Goal: Task Accomplishment & Management: Use online tool/utility

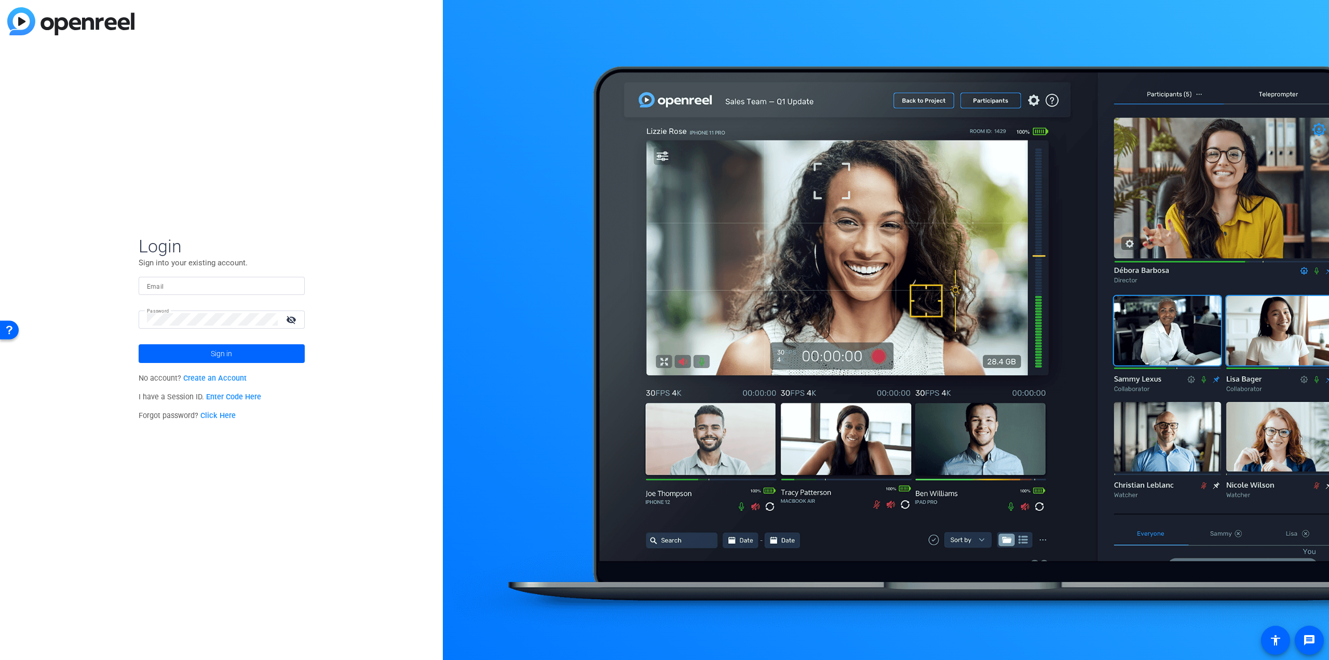
click at [245, 283] on input "Email" at bounding box center [221, 285] width 149 height 12
click at [203, 284] on input "Email" at bounding box center [221, 285] width 149 height 12
type input "[PERSON_NAME][EMAIL_ADDRESS][PERSON_NAME][DOMAIN_NAME]"
click at [255, 348] on span at bounding box center [222, 353] width 166 height 25
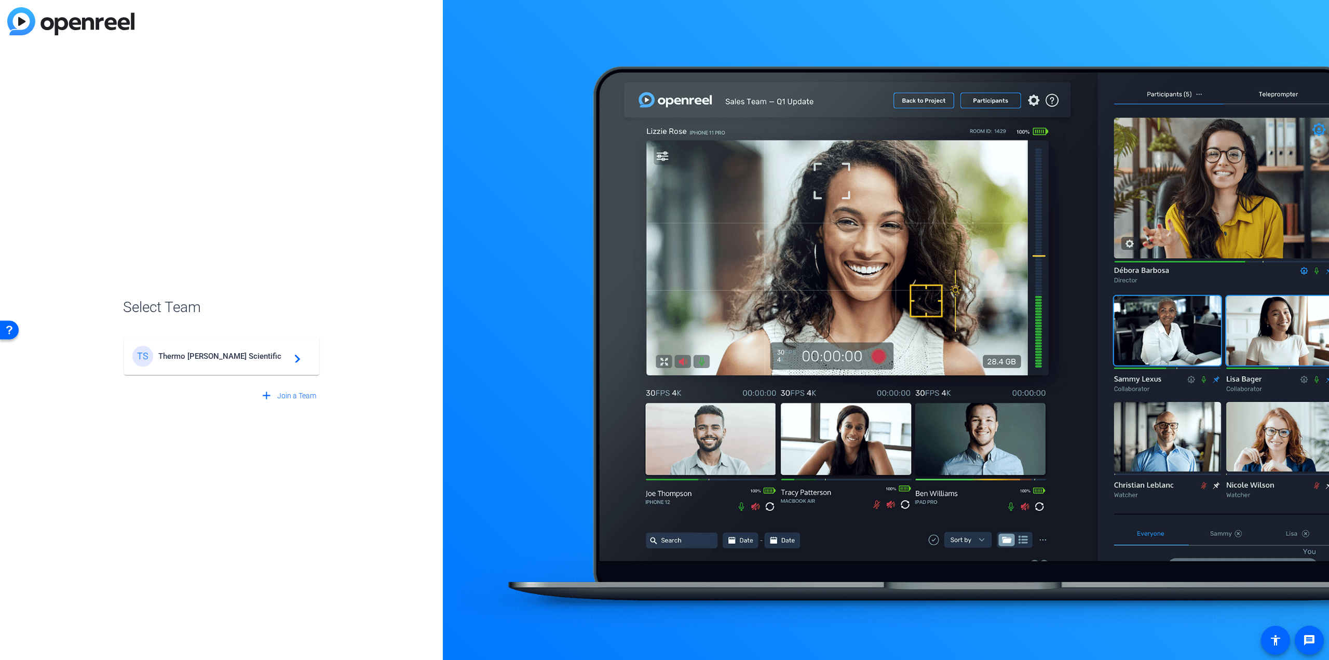
click at [237, 367] on mat-card-content "TS Thermo Fisher Scientific navigate_next" at bounding box center [221, 355] width 195 height 37
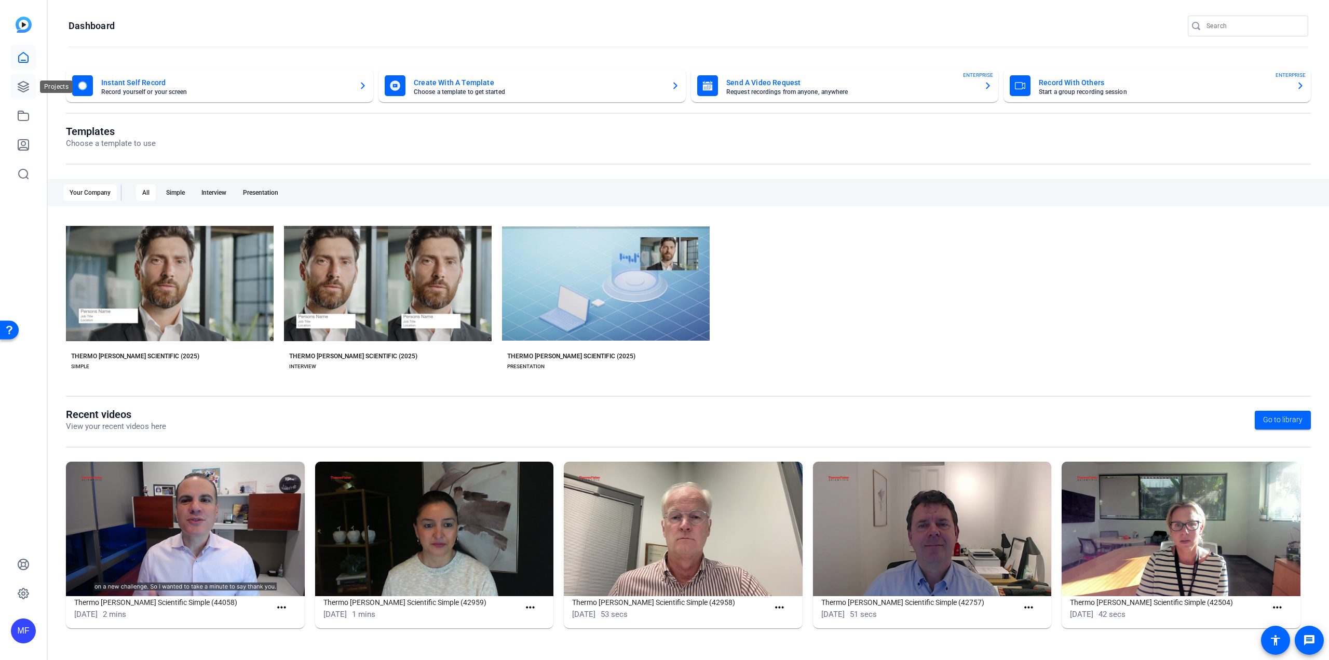
click at [28, 87] on icon at bounding box center [23, 86] width 10 height 10
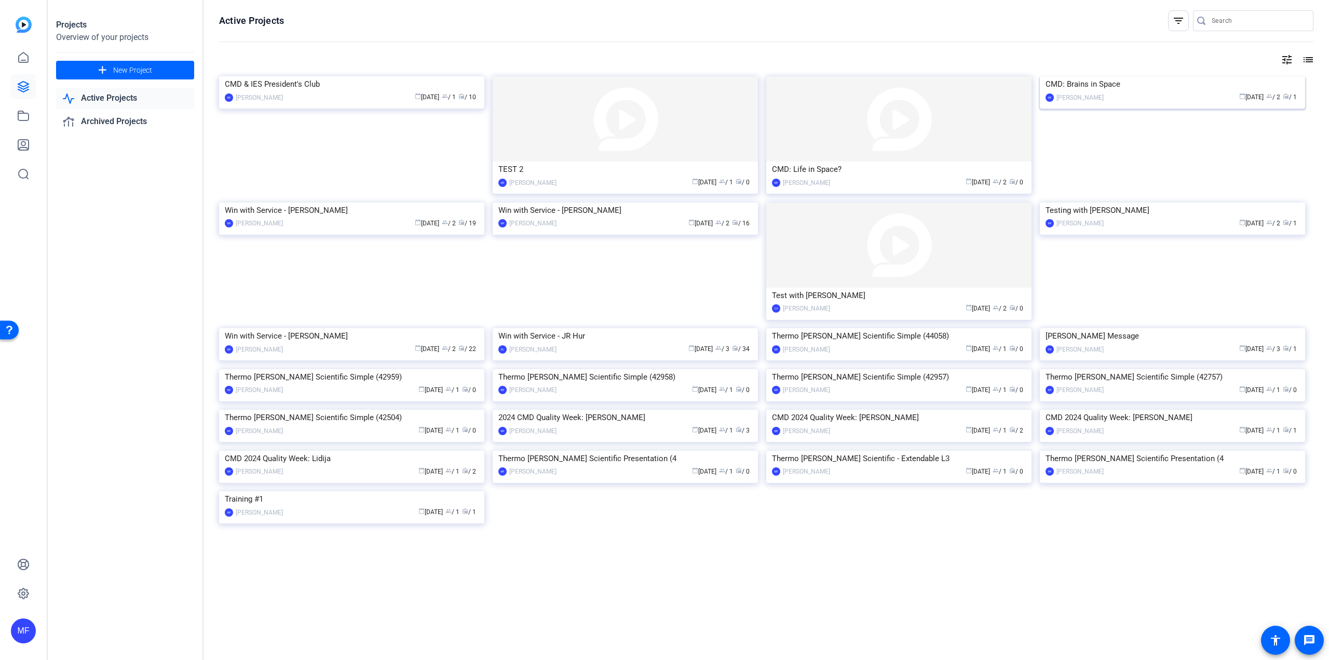
click at [1166, 76] on img at bounding box center [1172, 76] width 265 height 0
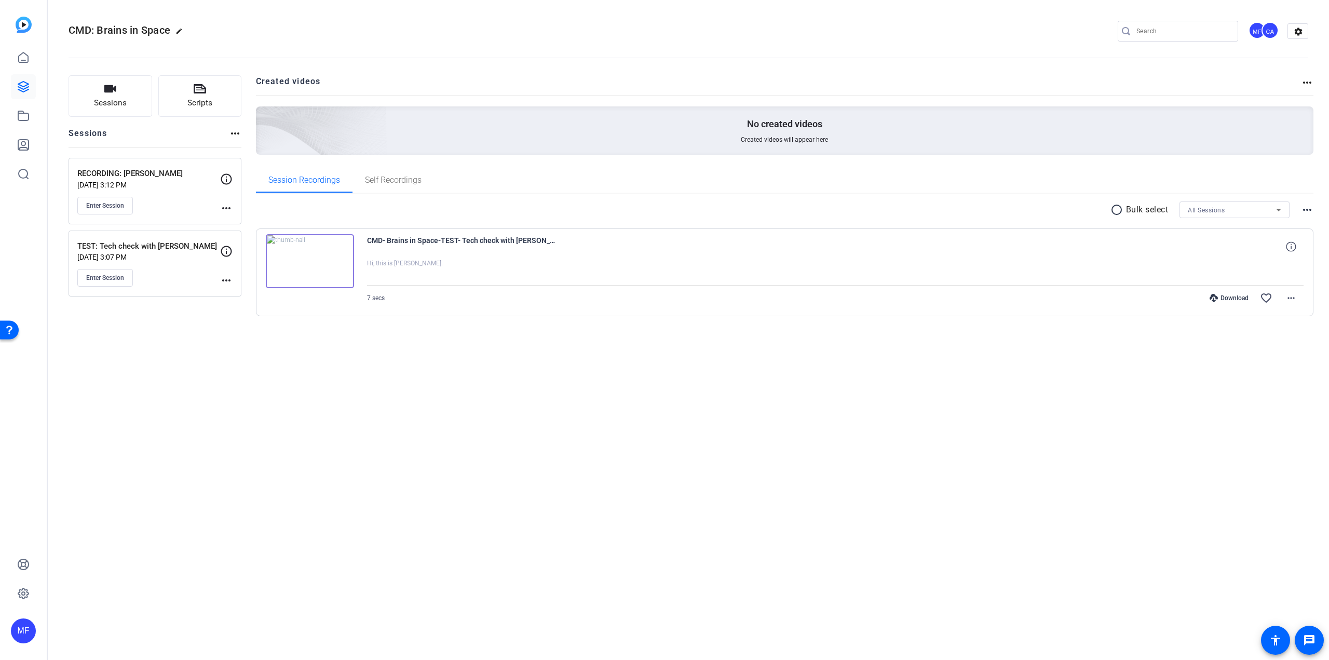
click at [227, 212] on mat-icon "more_horiz" at bounding box center [226, 208] width 12 height 12
click at [237, 221] on span "Edit Session" at bounding box center [251, 223] width 47 height 12
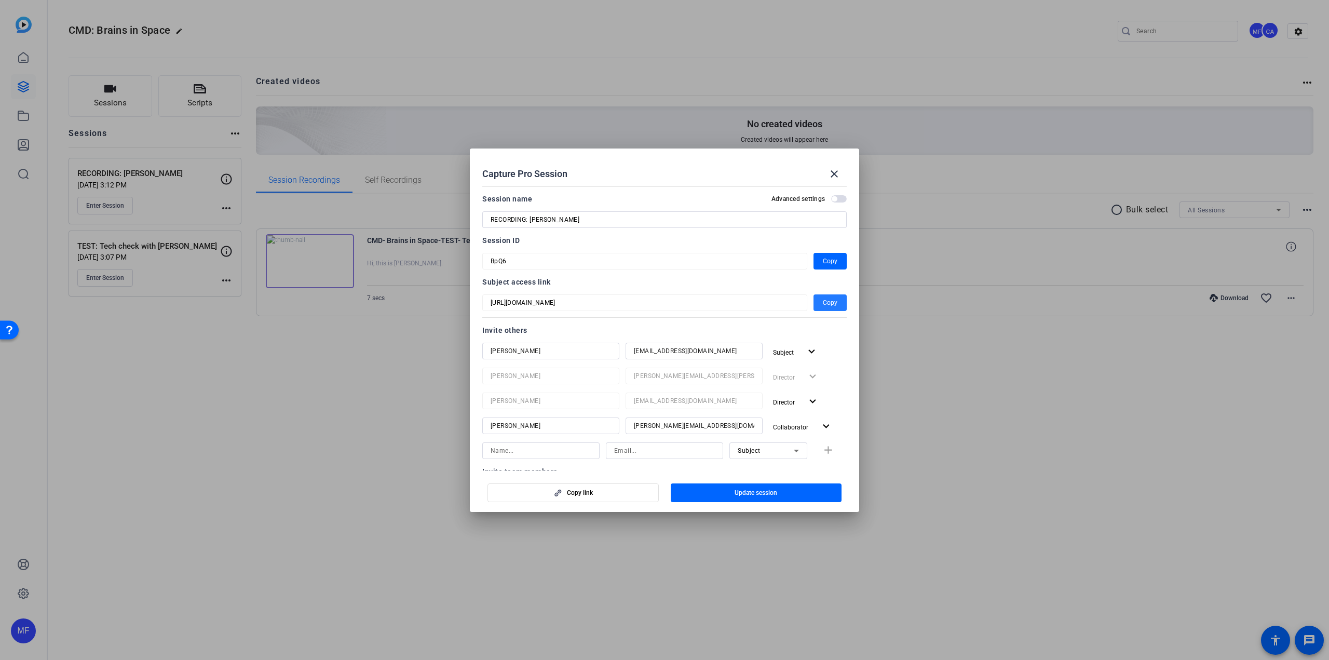
click at [832, 299] on span "button" at bounding box center [829, 302] width 33 height 25
click at [825, 303] on span "Copy" at bounding box center [830, 302] width 15 height 12
click at [828, 262] on span "Copy" at bounding box center [830, 261] width 15 height 12
click at [840, 180] on span at bounding box center [834, 173] width 25 height 25
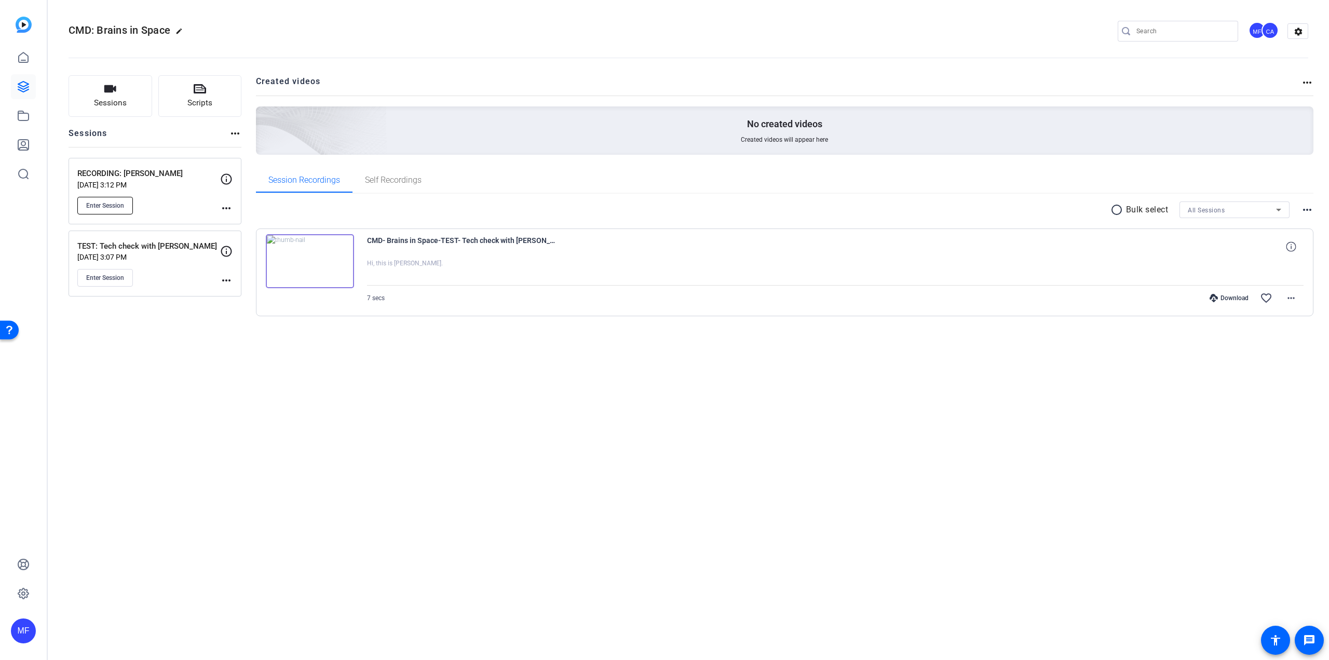
click at [103, 204] on span "Enter Session" at bounding box center [105, 205] width 38 height 8
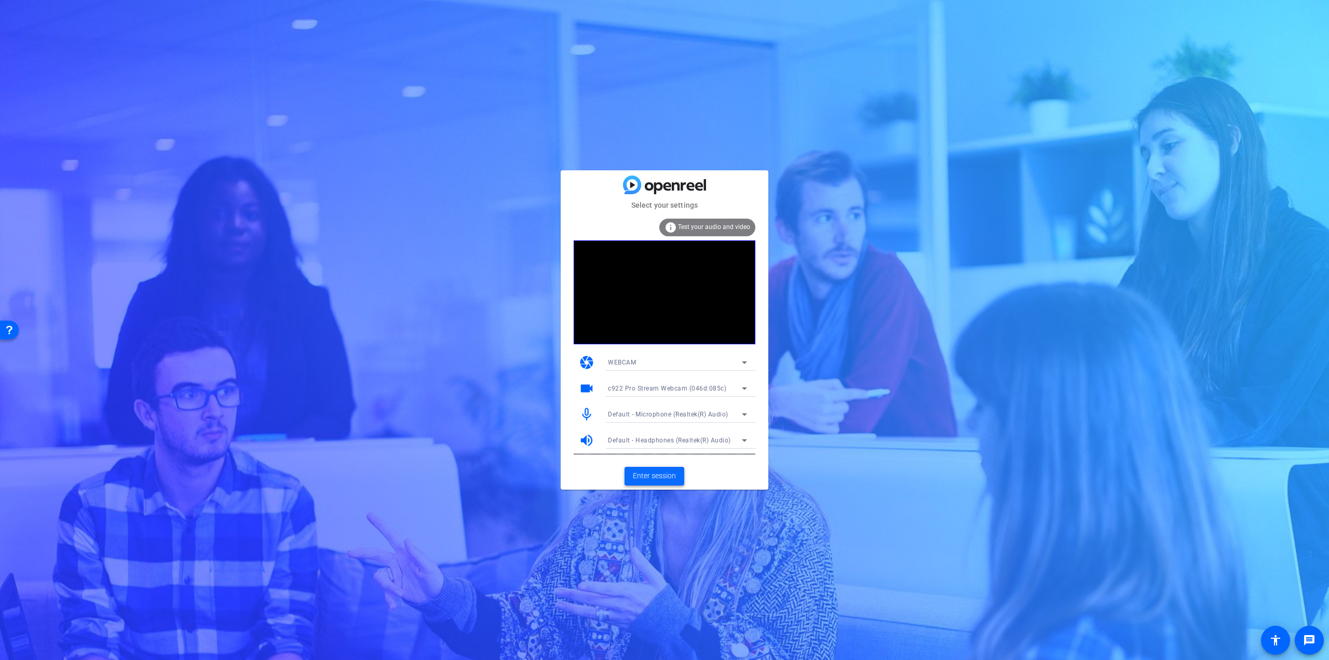
click at [652, 476] on span "Enter session" at bounding box center [654, 475] width 43 height 11
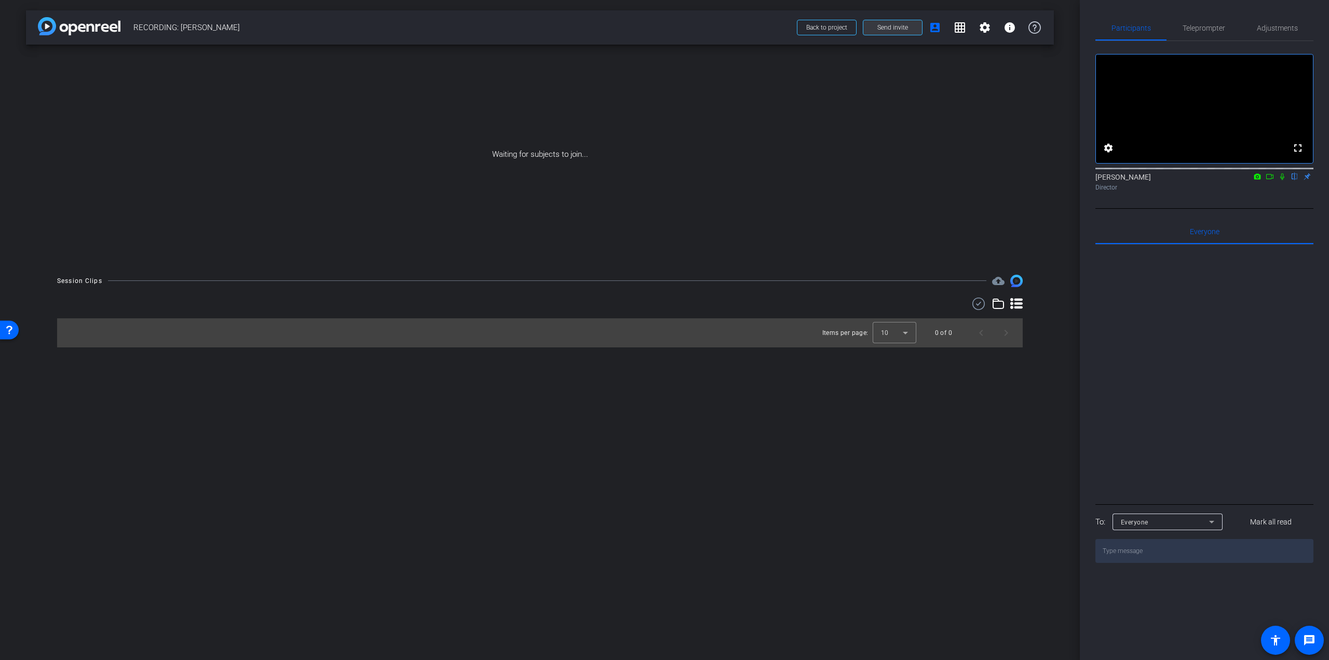
click at [905, 27] on span "Send invite" at bounding box center [892, 27] width 31 height 8
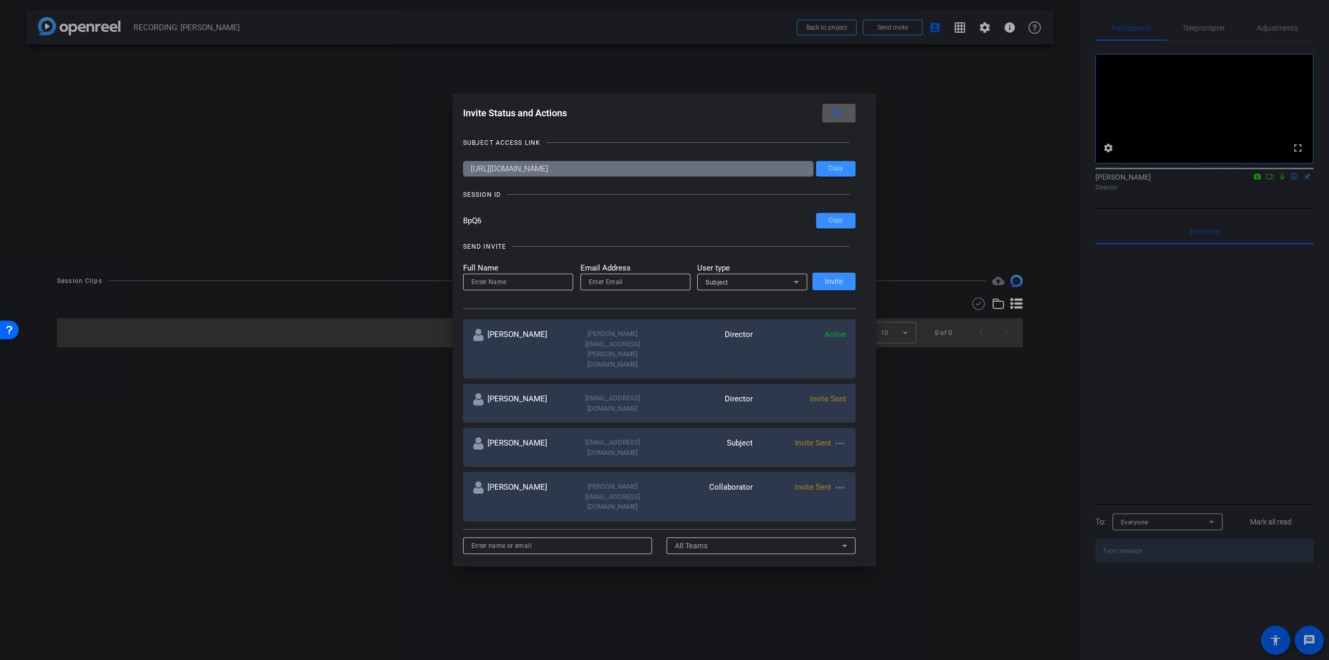
click at [839, 437] on mat-icon "more_horiz" at bounding box center [839, 443] width 12 height 12
click at [863, 437] on span "Re-Send Invite" at bounding box center [878, 436] width 78 height 12
click at [839, 481] on mat-icon "more_horiz" at bounding box center [839, 487] width 12 height 12
click at [862, 472] on span "Re-Send Invite" at bounding box center [878, 472] width 78 height 12
click at [838, 107] on mat-icon "close" at bounding box center [836, 113] width 13 height 13
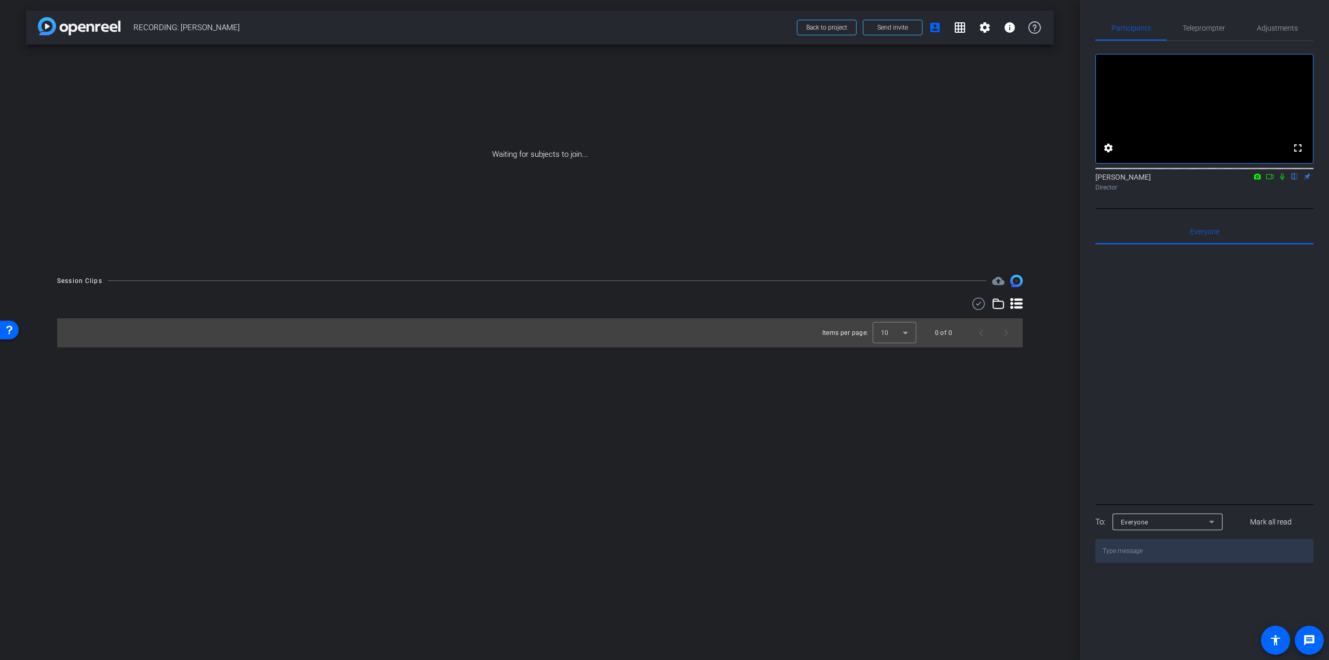
click at [1278, 180] on icon at bounding box center [1282, 176] width 8 height 7
click at [884, 29] on span "Send invite" at bounding box center [892, 27] width 31 height 8
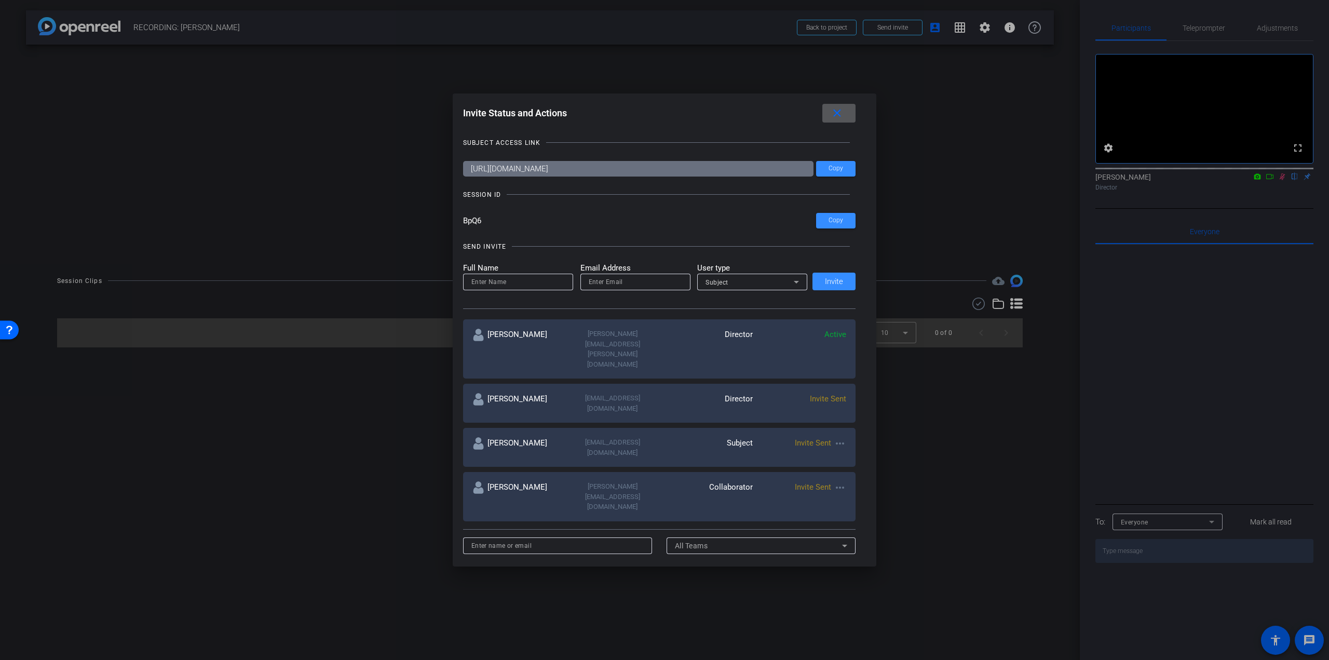
click at [840, 394] on span "Invite Sent" at bounding box center [828, 398] width 36 height 9
click at [843, 108] on mat-icon "close" at bounding box center [836, 113] width 13 height 13
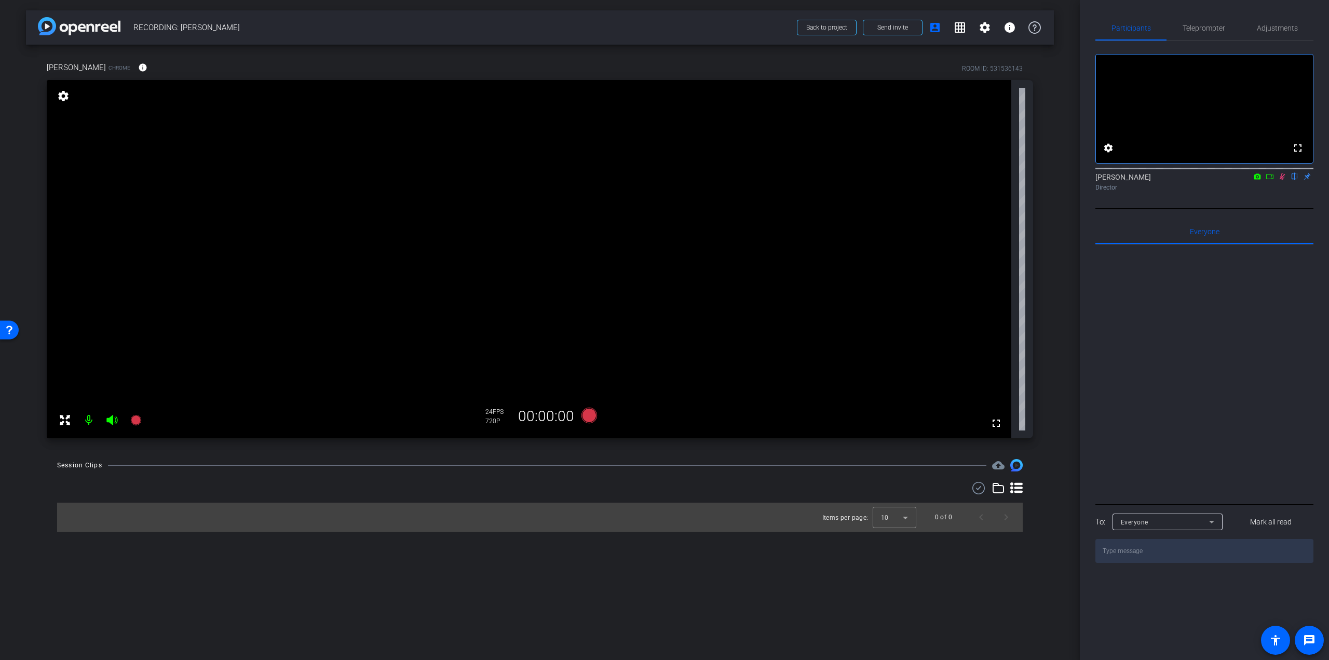
click at [1281, 180] on icon at bounding box center [1282, 176] width 6 height 7
click at [135, 65] on span at bounding box center [142, 67] width 25 height 25
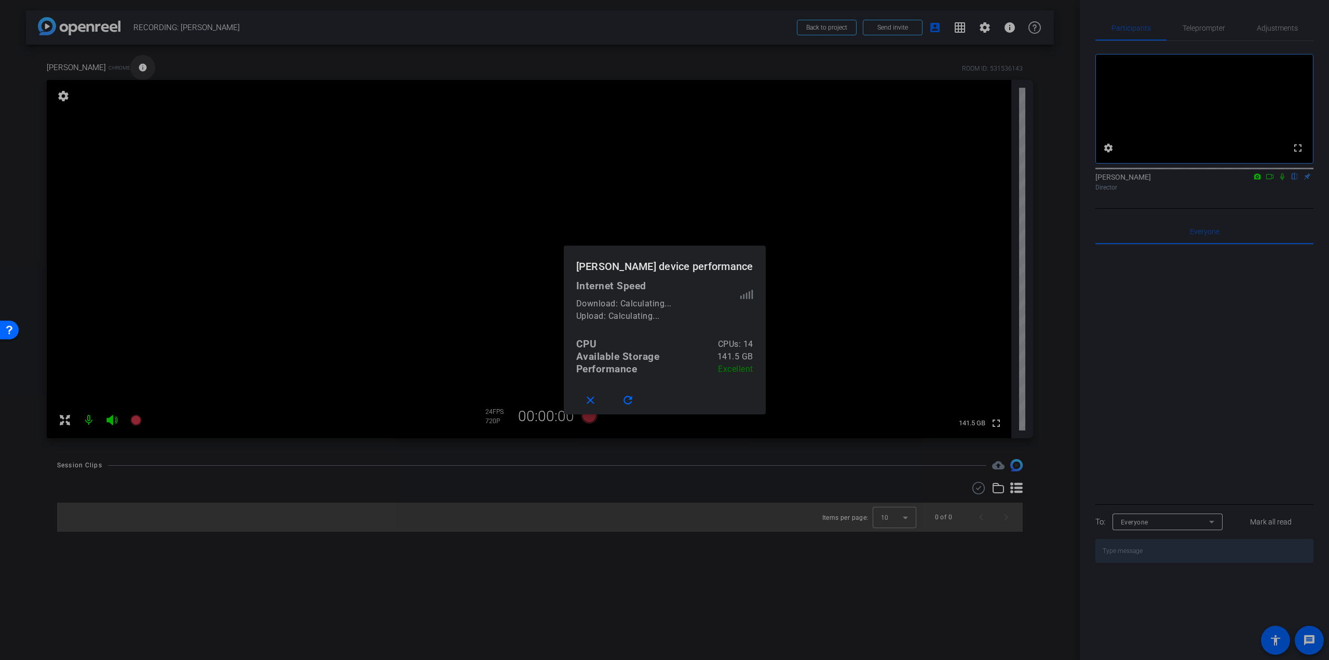
click at [135, 65] on div at bounding box center [664, 330] width 1329 height 660
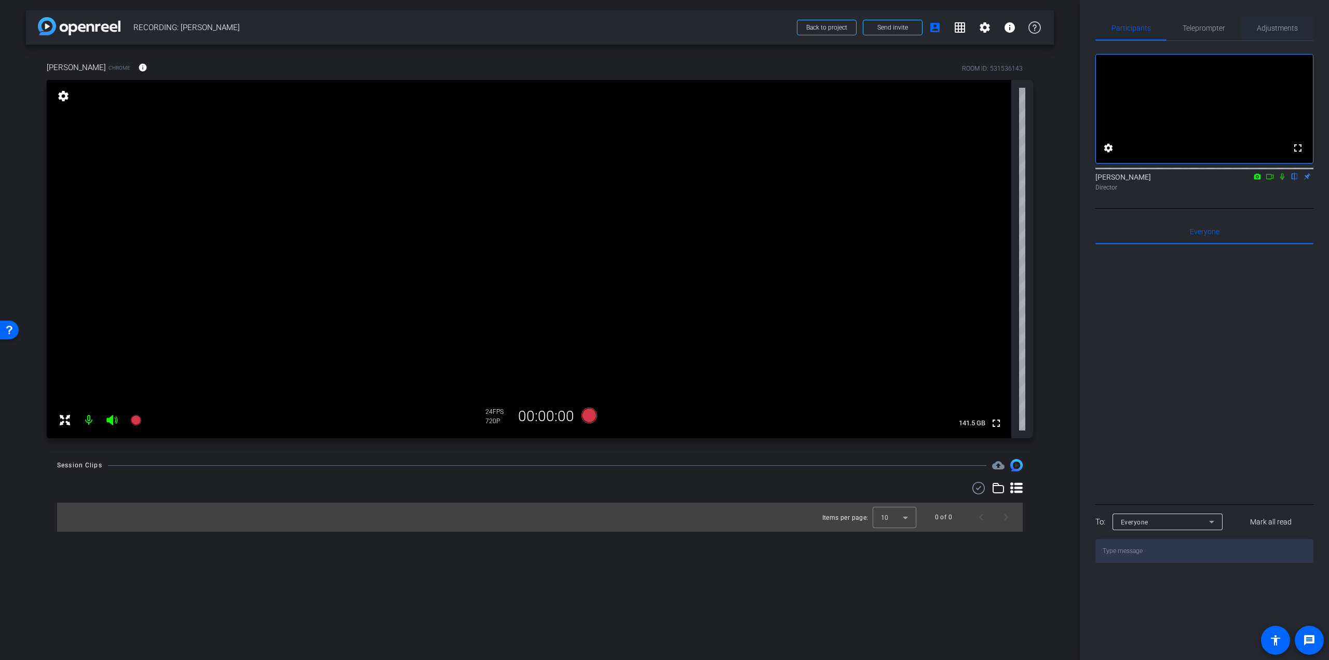
click at [1277, 24] on span "Adjustments" at bounding box center [1276, 27] width 41 height 7
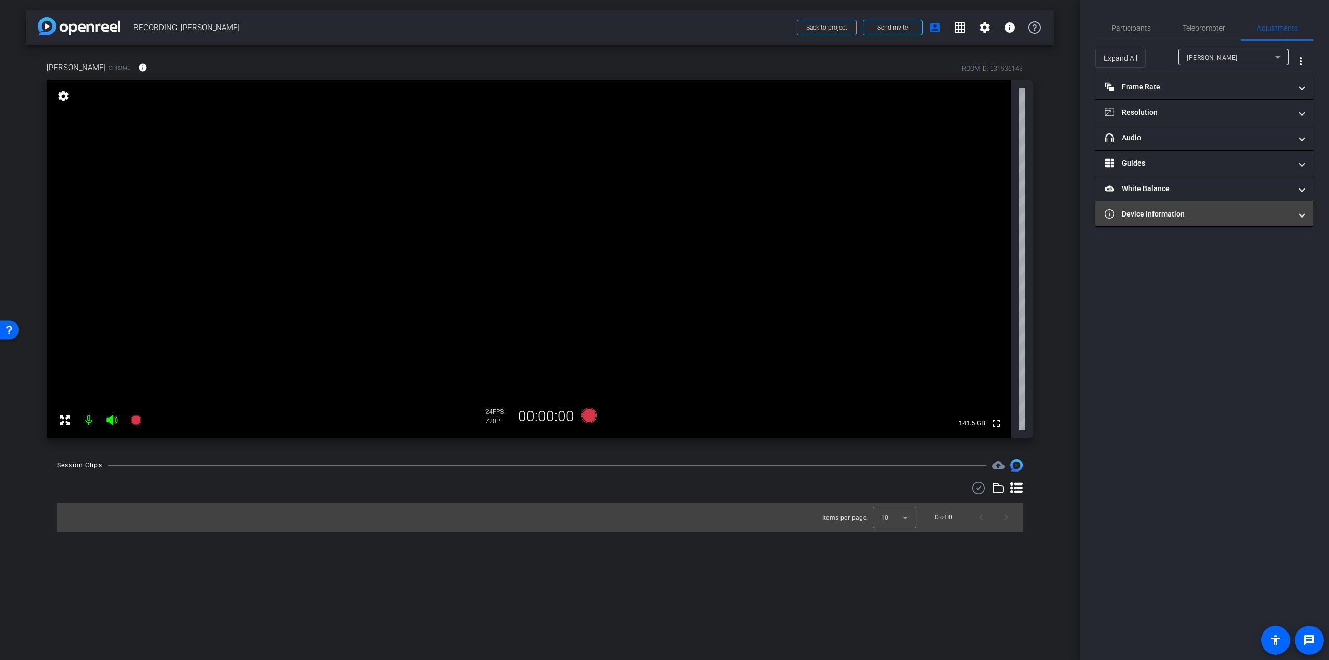
click at [1138, 217] on mat-panel-title "Device Information" at bounding box center [1197, 214] width 187 height 11
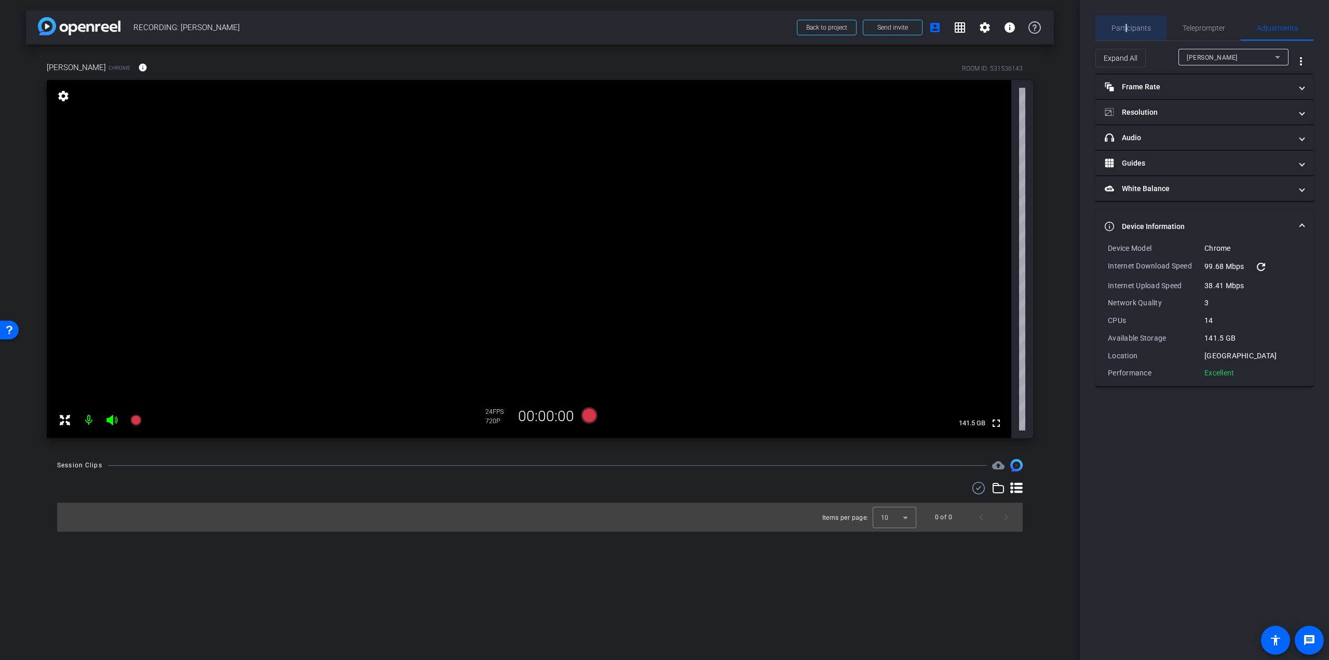
click at [1126, 29] on span "Participants" at bounding box center [1130, 27] width 39 height 7
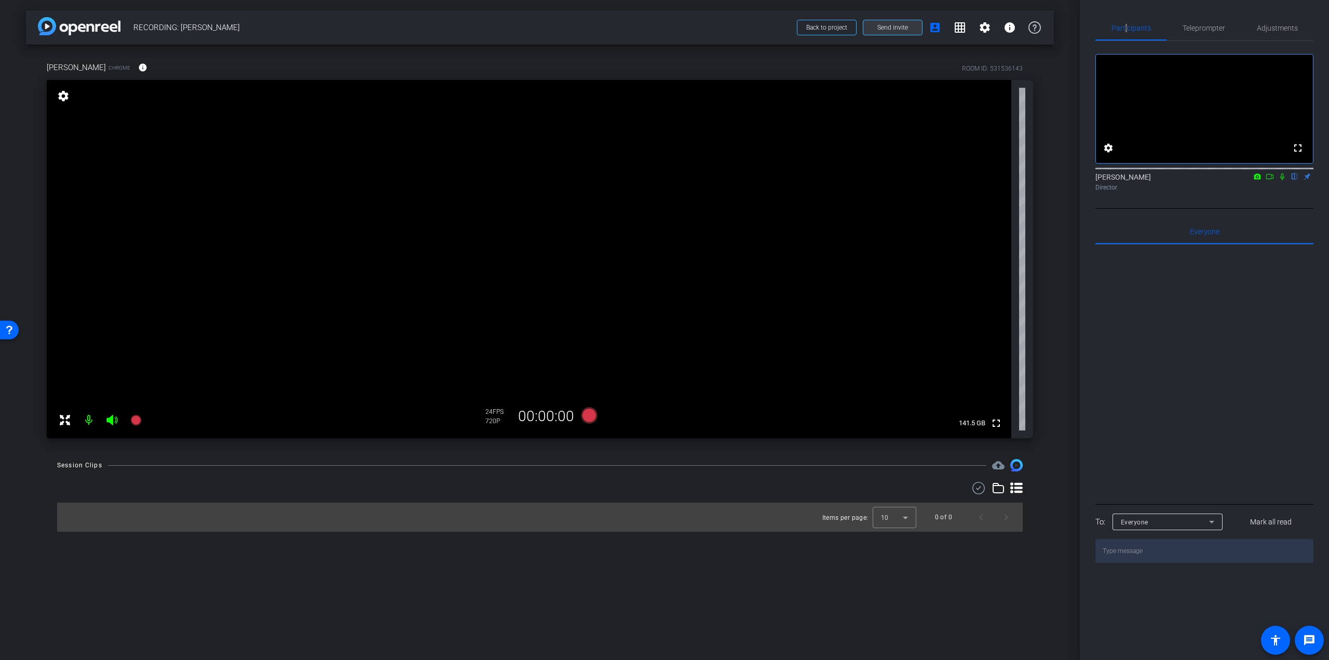
click at [882, 30] on span "Send invite" at bounding box center [892, 27] width 31 height 8
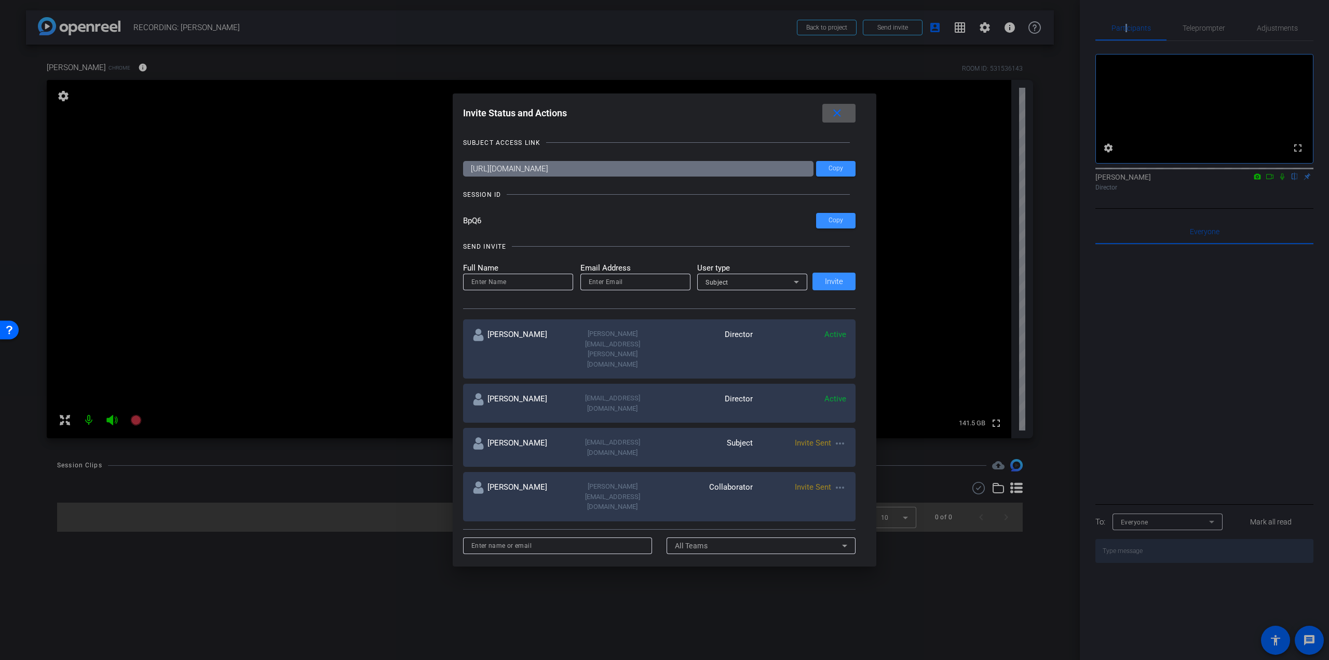
click at [838, 481] on mat-icon "more_horiz" at bounding box center [839, 487] width 12 height 12
click at [507, 286] on div at bounding box center [664, 330] width 1329 height 660
click at [504, 279] on input at bounding box center [517, 282] width 93 height 12
type input "[PERSON_NAME]"
click at [610, 278] on input "email" at bounding box center [635, 282] width 93 height 12
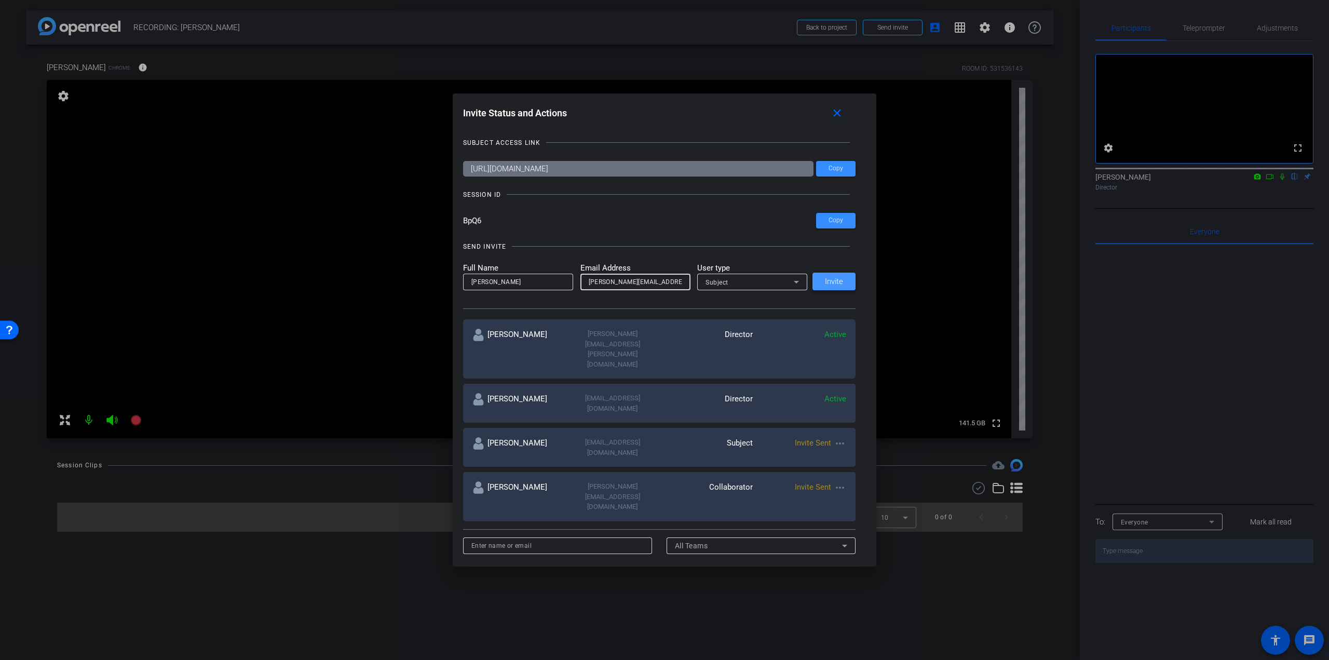
type input "[PERSON_NAME][EMAIL_ADDRESS][DOMAIN_NAME]"
click at [837, 283] on span "Invite" at bounding box center [834, 282] width 18 height 8
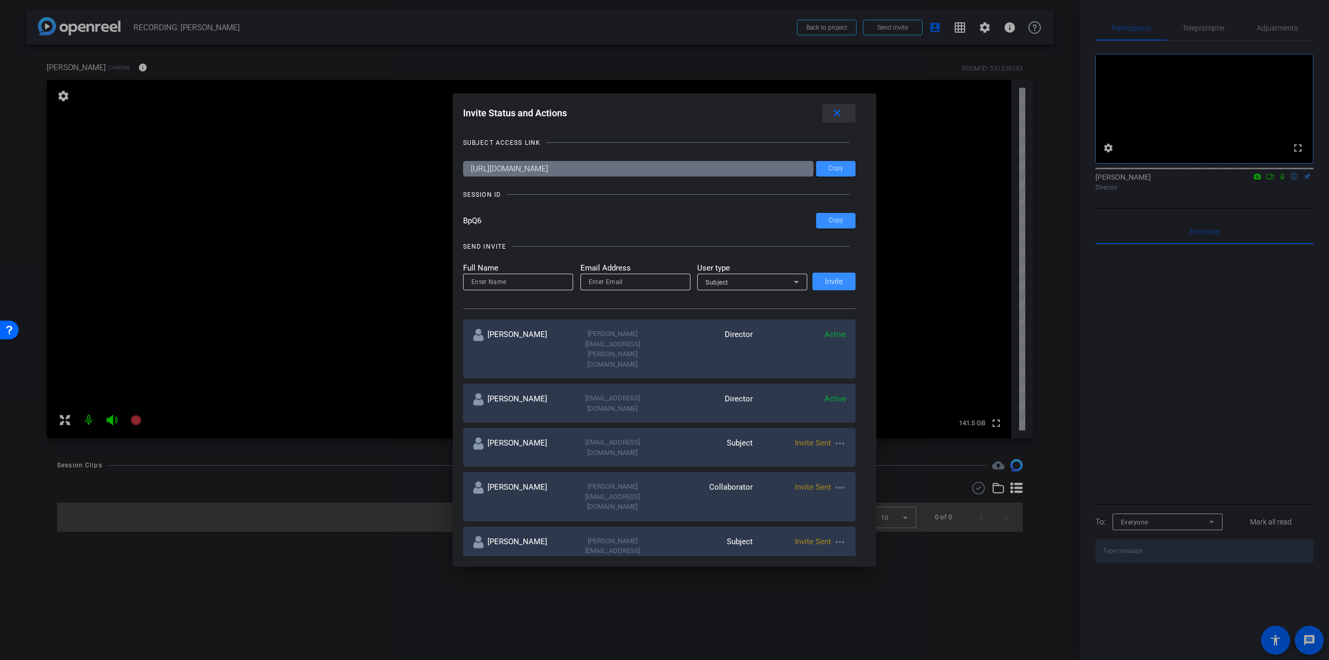
click at [843, 113] on mat-icon "close" at bounding box center [836, 113] width 13 height 13
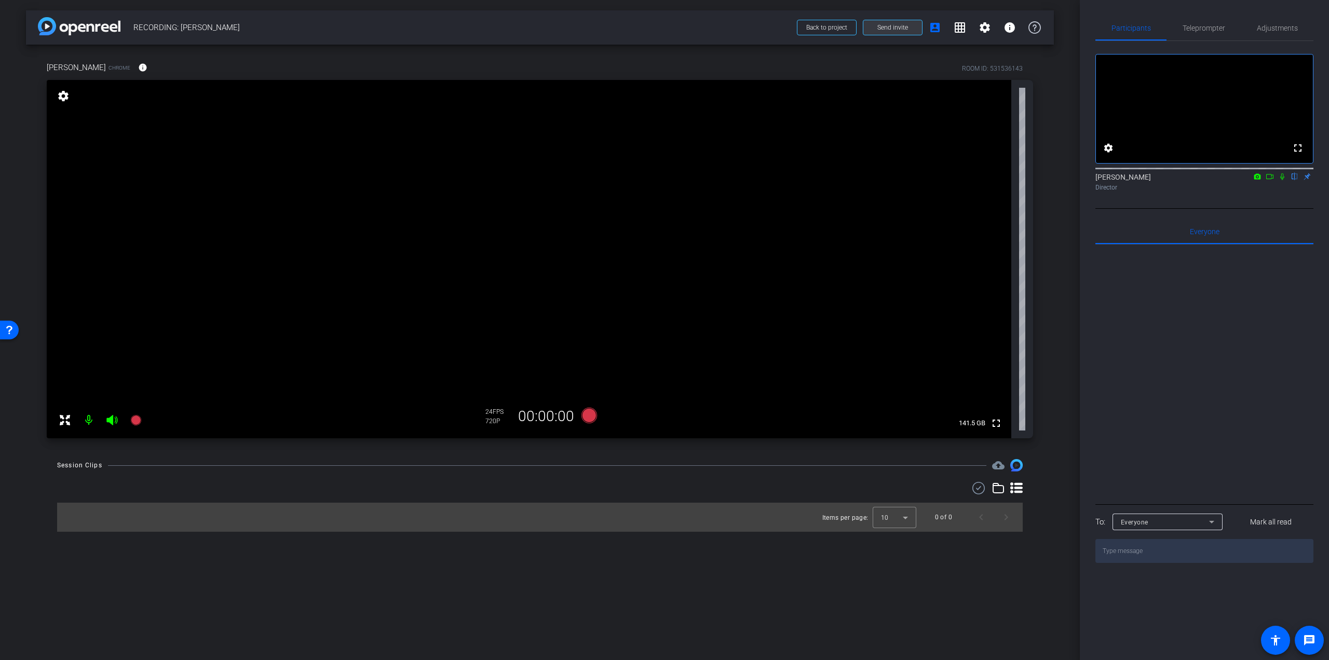
click at [883, 26] on span "Send invite" at bounding box center [892, 27] width 31 height 8
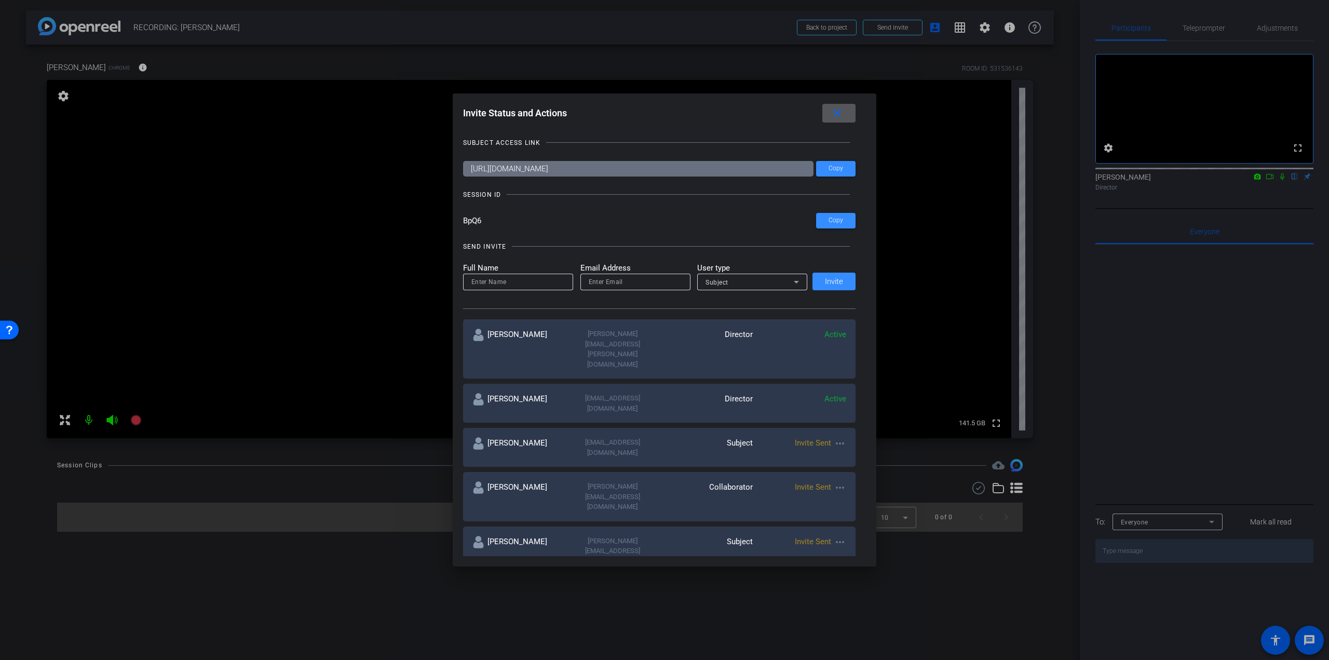
drag, startPoint x: 838, startPoint y: 117, endPoint x: 935, endPoint y: 46, distance: 119.9
click at [838, 116] on mat-icon "close" at bounding box center [836, 113] width 13 height 13
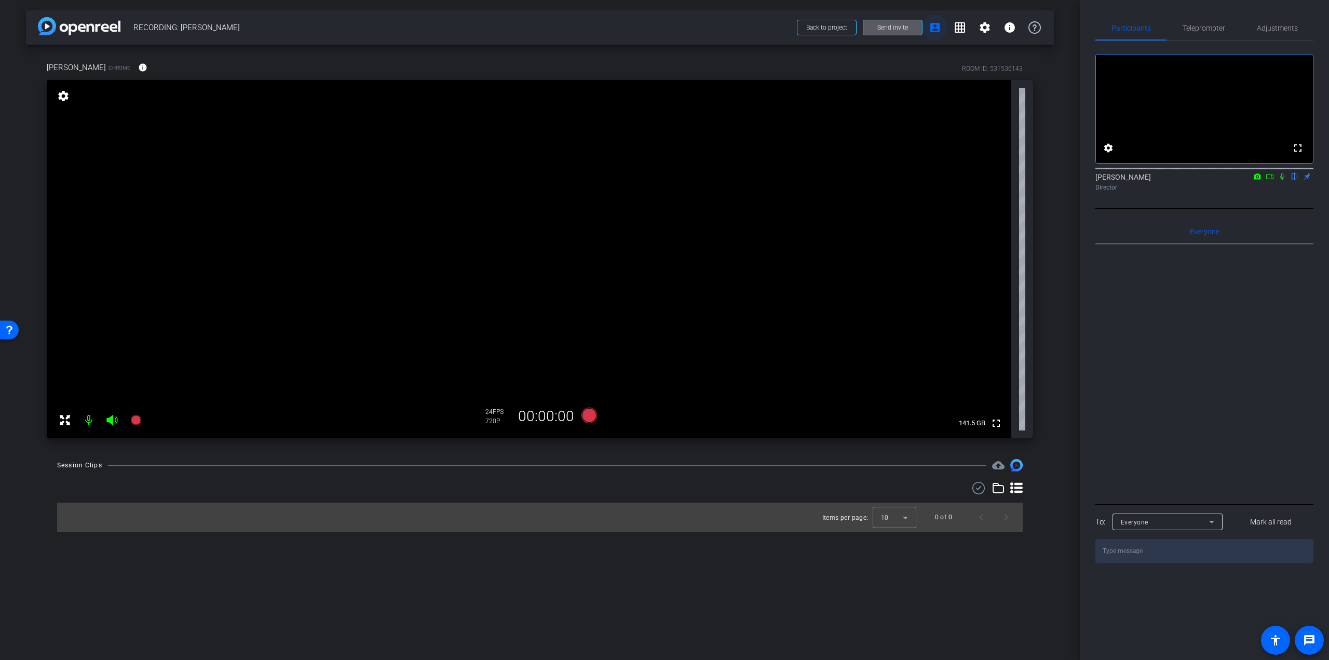
click at [939, 28] on mat-icon "account_box" at bounding box center [934, 27] width 12 height 12
click at [906, 28] on span "Send invite" at bounding box center [892, 27] width 31 height 8
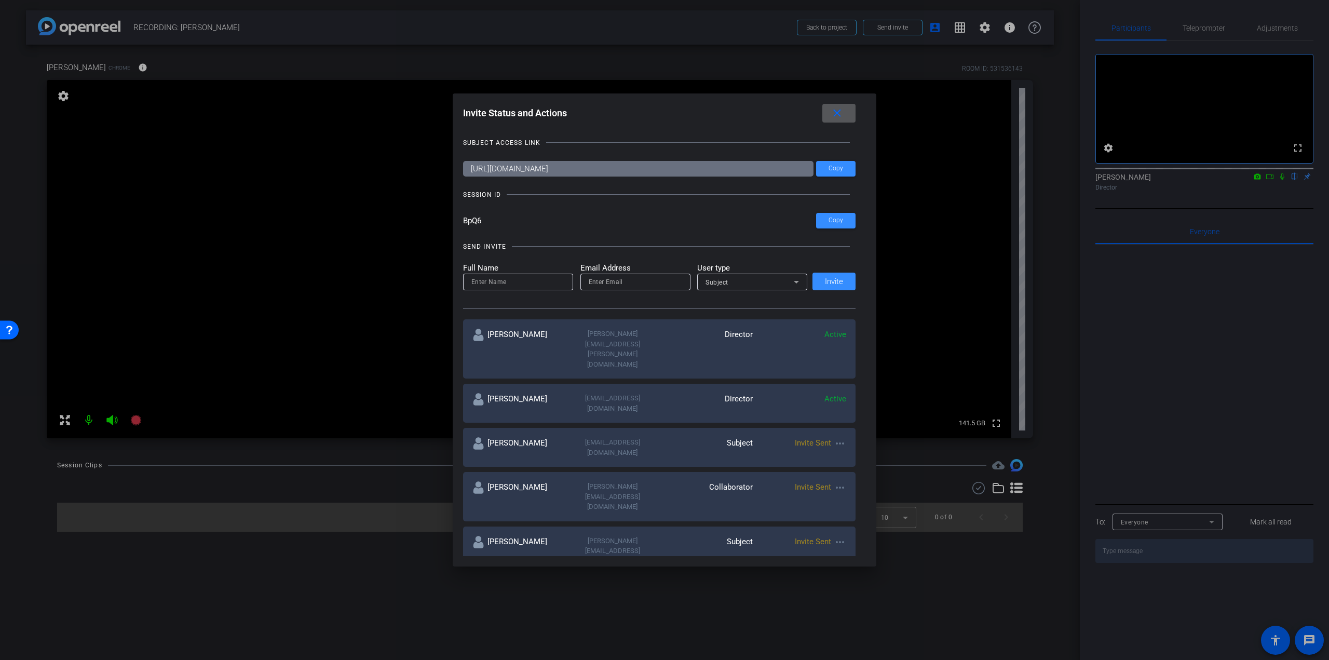
click at [616, 277] on input "email" at bounding box center [635, 282] width 93 height 12
paste input "[EMAIL_ADDRESS][DOMAIN_NAME]"
type input "[EMAIL_ADDRESS][DOMAIN_NAME]"
click at [541, 278] on input at bounding box center [517, 282] width 93 height 12
type input "[PERSON_NAME]"
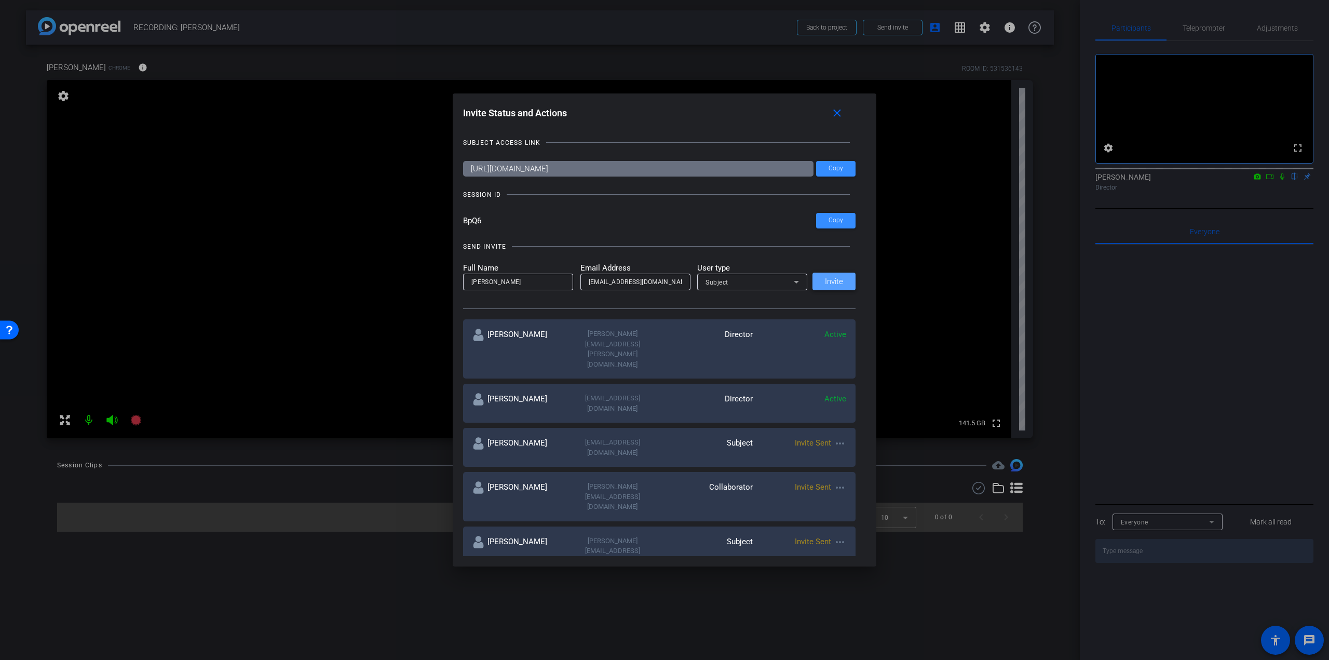
click at [819, 279] on span at bounding box center [833, 281] width 43 height 25
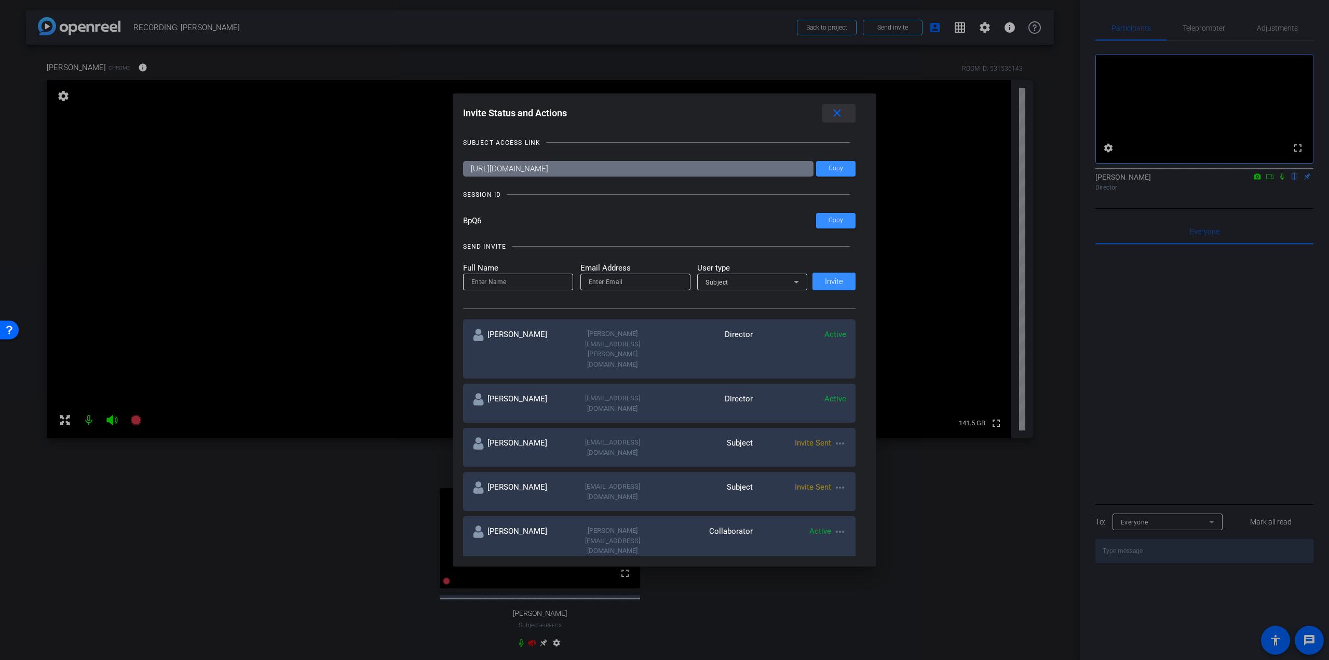
click at [840, 106] on button "close" at bounding box center [838, 113] width 33 height 19
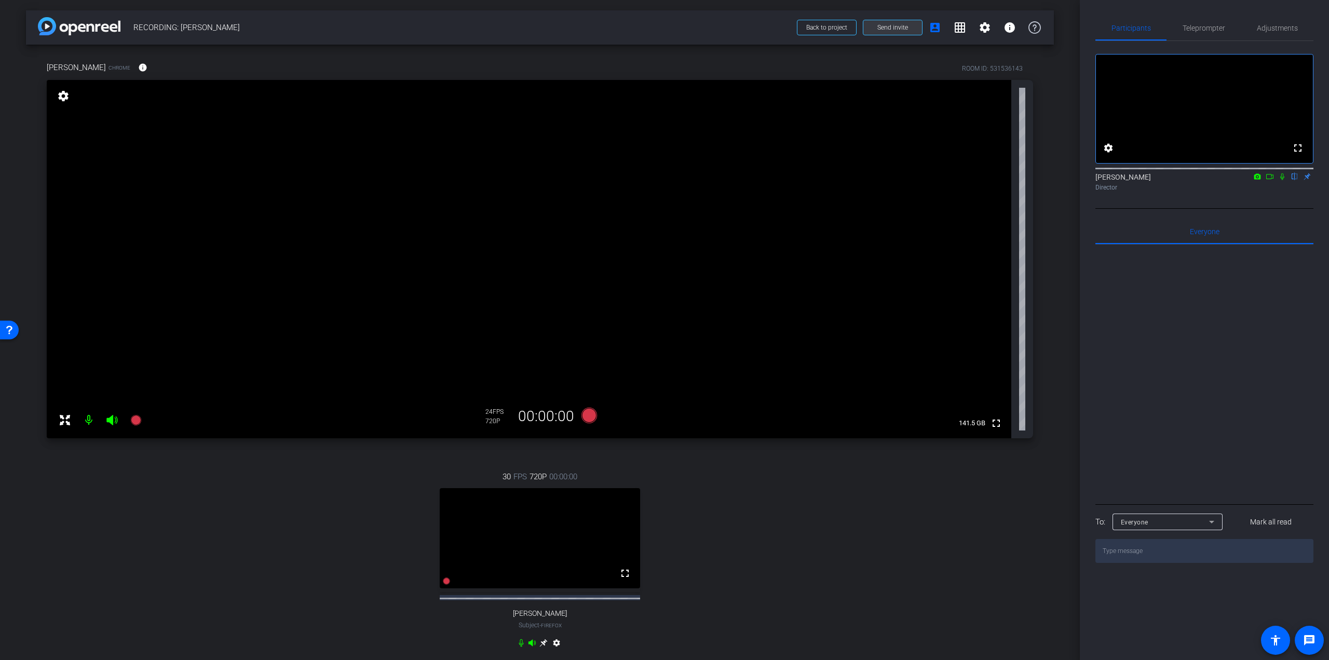
click at [877, 24] on span "Send invite" at bounding box center [892, 27] width 31 height 8
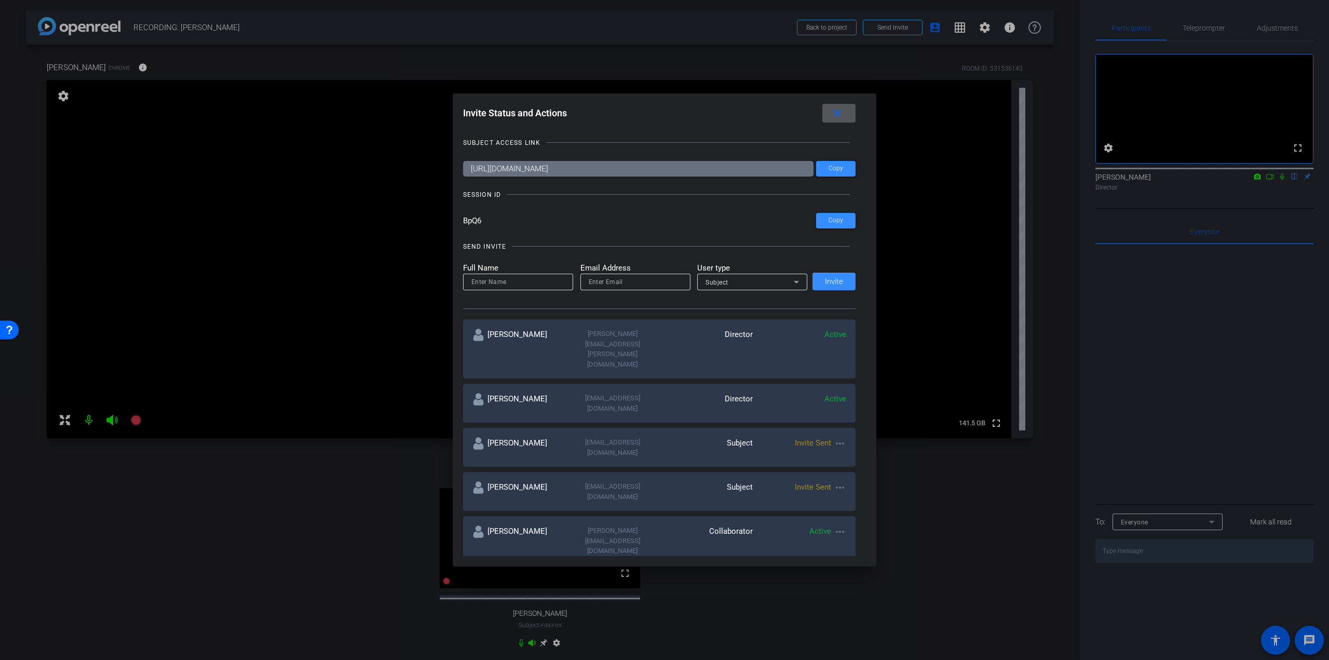
click at [836, 437] on mat-icon "more_horiz" at bounding box center [839, 443] width 12 height 12
click at [853, 436] on span "Re-Send Invite" at bounding box center [878, 436] width 78 height 12
click at [838, 115] on mat-icon "close" at bounding box center [836, 113] width 13 height 13
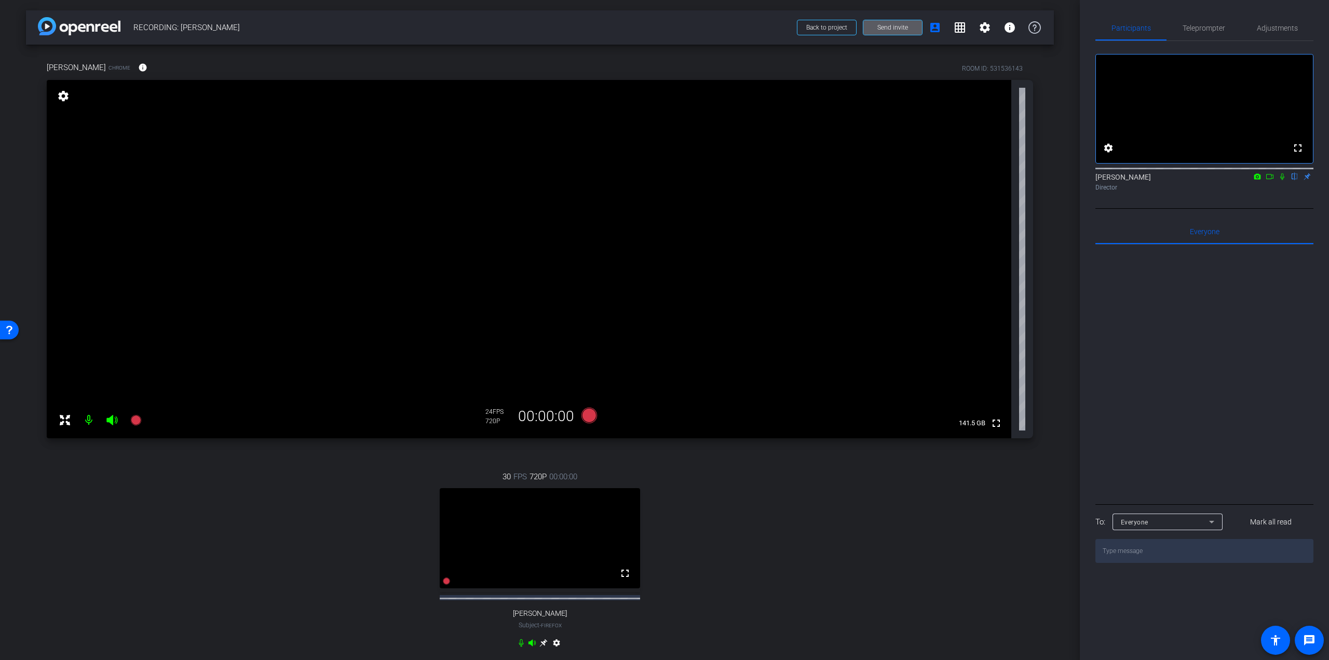
click at [885, 29] on span "Send invite" at bounding box center [892, 27] width 31 height 8
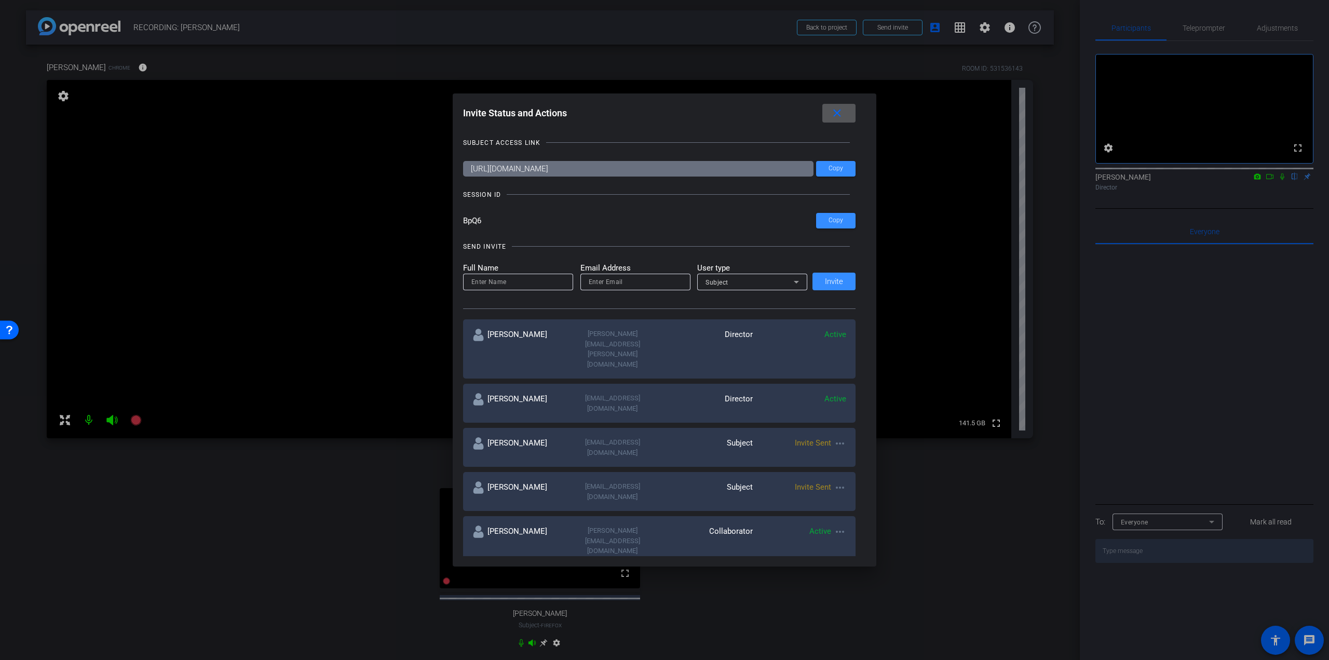
click at [833, 107] on mat-icon "close" at bounding box center [836, 113] width 13 height 13
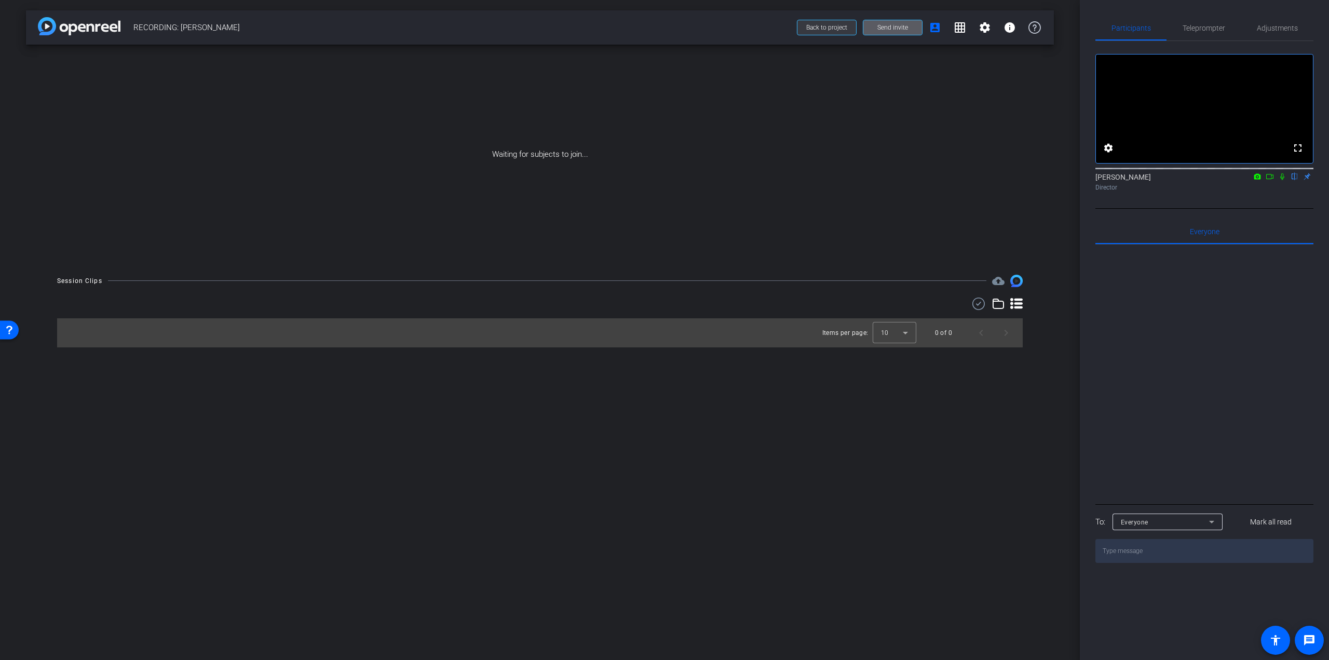
click at [833, 30] on span "Back to project" at bounding box center [826, 27] width 41 height 7
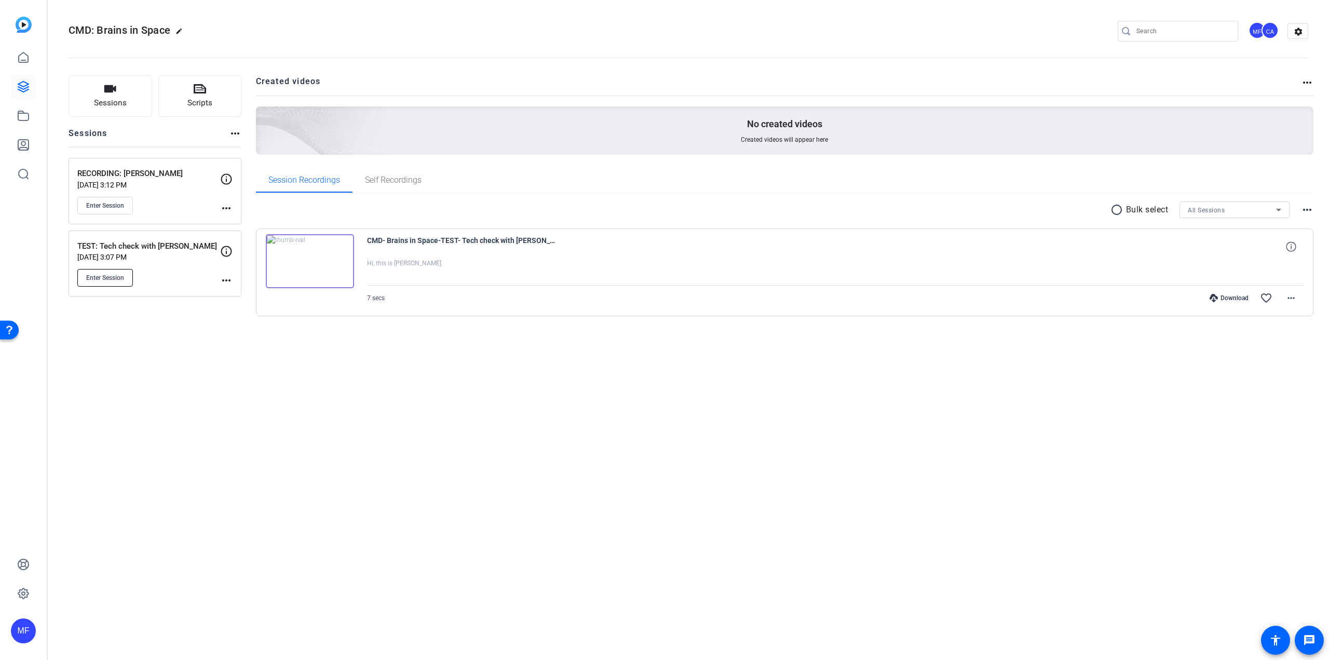
click at [123, 281] on span "Enter Session" at bounding box center [105, 278] width 38 height 8
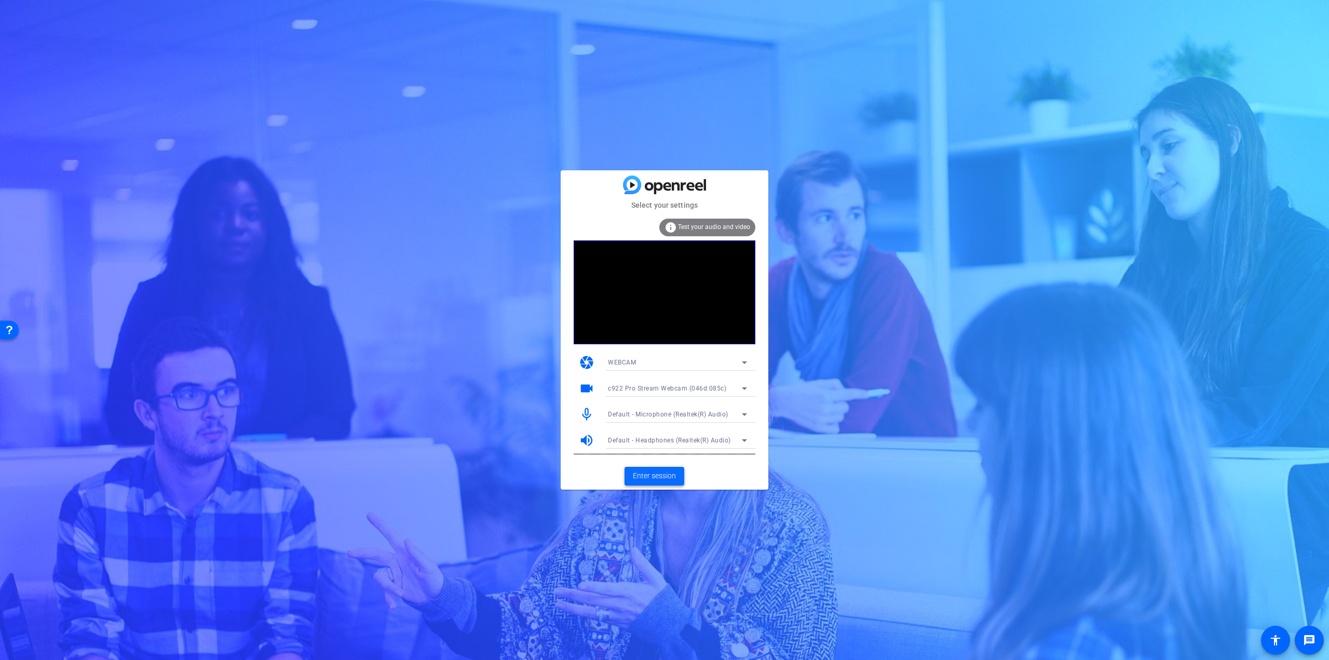
click at [663, 476] on span "Enter session" at bounding box center [654, 475] width 43 height 11
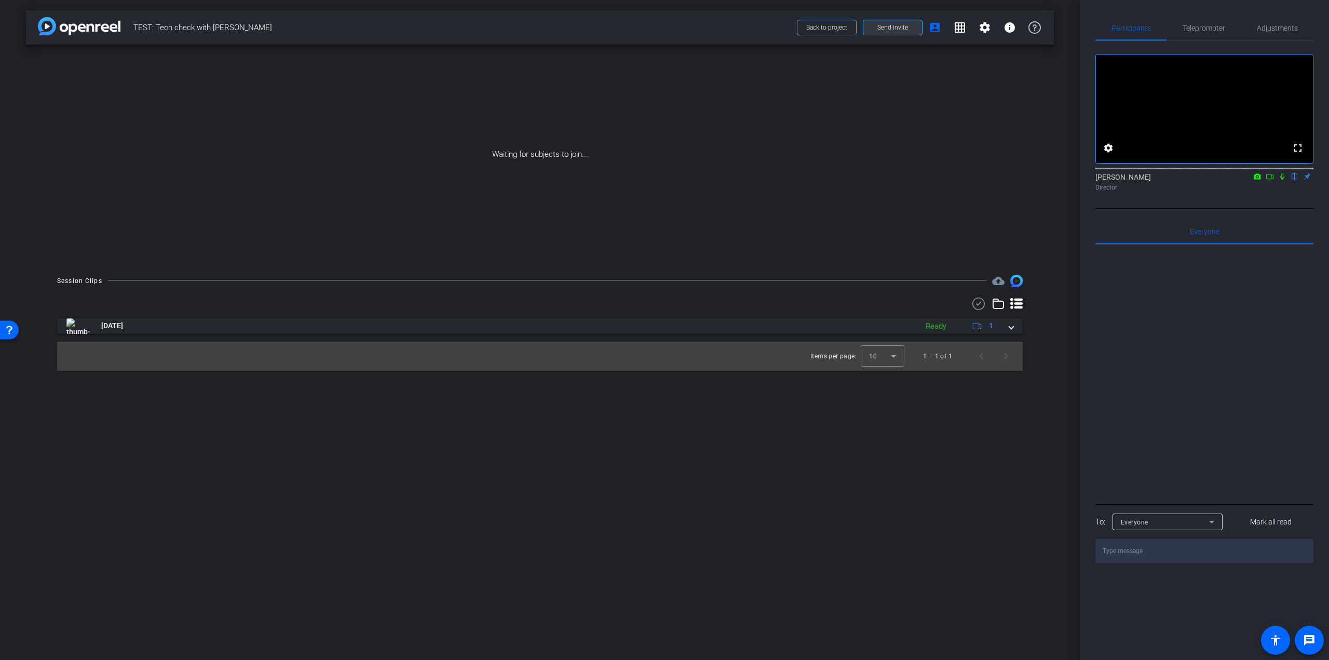
click at [906, 29] on span "Send invite" at bounding box center [892, 27] width 31 height 8
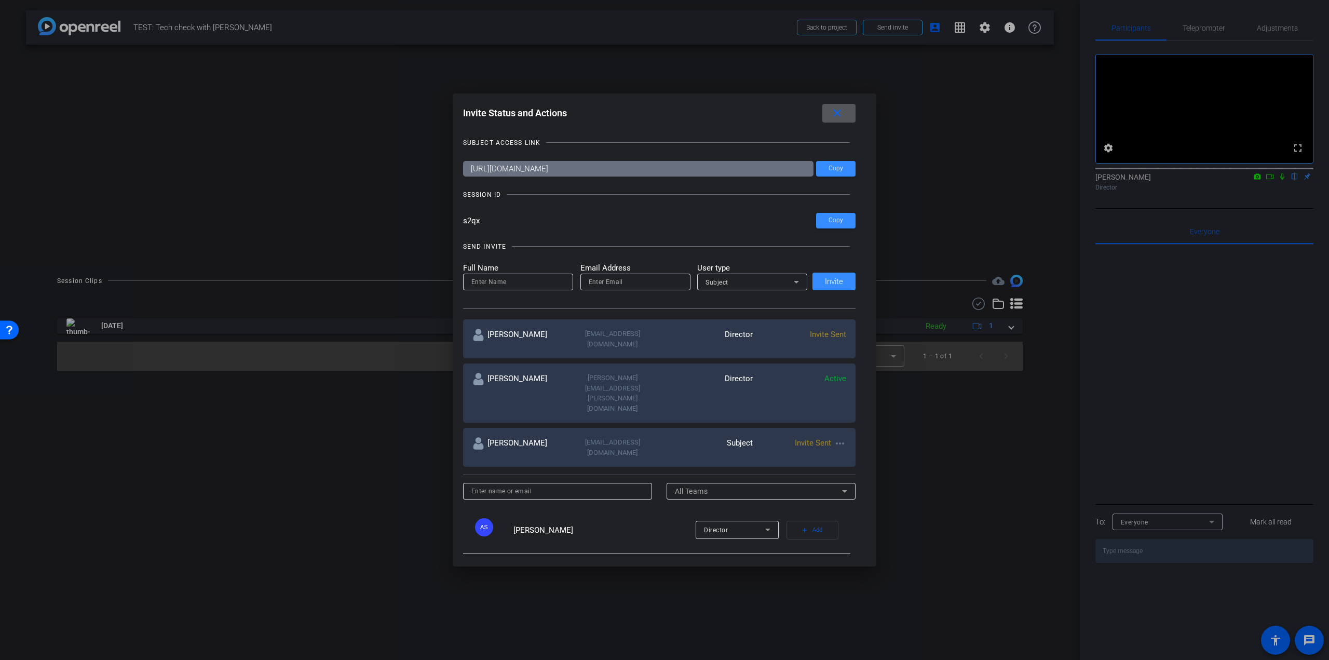
click at [553, 280] on input at bounding box center [517, 282] width 93 height 12
click at [552, 281] on input at bounding box center [517, 282] width 93 height 12
type input "[PERSON_NAME]"
click at [600, 278] on input "email" at bounding box center [635, 282] width 93 height 12
paste input "[EMAIL_ADDRESS][DOMAIN_NAME]"
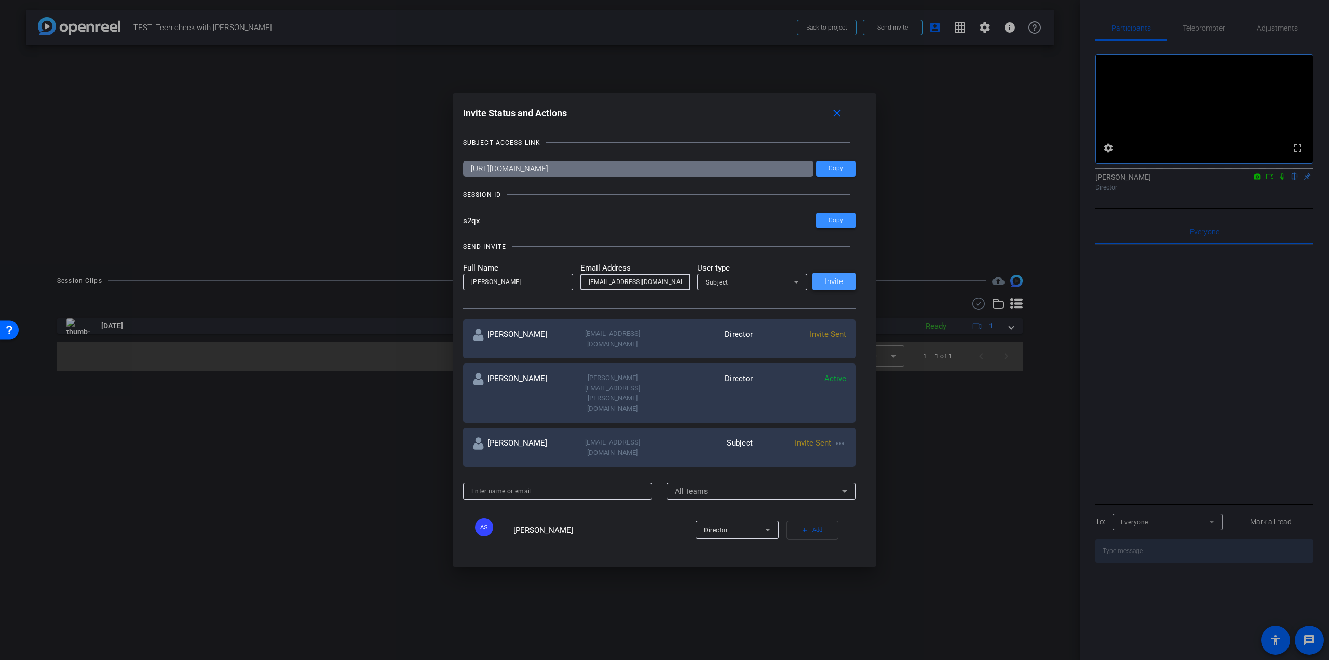
type input "[EMAIL_ADDRESS][DOMAIN_NAME]"
click at [829, 281] on span "Invite" at bounding box center [834, 282] width 18 height 8
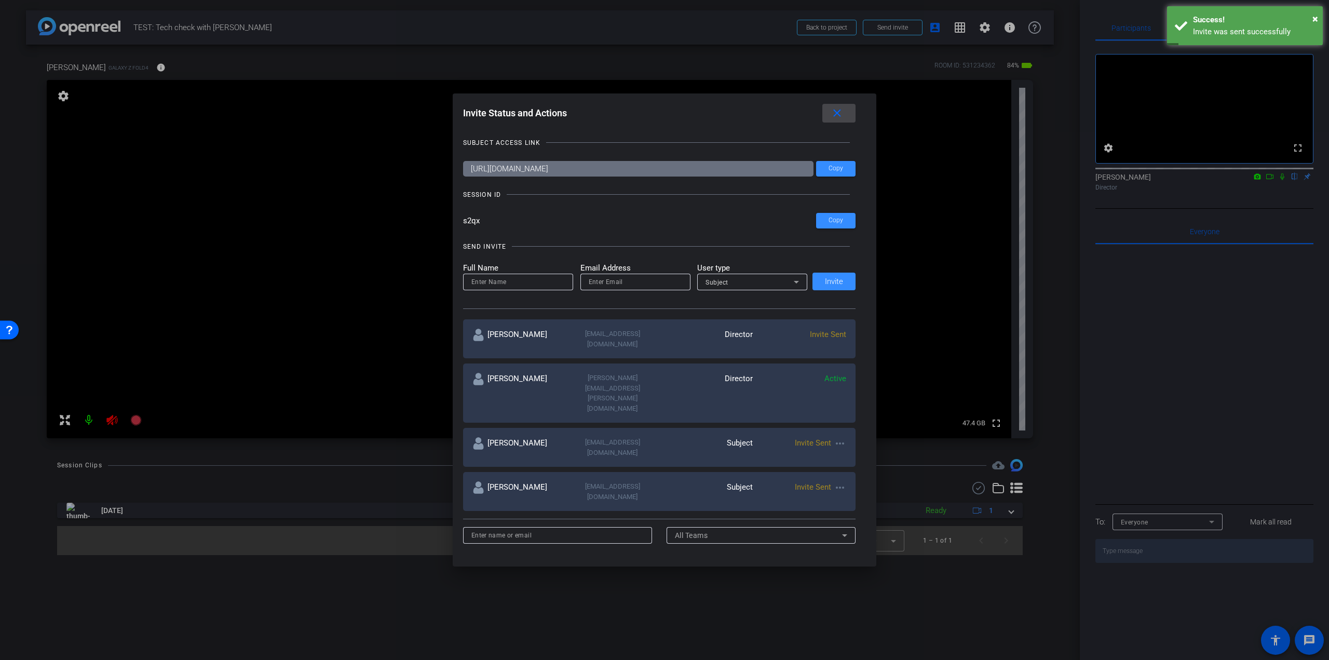
click at [843, 115] on mat-icon "close" at bounding box center [836, 113] width 13 height 13
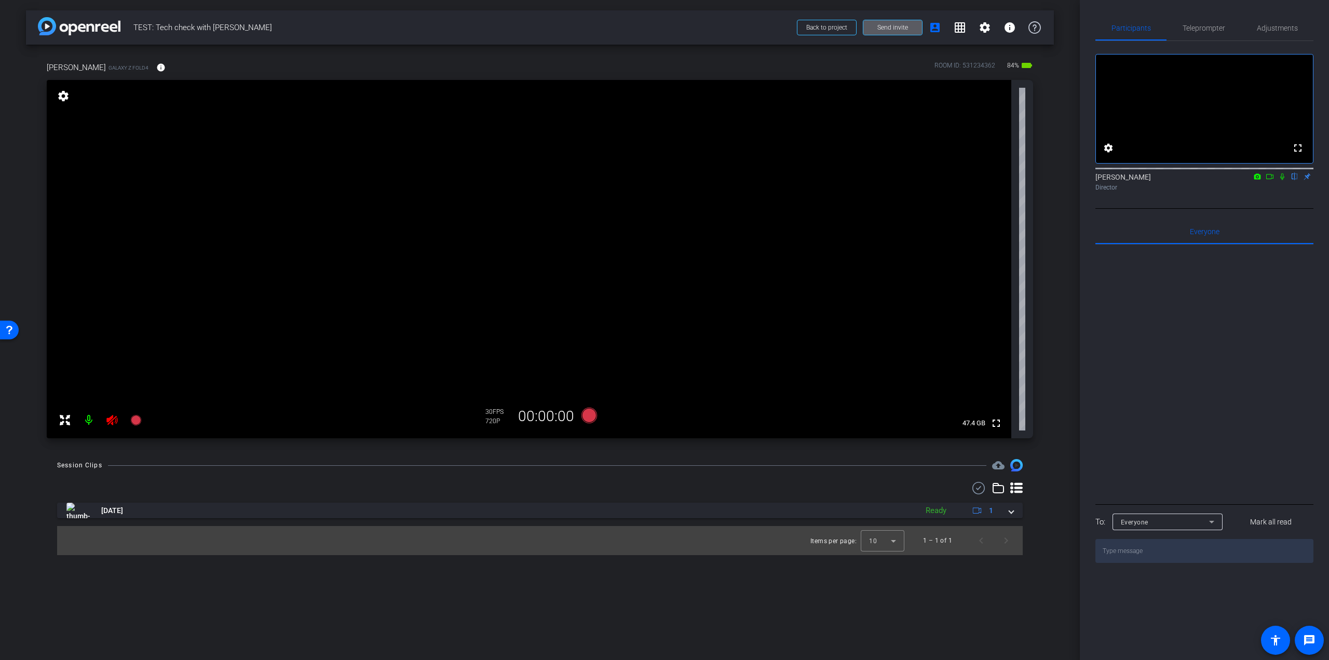
click at [108, 415] on icon at bounding box center [112, 420] width 12 height 12
click at [877, 24] on span "Send invite" at bounding box center [892, 27] width 31 height 8
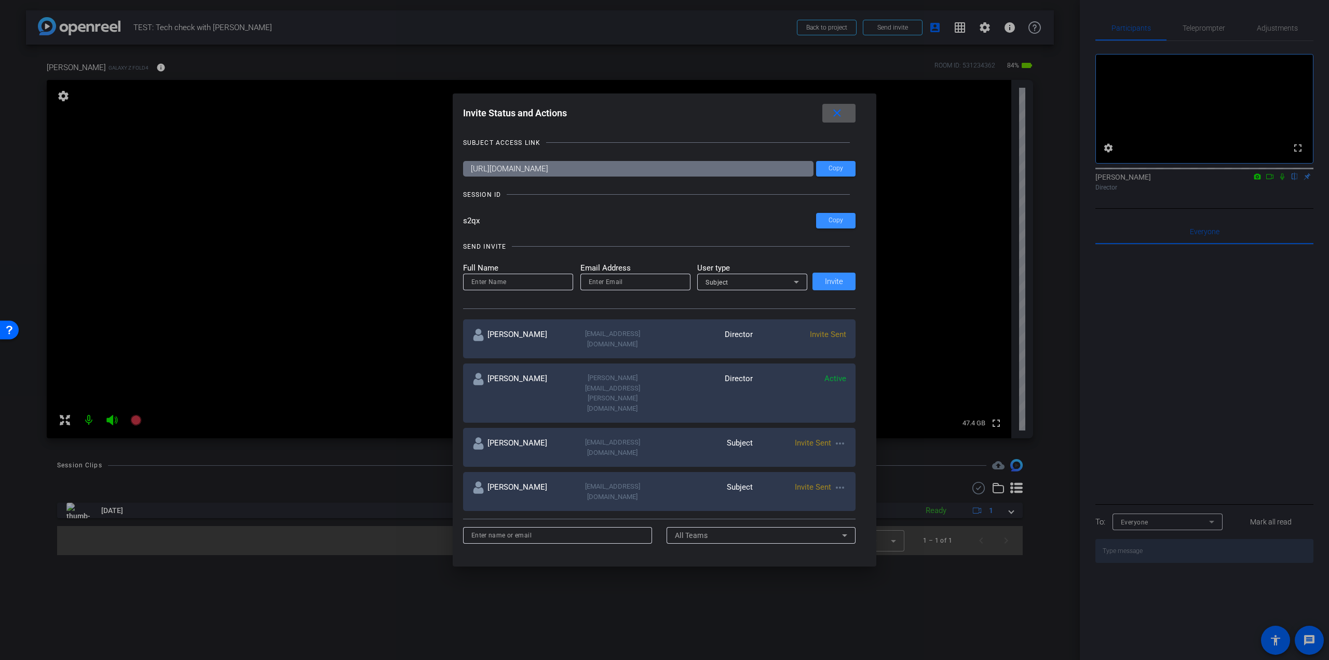
click at [840, 337] on span "Invite Sent" at bounding box center [828, 334] width 36 height 9
click at [832, 171] on span "Copy" at bounding box center [835, 169] width 15 height 8
click at [838, 108] on mat-icon "close" at bounding box center [836, 113] width 13 height 13
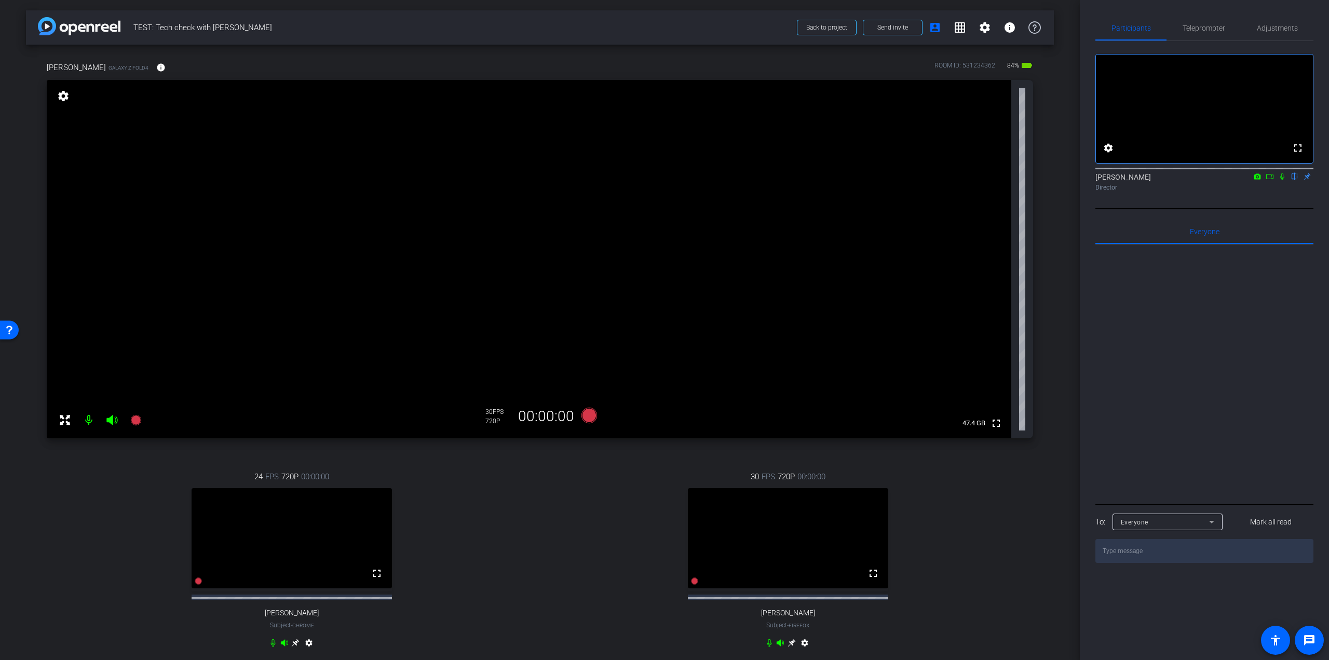
click at [1282, 180] on icon at bounding box center [1282, 176] width 8 height 7
click at [1268, 180] on icon at bounding box center [1269, 176] width 8 height 7
click at [1283, 180] on icon at bounding box center [1282, 176] width 8 height 7
click at [1282, 180] on icon at bounding box center [1282, 176] width 6 height 7
click at [1280, 19] on span "Adjustments" at bounding box center [1276, 28] width 41 height 25
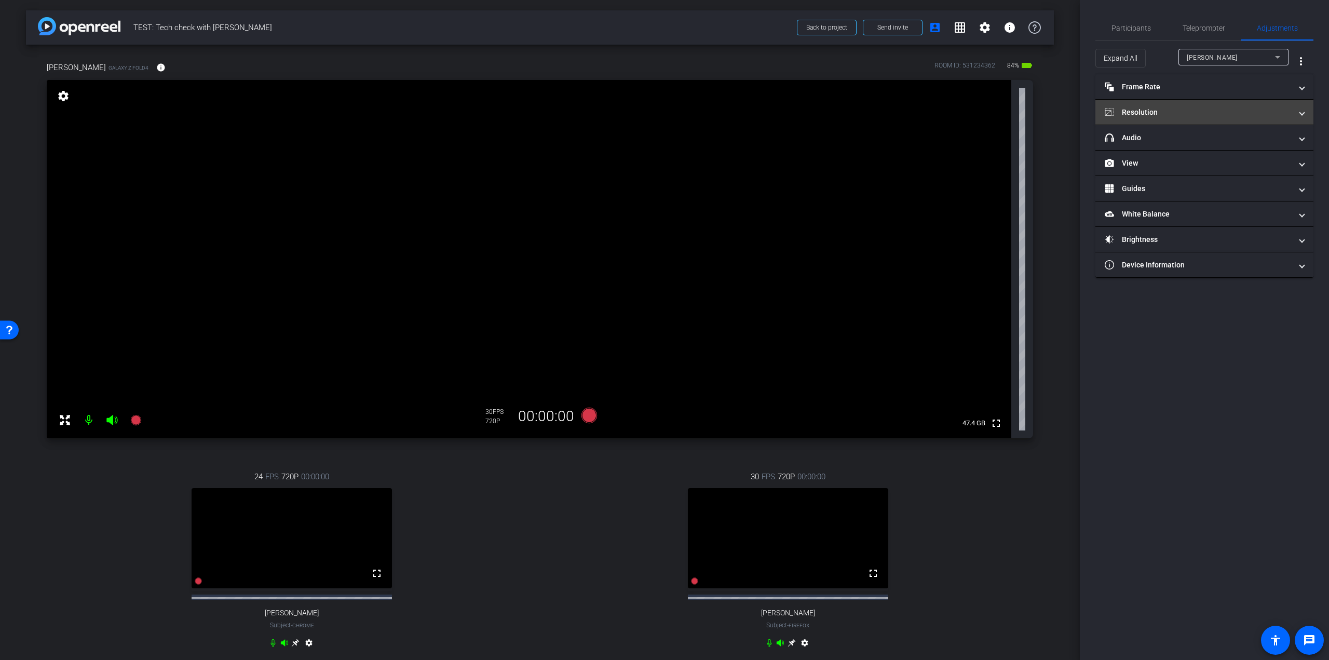
click at [1162, 111] on mat-panel-title "Resolution" at bounding box center [1197, 112] width 187 height 11
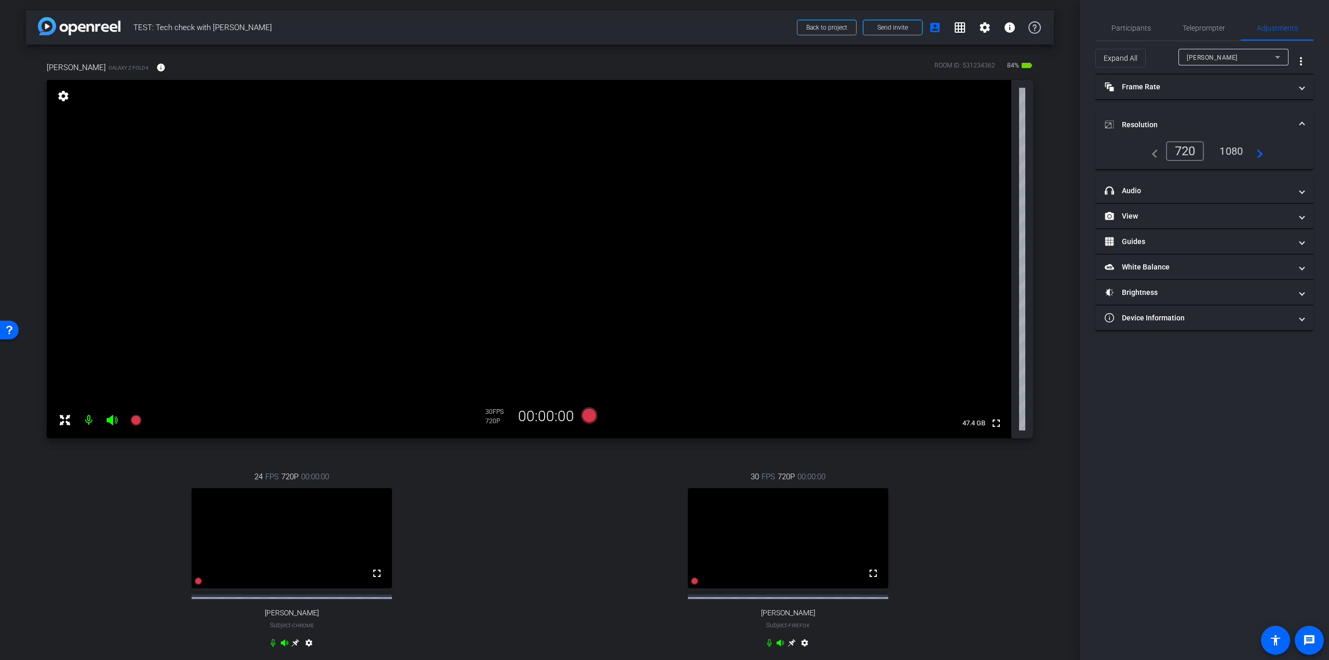
click at [1229, 148] on div "1080" at bounding box center [1230, 151] width 39 height 18
click at [1234, 89] on mat-panel-title "Frame Rate Frame Rate" at bounding box center [1197, 86] width 187 height 11
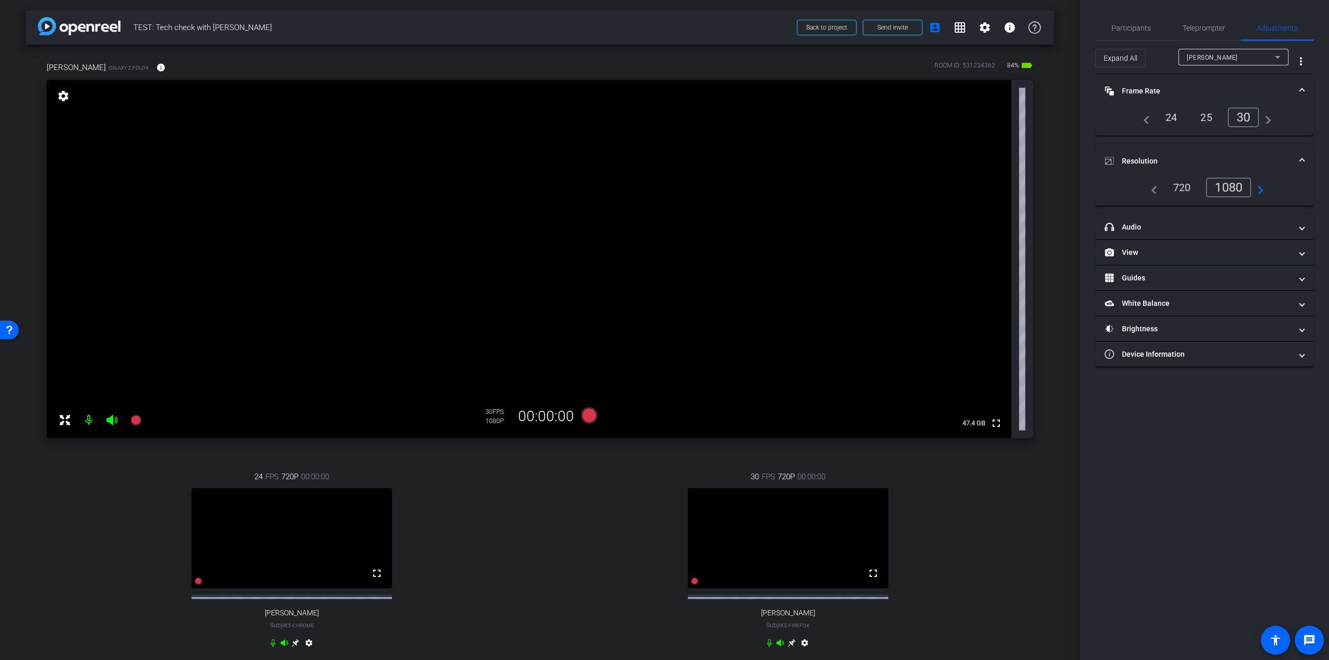
click at [1269, 116] on mat-icon "navigate_next" at bounding box center [1265, 117] width 12 height 12
click at [133, 423] on icon at bounding box center [135, 420] width 10 height 10
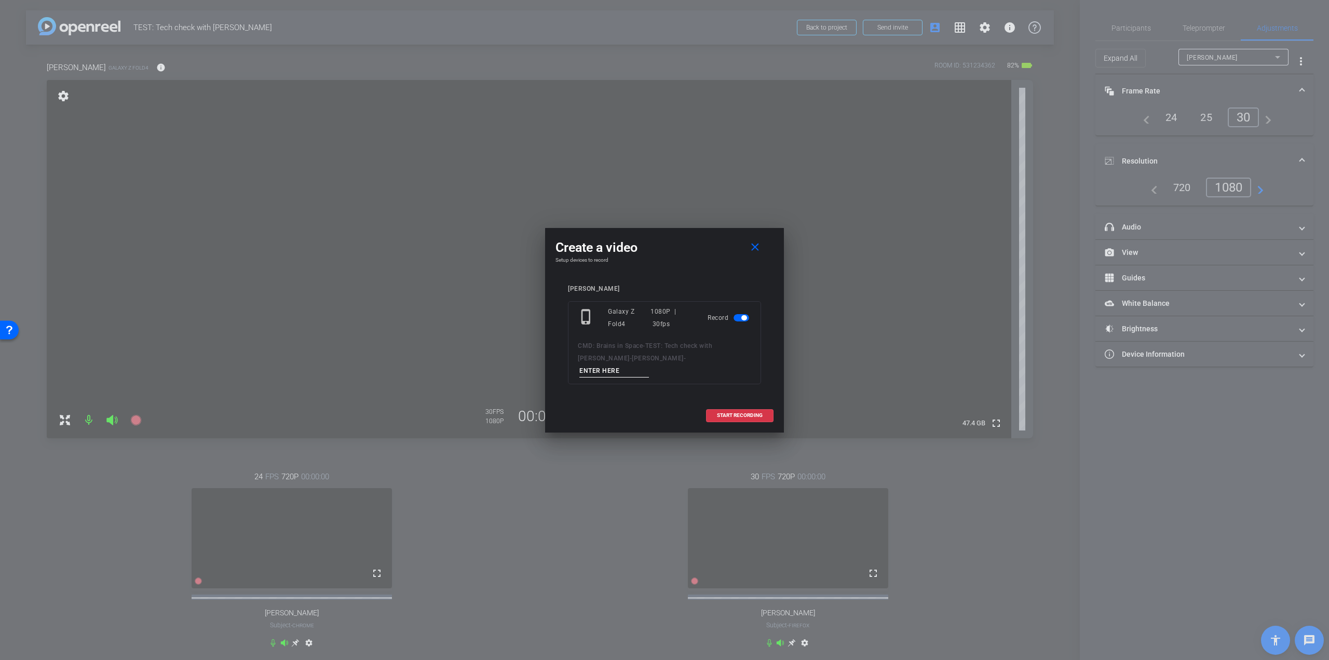
click at [649, 364] on input at bounding box center [614, 370] width 70 height 13
type input "test 2"
click at [733, 413] on span "START RECORDING" at bounding box center [740, 415] width 46 height 5
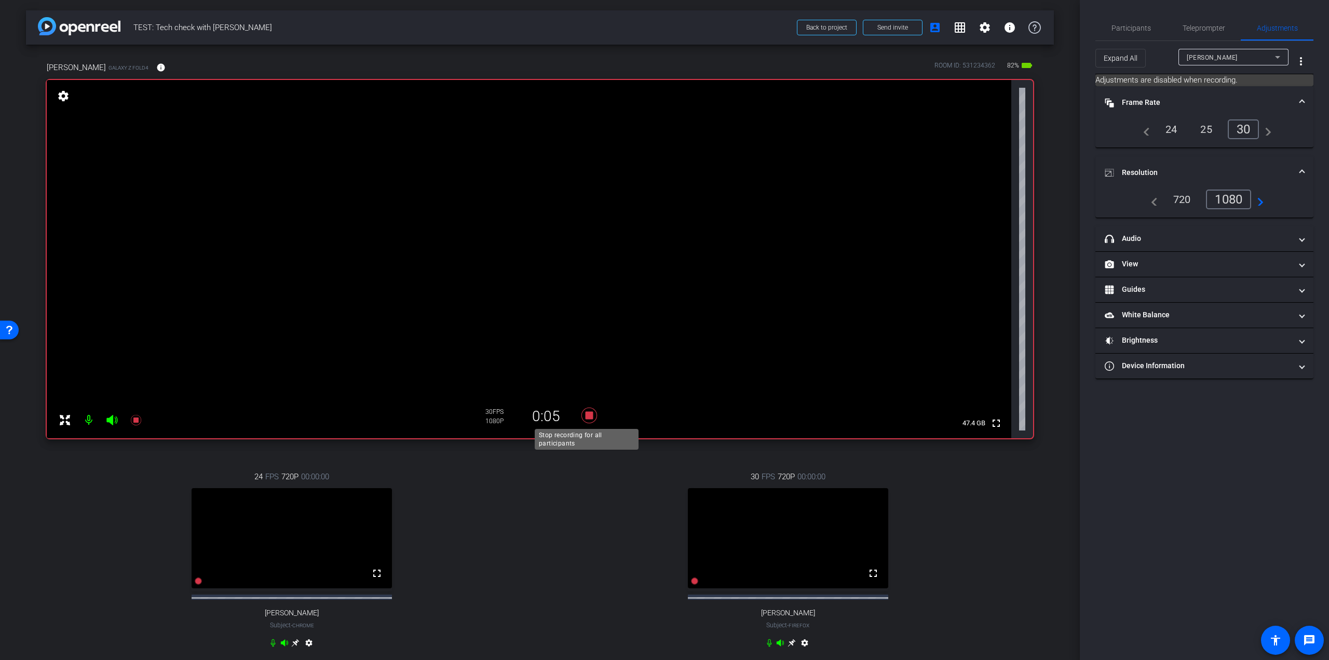
click at [584, 416] on icon at bounding box center [589, 415] width 16 height 16
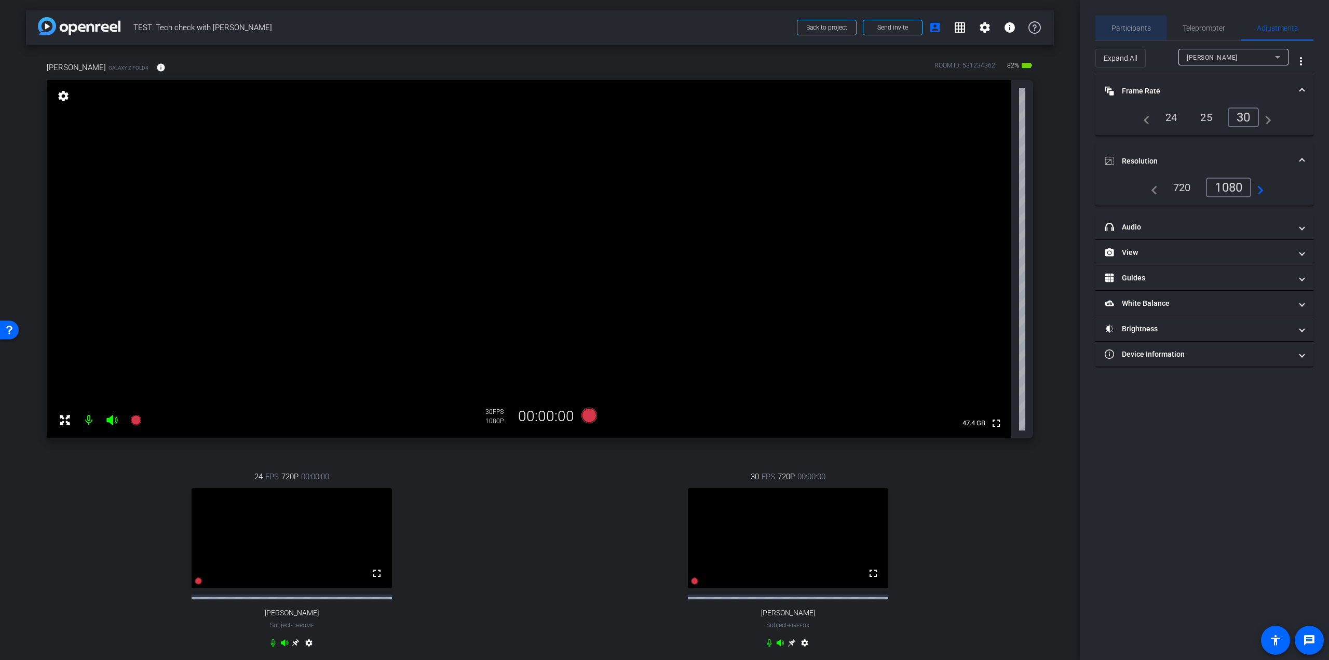
click at [1141, 25] on span "Participants" at bounding box center [1130, 27] width 39 height 7
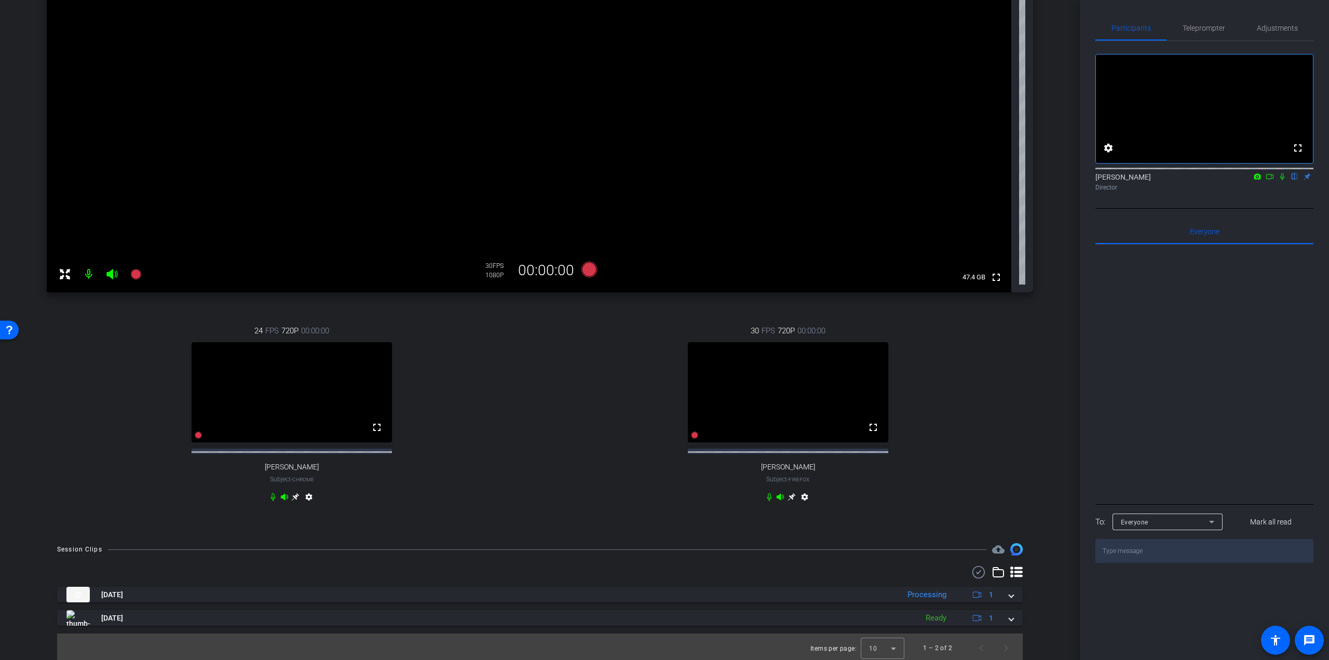
scroll to position [158, 0]
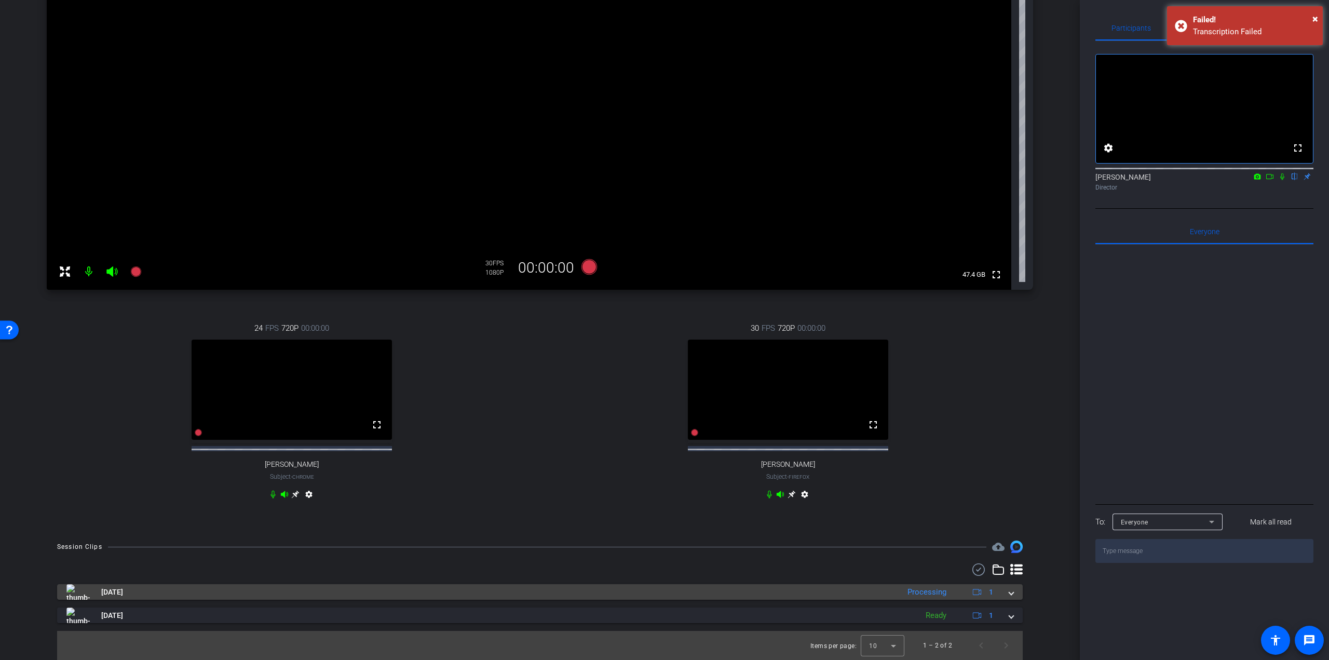
click at [112, 593] on span "Oct 2, 2025" at bounding box center [112, 591] width 22 height 11
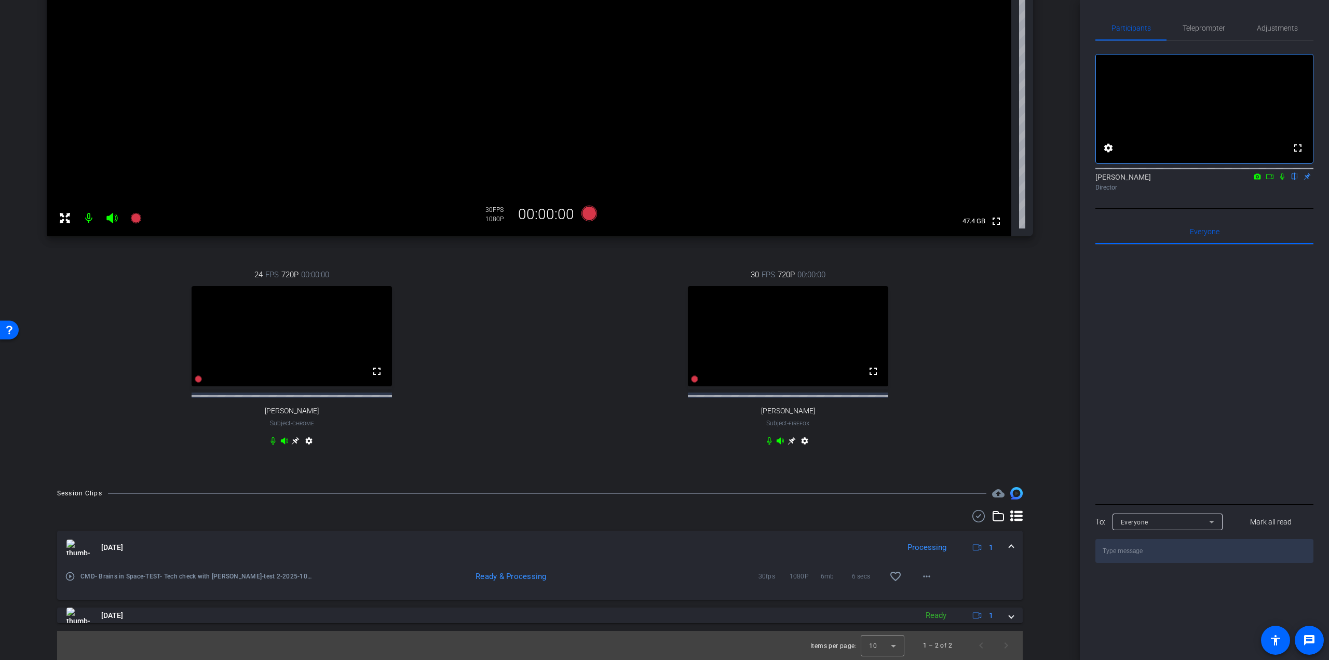
scroll to position [211, 0]
click at [67, 576] on mat-icon "play_circle_outline" at bounding box center [70, 576] width 10 height 10
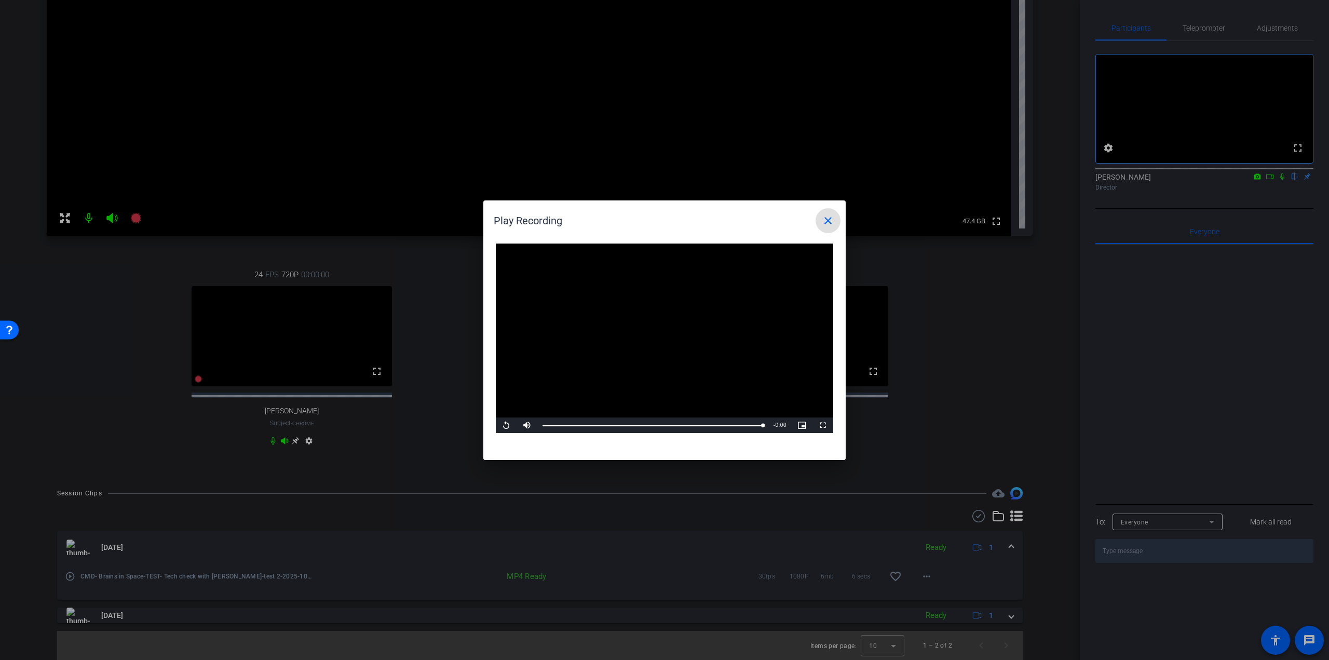
click at [828, 224] on mat-icon "close" at bounding box center [828, 220] width 12 height 12
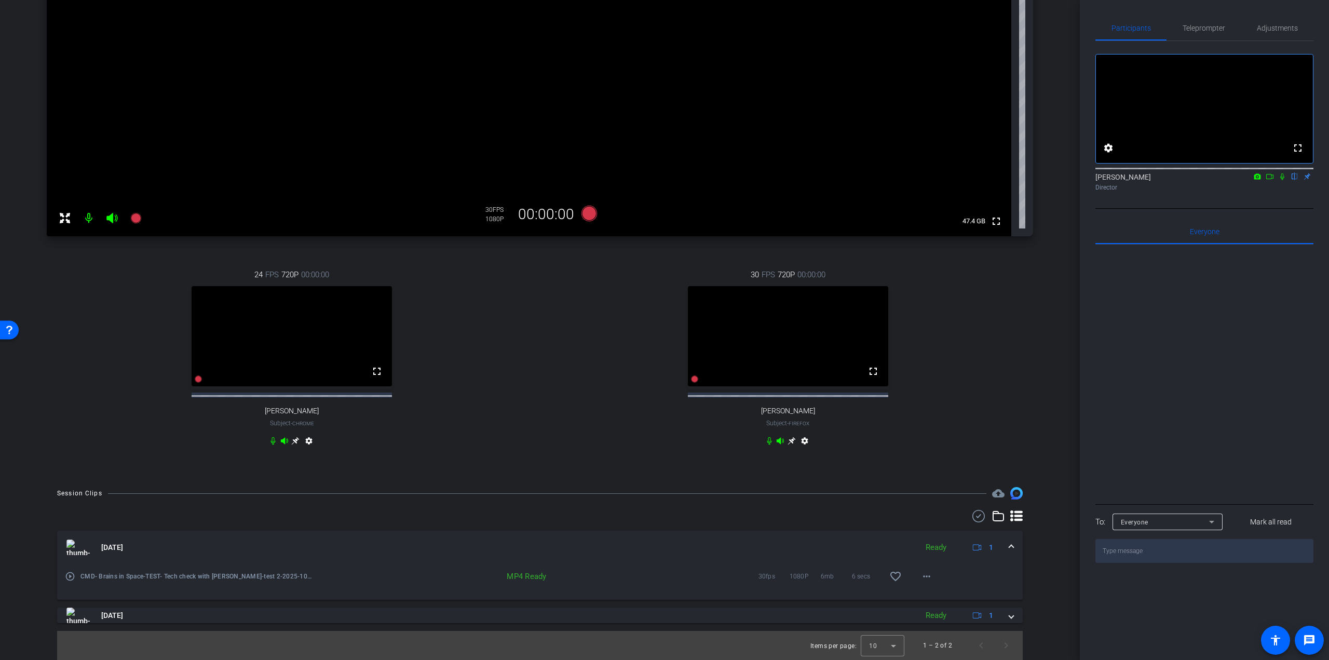
click at [71, 576] on mat-icon "play_circle_outline" at bounding box center [70, 576] width 10 height 10
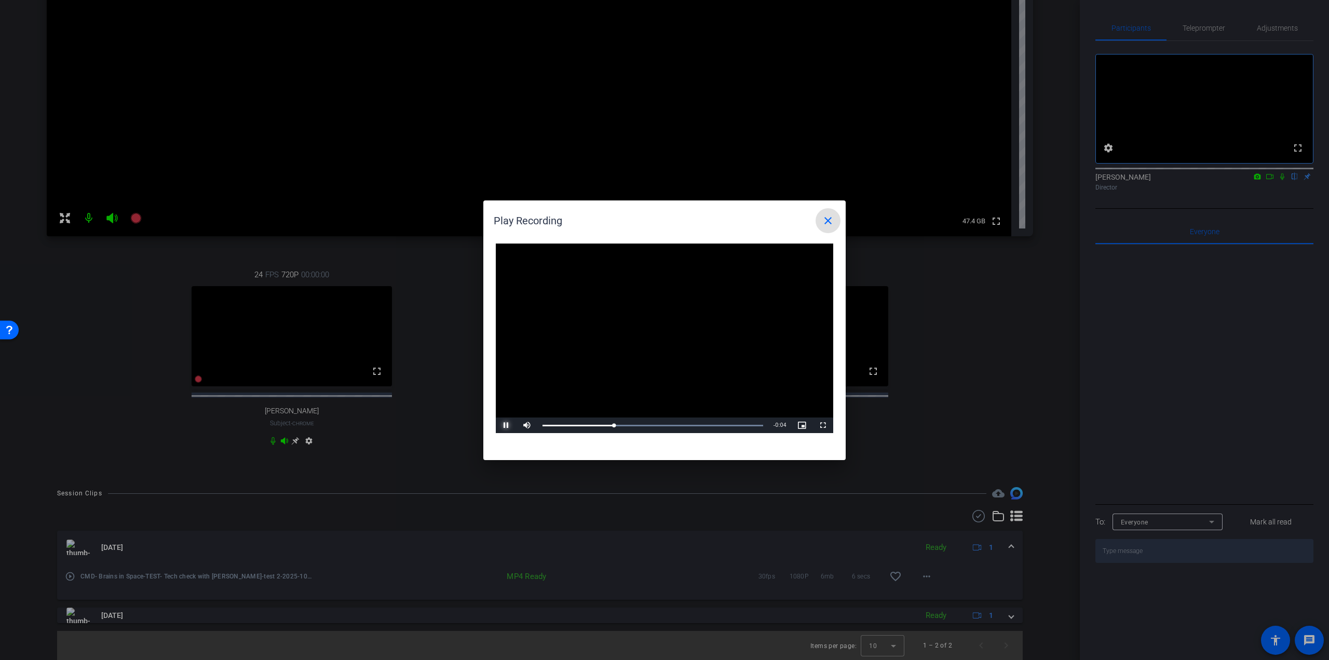
click at [503, 425] on span "Video Player" at bounding box center [506, 425] width 21 height 0
click at [831, 219] on mat-icon "close" at bounding box center [828, 220] width 12 height 12
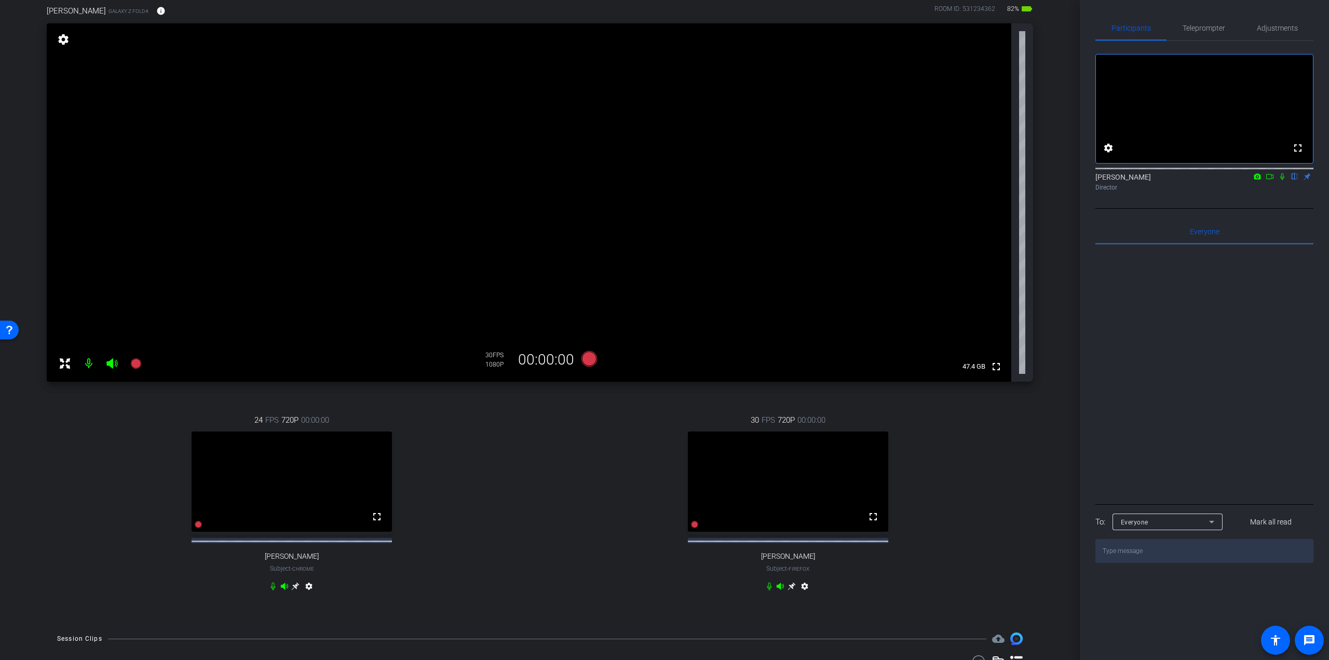
scroll to position [0, 0]
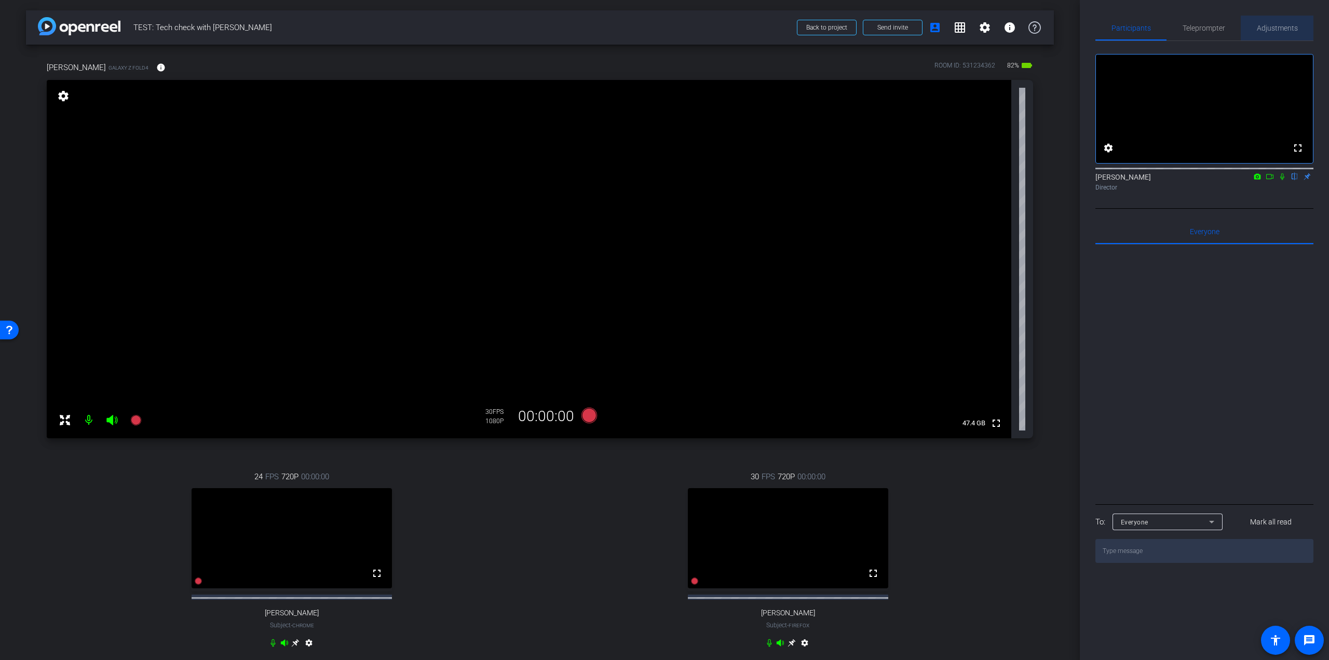
click at [1261, 26] on span "Adjustments" at bounding box center [1276, 27] width 41 height 7
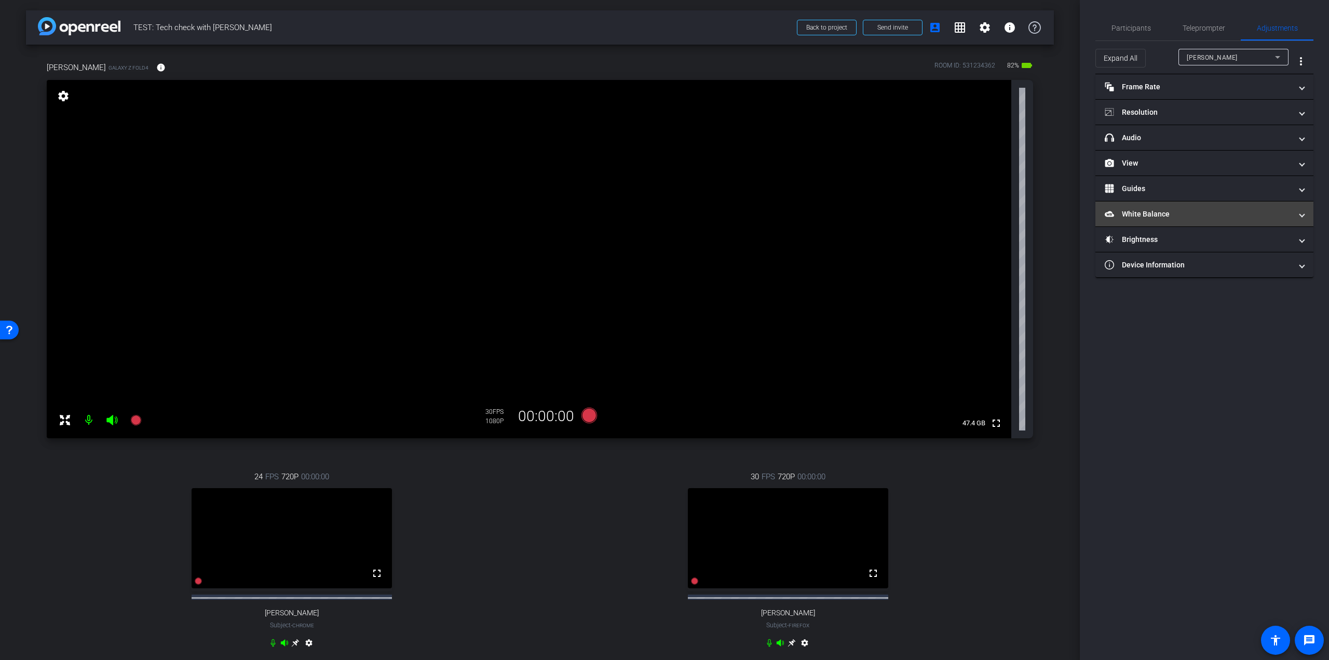
click at [1146, 212] on mat-panel-title "White Balance White Balance" at bounding box center [1197, 214] width 187 height 11
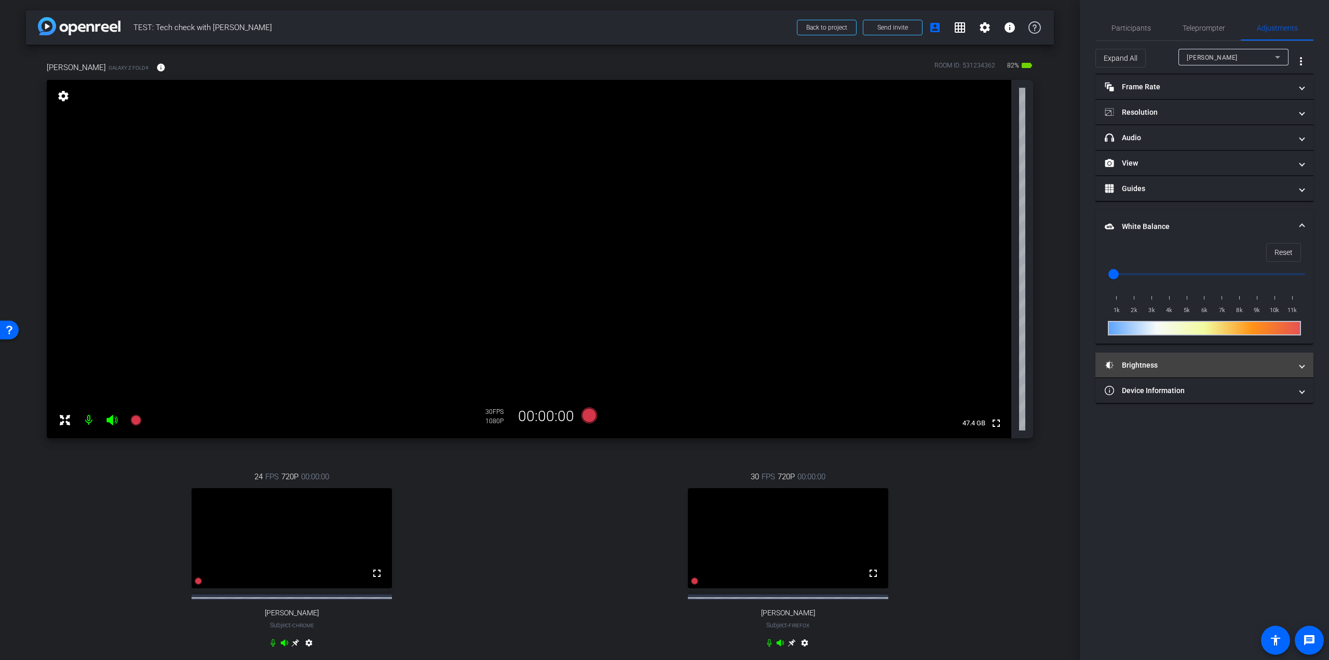
click at [1153, 362] on mat-panel-title "Brightness" at bounding box center [1197, 365] width 187 height 11
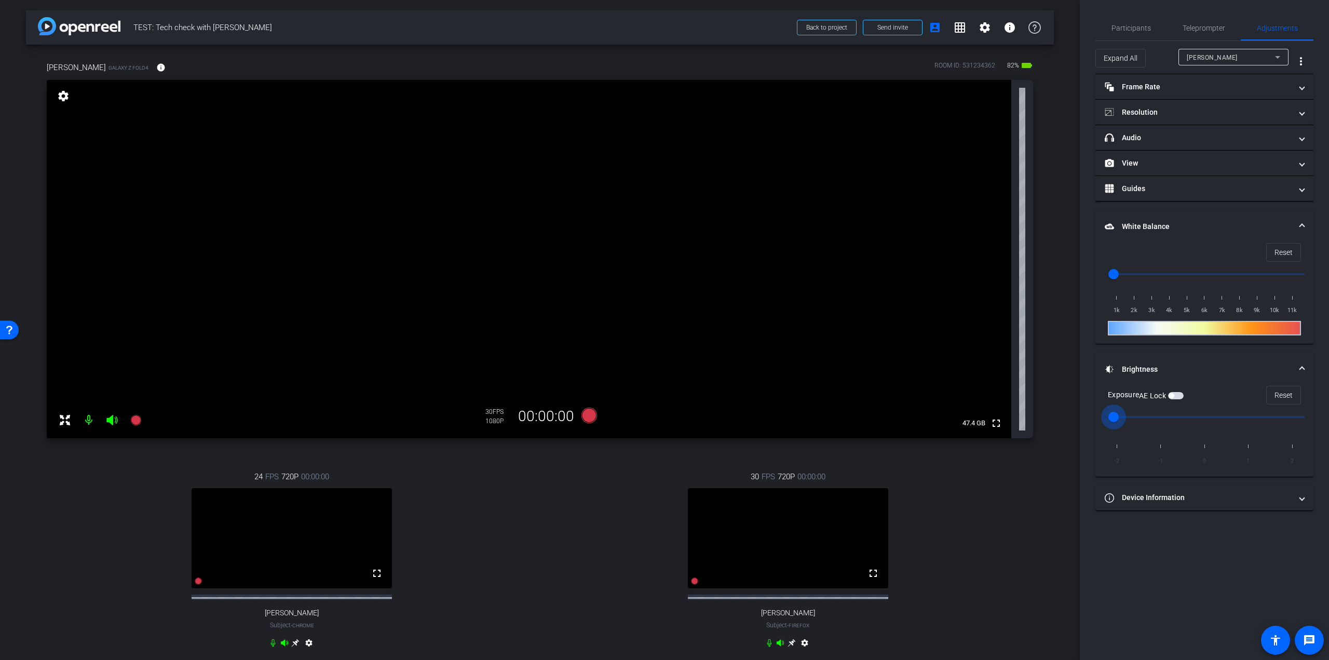
drag, startPoint x: 1208, startPoint y: 418, endPoint x: 1112, endPoint y: 417, distance: 96.5
click at [1112, 417] on input "range" at bounding box center [1208, 416] width 215 height 23
click at [1157, 412] on input "range" at bounding box center [1208, 416] width 215 height 23
click at [1205, 414] on input "range" at bounding box center [1208, 416] width 215 height 23
click at [1153, 415] on input "range" at bounding box center [1208, 416] width 215 height 23
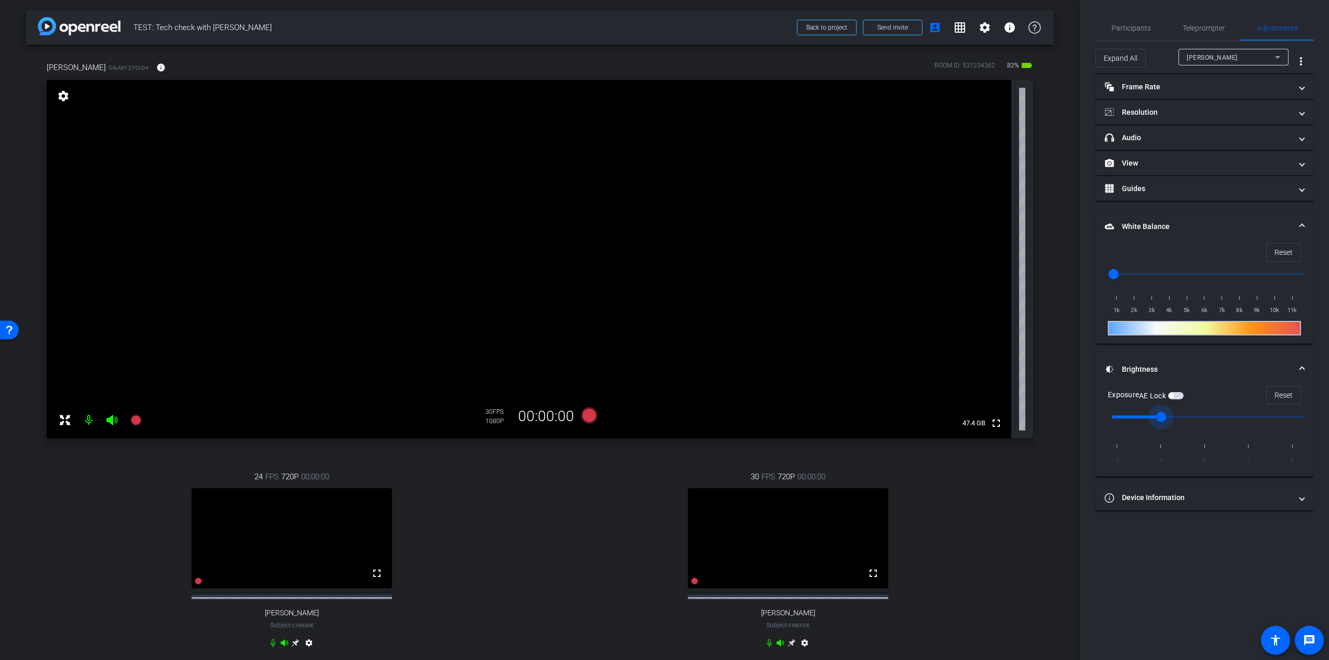
click at [1178, 394] on span "button" at bounding box center [1176, 395] width 16 height 7
click at [1178, 394] on span "button" at bounding box center [1178, 395] width 5 height 5
click at [1248, 413] on input "range" at bounding box center [1208, 416] width 215 height 23
type input "0"
click at [1207, 414] on input "range" at bounding box center [1208, 416] width 215 height 23
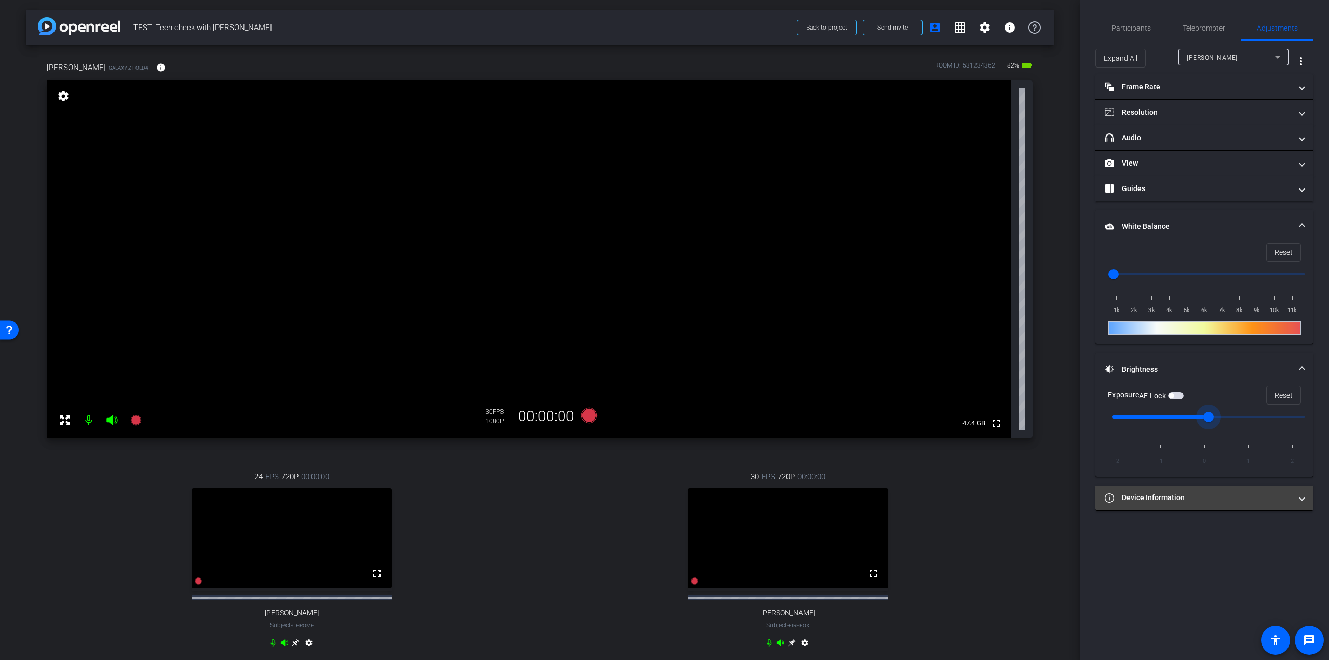
click at [1225, 502] on mat-panel-title "Device Information" at bounding box center [1197, 497] width 187 height 11
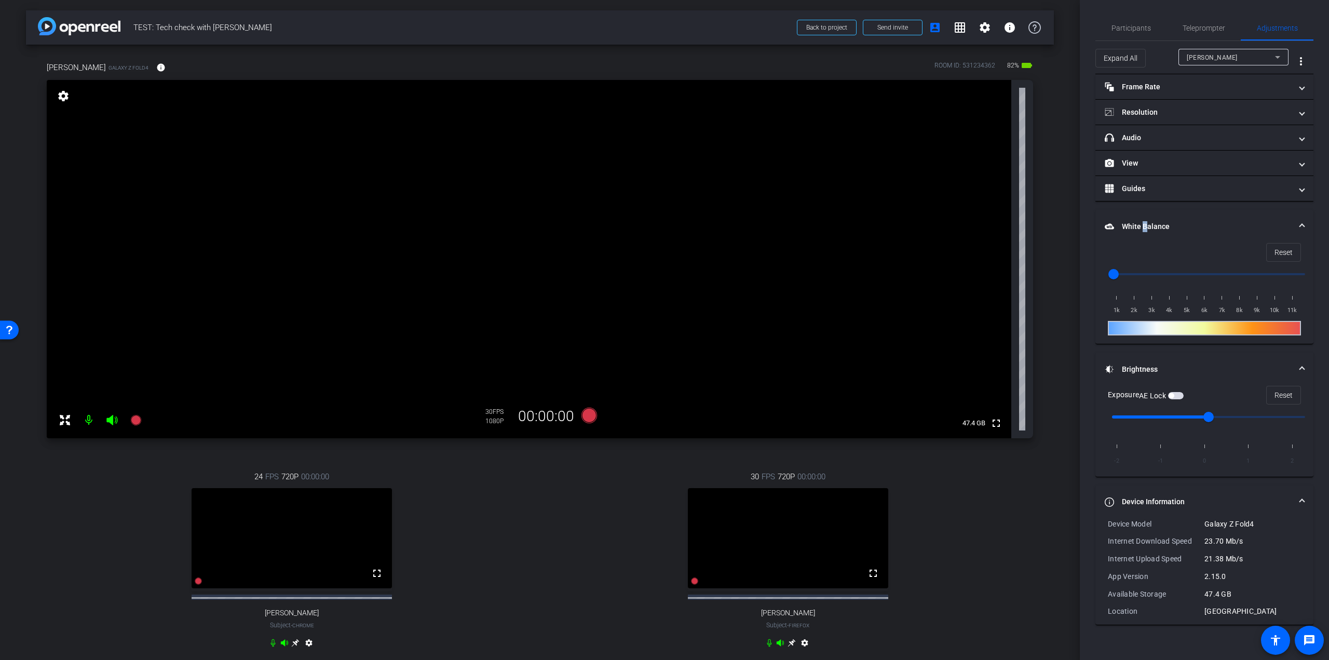
click at [1141, 231] on mat-panel-title "White Balance White Balance" at bounding box center [1197, 226] width 187 height 11
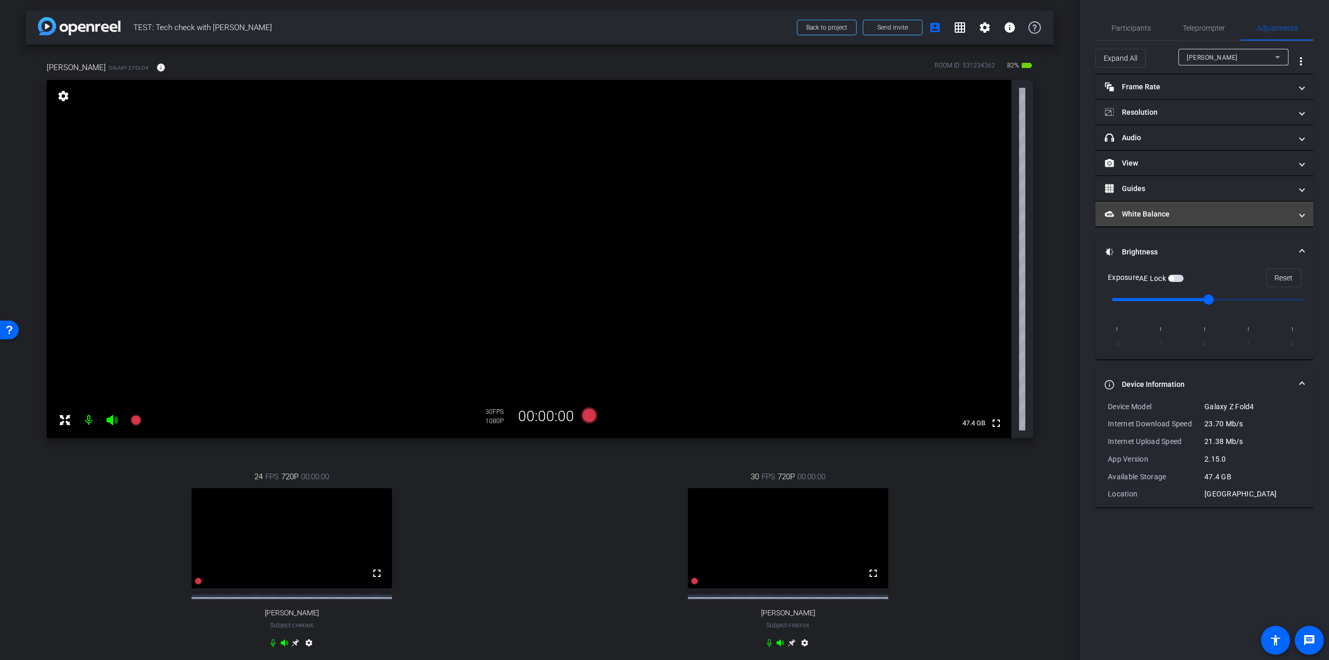
click at [1151, 216] on mat-panel-title "White Balance White Balance" at bounding box center [1197, 214] width 187 height 11
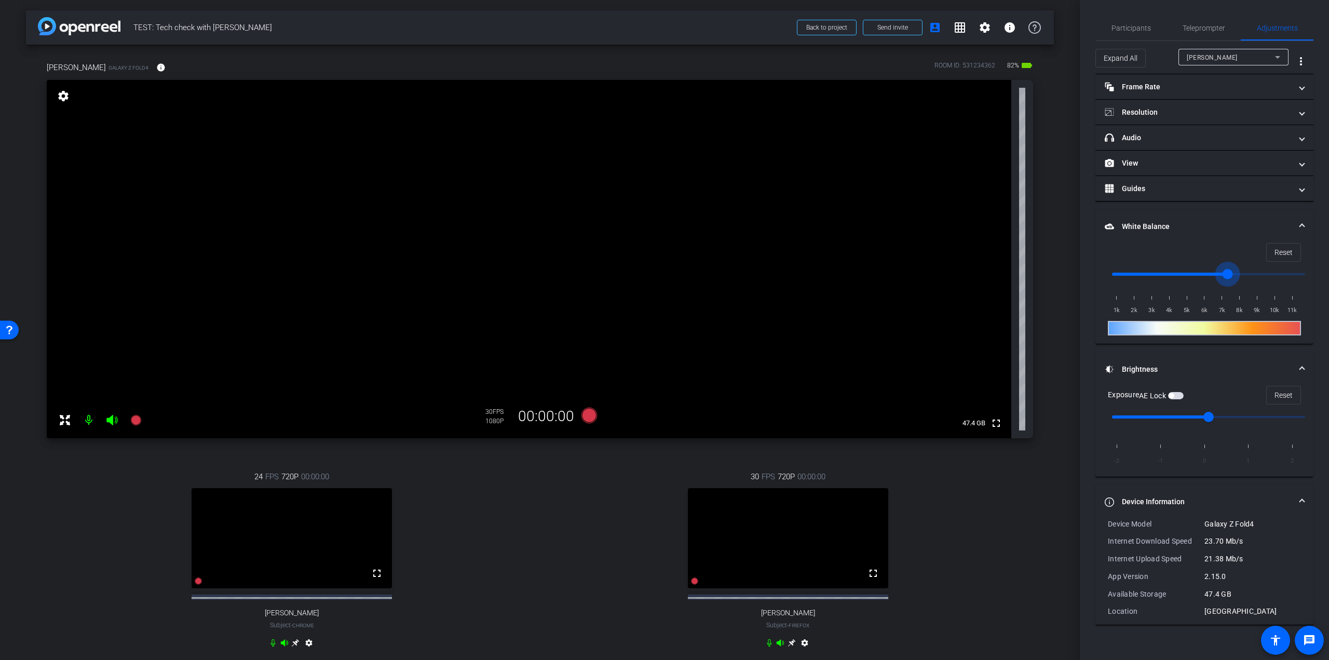
drag, startPoint x: 1113, startPoint y: 272, endPoint x: 1228, endPoint y: 281, distance: 115.1
click at [1228, 281] on input "range" at bounding box center [1208, 274] width 215 height 23
drag, startPoint x: 1228, startPoint y: 277, endPoint x: 1067, endPoint y: 265, distance: 161.8
type input "1000"
click at [1101, 265] on input "range" at bounding box center [1208, 274] width 215 height 23
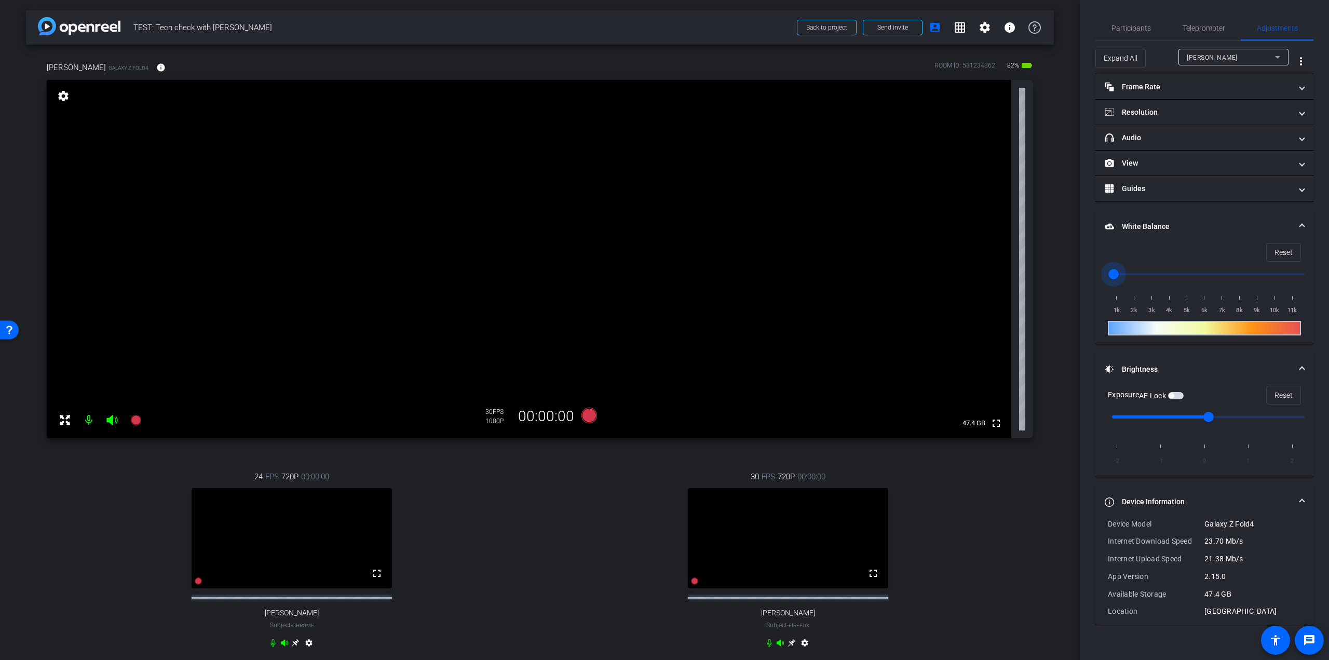
click at [1246, 419] on input "range" at bounding box center [1208, 416] width 215 height 23
click at [1207, 416] on input "range" at bounding box center [1208, 416] width 215 height 23
type input "1"
click at [1247, 415] on input "range" at bounding box center [1208, 416] width 215 height 23
click at [135, 416] on icon at bounding box center [135, 420] width 10 height 10
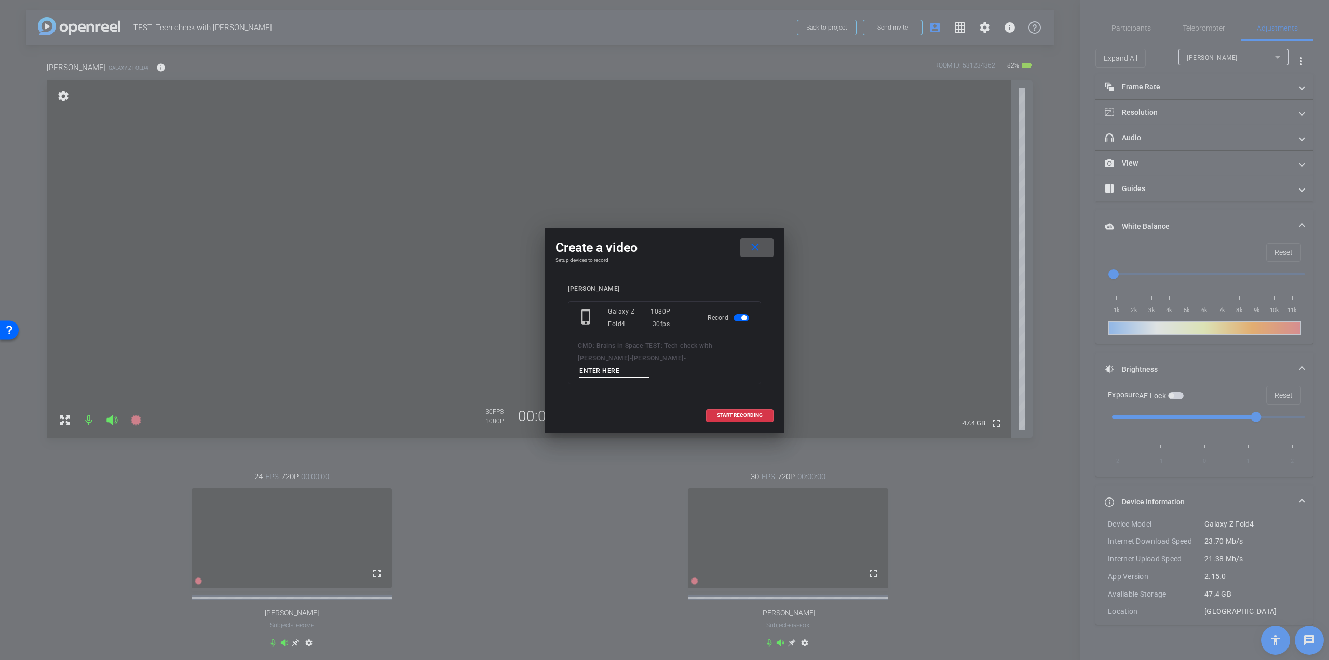
click at [643, 349] on span "CMD: Brains in Space" at bounding box center [610, 345] width 65 height 7
click at [640, 357] on div "CMD: Brains in Space - TEST: Tech check with Aline - Aline Martins -" at bounding box center [664, 358] width 173 height 38
click at [629, 369] on input at bounding box center [614, 370] width 70 height 13
type input "test 3"
click at [719, 403] on span at bounding box center [739, 415] width 66 height 25
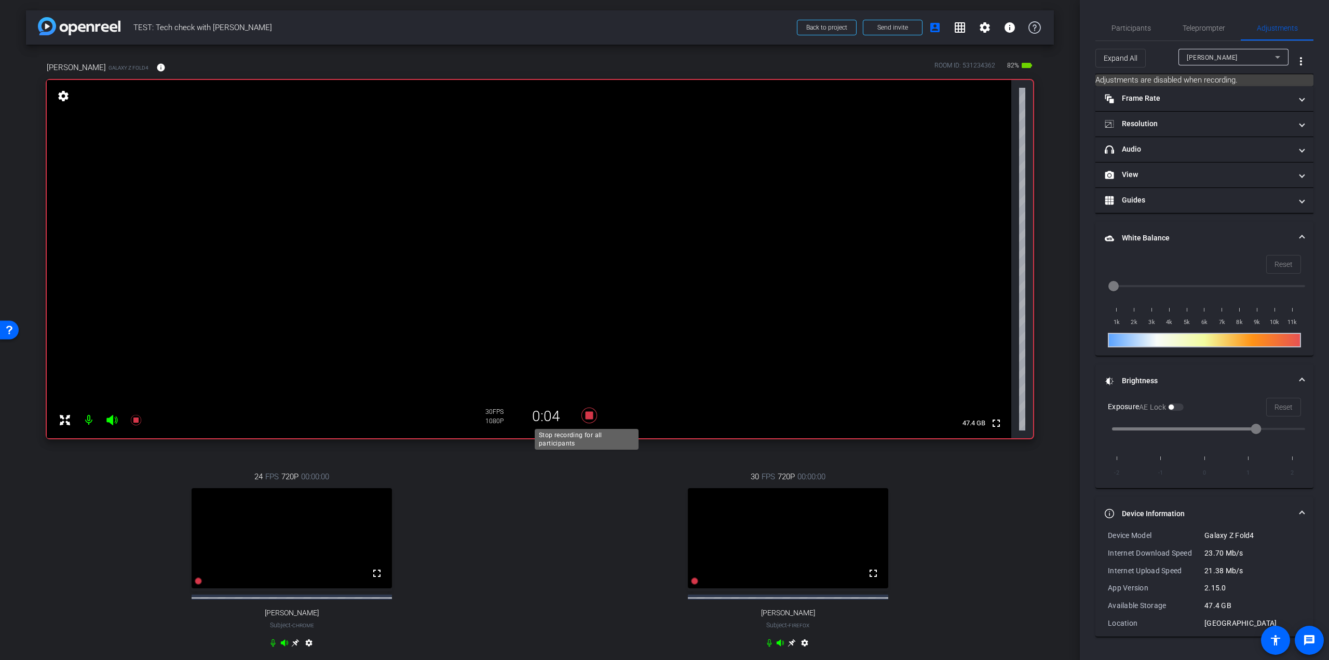
click at [586, 414] on icon at bounding box center [589, 415] width 16 height 16
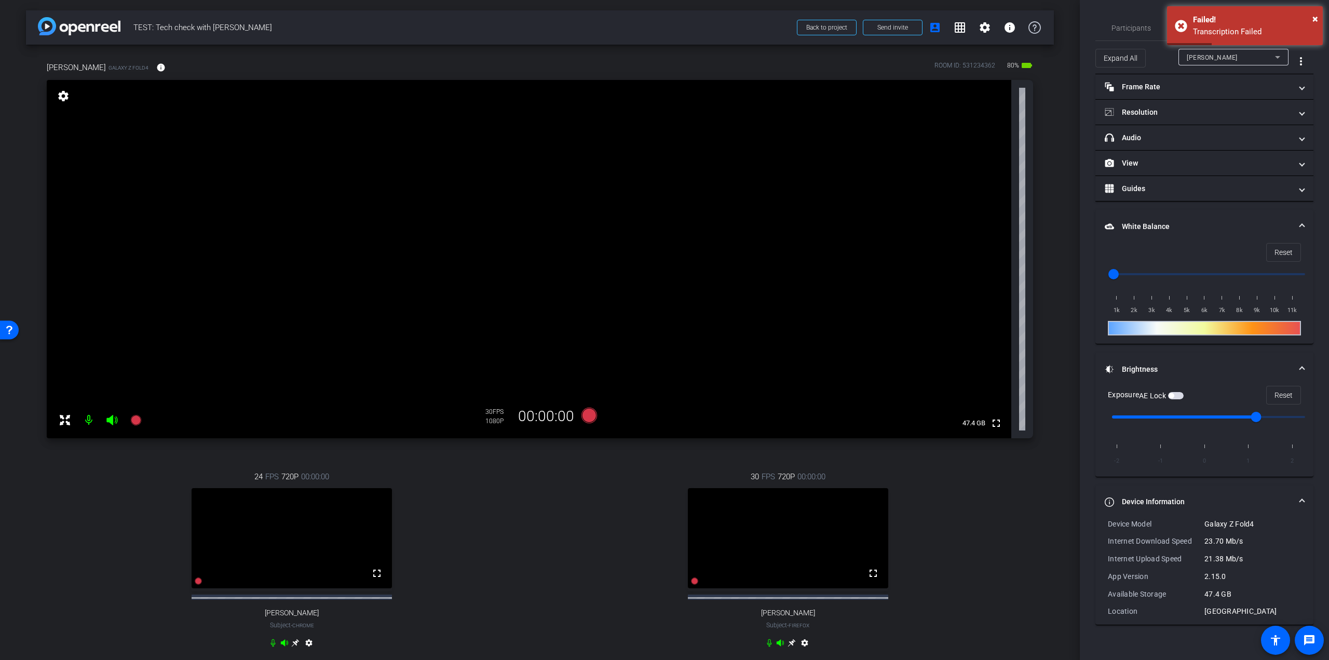
scroll to position [235, 0]
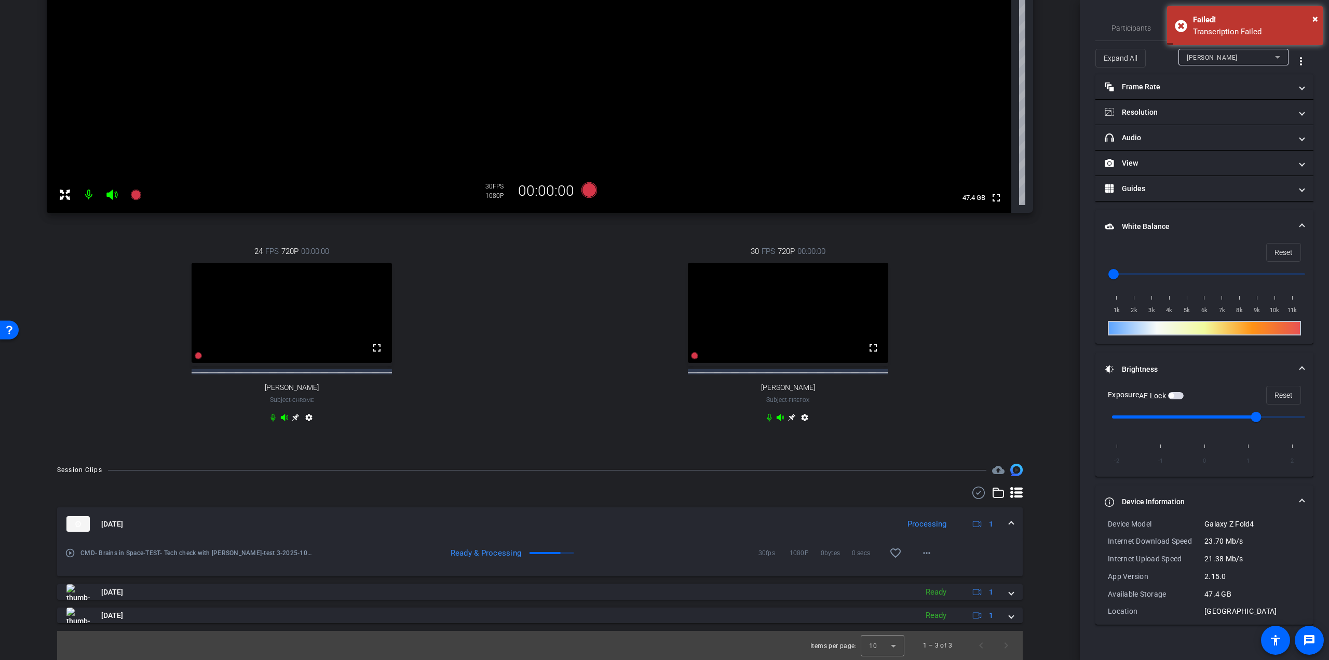
click at [70, 553] on mat-icon "play_circle_outline" at bounding box center [70, 553] width 10 height 10
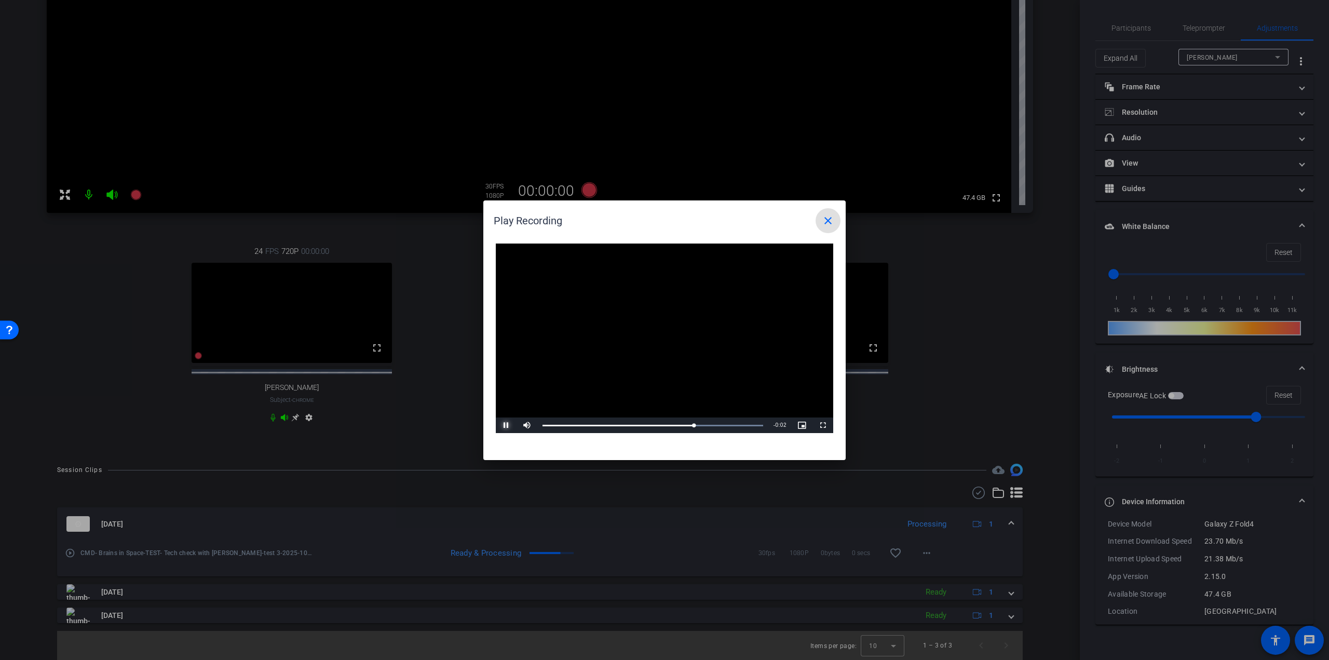
click at [507, 425] on span "Video Player" at bounding box center [506, 425] width 21 height 0
click at [826, 223] on mat-icon "close" at bounding box center [828, 220] width 12 height 12
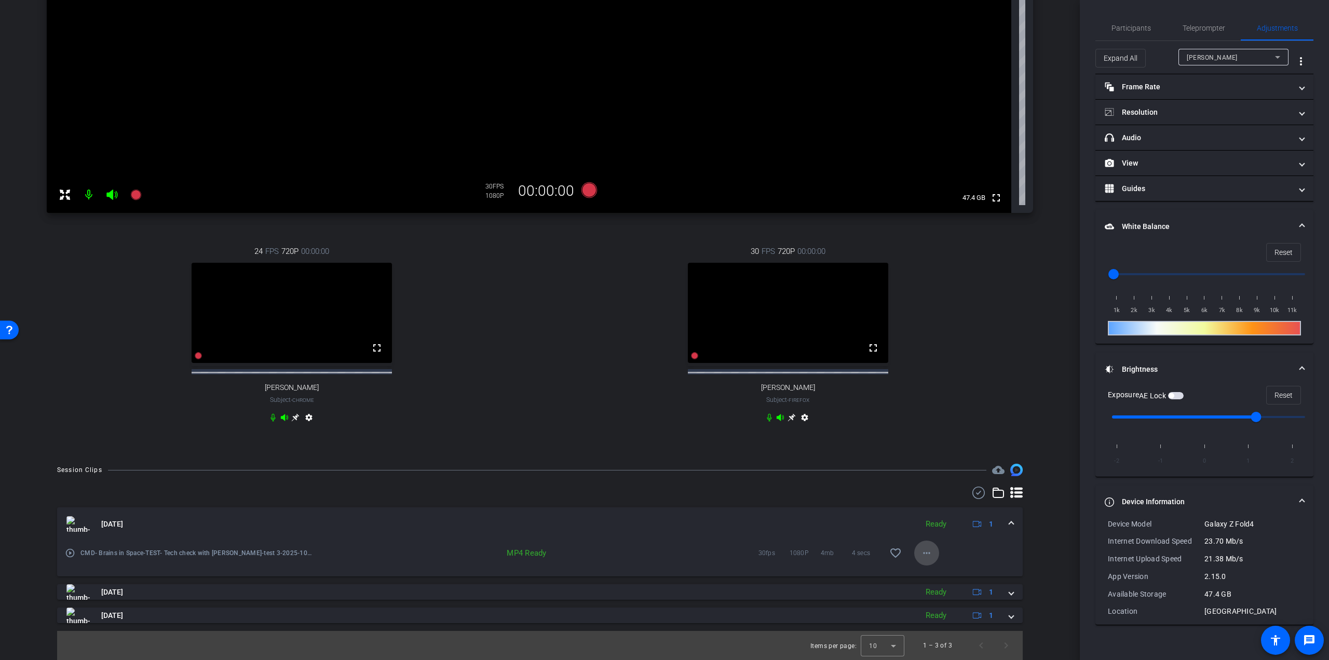
click at [921, 556] on mat-icon "more_horiz" at bounding box center [926, 552] width 12 height 12
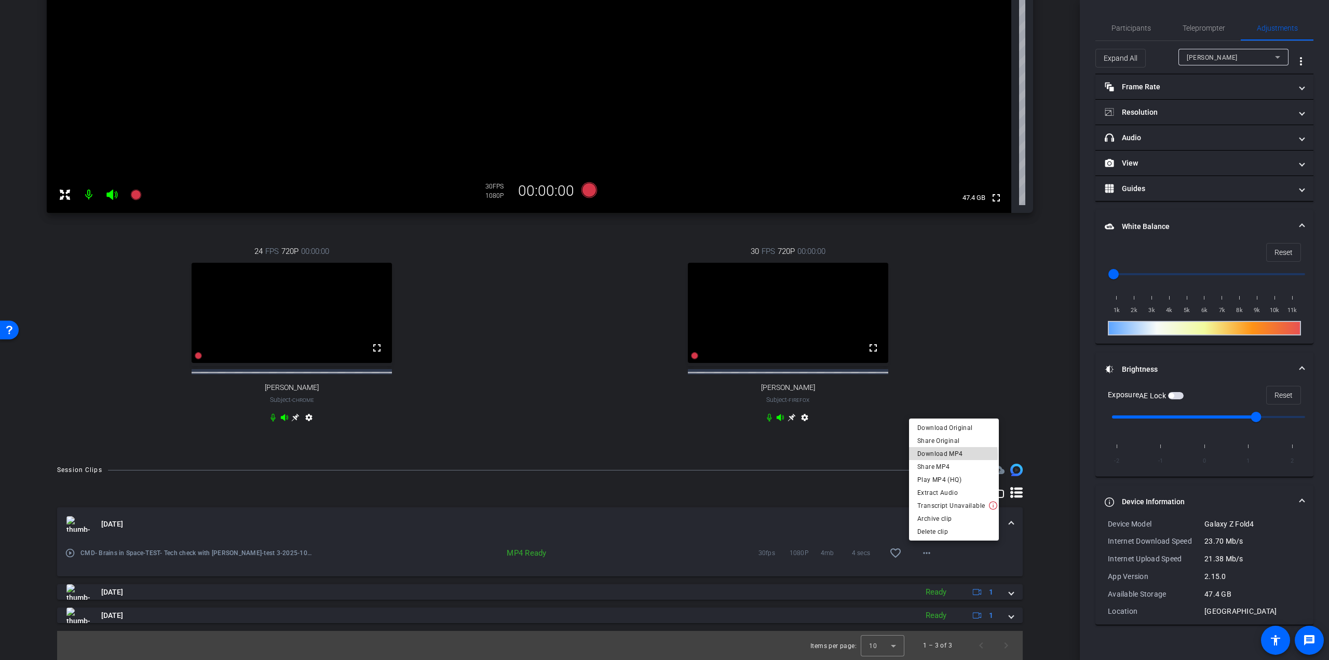
click at [948, 455] on span "Download MP4" at bounding box center [953, 453] width 73 height 12
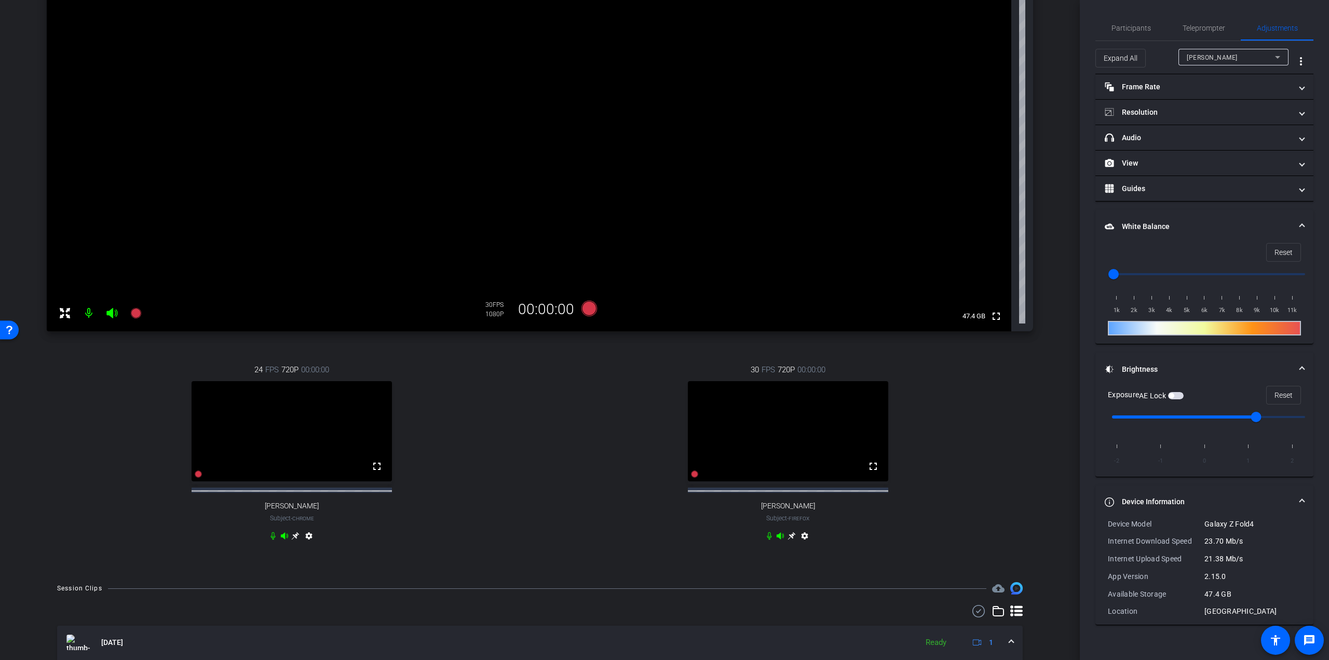
scroll to position [0, 0]
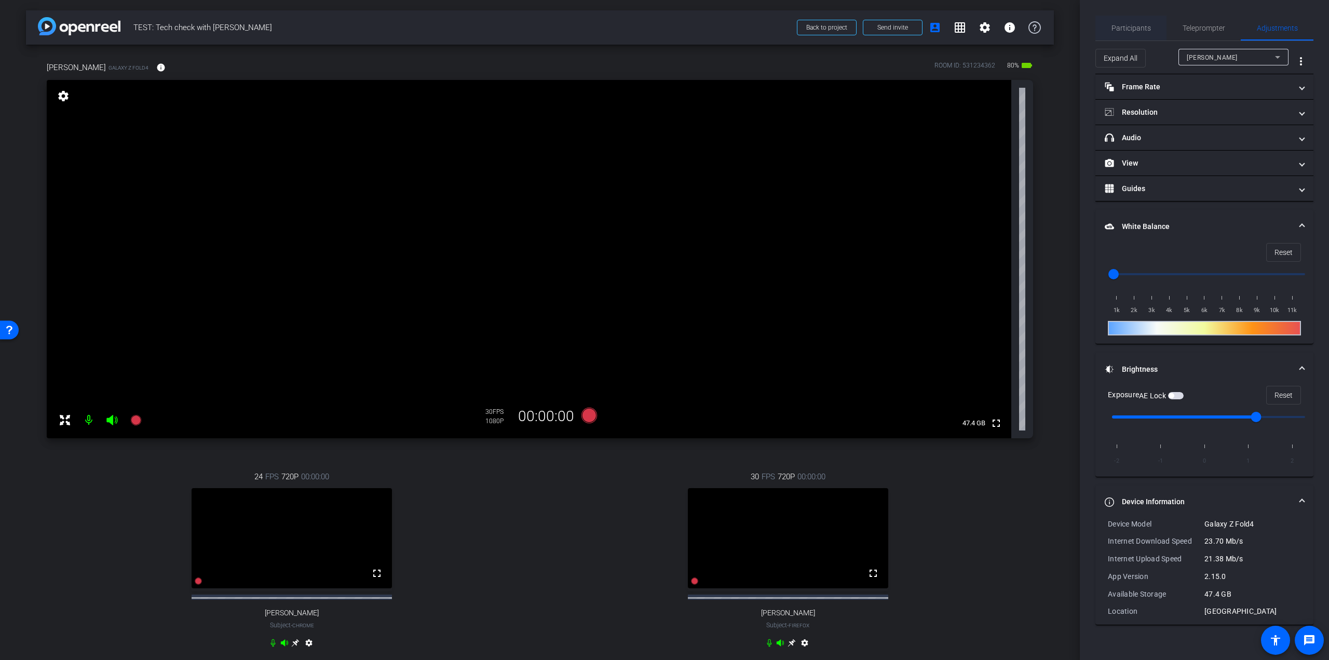
click at [1127, 22] on span "Participants" at bounding box center [1130, 28] width 39 height 25
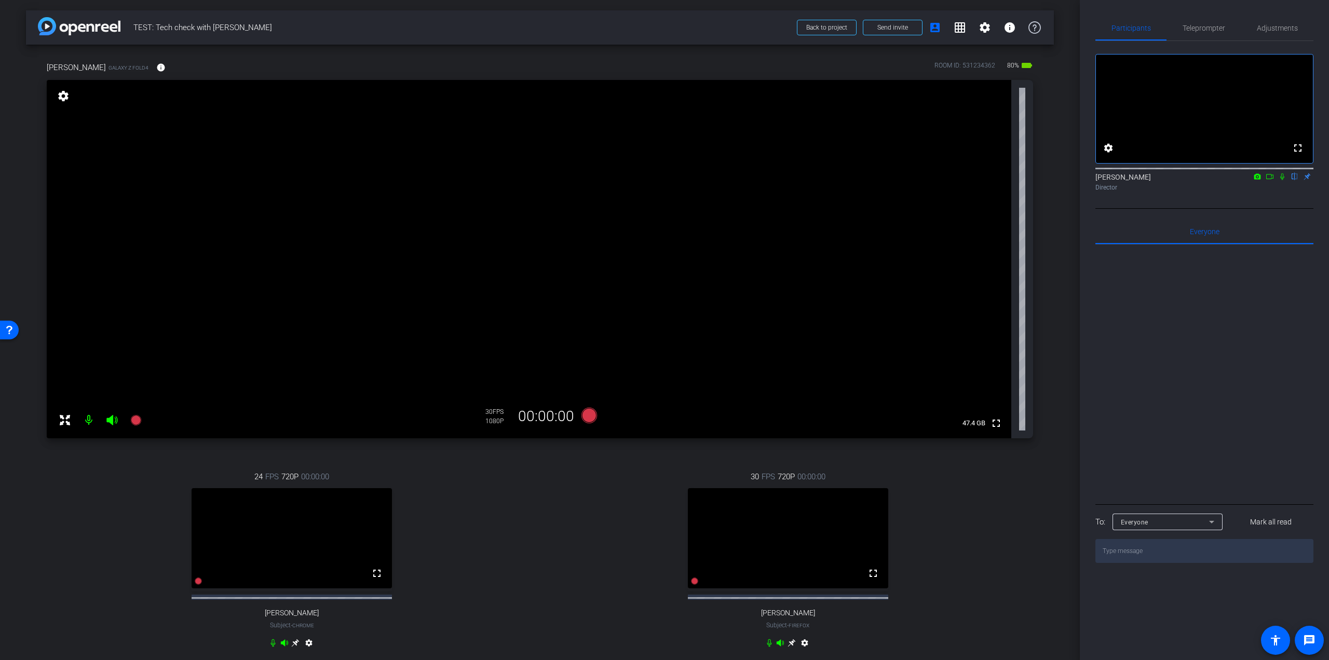
scroll to position [235, 0]
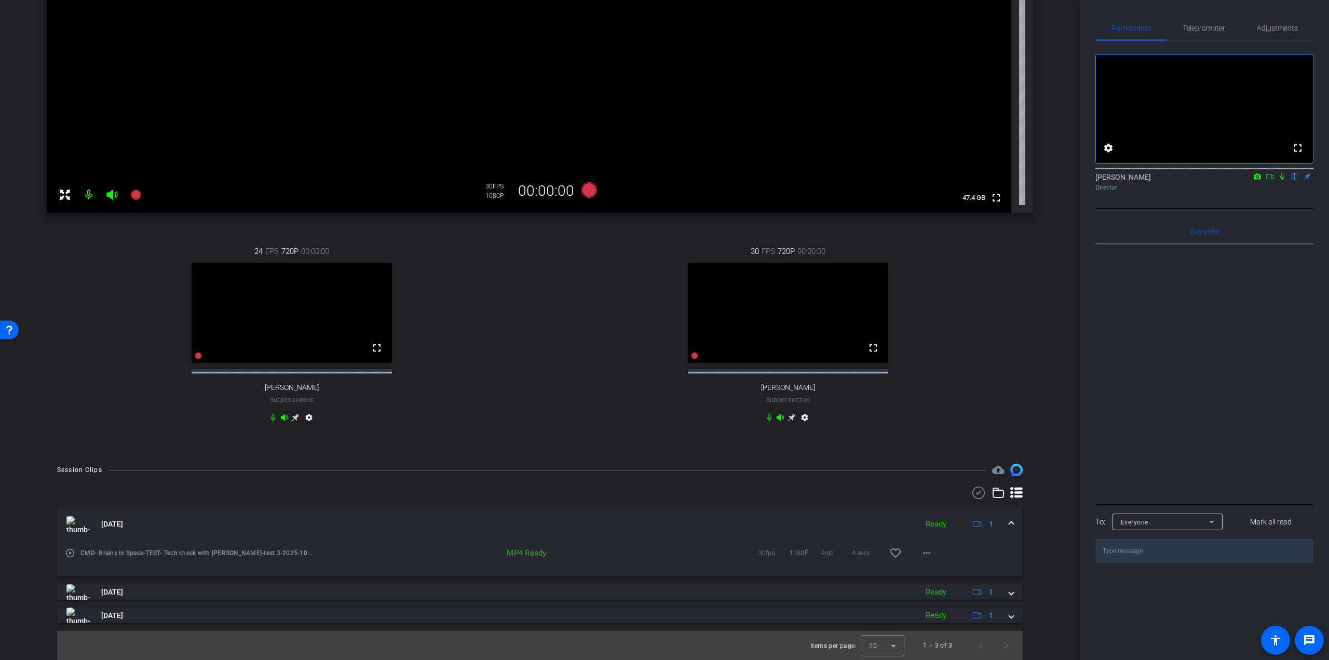
click at [71, 552] on mat-icon "play_circle_outline" at bounding box center [70, 553] width 10 height 10
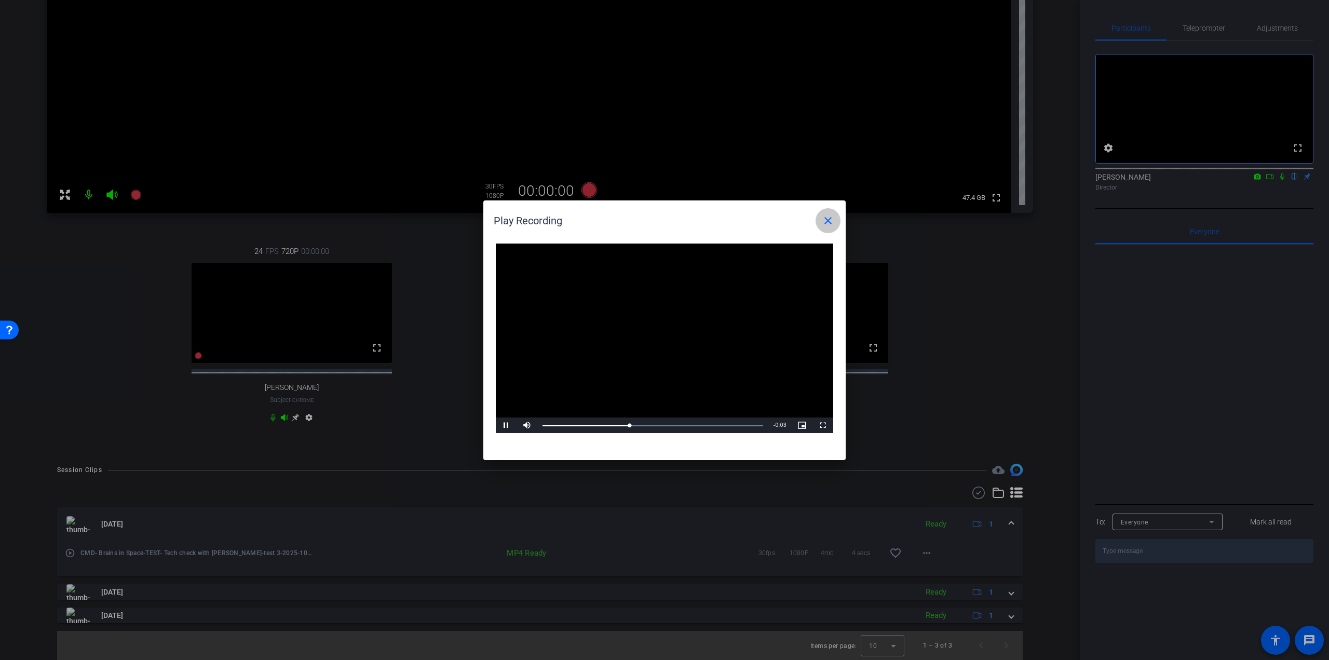
click at [828, 221] on mat-icon "close" at bounding box center [828, 220] width 12 height 12
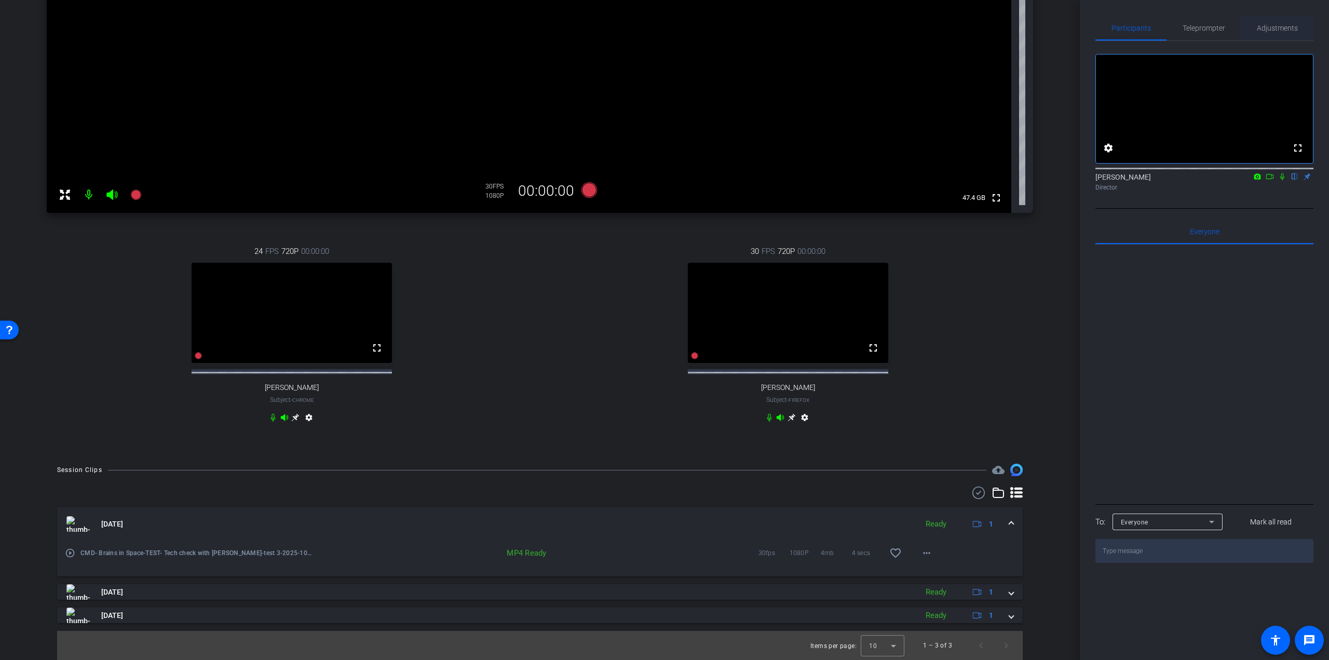
click at [1282, 30] on span "Adjustments" at bounding box center [1276, 27] width 41 height 7
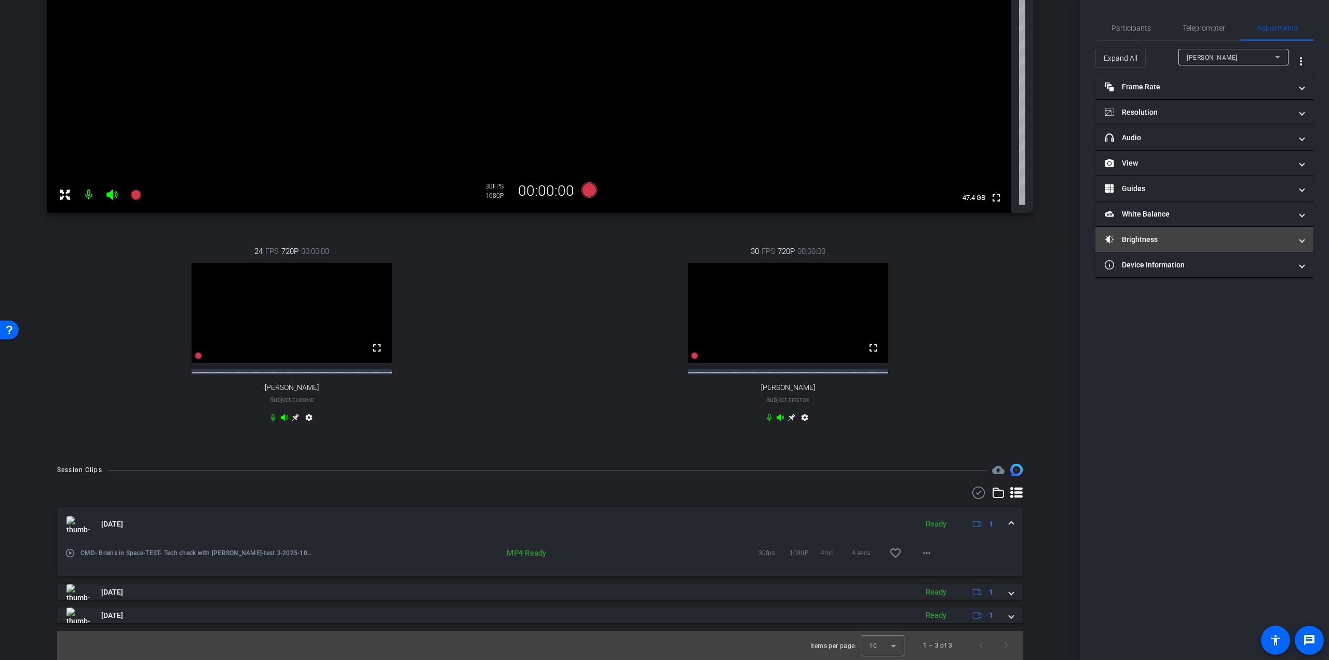
click at [1153, 237] on mat-panel-title "Brightness" at bounding box center [1197, 239] width 187 height 11
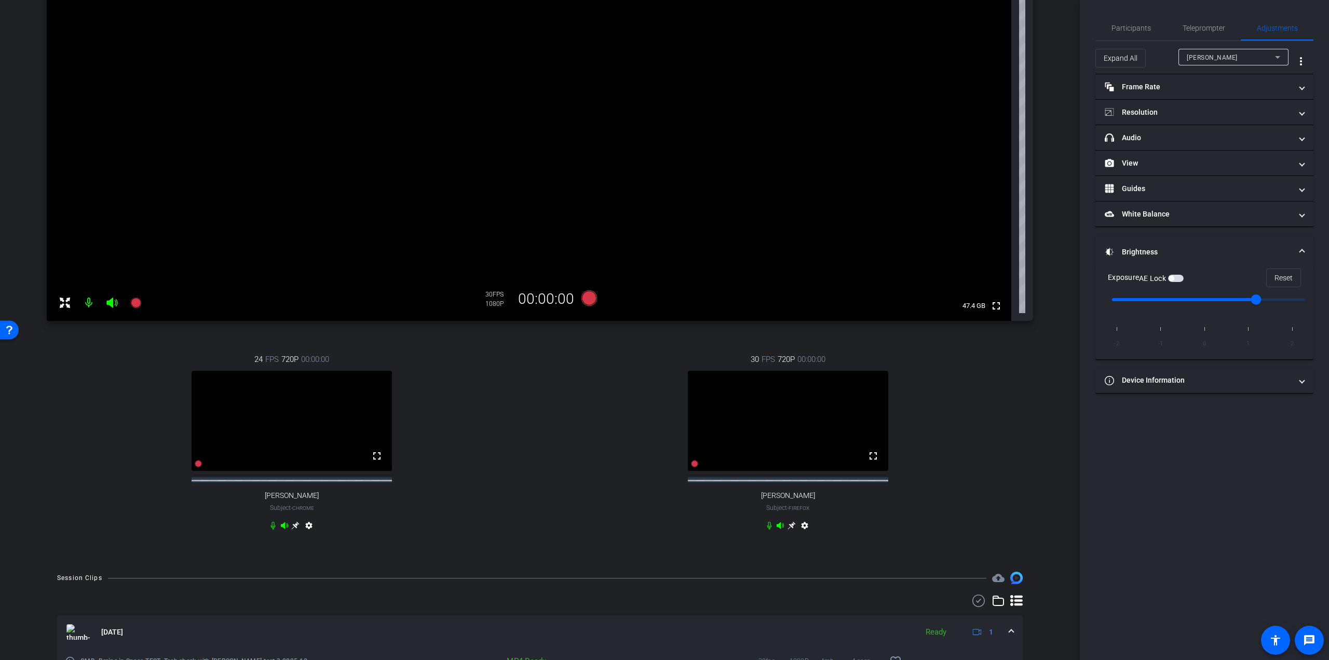
scroll to position [0, 0]
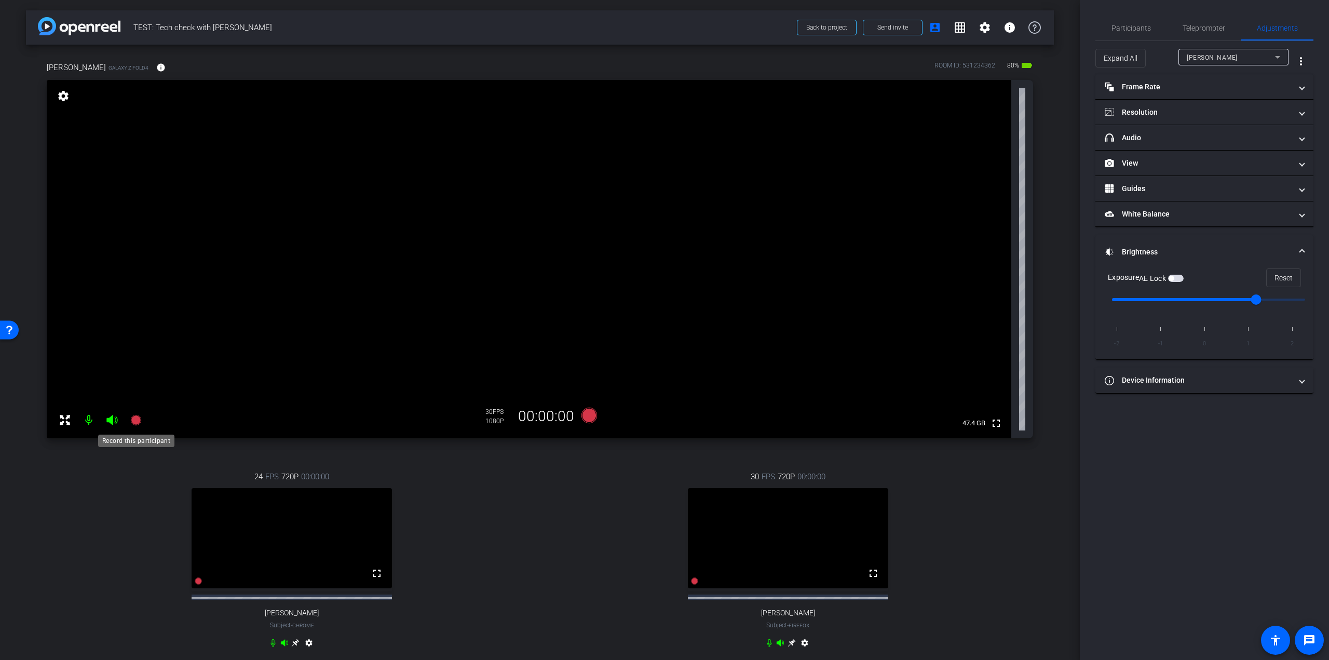
click at [137, 417] on icon at bounding box center [135, 420] width 10 height 10
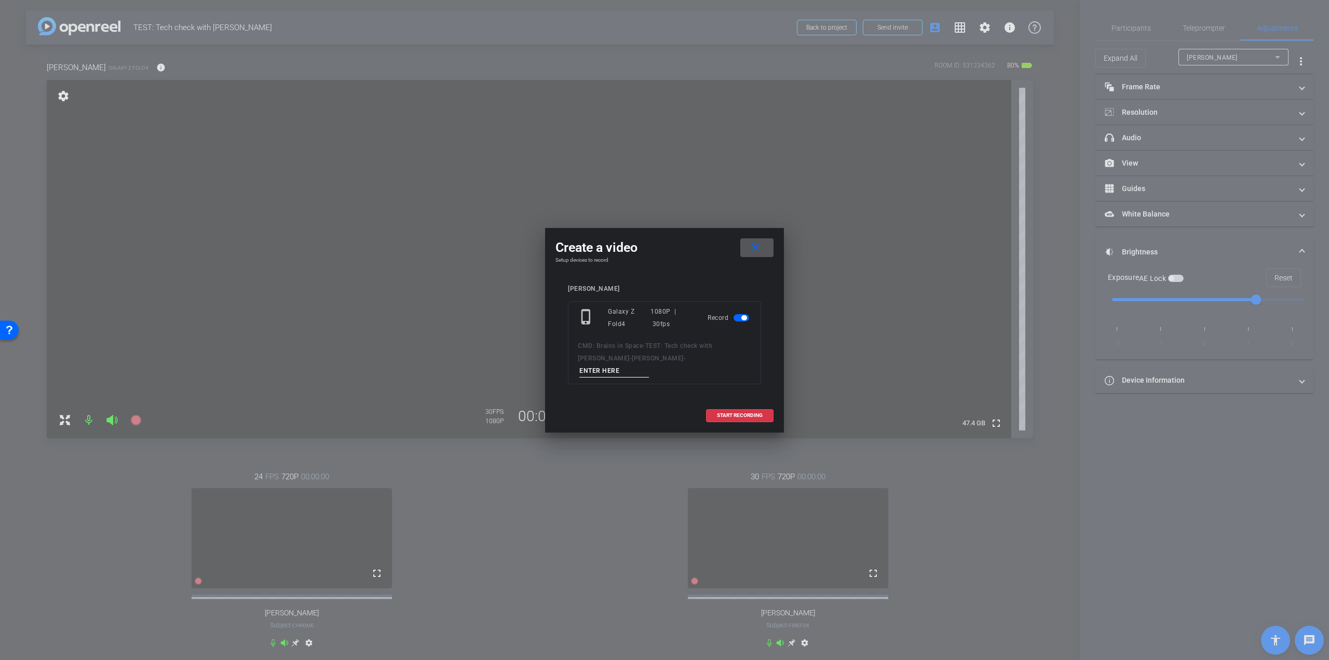
click at [649, 368] on input at bounding box center [614, 370] width 70 height 13
type input "test blue"
click at [757, 413] on span "START RECORDING" at bounding box center [740, 415] width 46 height 5
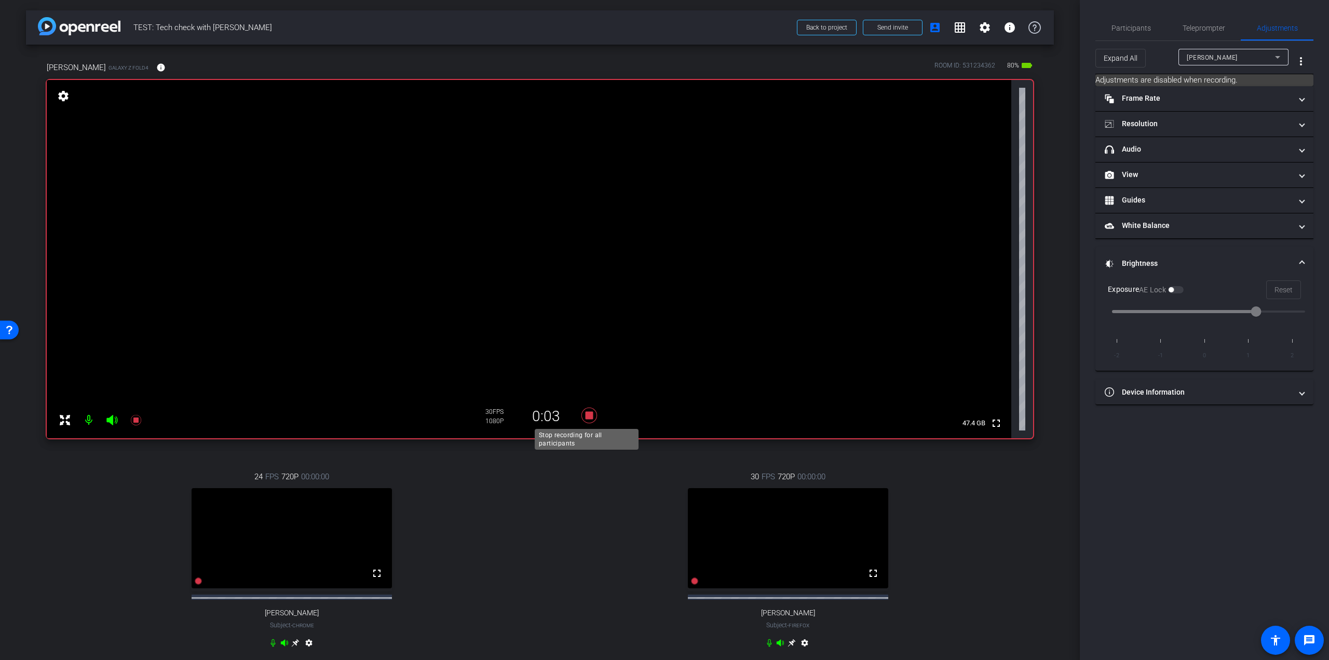
click at [584, 414] on icon at bounding box center [589, 415] width 16 height 16
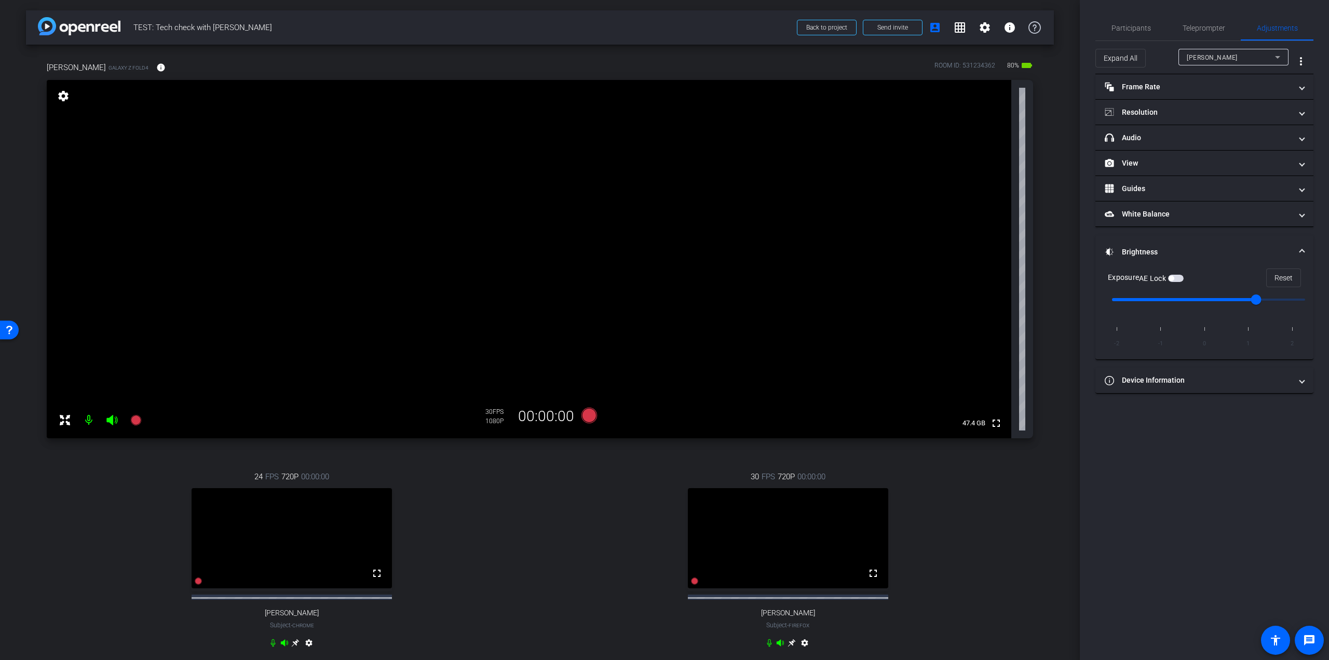
click at [538, 548] on div "24 FPS 720P 00:00:00 fullscreen Cherith Andes Subject - Chrome settings 30 FPS …" at bounding box center [540, 561] width 986 height 214
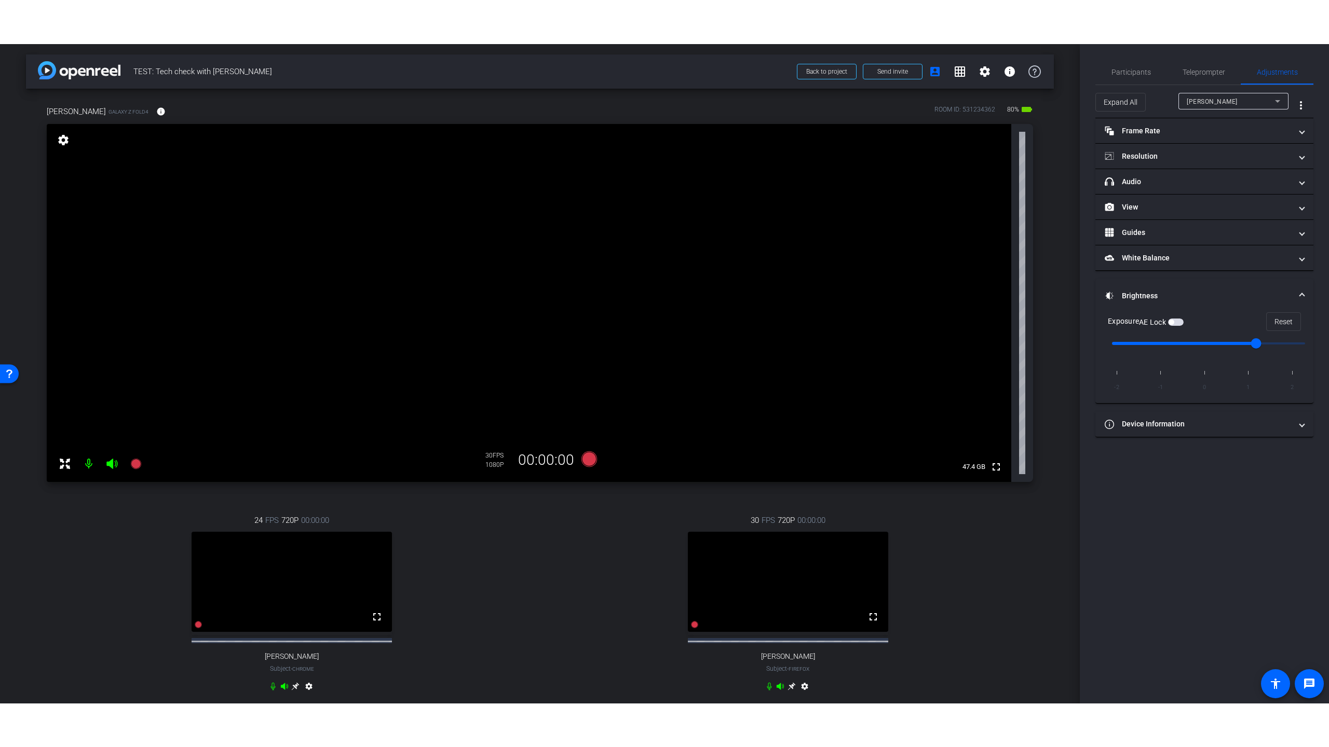
scroll to position [258, 0]
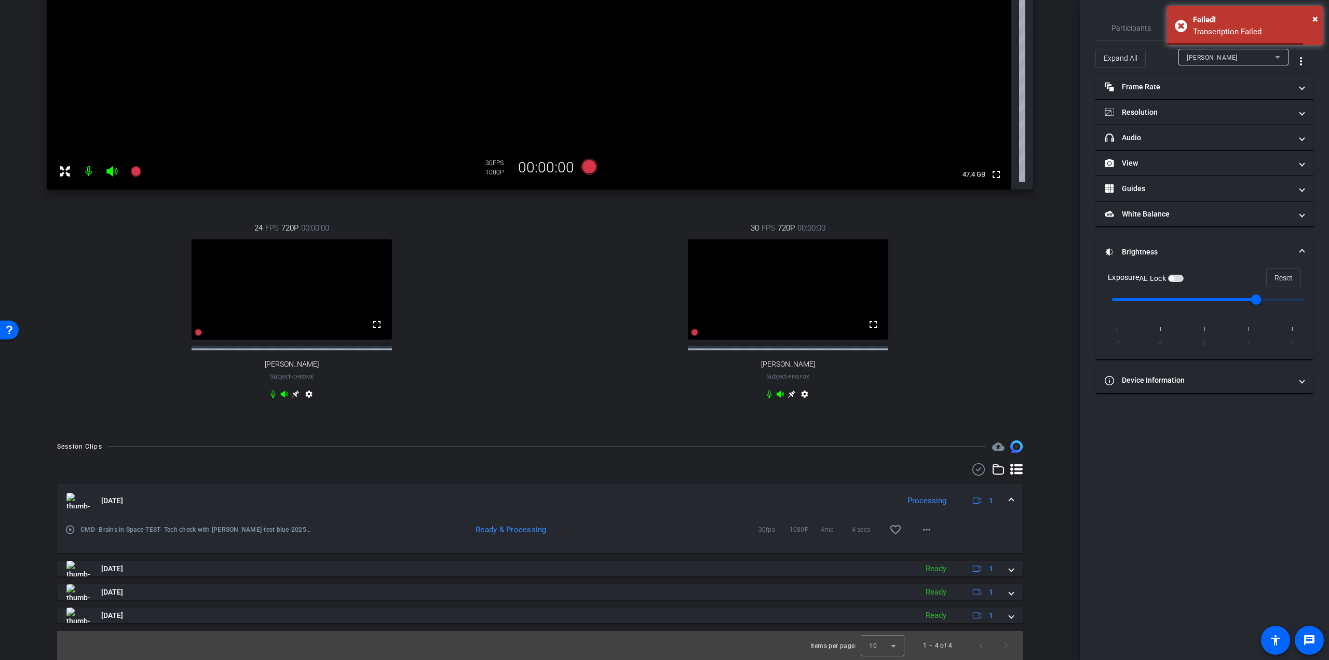
click at [69, 527] on mat-icon "play_circle_outline" at bounding box center [70, 529] width 10 height 10
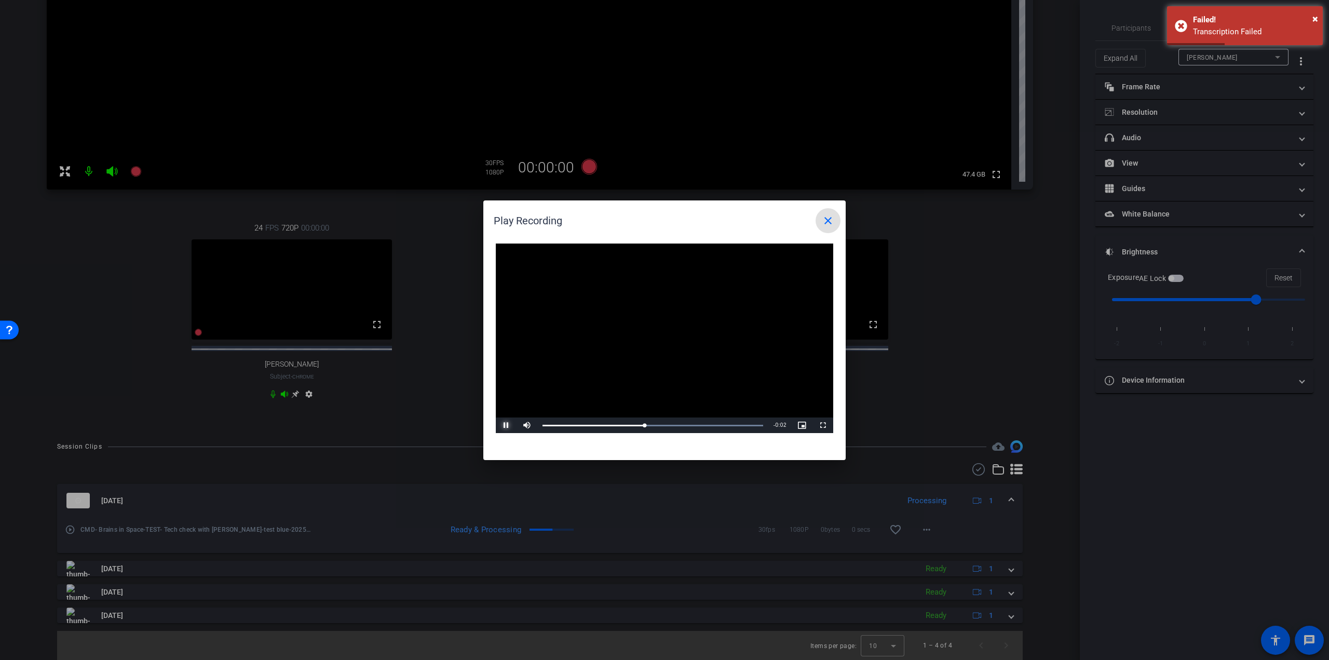
click at [502, 425] on span "Video Player" at bounding box center [506, 425] width 21 height 0
click at [818, 425] on span "Video Player" at bounding box center [822, 425] width 21 height 0
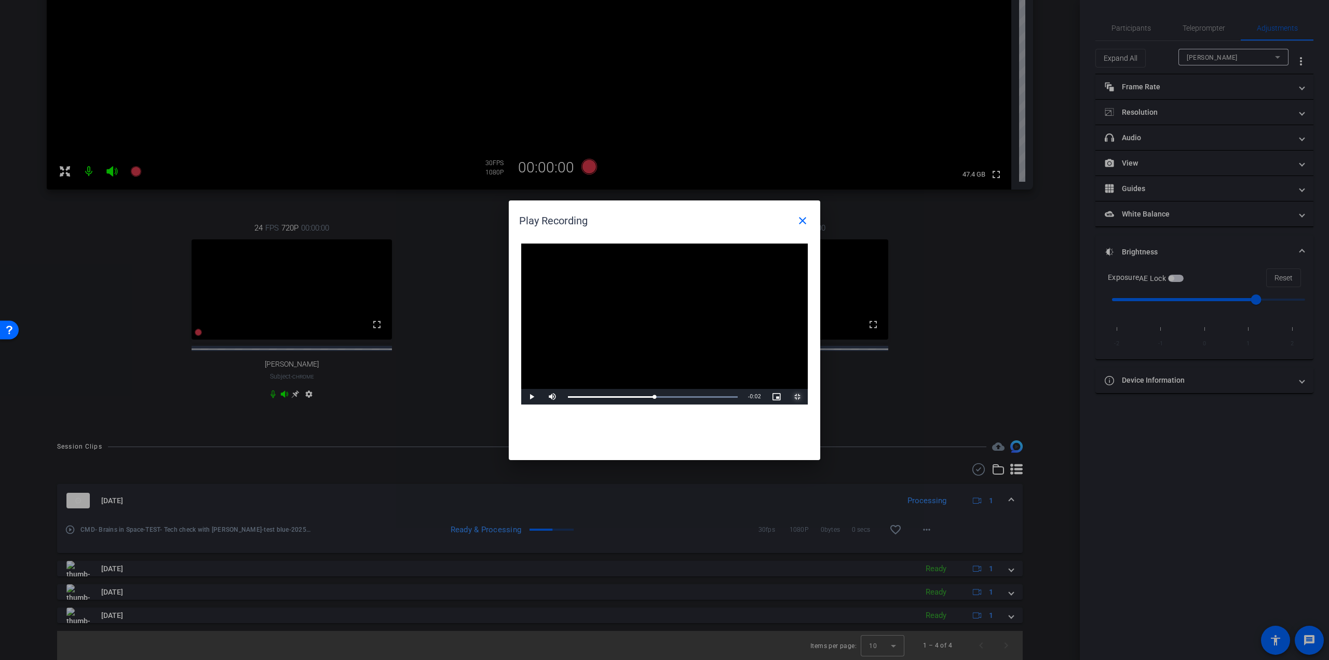
scroll to position [170, 0]
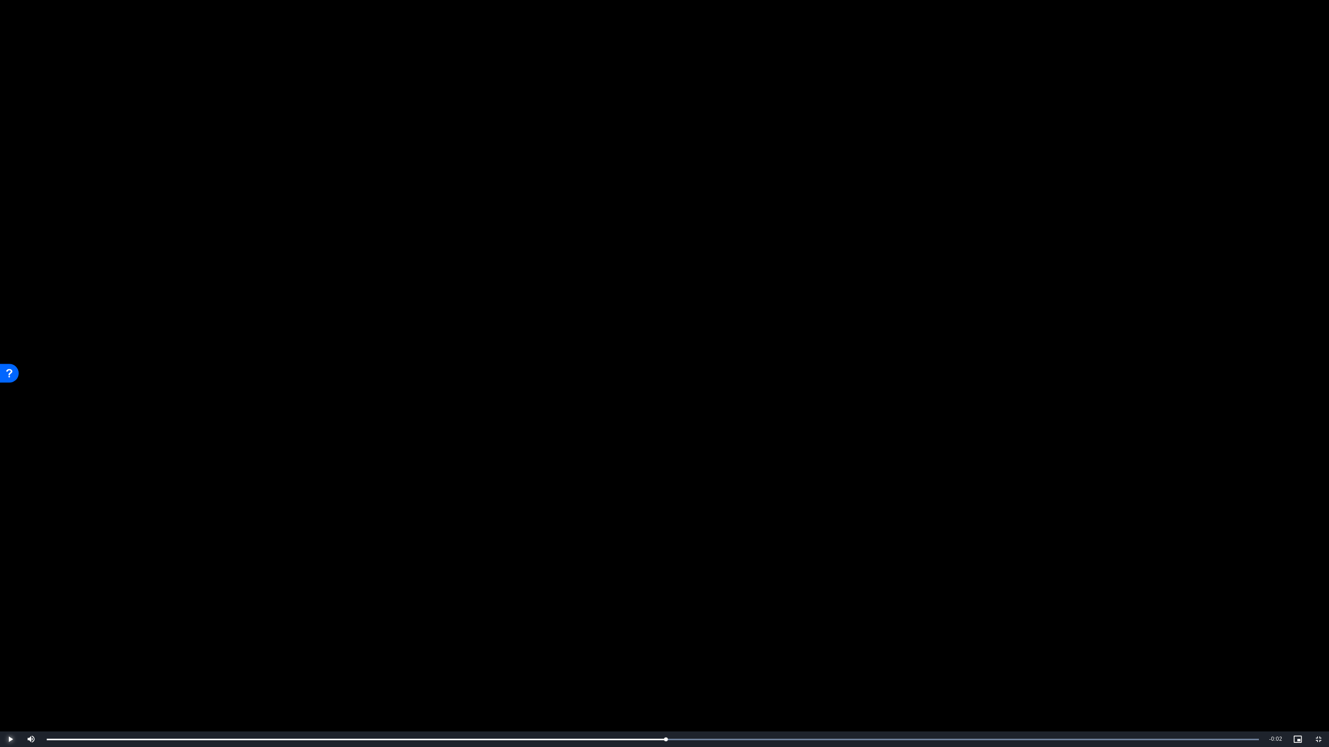
click at [11, 659] on span "Video Player" at bounding box center [10, 740] width 21 height 0
drag, startPoint x: 1318, startPoint y: 740, endPoint x: 1259, endPoint y: 636, distance: 120.2
click at [1319, 659] on span "Video Player" at bounding box center [1318, 740] width 21 height 0
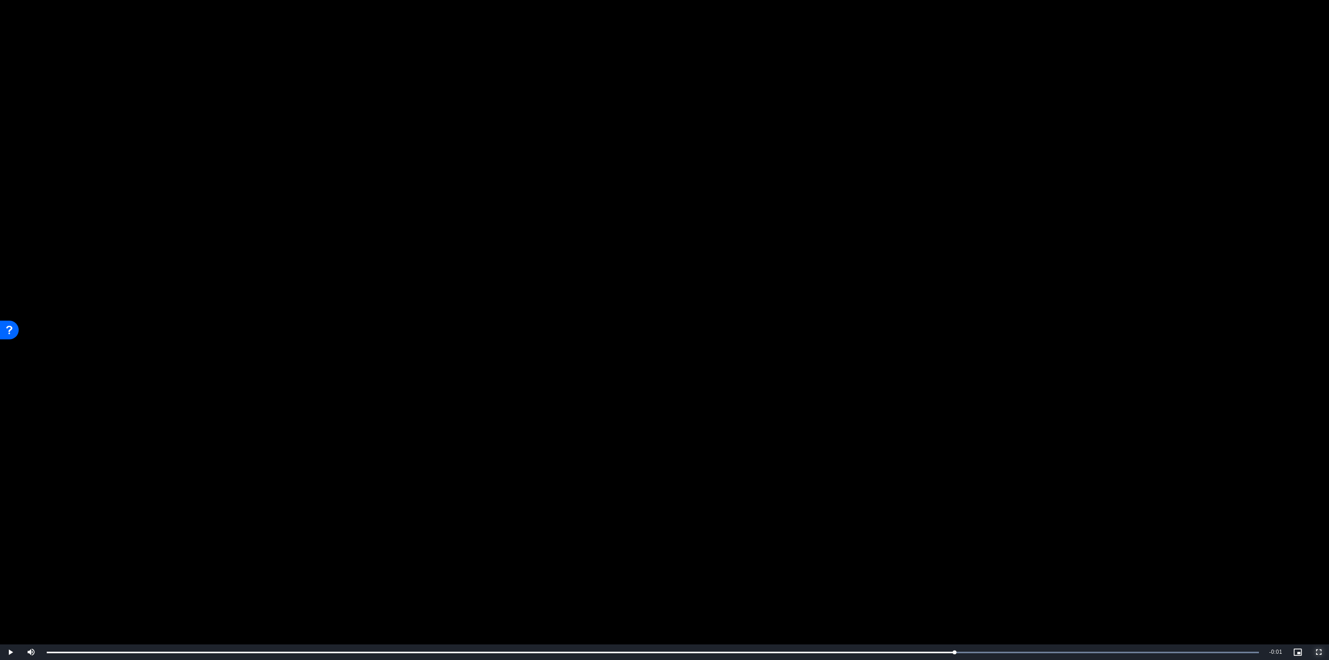
scroll to position [258, 0]
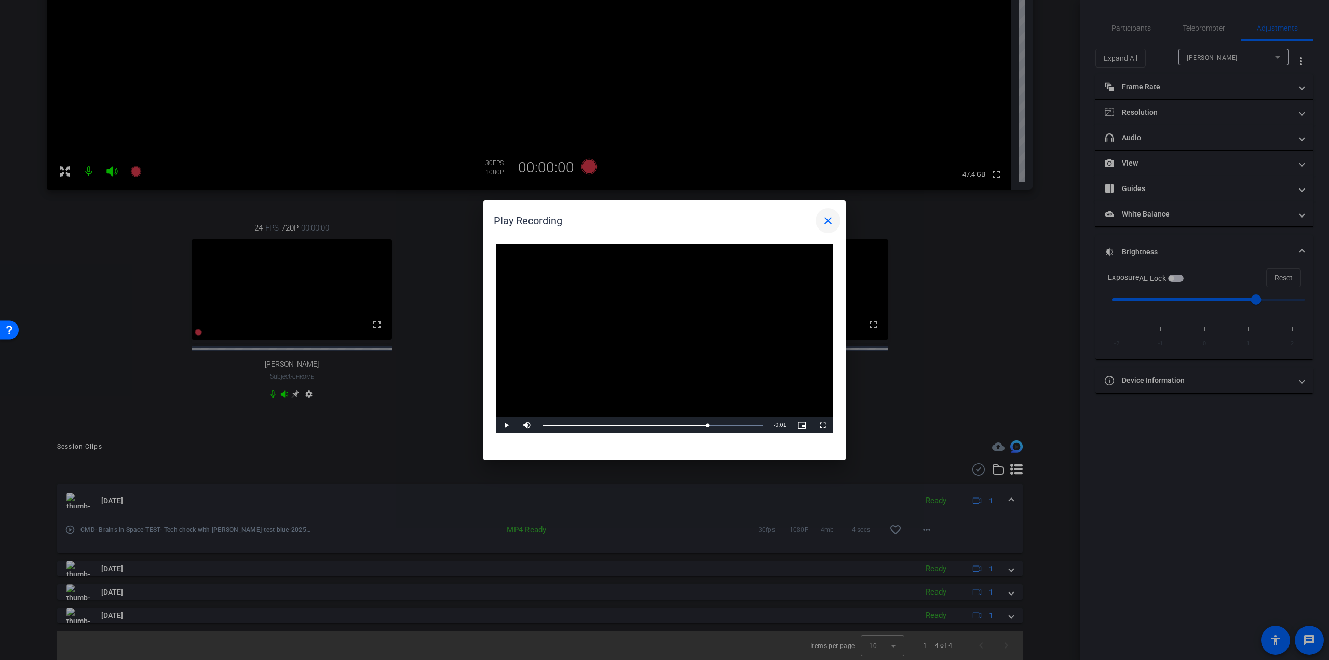
click at [830, 214] on mat-icon "close" at bounding box center [828, 220] width 12 height 12
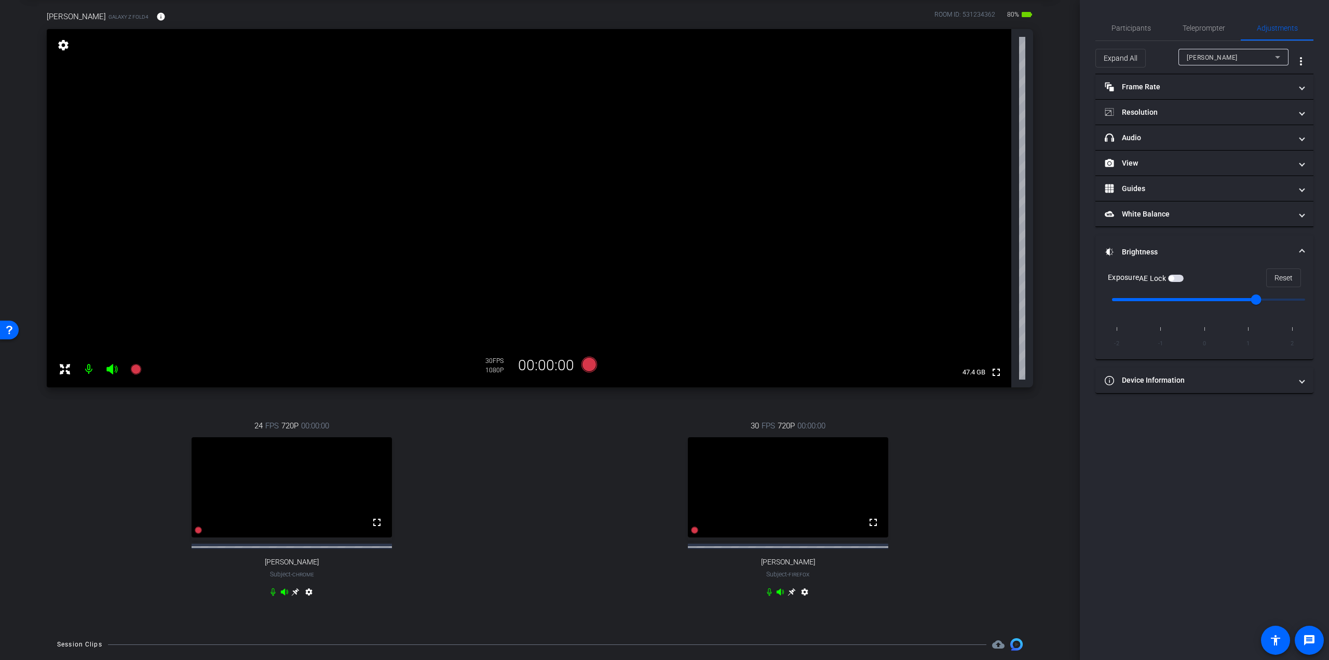
scroll to position [0, 0]
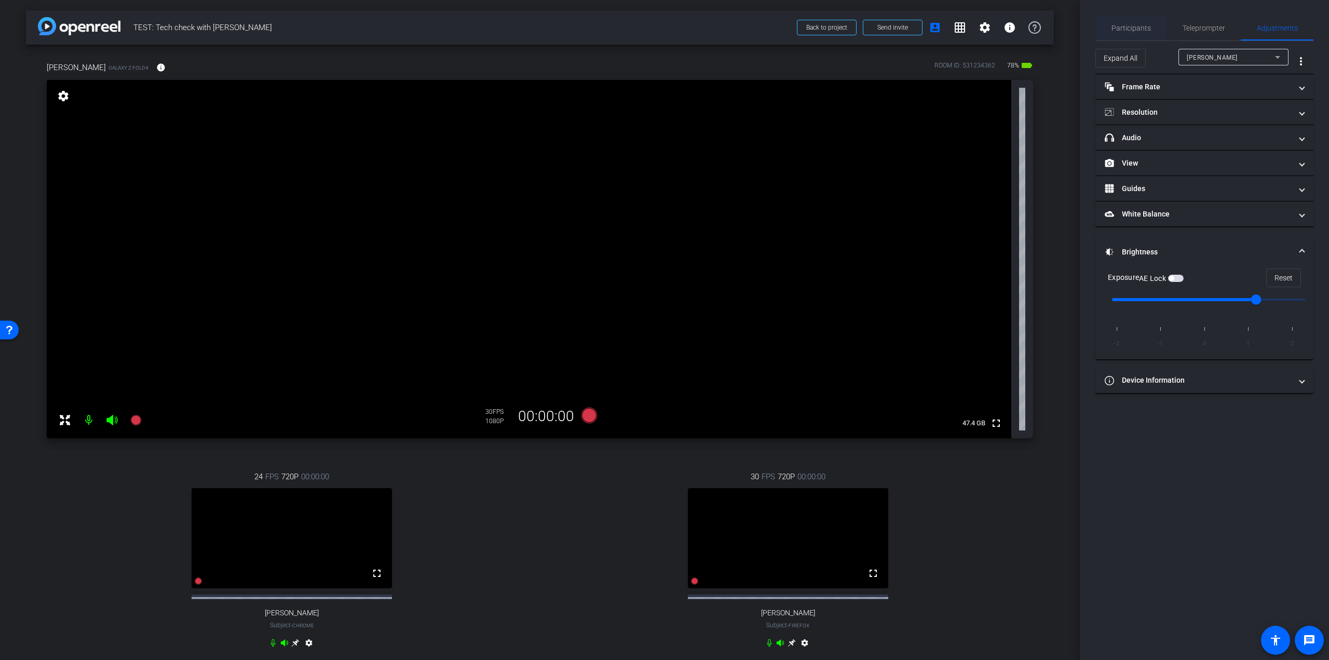
click at [1139, 28] on span "Participants" at bounding box center [1130, 27] width 39 height 7
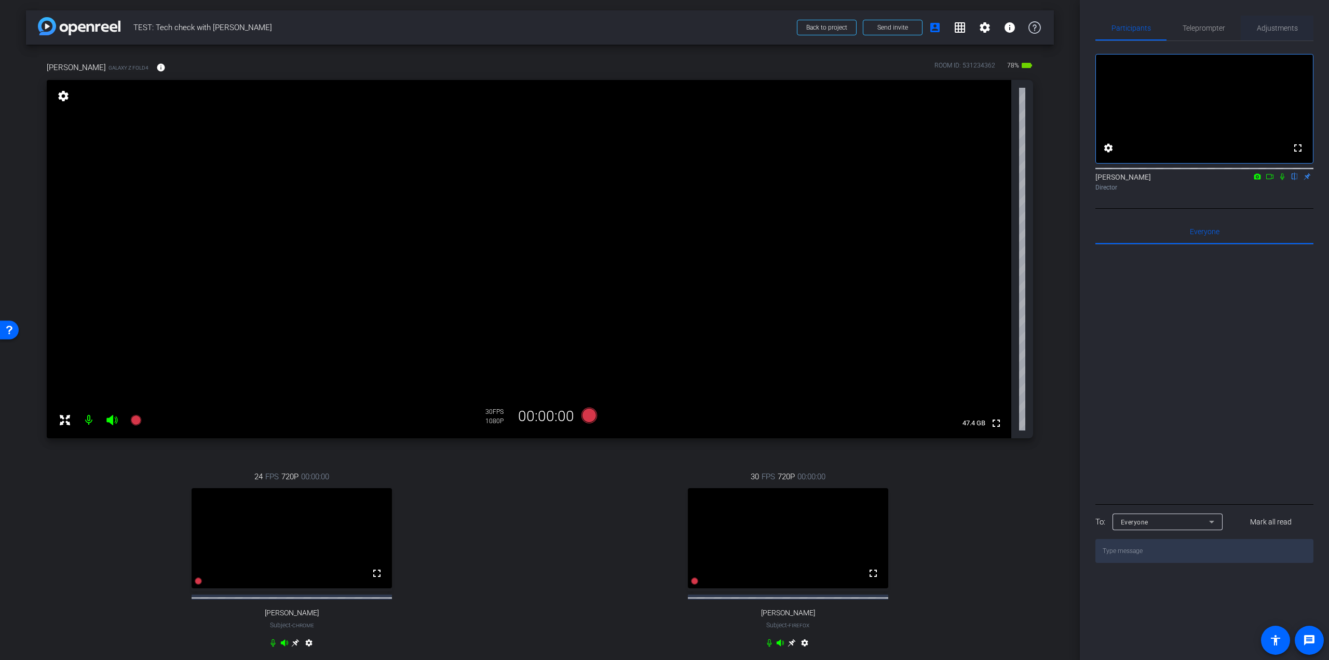
click at [1278, 28] on span "Adjustments" at bounding box center [1276, 27] width 41 height 7
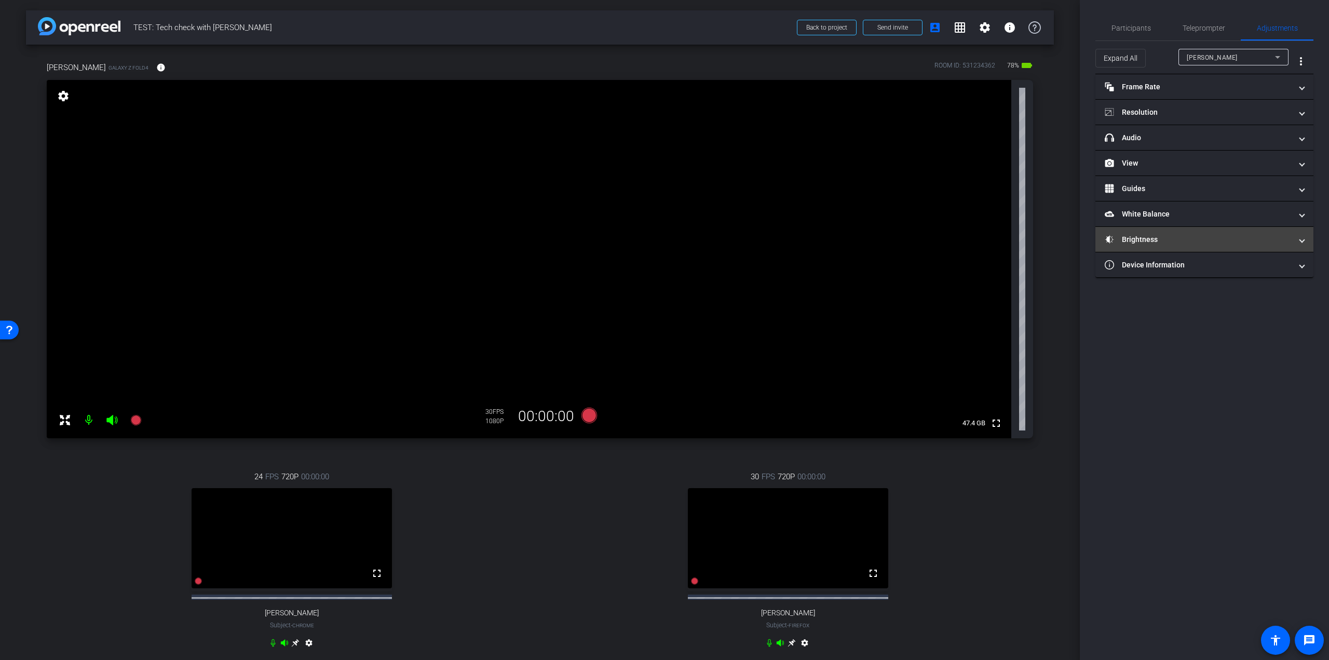
click at [1172, 239] on mat-panel-title "Brightness" at bounding box center [1197, 239] width 187 height 11
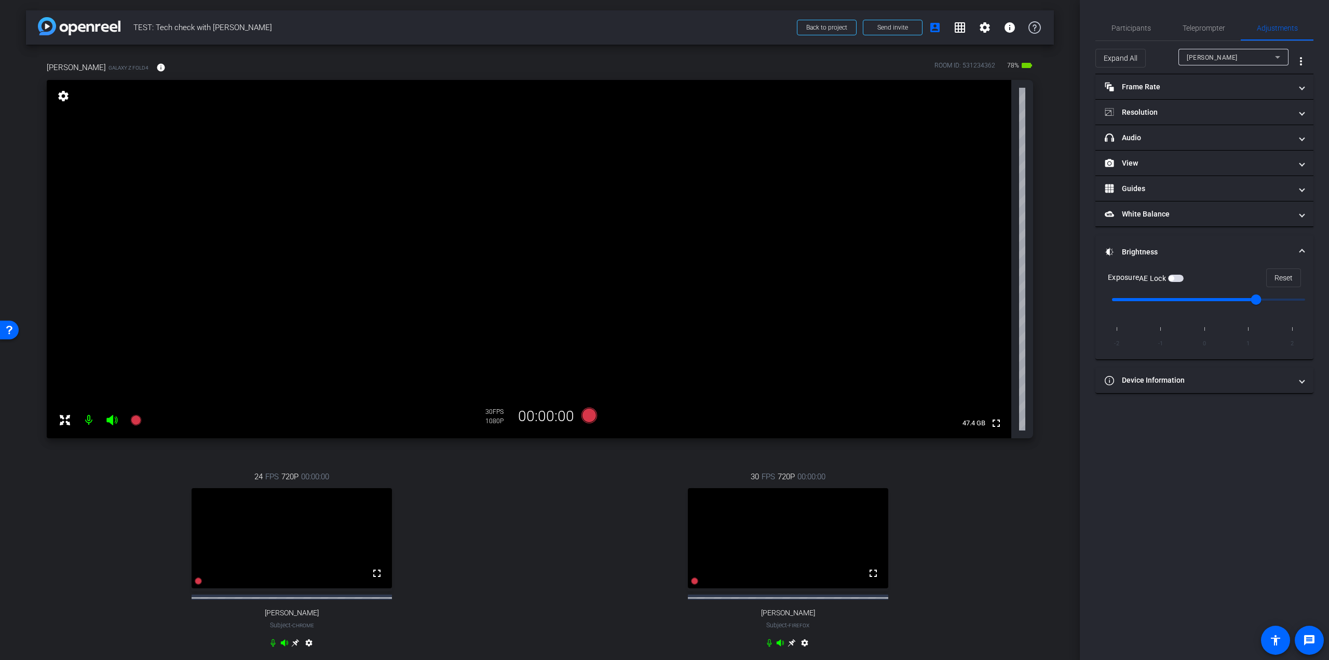
type input "2"
click at [1293, 297] on input "range" at bounding box center [1208, 299] width 215 height 23
click at [134, 417] on icon at bounding box center [135, 420] width 10 height 10
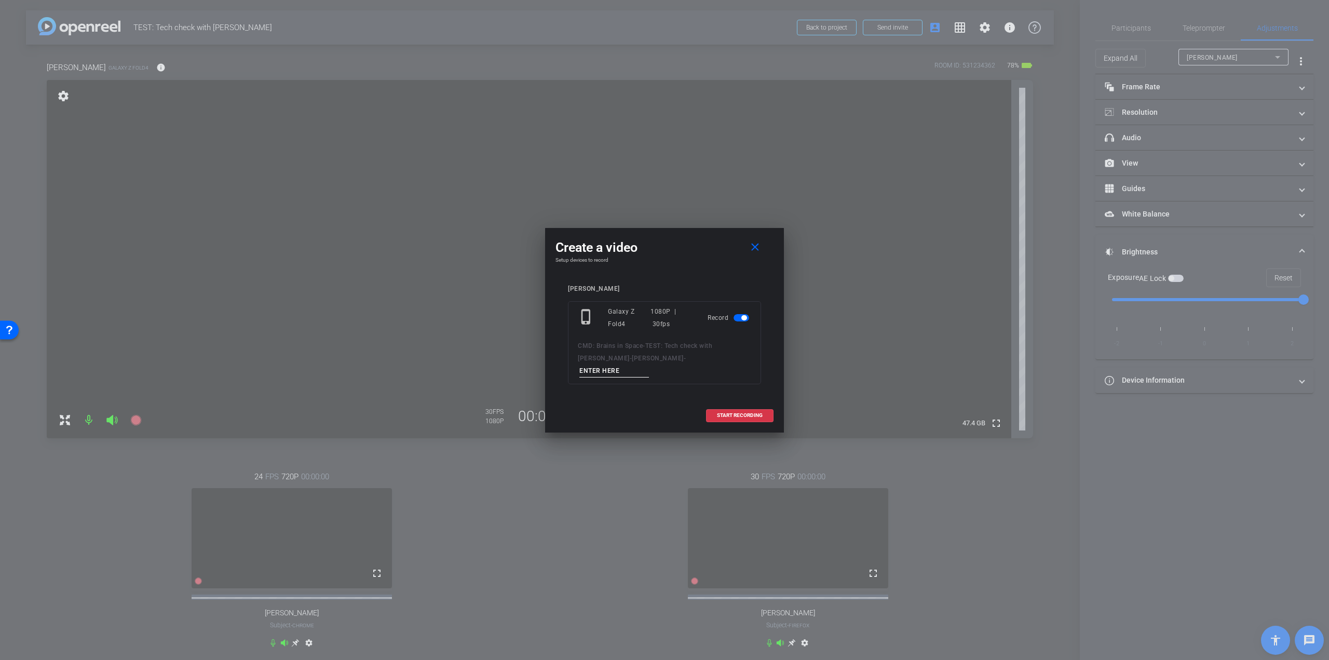
click at [648, 364] on input at bounding box center [614, 370] width 70 height 13
type input "test bright"
click at [759, 413] on span "START RECORDING" at bounding box center [740, 415] width 46 height 5
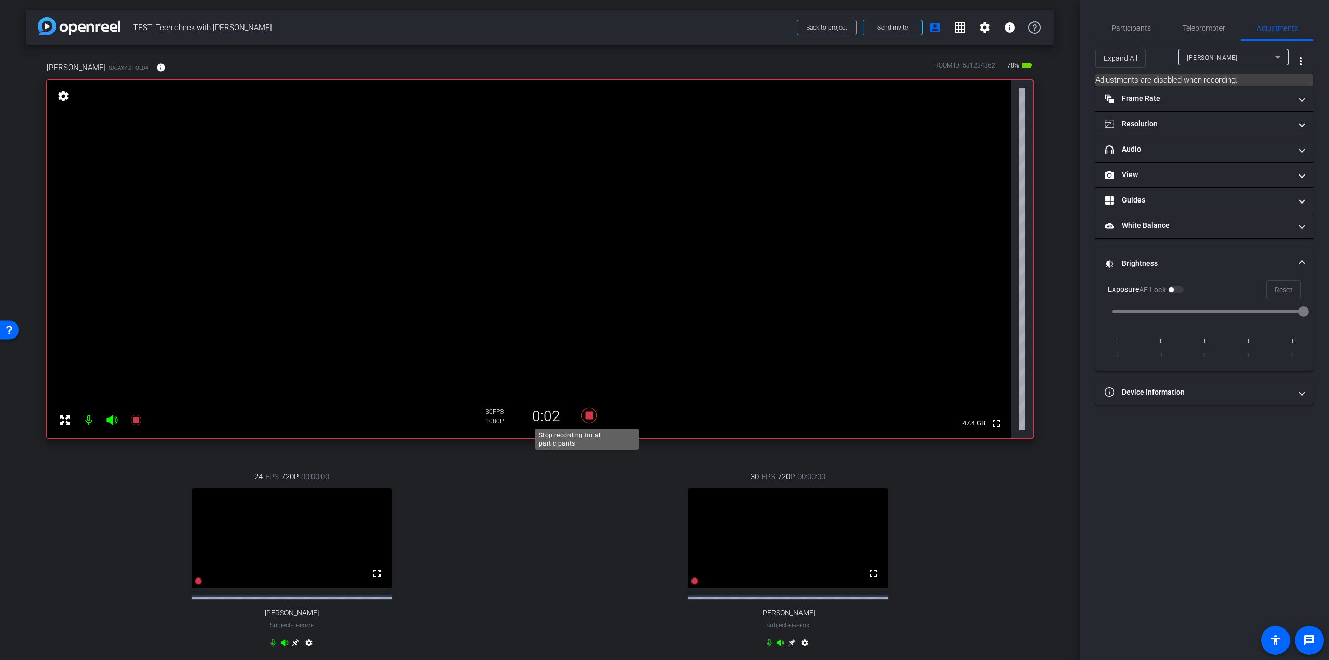
click at [586, 414] on icon at bounding box center [589, 415] width 16 height 16
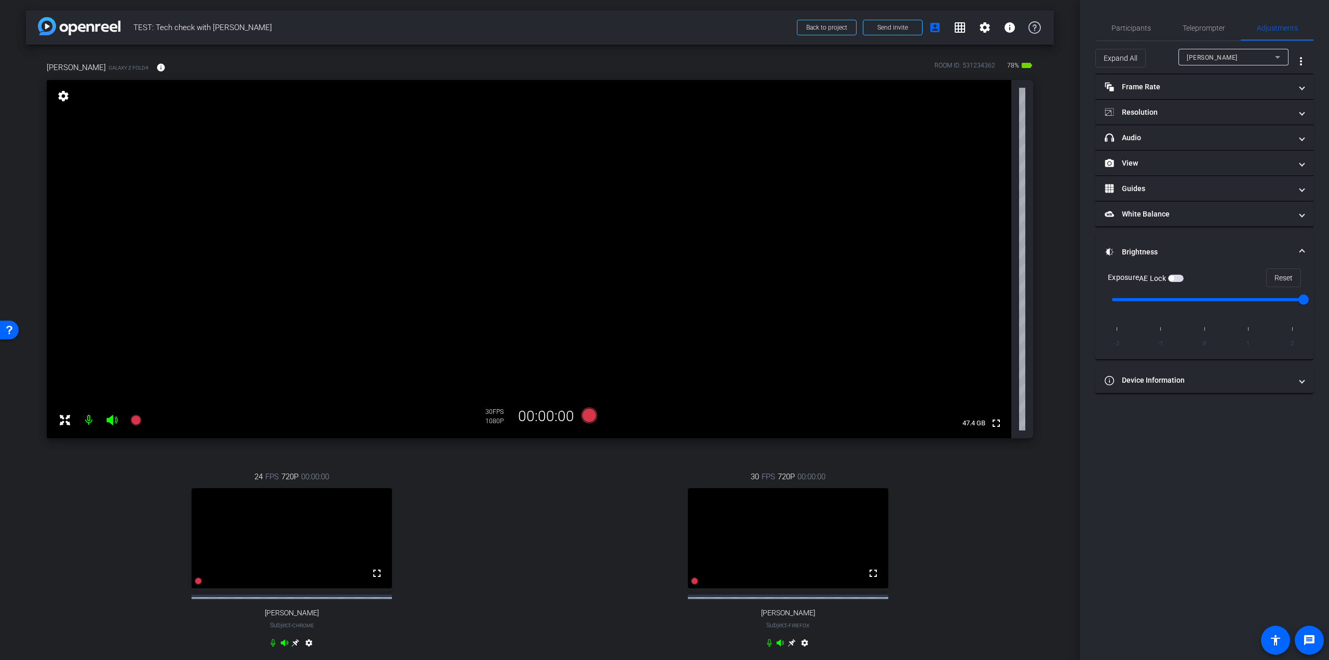
click at [530, 551] on div "24 FPS 720P 00:00:00 fullscreen Cherith Andes Subject - Chrome settings" at bounding box center [292, 561] width 490 height 214
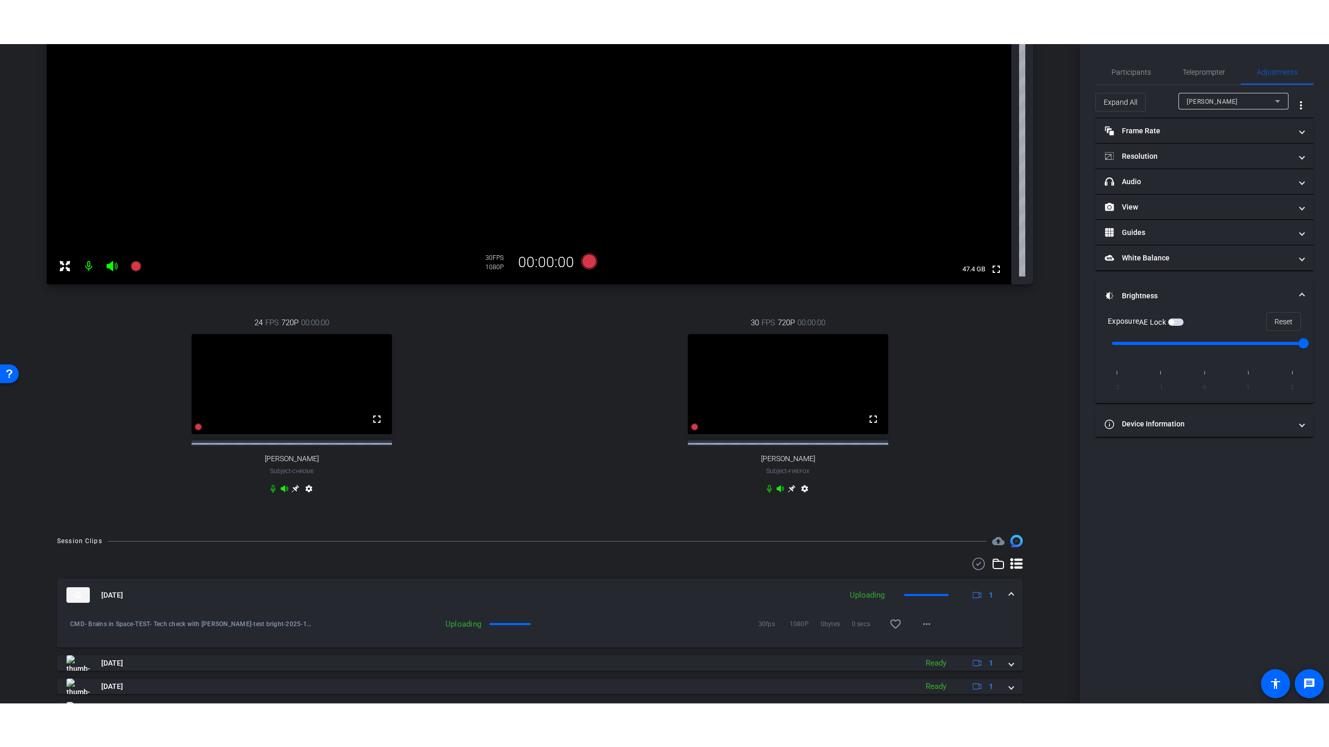
scroll to position [208, 0]
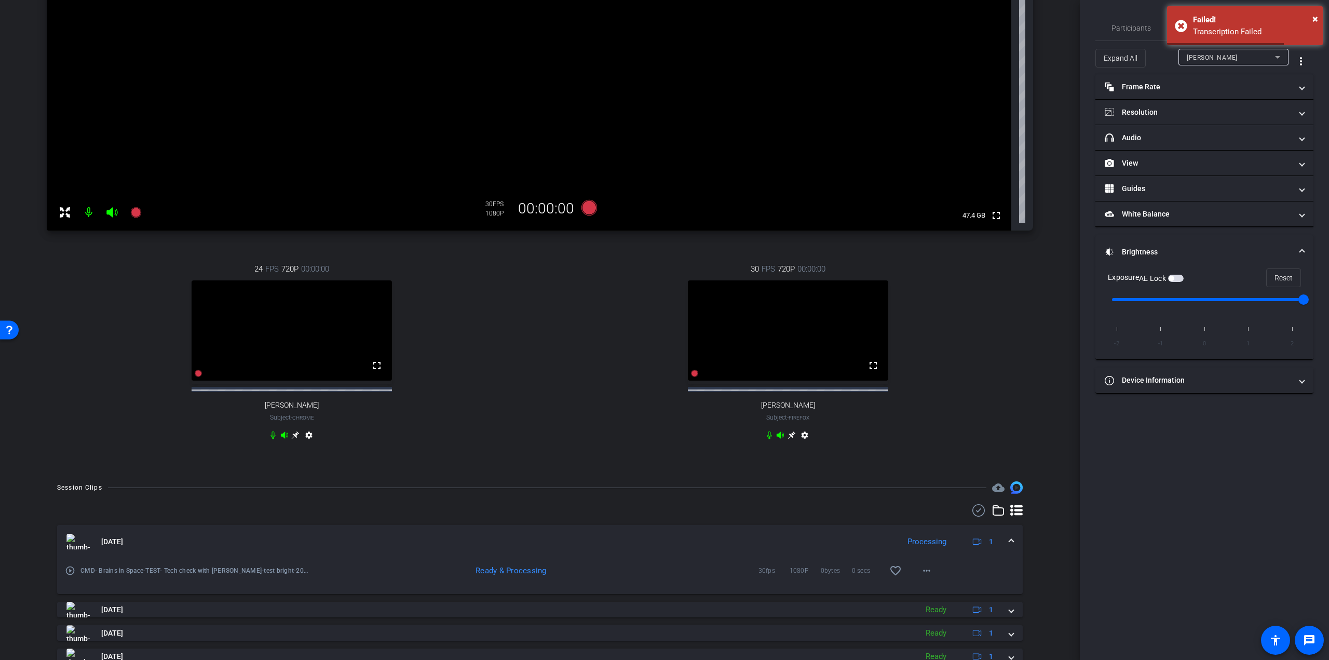
click at [71, 576] on mat-icon "play_circle_outline" at bounding box center [70, 570] width 10 height 10
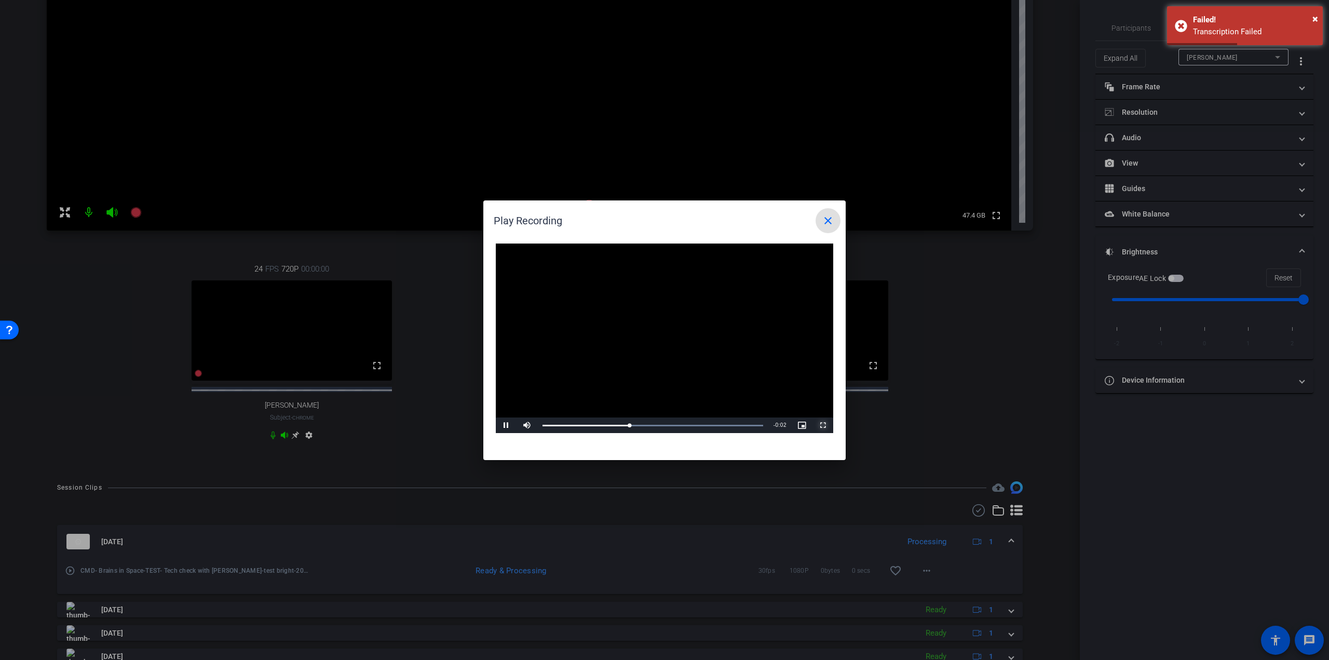
click at [825, 425] on span "Video Player" at bounding box center [822, 425] width 21 height 0
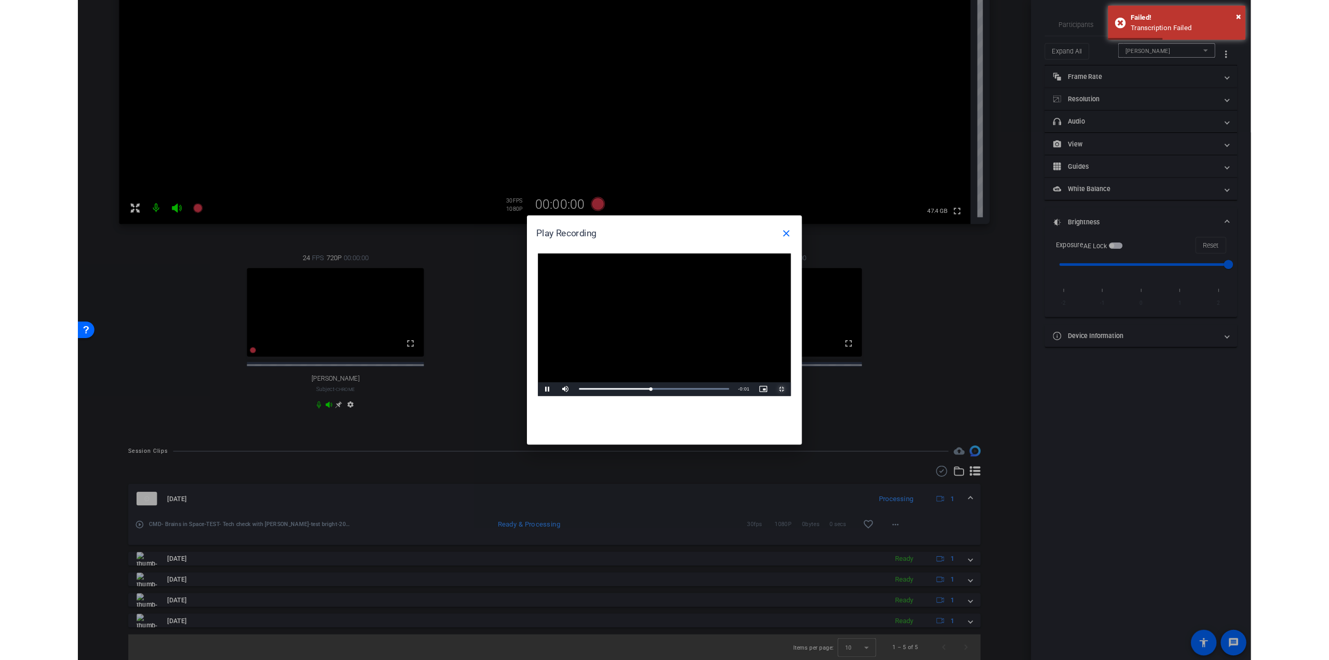
scroll to position [194, 0]
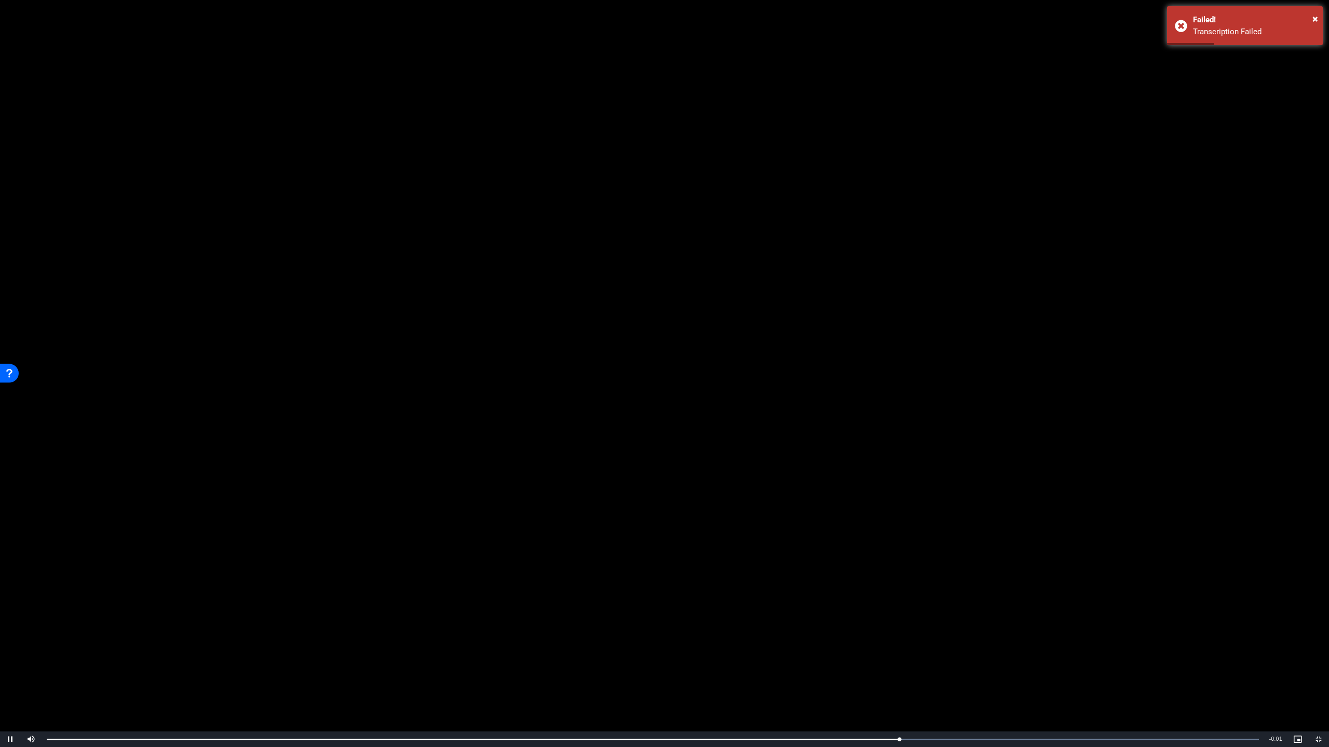
click at [700, 461] on video "Video Player" at bounding box center [664, 373] width 1329 height 747
click at [1321, 659] on span "Video Player" at bounding box center [1318, 740] width 21 height 0
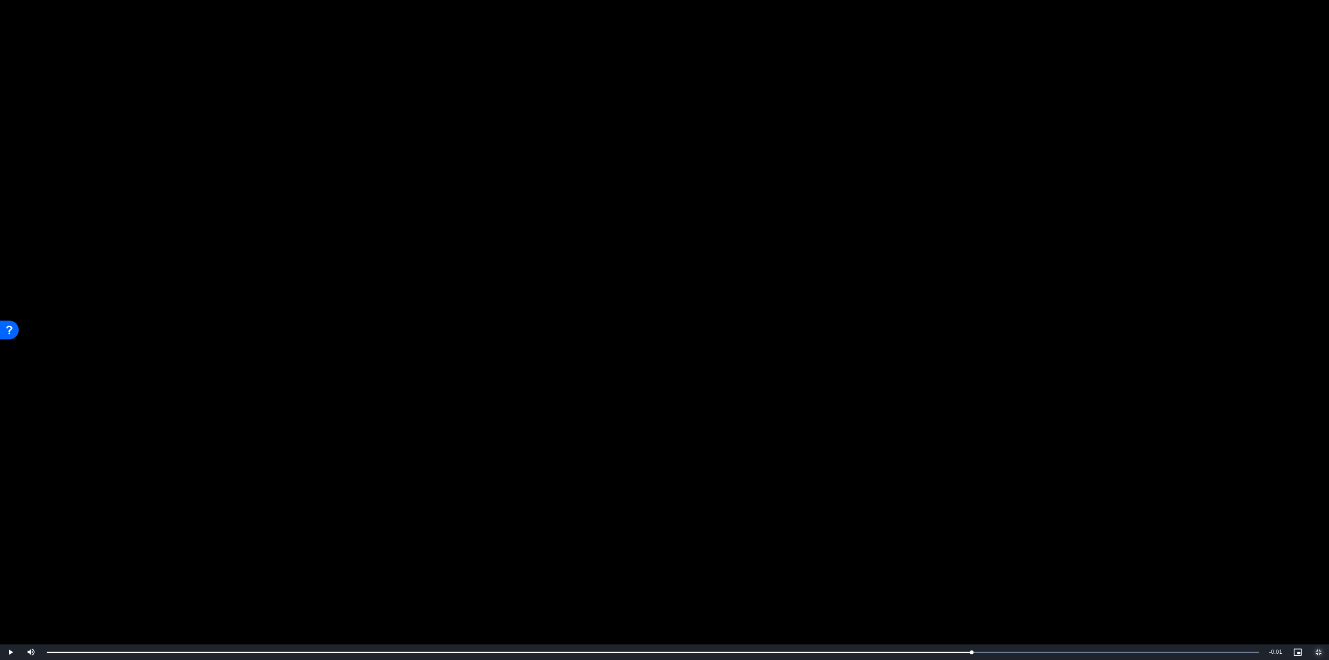
scroll to position [208, 0]
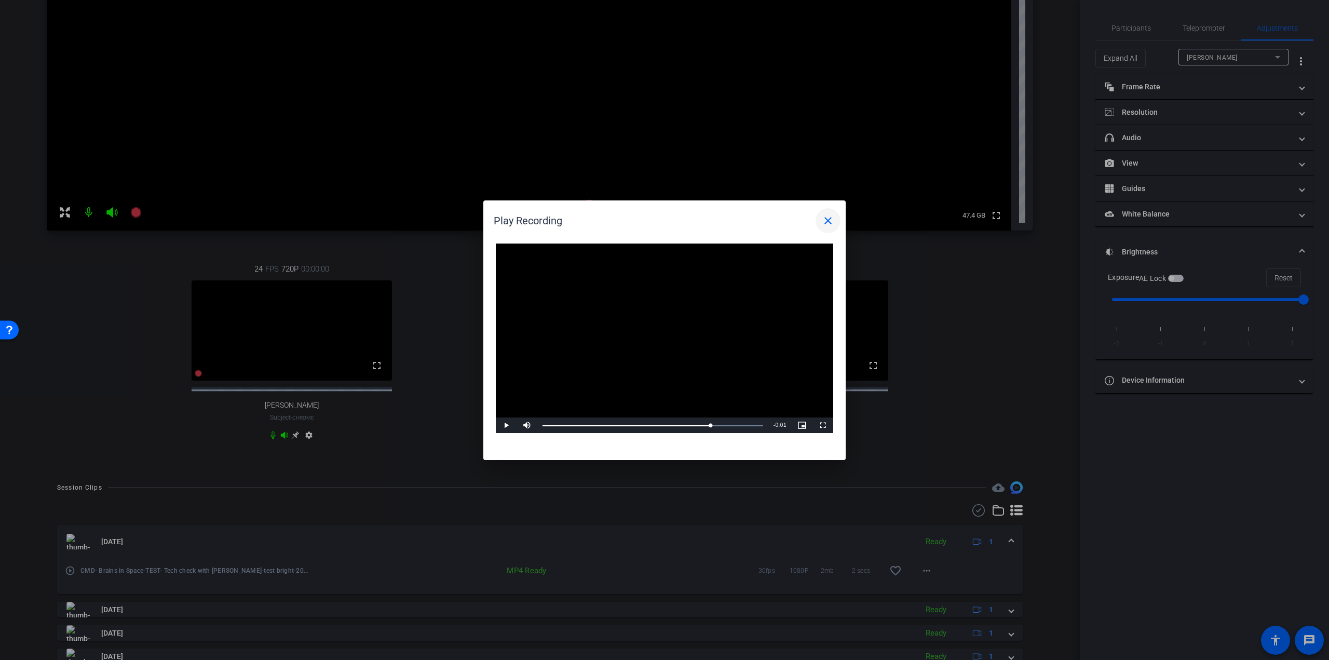
click at [832, 222] on mat-icon "close" at bounding box center [828, 220] width 12 height 12
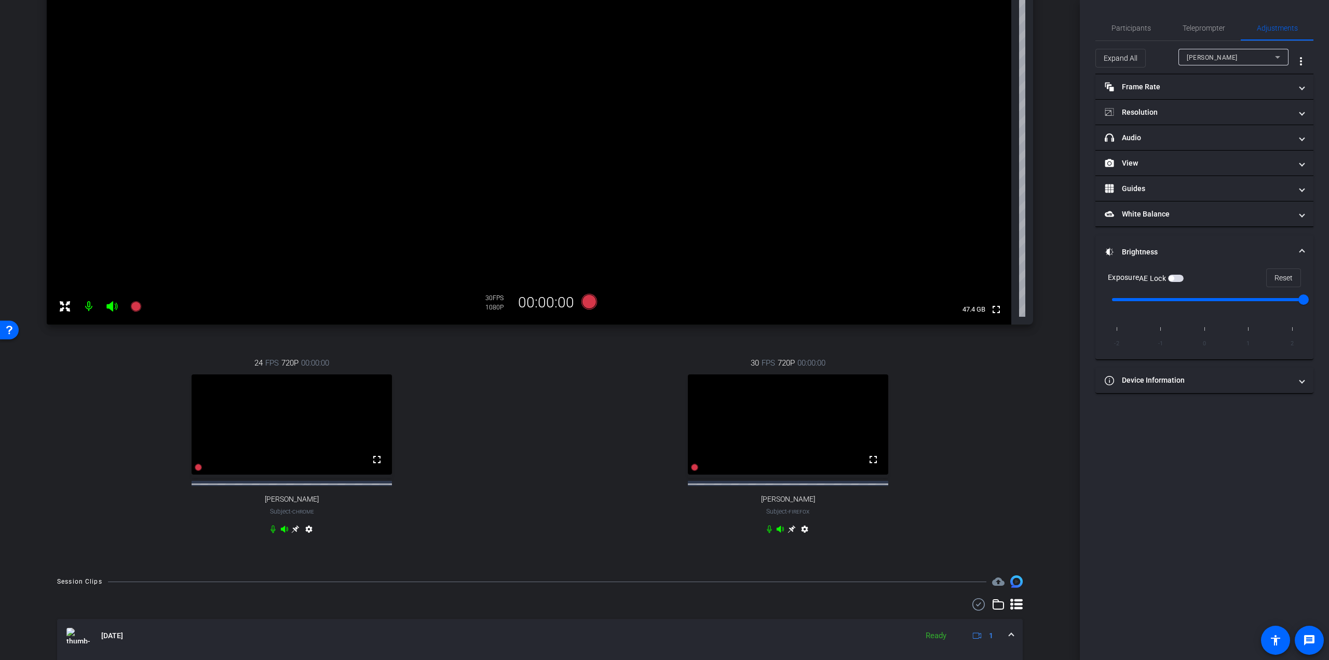
scroll to position [0, 0]
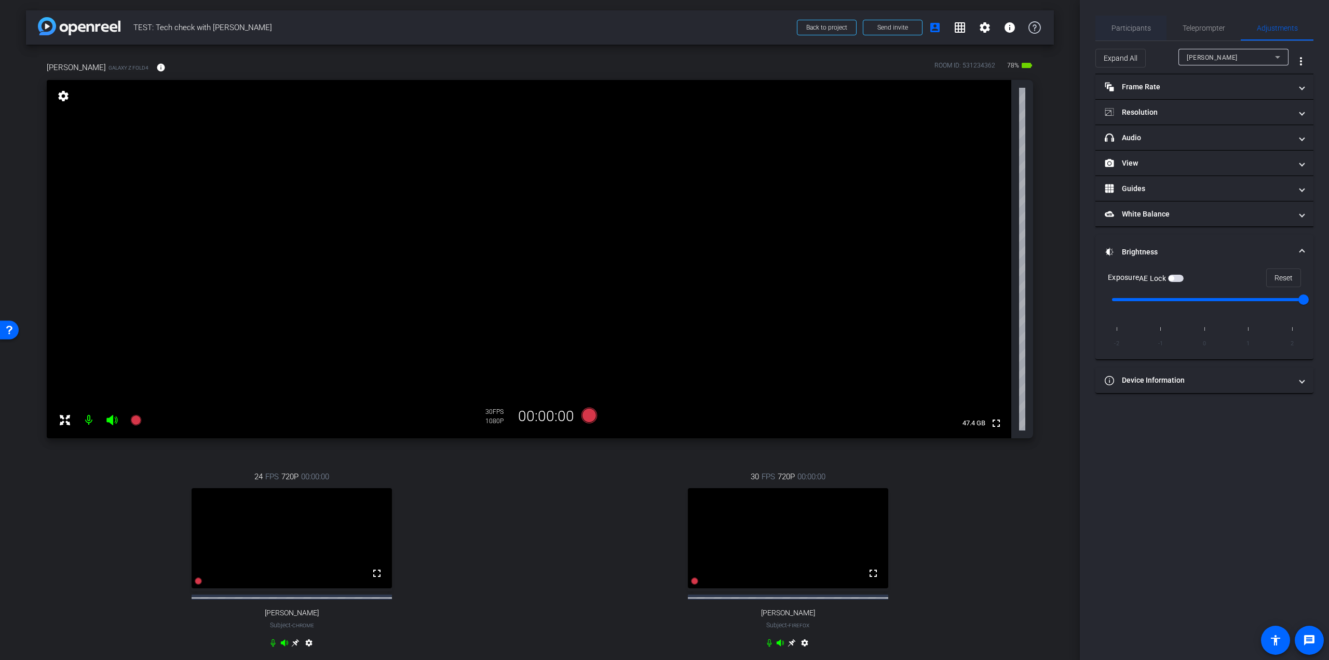
click at [1133, 28] on span "Participants" at bounding box center [1130, 27] width 39 height 7
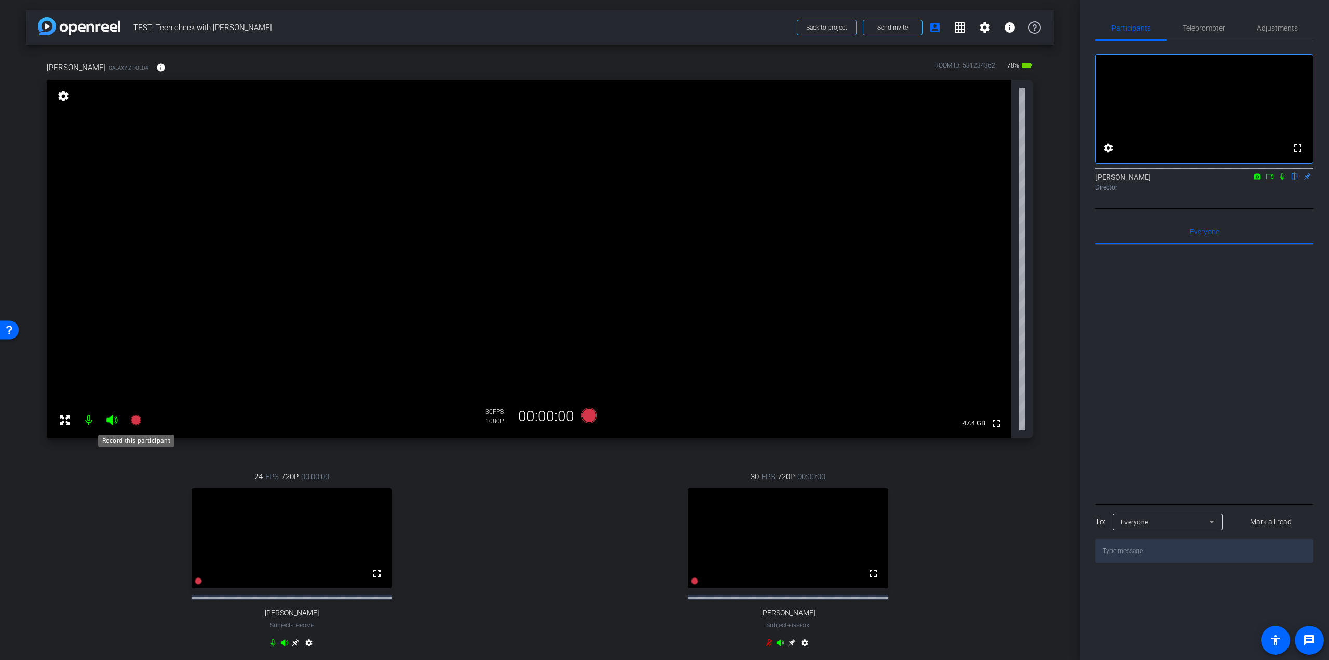
click at [134, 419] on icon at bounding box center [135, 420] width 10 height 10
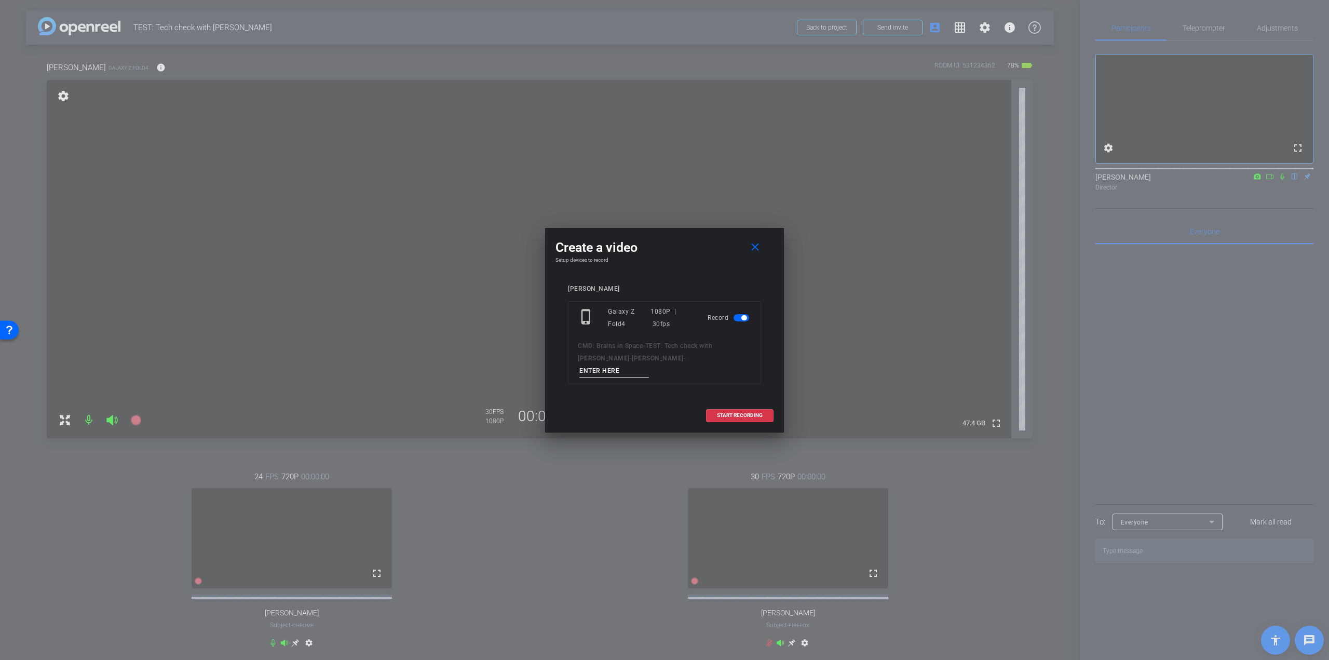
click at [637, 365] on input at bounding box center [614, 370] width 70 height 13
type input "First inspiration"
click at [740, 413] on span "START RECORDING" at bounding box center [740, 415] width 46 height 5
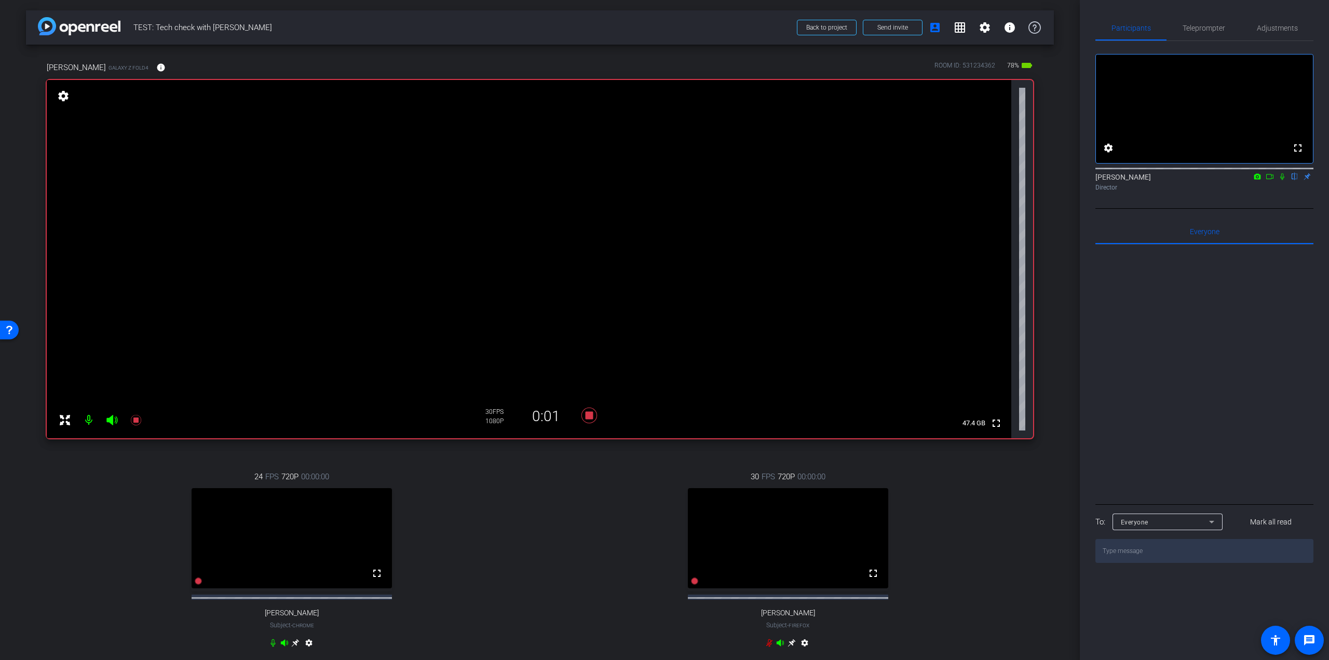
click at [1282, 180] on icon at bounding box center [1282, 176] width 8 height 7
click at [130, 419] on icon at bounding box center [136, 420] width 12 height 12
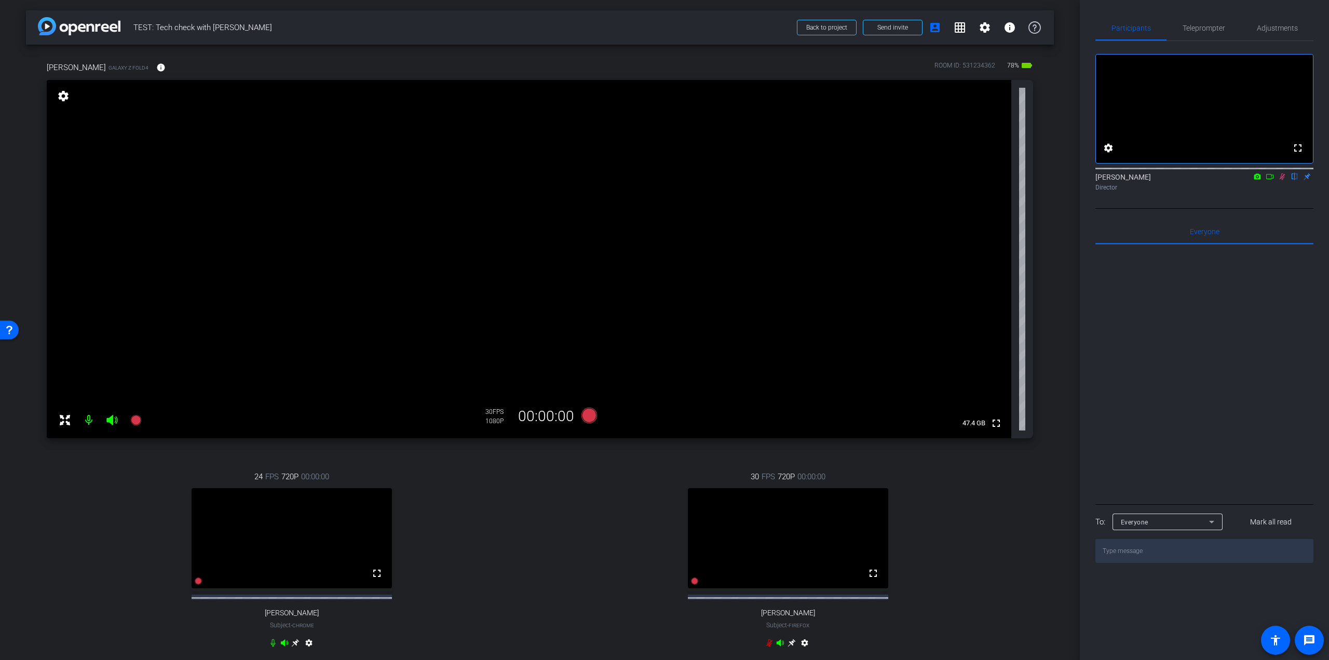
click at [1280, 180] on icon at bounding box center [1282, 176] width 6 height 7
click at [134, 419] on icon at bounding box center [135, 420] width 10 height 10
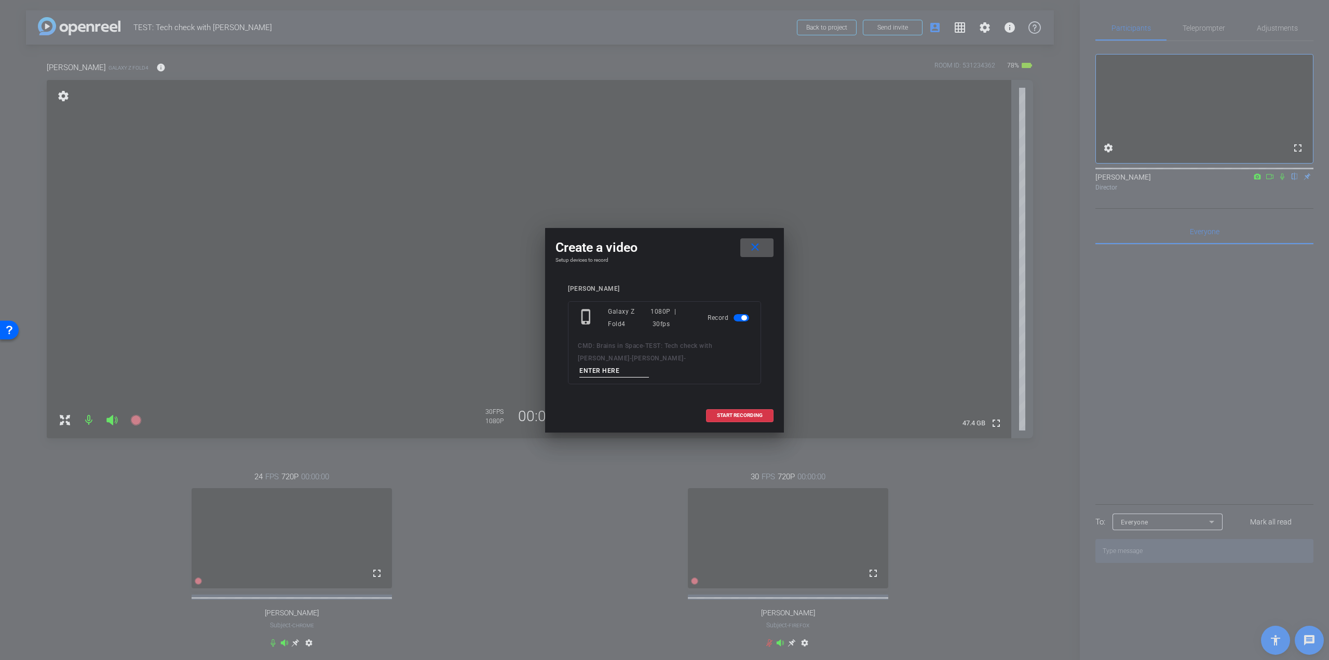
click at [649, 365] on input at bounding box center [614, 370] width 70 height 13
type input "First inspiration_Take 2"
click at [750, 413] on span "START RECORDING" at bounding box center [740, 415] width 46 height 5
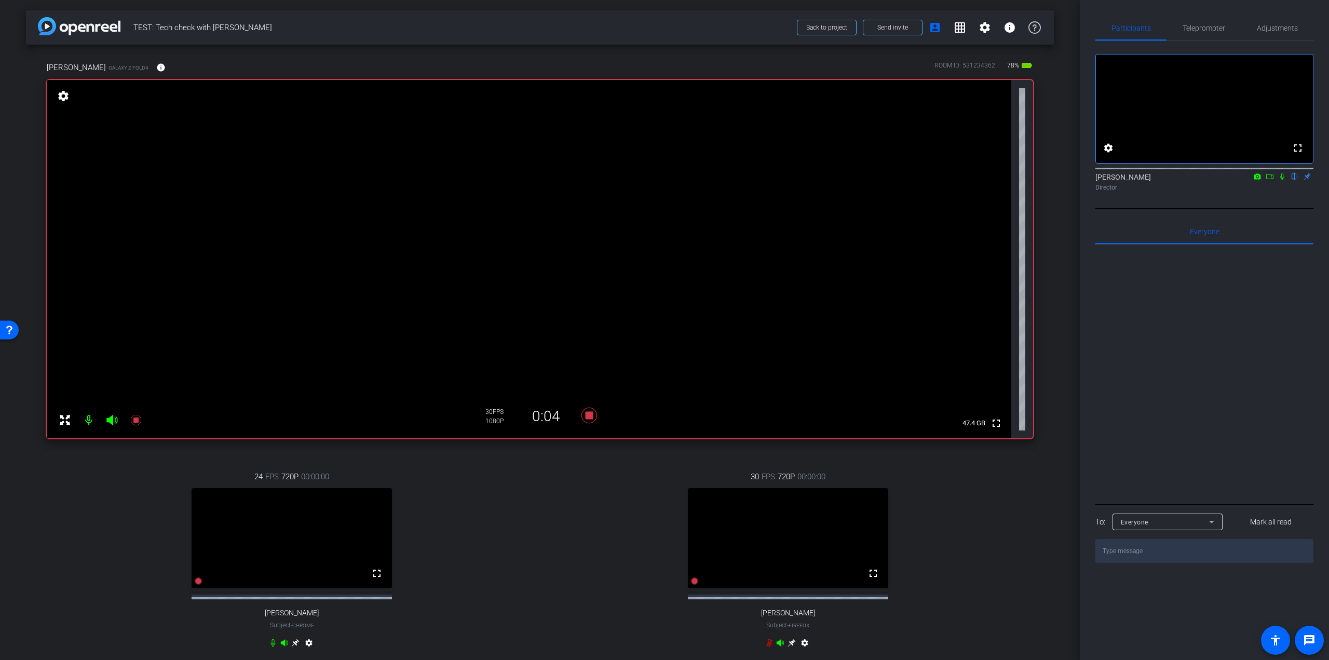
click at [1280, 180] on icon at bounding box center [1282, 176] width 8 height 7
click at [1281, 180] on icon at bounding box center [1282, 176] width 8 height 7
click at [134, 420] on icon at bounding box center [135, 420] width 10 height 10
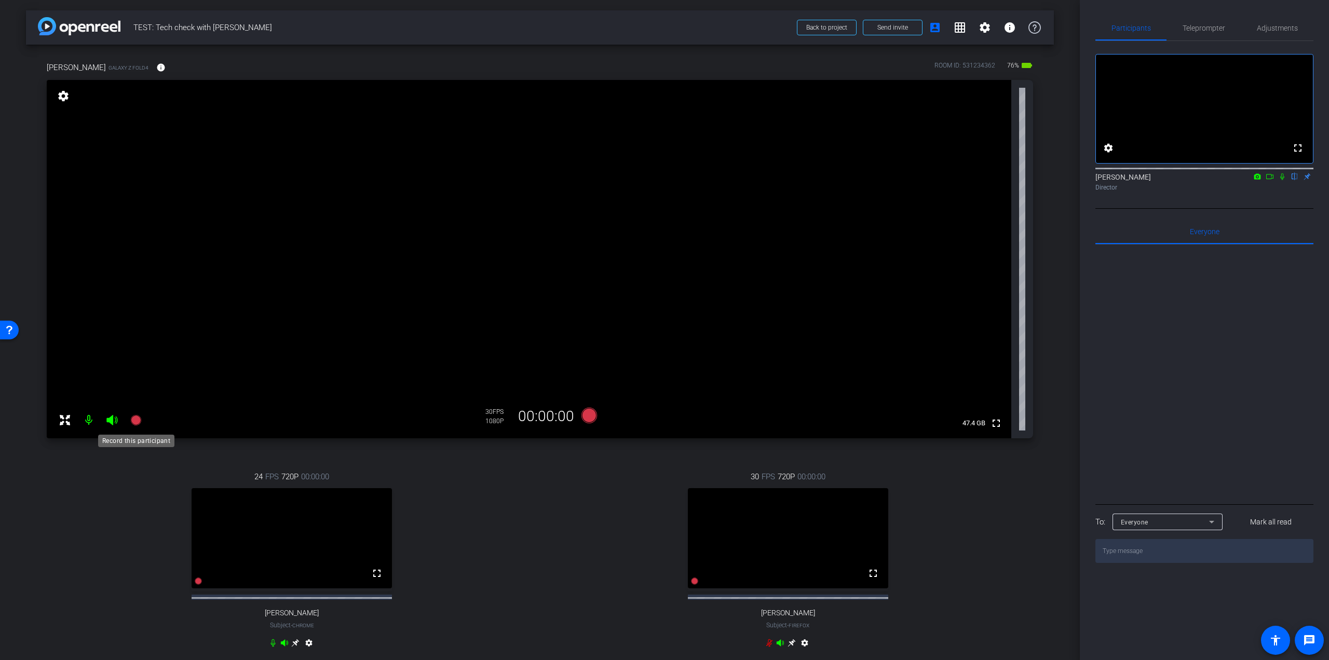
click at [134, 420] on icon at bounding box center [135, 420] width 10 height 10
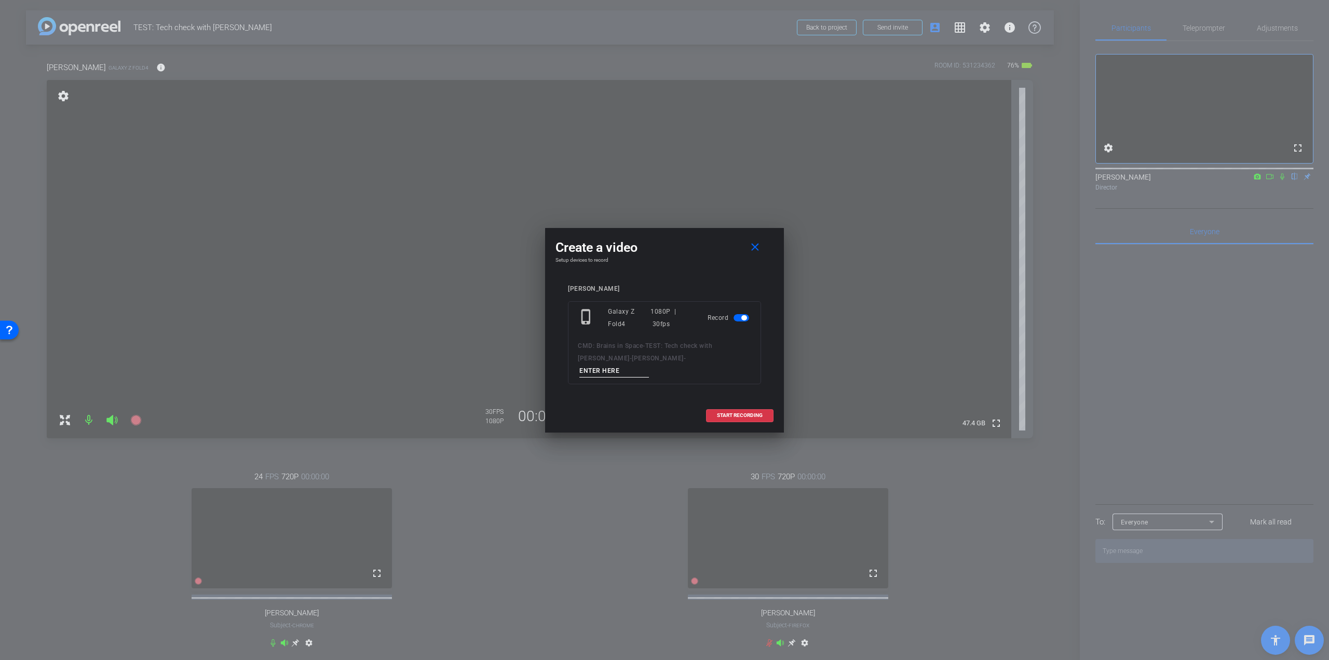
click at [649, 366] on input at bounding box center [614, 370] width 70 height 13
paste input "First inspiration_Take 2"
type input "First inspiration_Take 3"
click at [728, 413] on span "START RECORDING" at bounding box center [740, 415] width 46 height 5
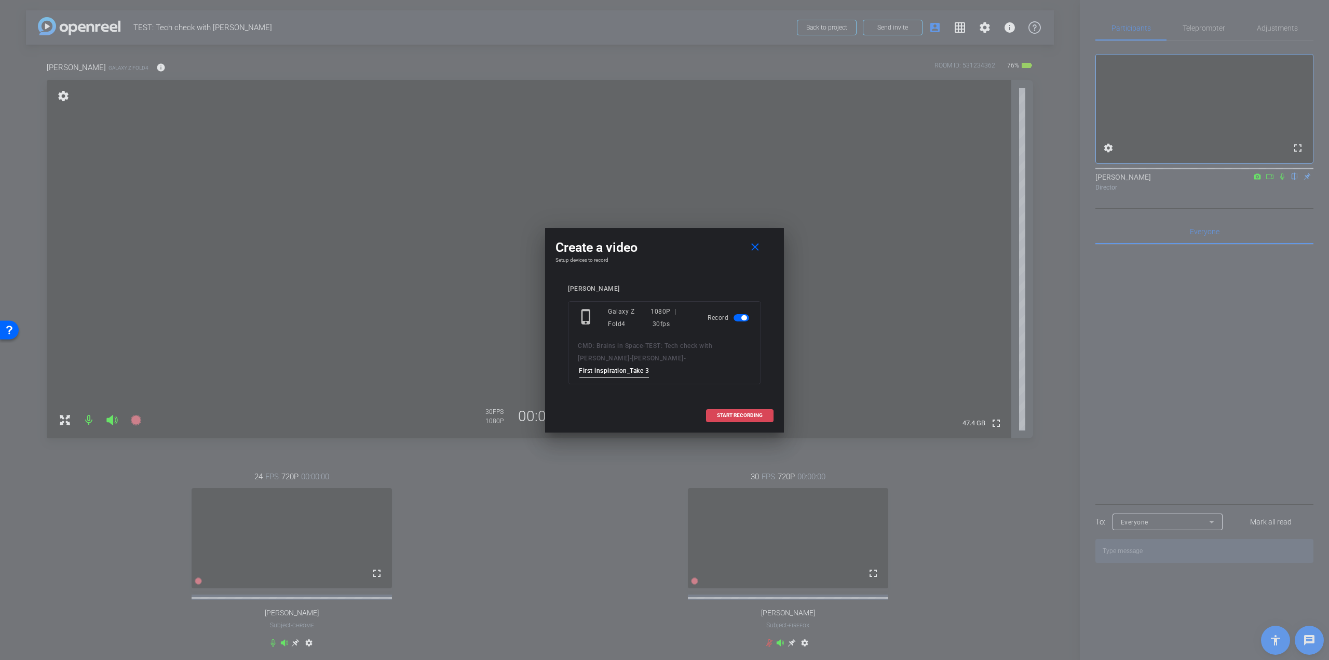
scroll to position [0, 0]
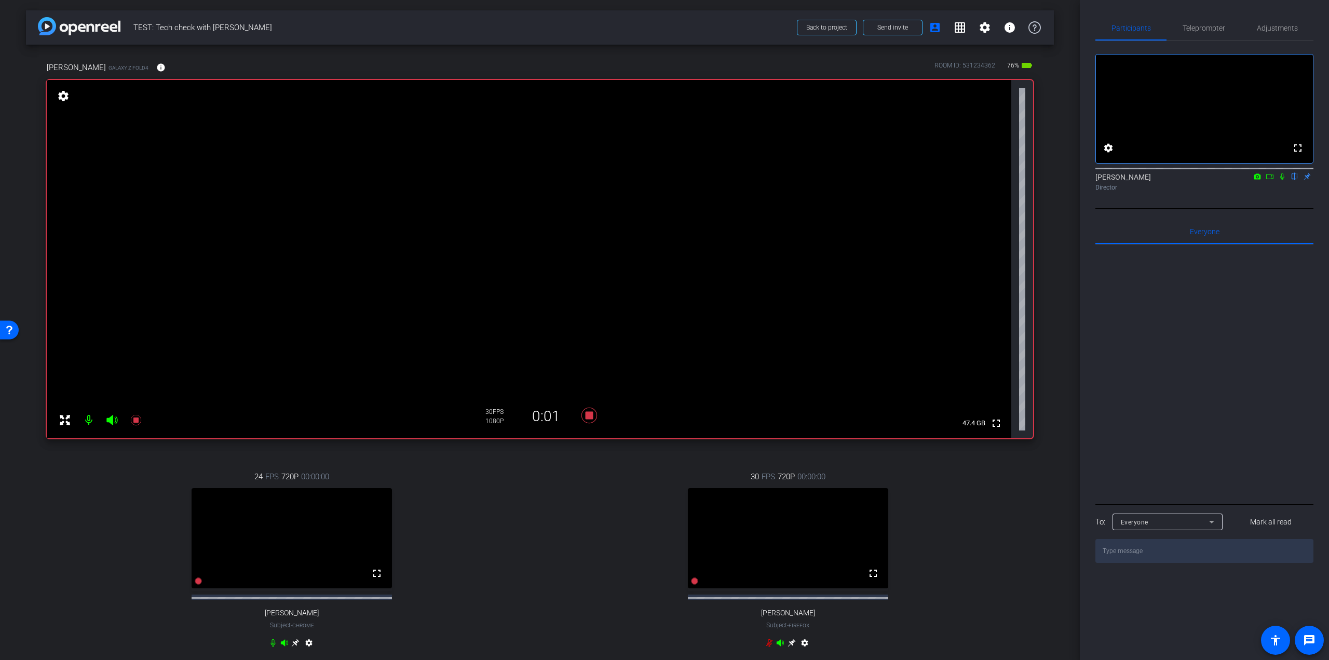
click at [1280, 180] on icon at bounding box center [1282, 176] width 8 height 7
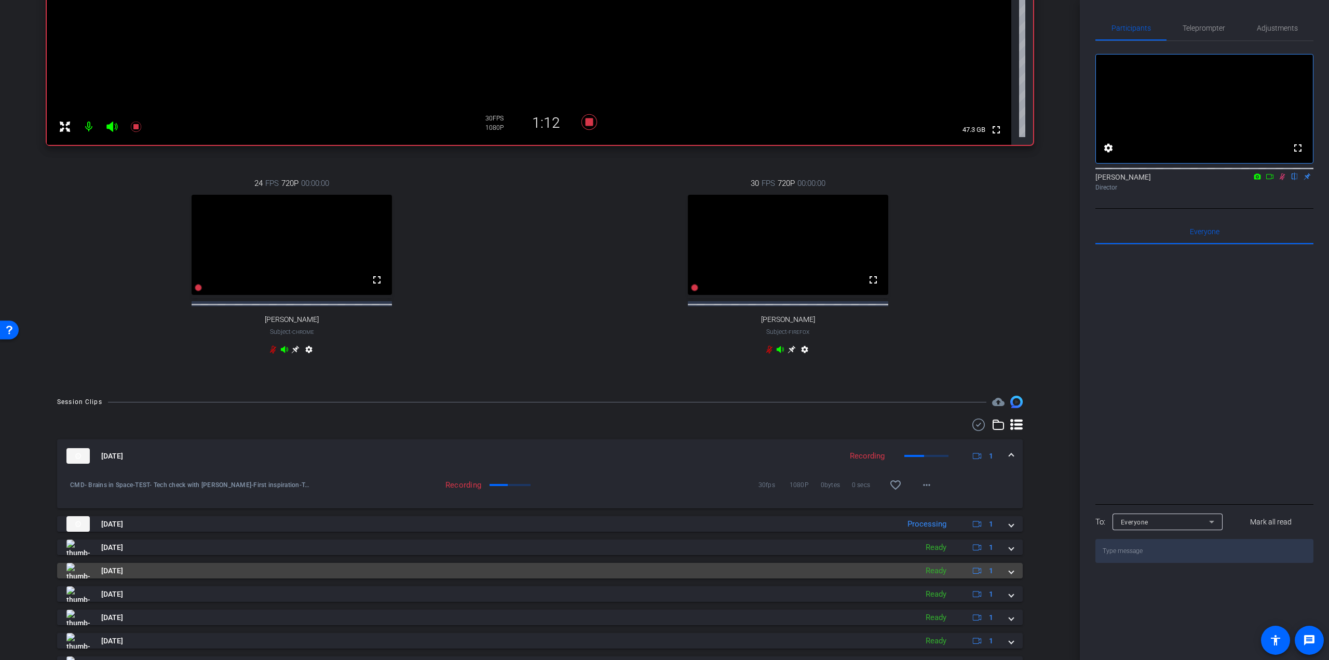
scroll to position [311, 0]
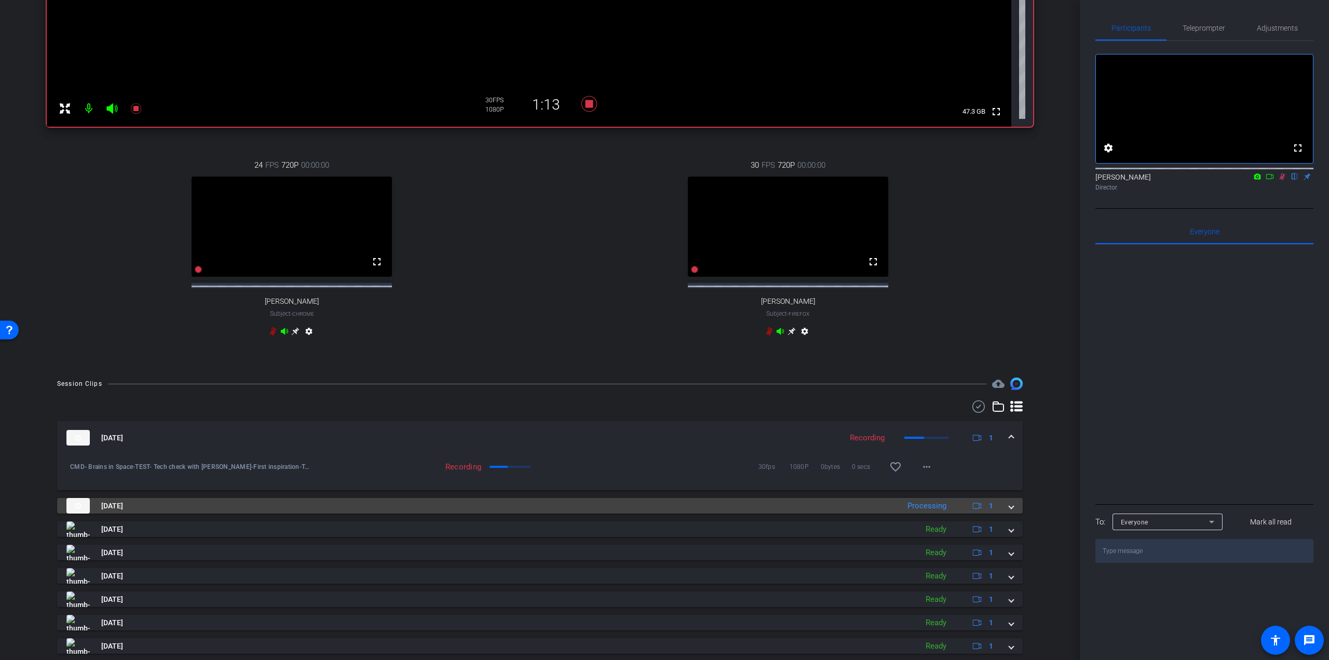
click at [184, 513] on mat-panel-title "Oct 2, 2025" at bounding box center [479, 506] width 827 height 16
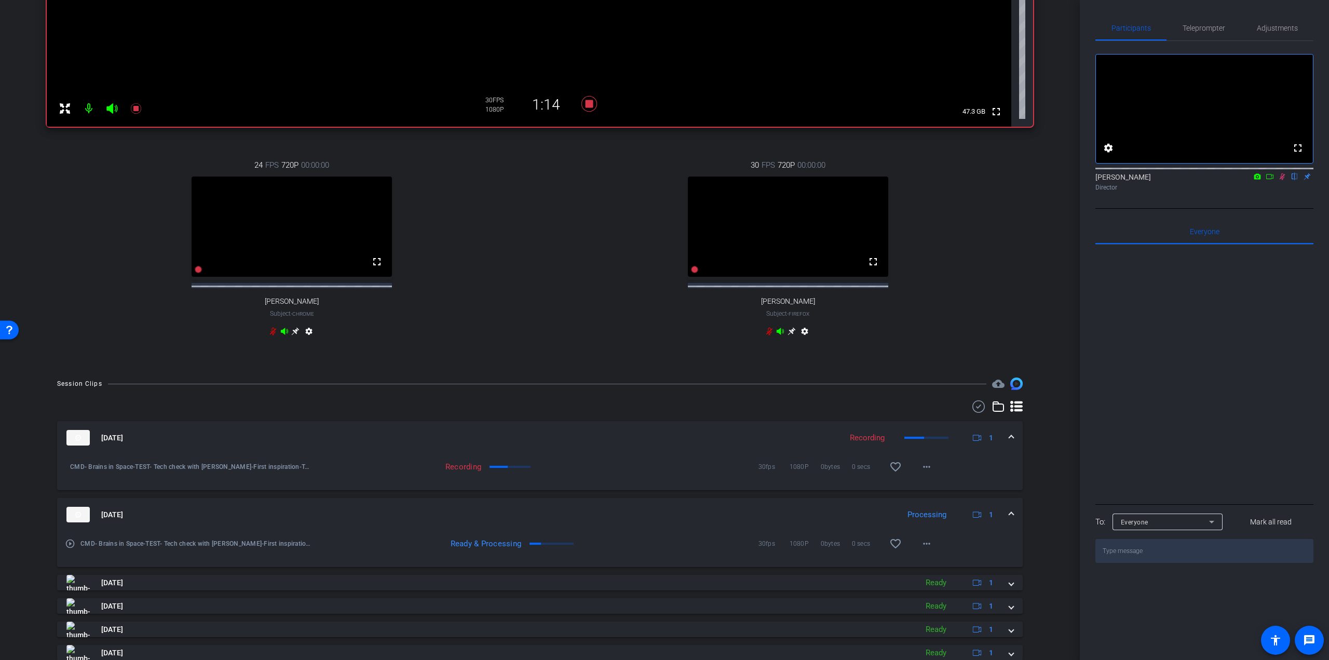
click at [67, 549] on mat-icon "play_circle_outline" at bounding box center [70, 543] width 10 height 10
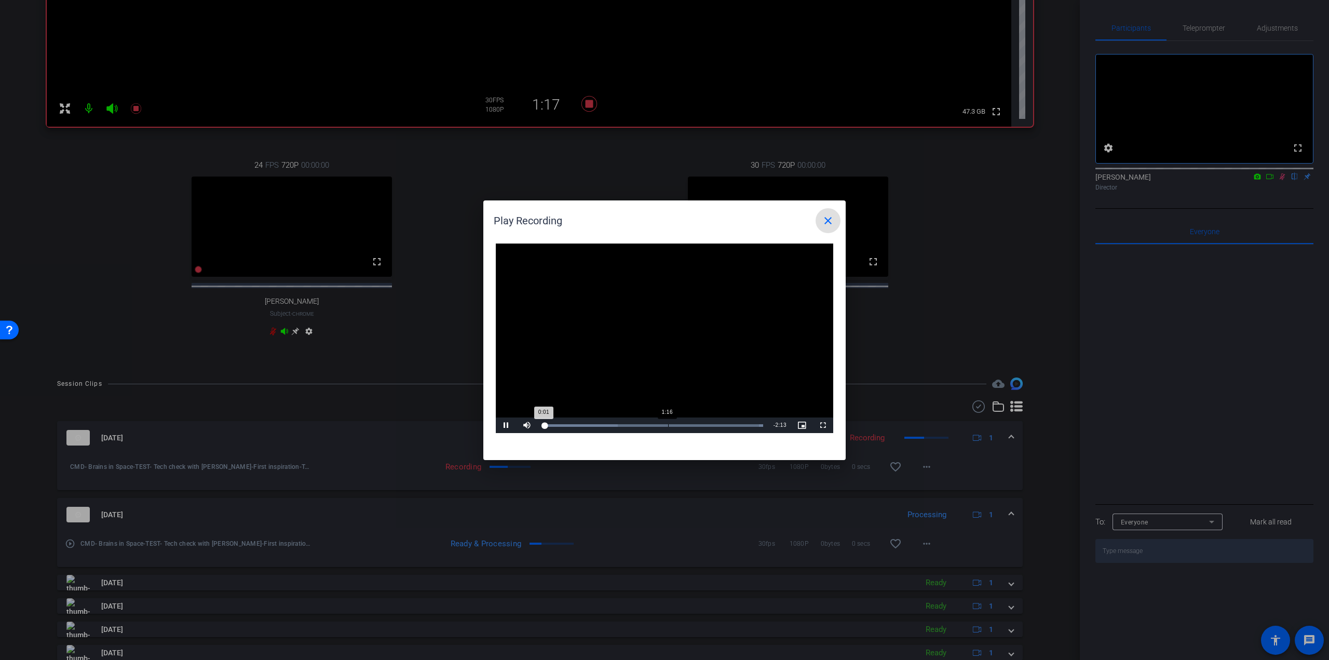
click at [669, 425] on div "Loaded : 100.00%" at bounding box center [652, 425] width 221 height 3
click at [836, 226] on span at bounding box center [827, 220] width 25 height 25
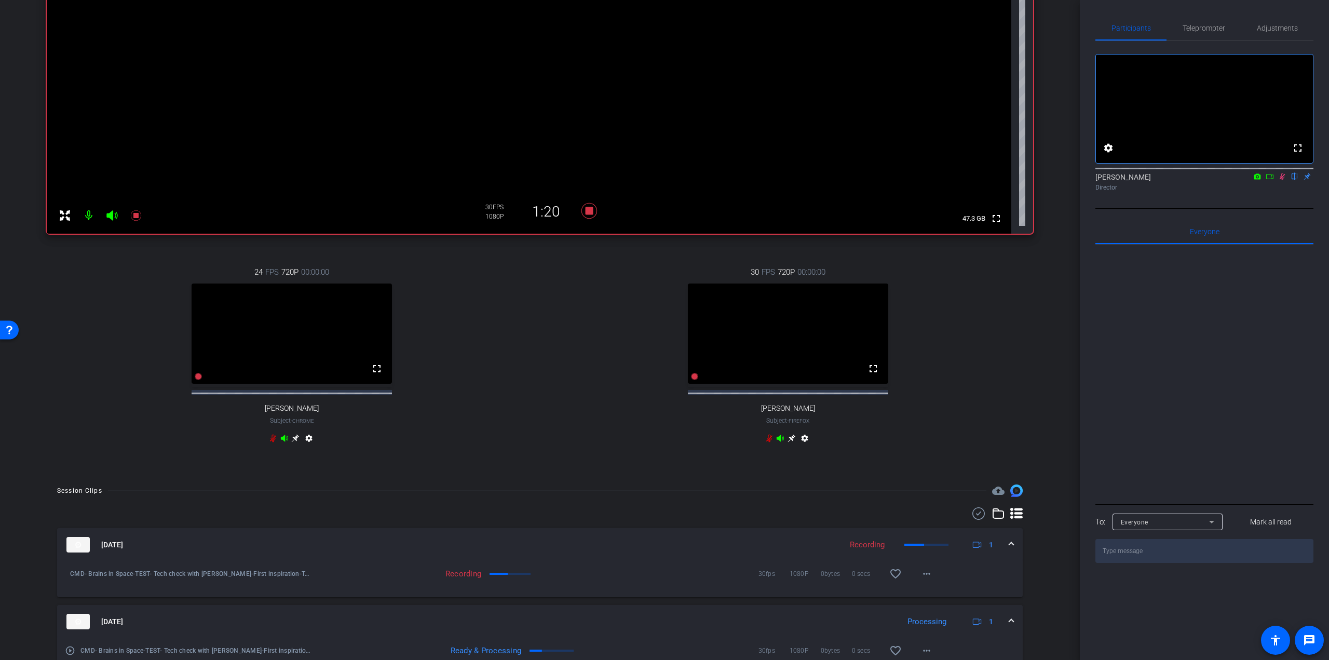
scroll to position [0, 0]
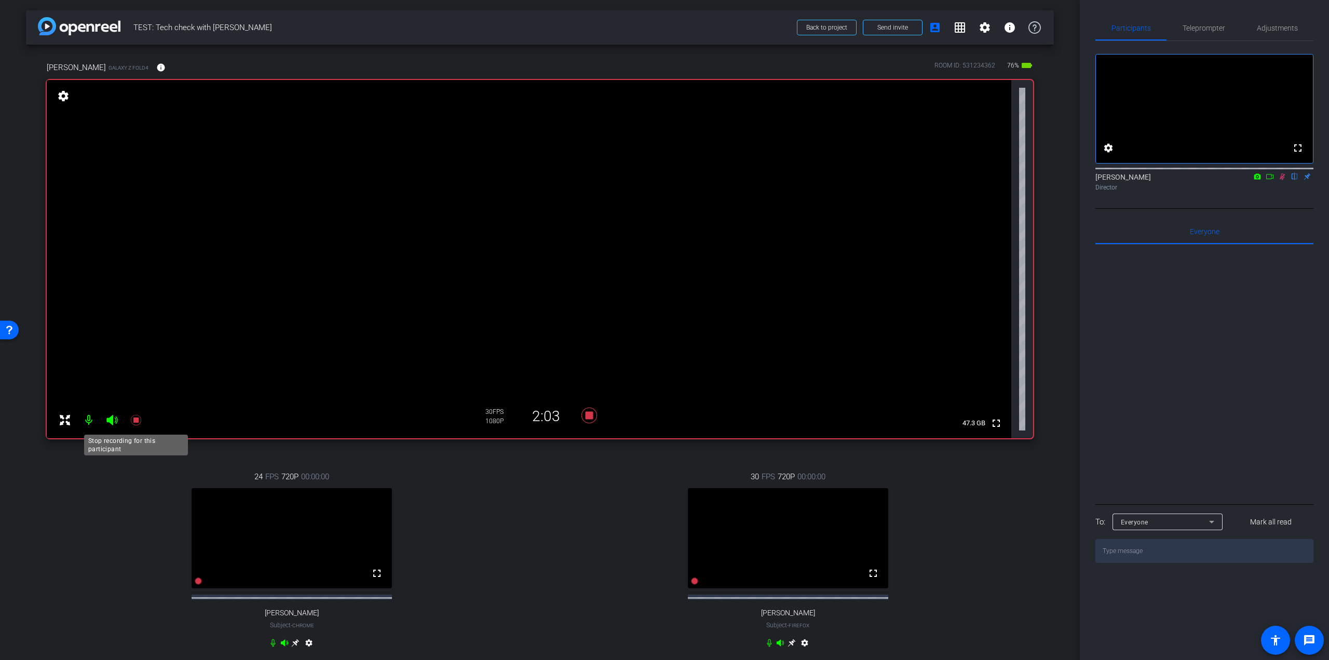
click at [133, 420] on icon at bounding box center [136, 420] width 12 height 12
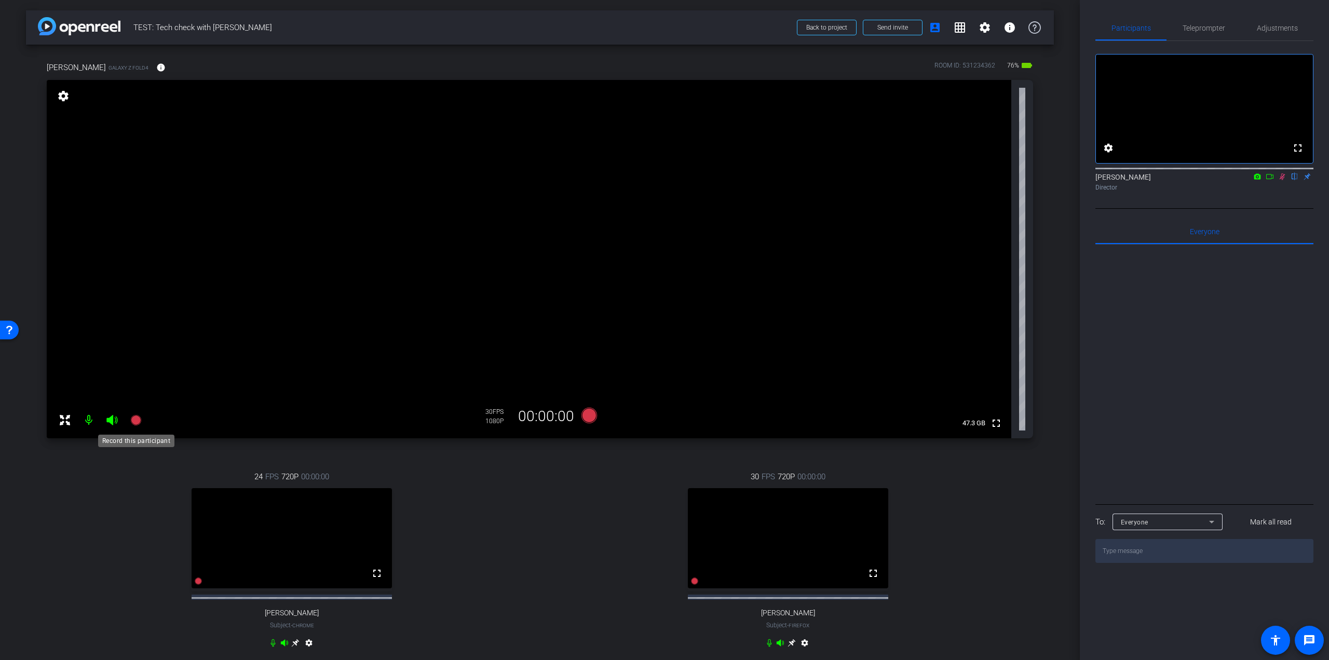
click at [132, 418] on icon at bounding box center [135, 420] width 10 height 10
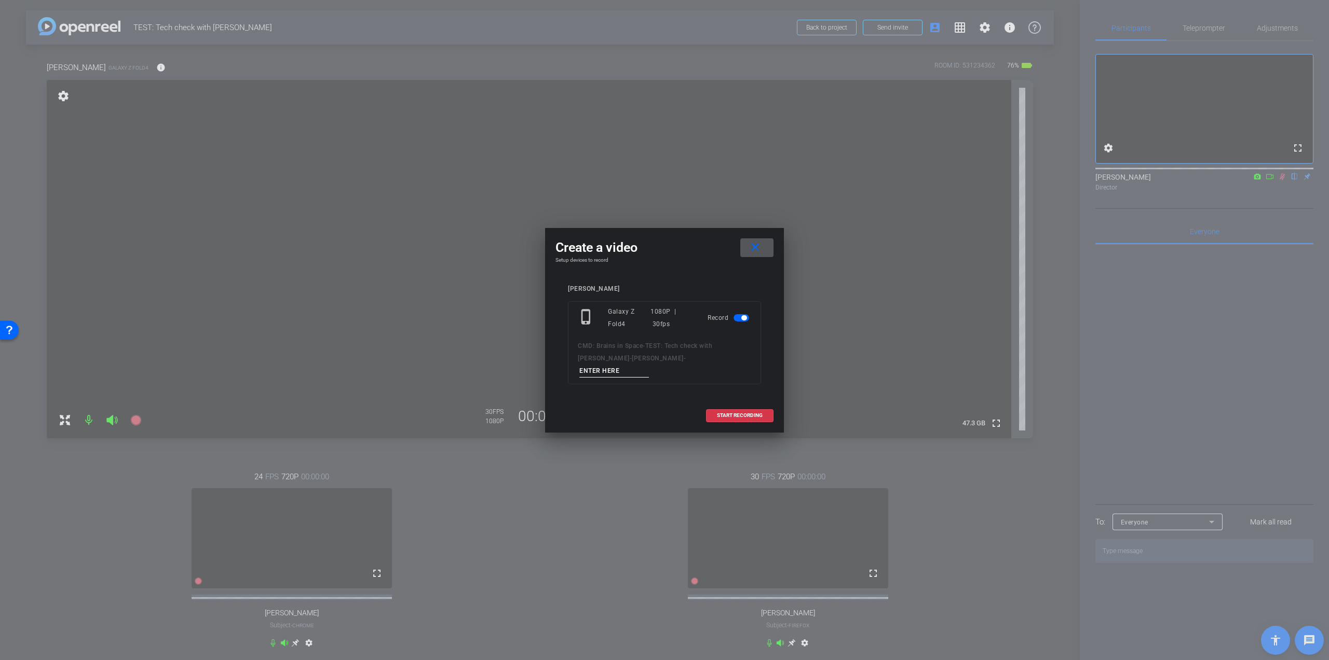
click at [649, 366] on input at bounding box center [614, 370] width 70 height 13
paste input "o First inspiration_Take 4"
type input "o First inspiration_Take 4"
click at [755, 252] on mat-icon "close" at bounding box center [754, 247] width 13 height 13
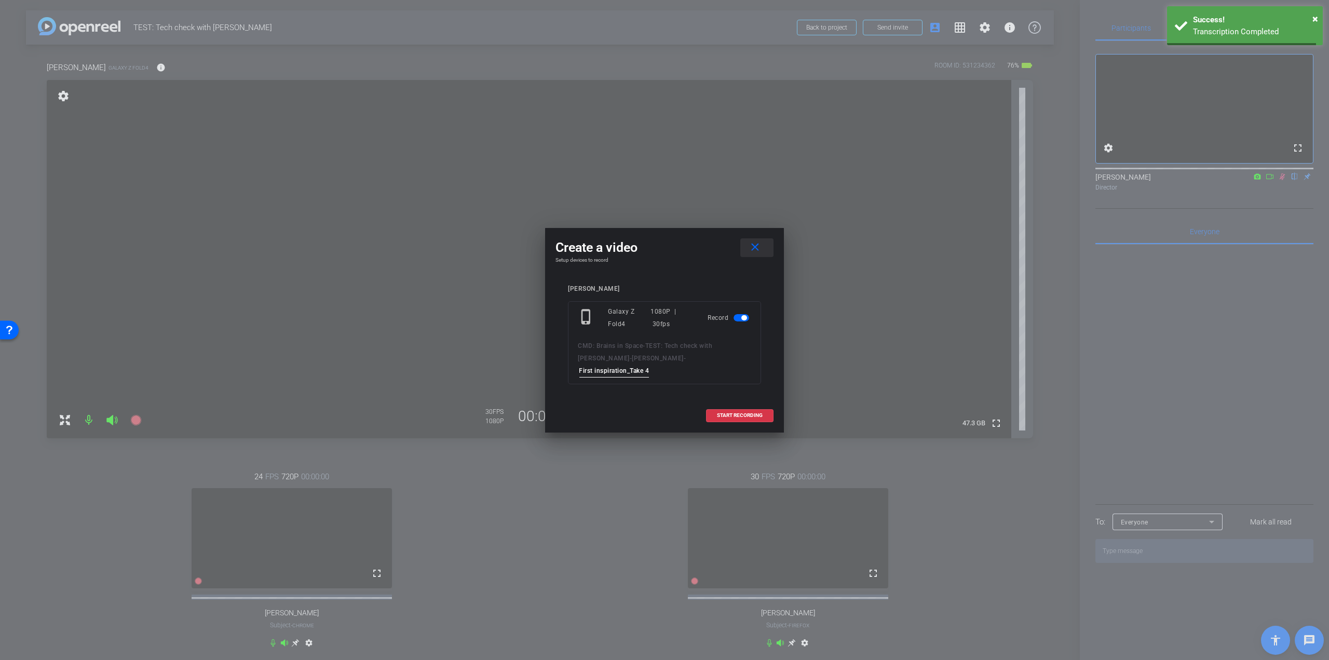
scroll to position [0, 0]
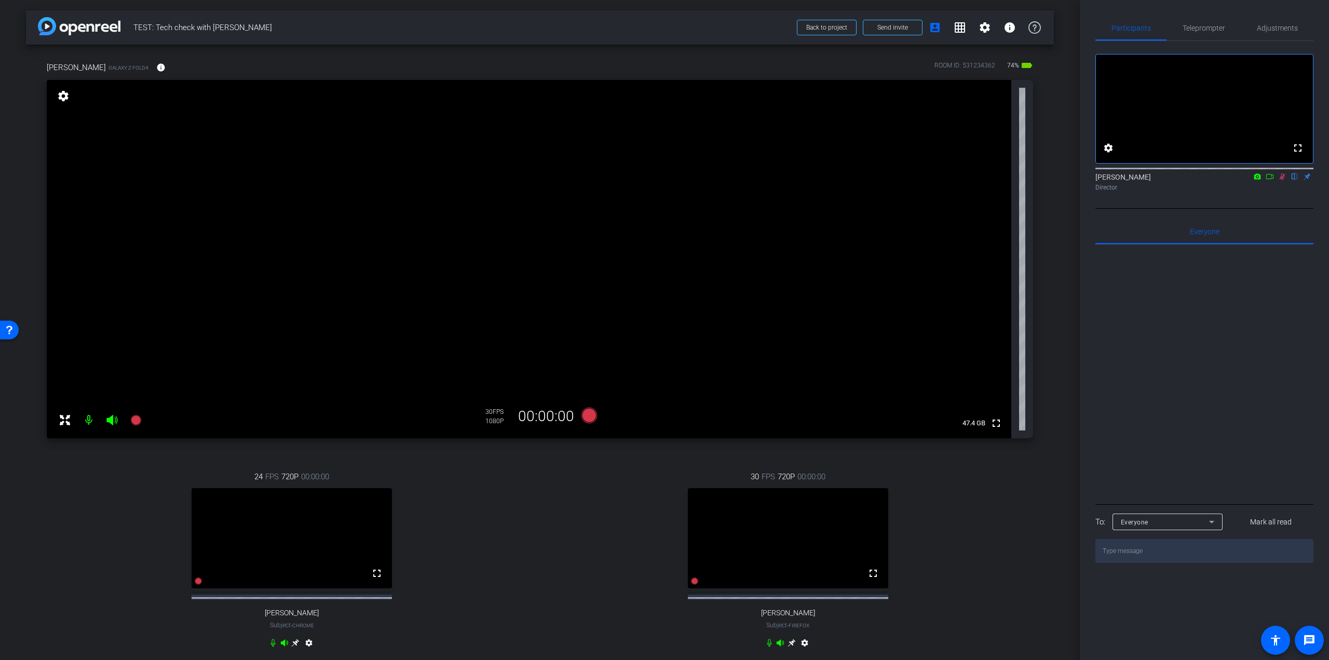
click at [1282, 180] on icon at bounding box center [1282, 176] width 8 height 7
drag, startPoint x: 136, startPoint y: 419, endPoint x: 121, endPoint y: 444, distance: 29.6
drag, startPoint x: 121, startPoint y: 444, endPoint x: 104, endPoint y: 462, distance: 24.6
click at [104, 462] on div "24 FPS 720P 00:00:00 fullscreen Cherith Andes Subject - Chrome settings" at bounding box center [292, 561] width 490 height 214
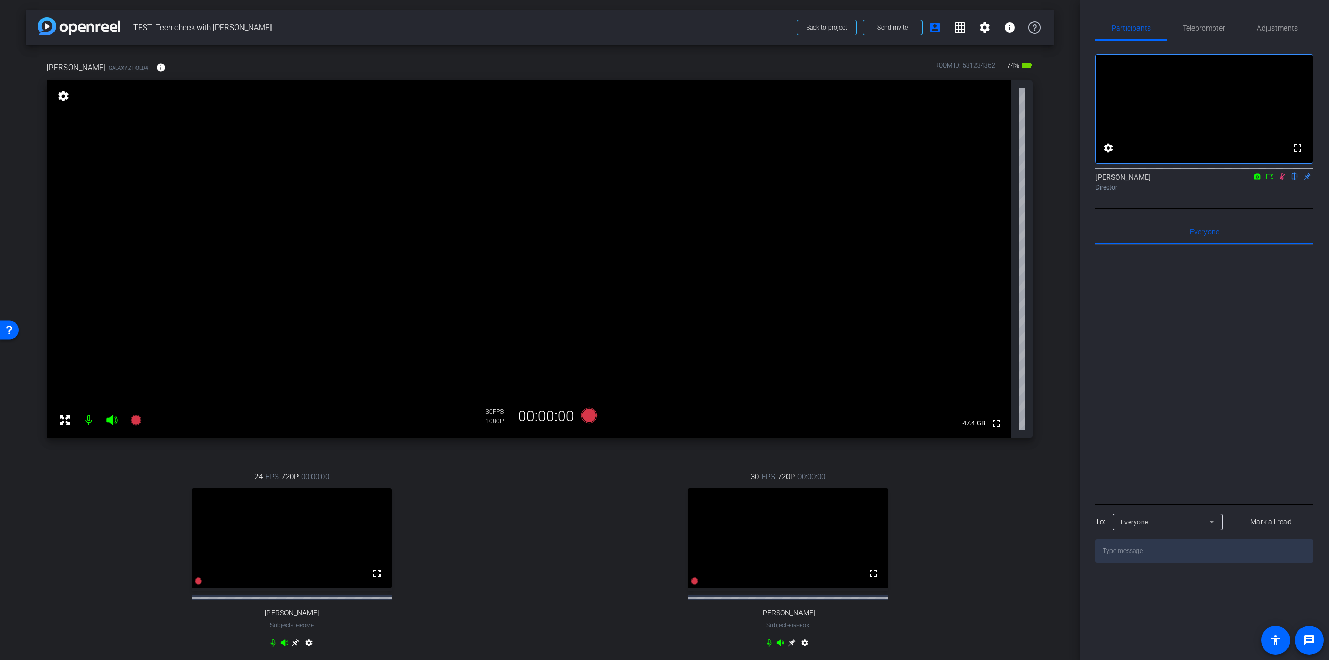
click at [1281, 180] on icon at bounding box center [1282, 176] width 8 height 7
click at [1282, 180] on icon at bounding box center [1282, 176] width 8 height 7
click at [1282, 180] on icon at bounding box center [1282, 176] width 6 height 7
click at [136, 418] on icon at bounding box center [135, 420] width 10 height 10
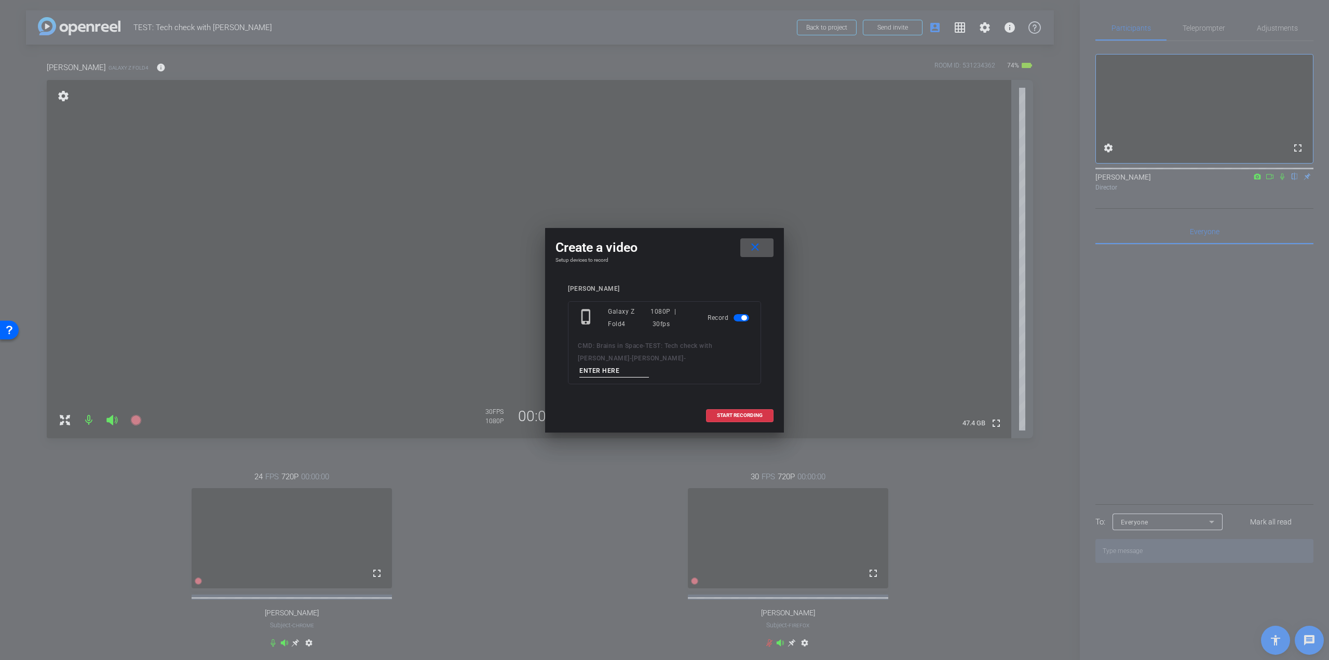
click at [649, 364] on input at bounding box center [614, 370] width 70 height 13
paste input "o First inspiration_Take 4"
type input "o First inspiration_Take 4"
click at [733, 413] on span "START RECORDING" at bounding box center [740, 415] width 46 height 5
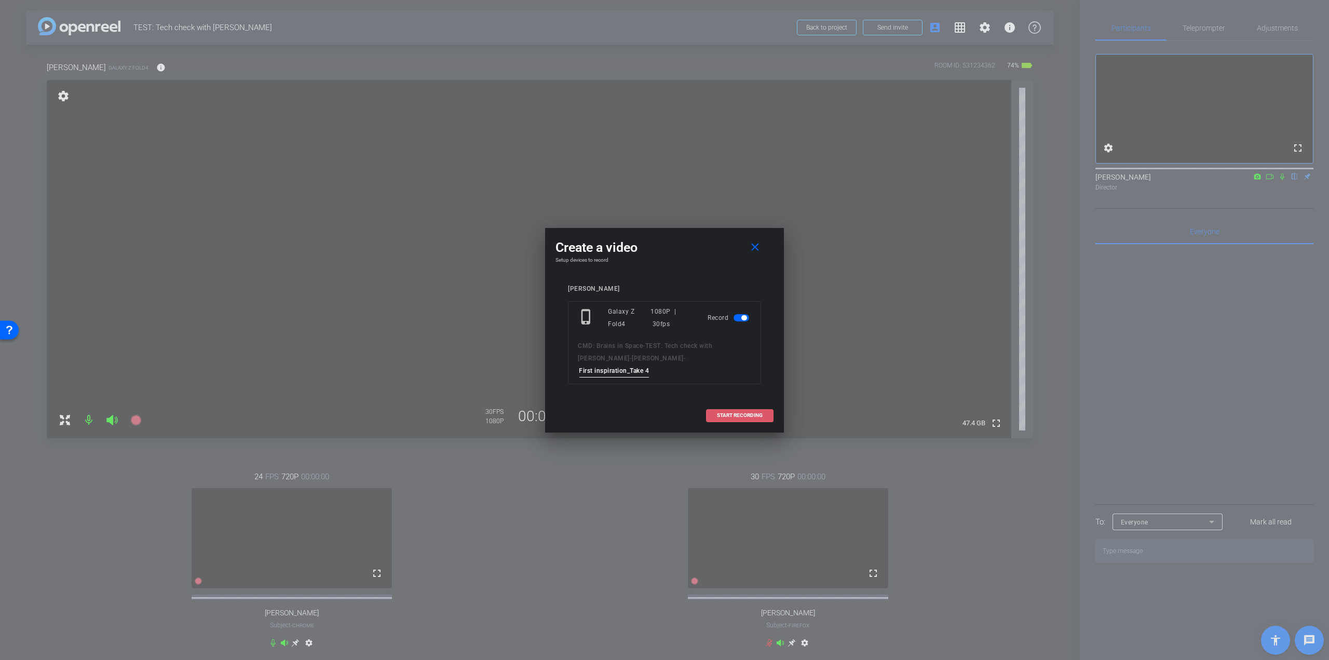
scroll to position [0, 0]
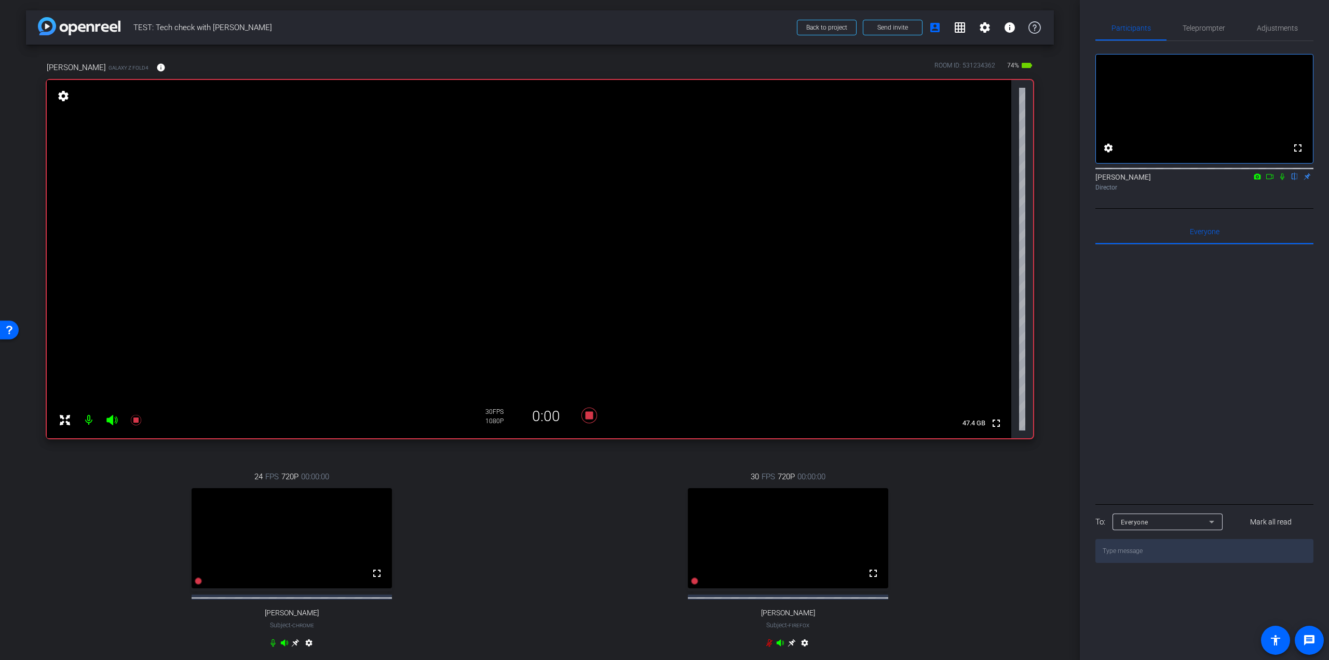
click at [1281, 180] on icon at bounding box center [1282, 176] width 8 height 7
click at [139, 420] on icon at bounding box center [136, 420] width 12 height 12
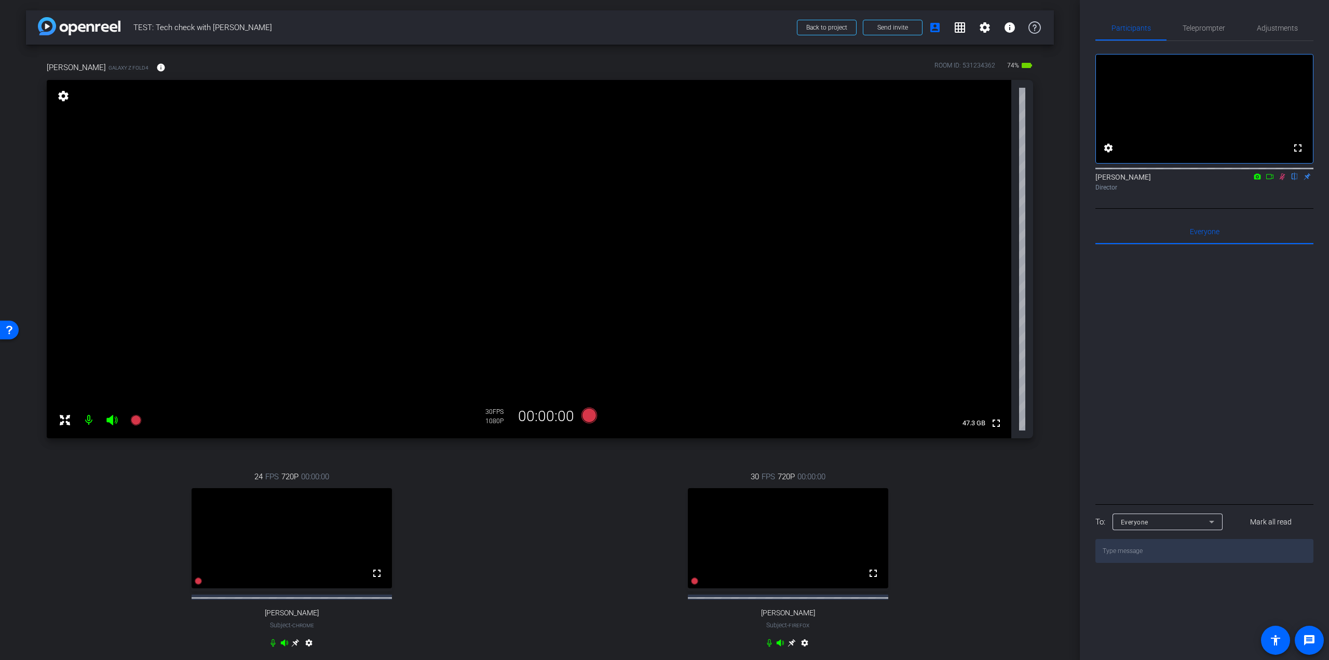
click at [1285, 180] on icon at bounding box center [1282, 176] width 8 height 7
click at [133, 417] on icon at bounding box center [135, 420] width 10 height 10
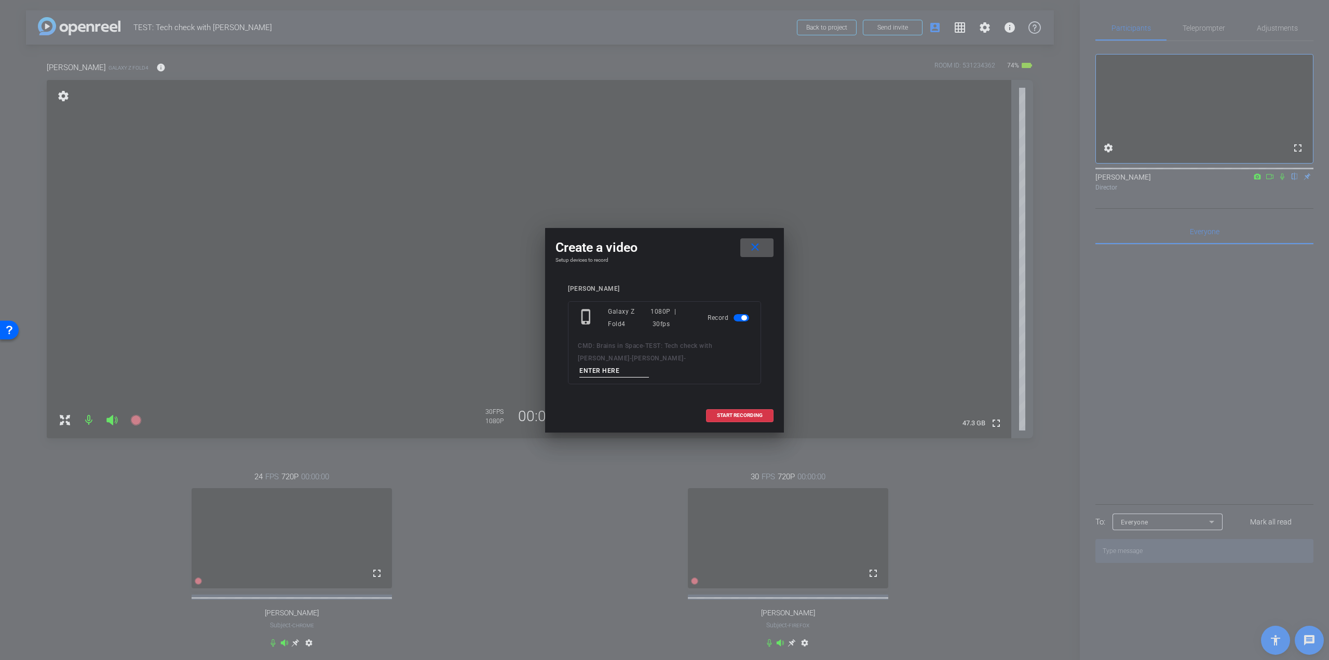
click at [649, 370] on input at bounding box center [614, 370] width 70 height 13
paste input "o First inspiration_Take 4"
type input "o First inspiration_Take 5"
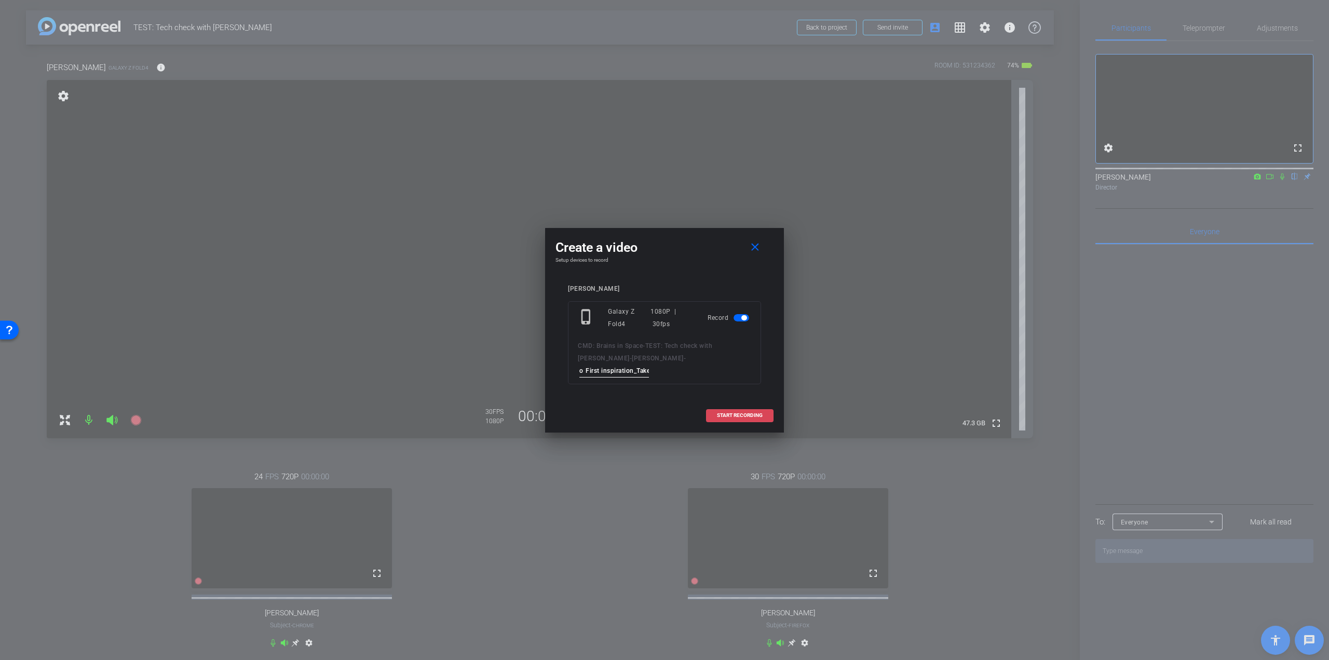
click at [721, 413] on span "START RECORDING" at bounding box center [740, 415] width 46 height 5
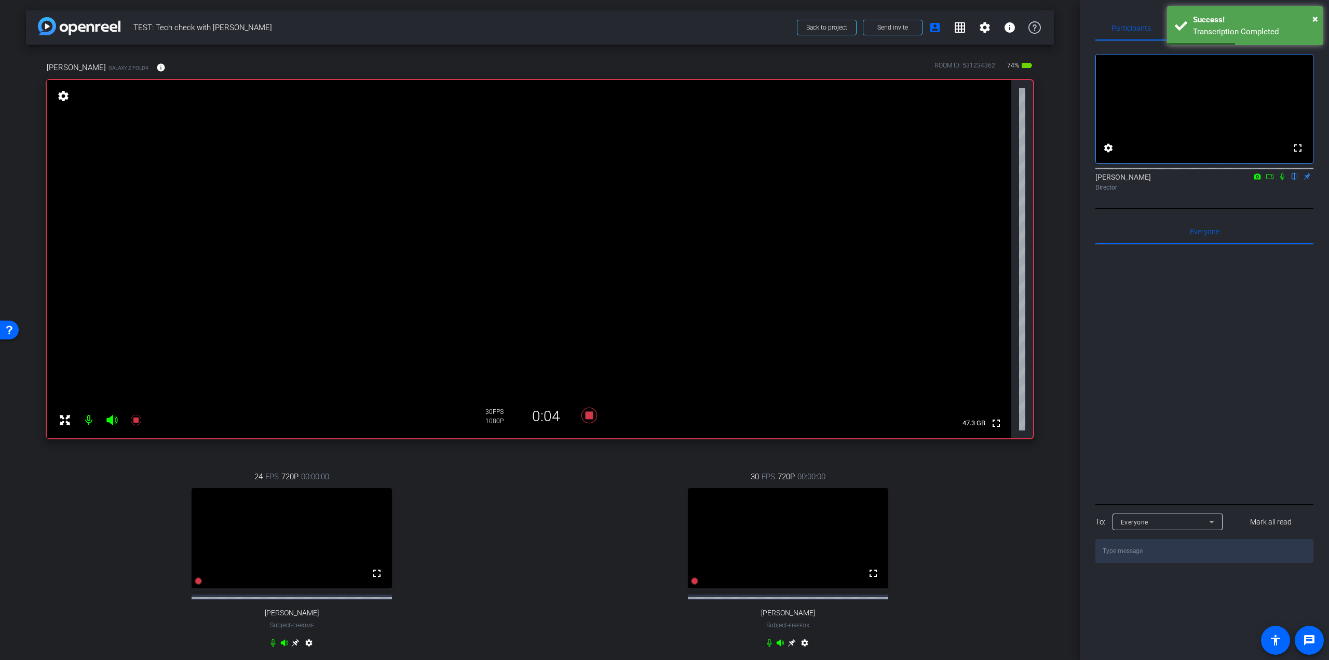
click at [1283, 180] on icon at bounding box center [1282, 176] width 8 height 7
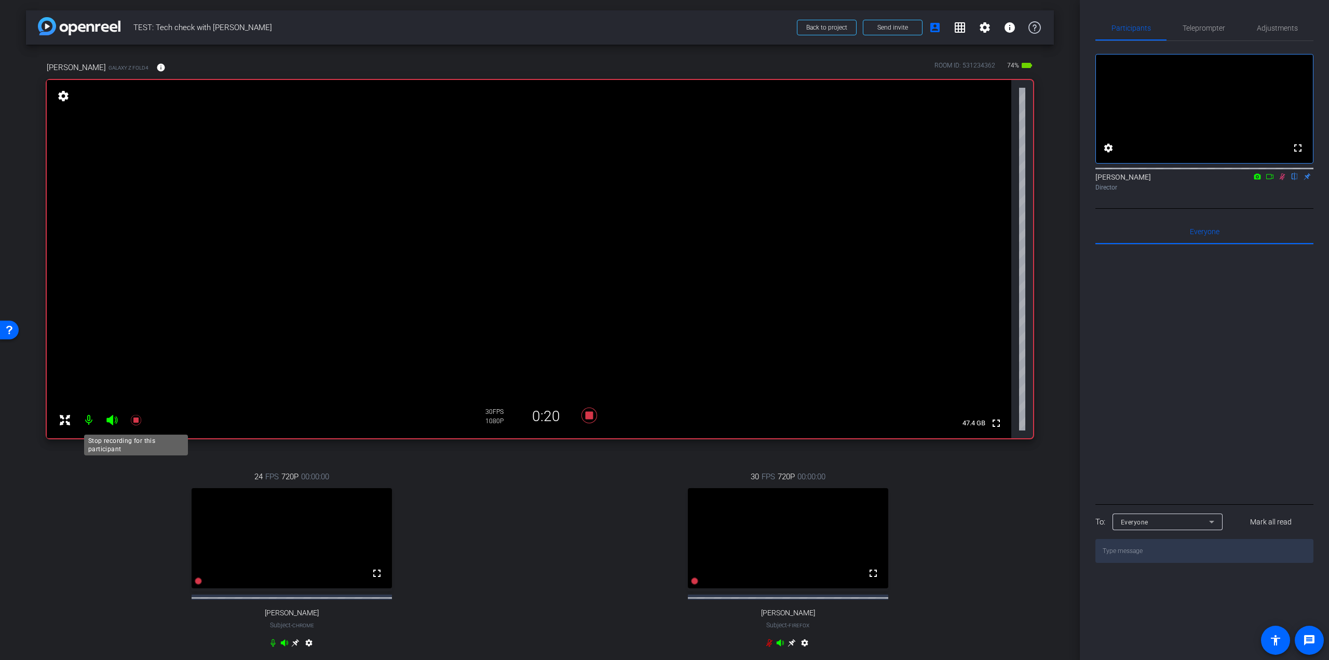
click at [136, 419] on icon at bounding box center [135, 420] width 10 height 10
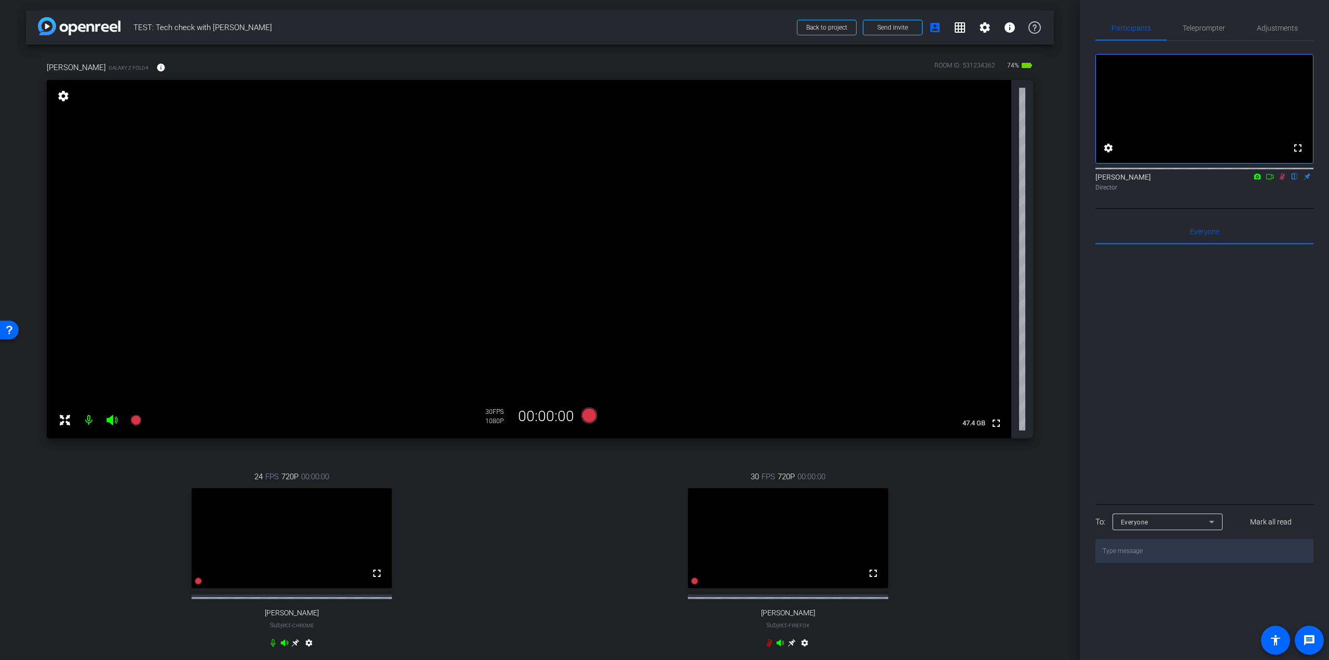
click at [1281, 180] on icon at bounding box center [1282, 176] width 6 height 7
drag, startPoint x: 1281, startPoint y: 190, endPoint x: 1327, endPoint y: 213, distance: 50.8
click at [1281, 180] on icon at bounding box center [1282, 176] width 8 height 7
click at [133, 416] on icon at bounding box center [136, 420] width 12 height 12
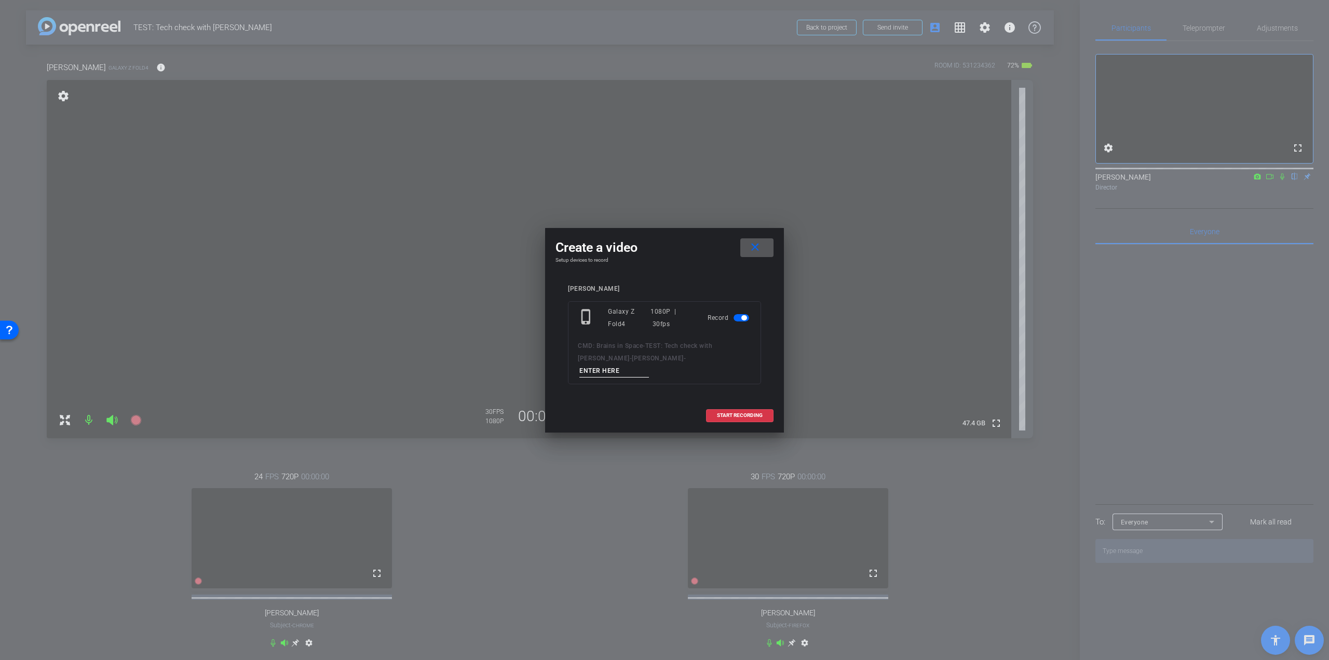
click at [645, 364] on input at bounding box center [614, 370] width 70 height 13
paste input "o Research overview_Take 1"
type input "o Research overview_Take 1"
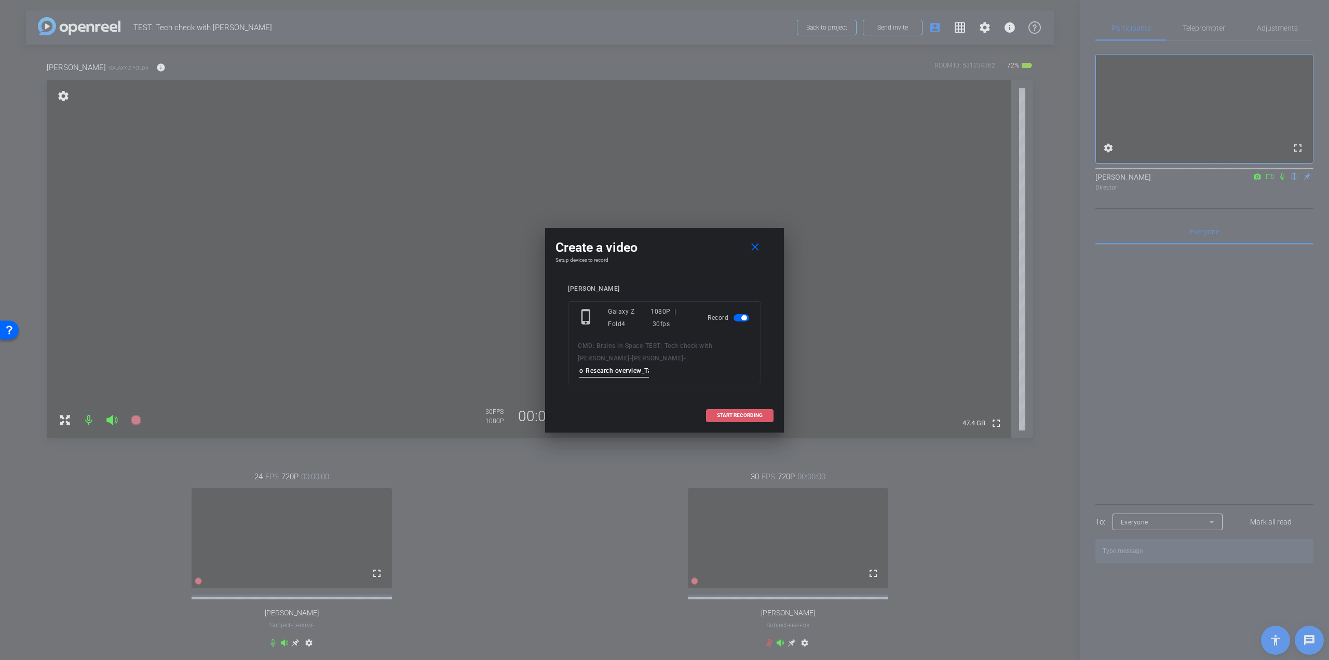
click at [757, 413] on span "START RECORDING" at bounding box center [740, 415] width 46 height 5
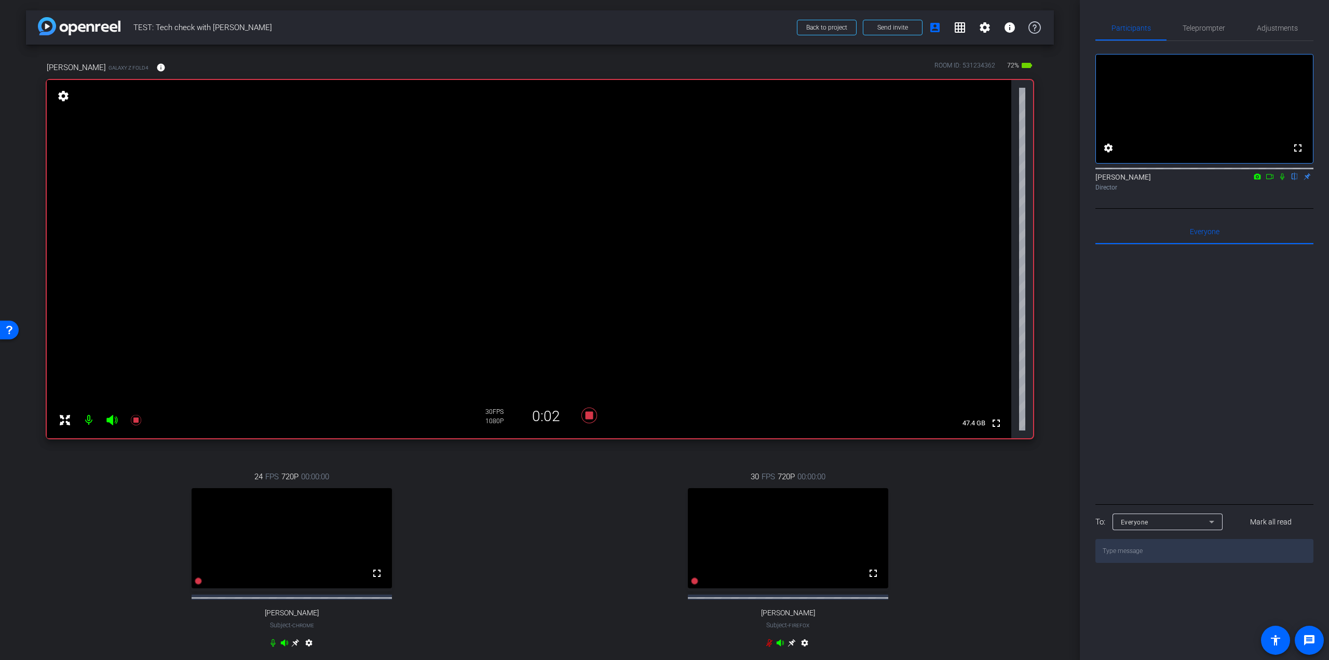
click at [1281, 180] on icon at bounding box center [1282, 176] width 8 height 7
click at [1279, 180] on icon at bounding box center [1282, 176] width 8 height 7
click at [133, 419] on icon at bounding box center [135, 420] width 10 height 10
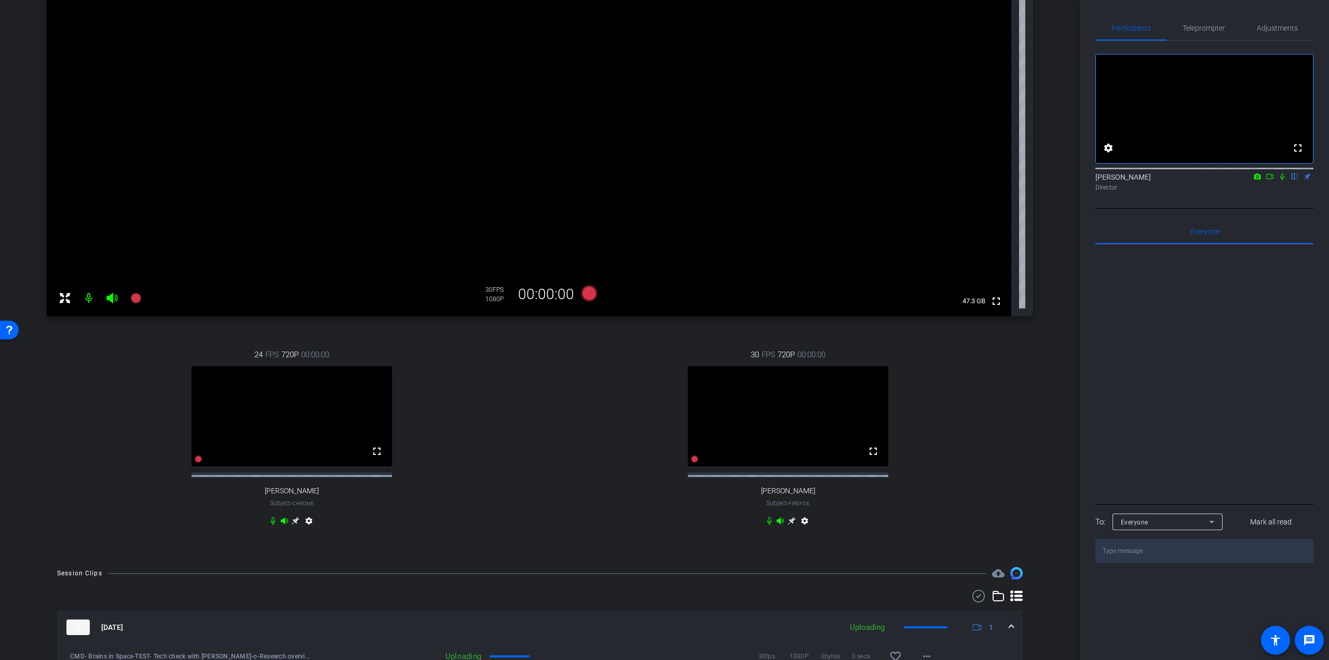
scroll to position [311, 0]
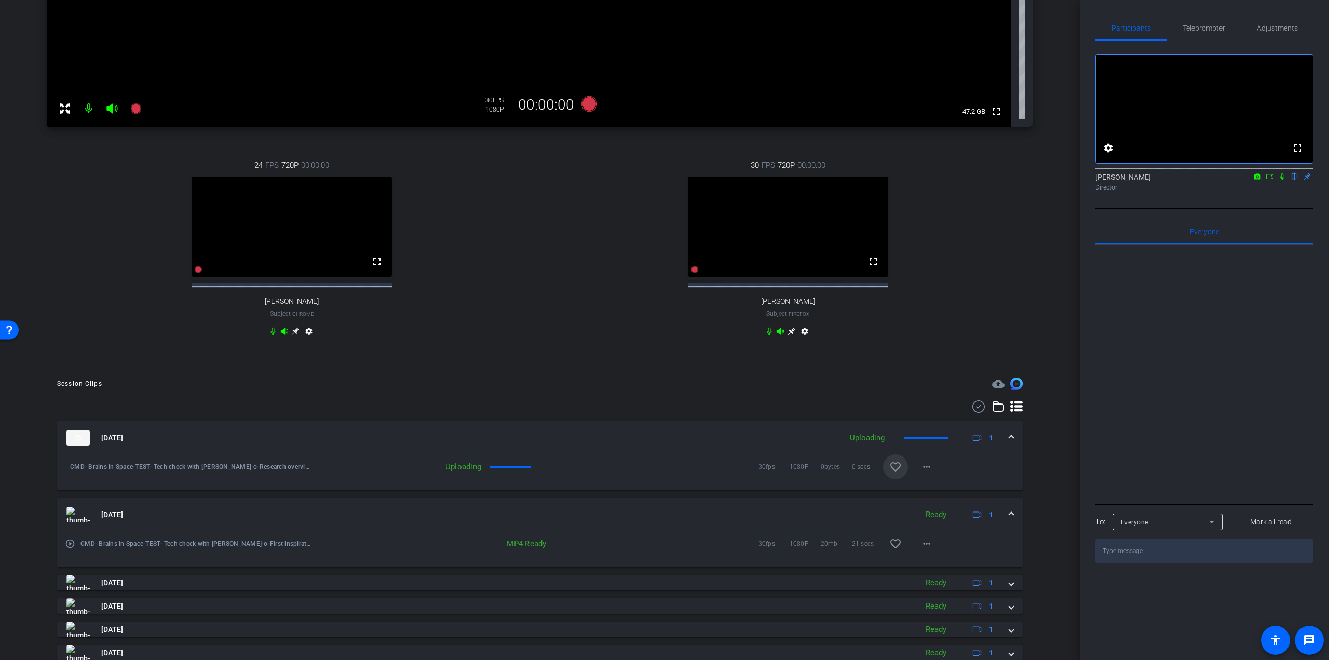
click at [893, 473] on mat-icon "favorite_border" at bounding box center [895, 466] width 12 height 12
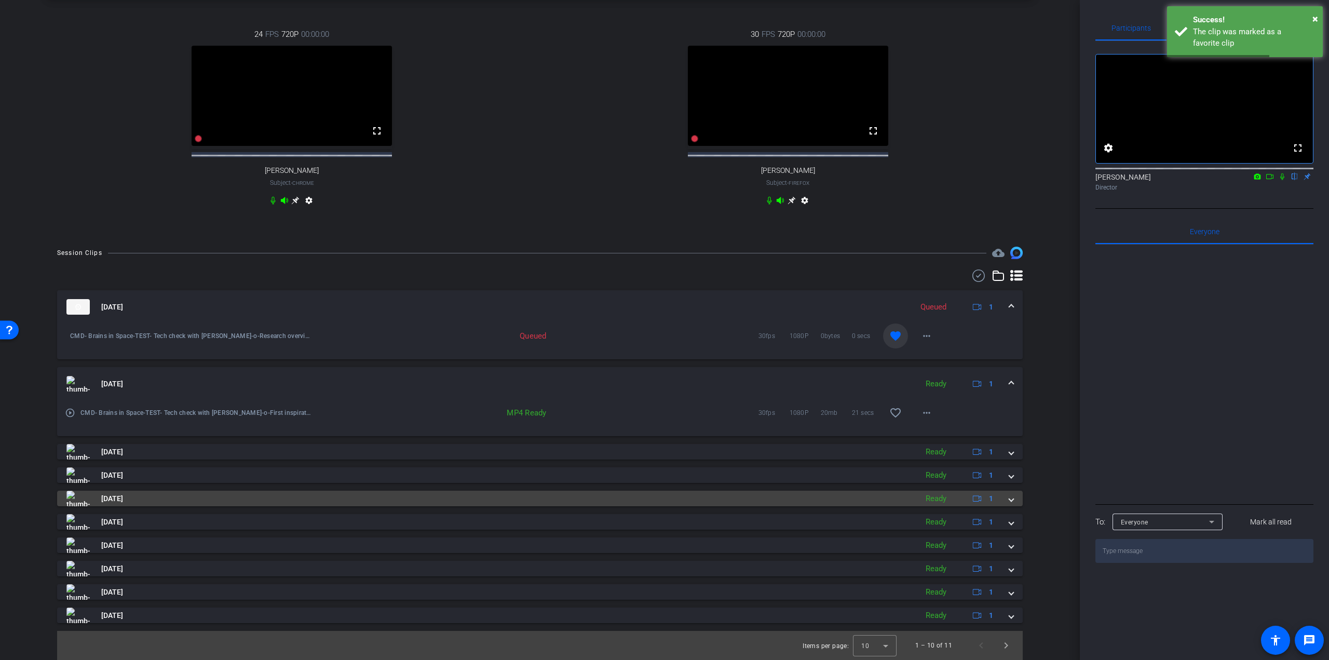
scroll to position [452, 0]
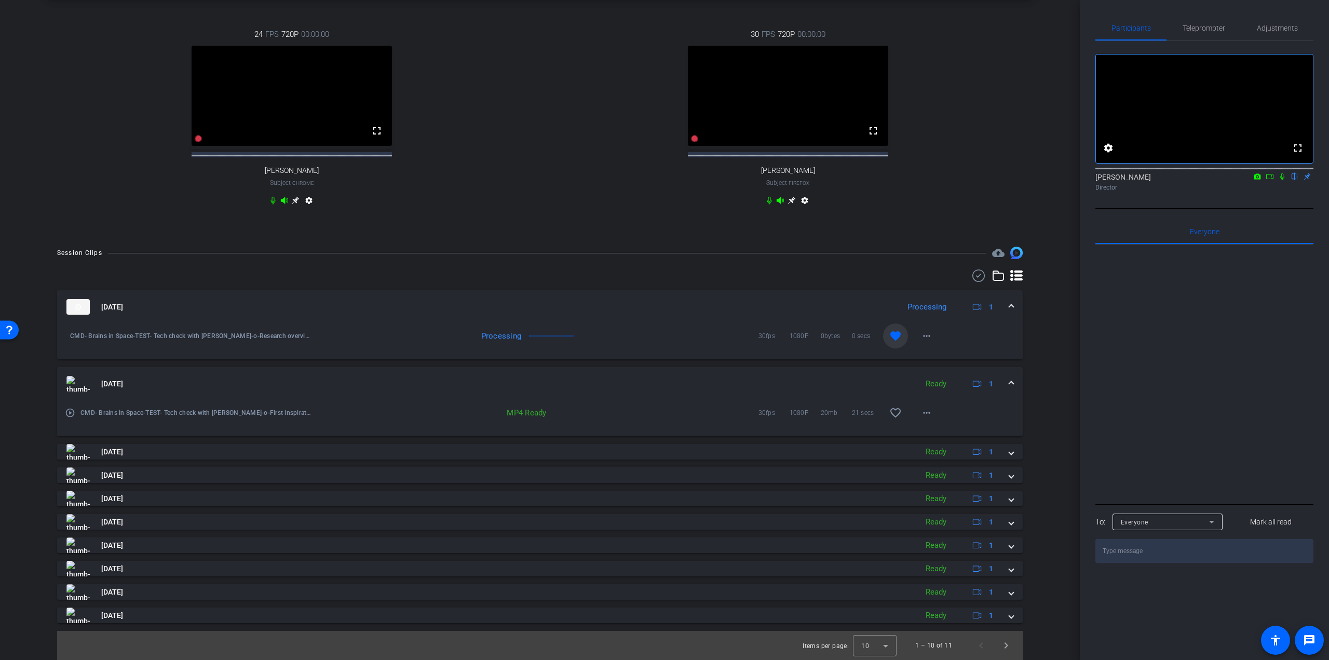
click at [889, 337] on mat-icon "favorite" at bounding box center [895, 336] width 12 height 12
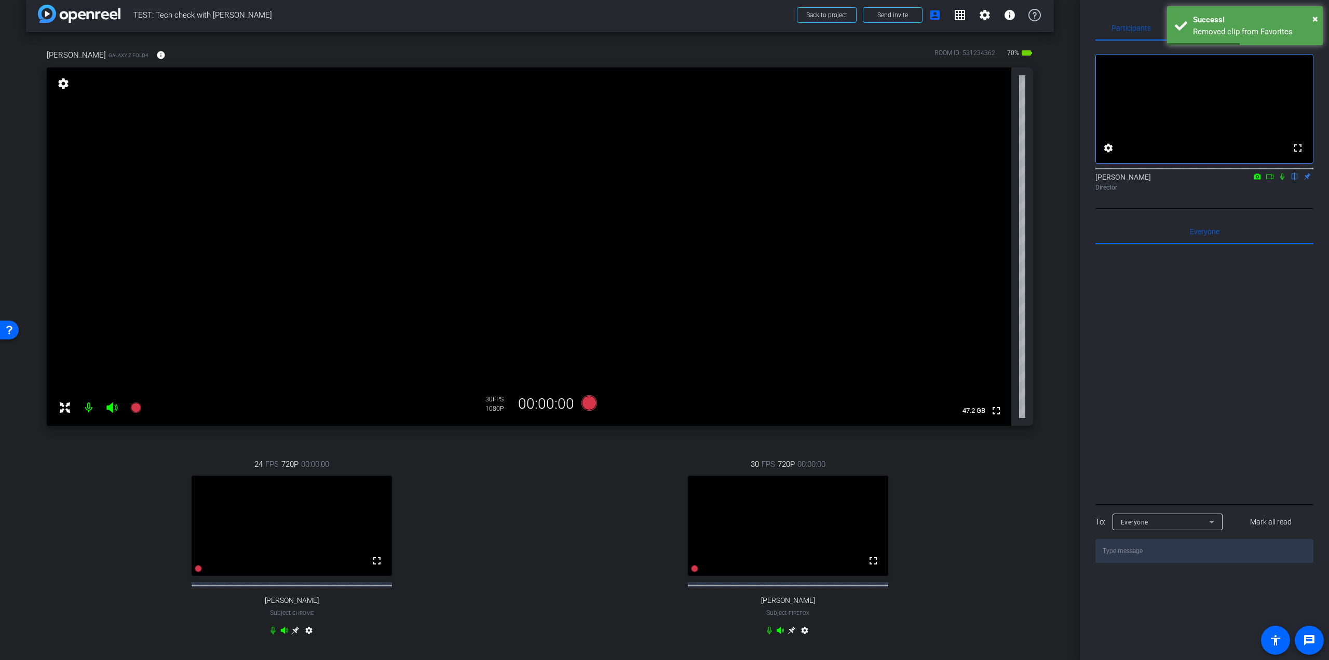
scroll to position [0, 0]
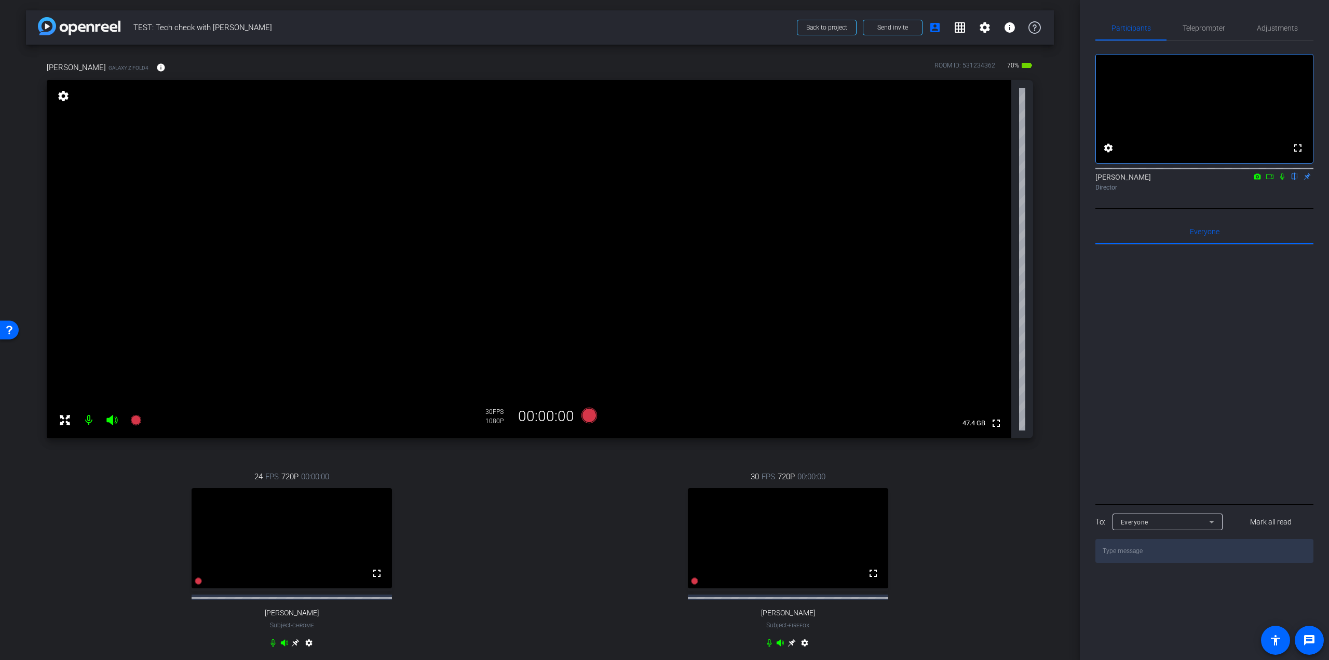
click at [1280, 180] on icon at bounding box center [1282, 176] width 8 height 7
drag, startPoint x: 1279, startPoint y: 187, endPoint x: 1259, endPoint y: 191, distance: 21.1
click at [1279, 180] on icon at bounding box center [1282, 176] width 8 height 7
click at [133, 420] on icon at bounding box center [135, 420] width 10 height 10
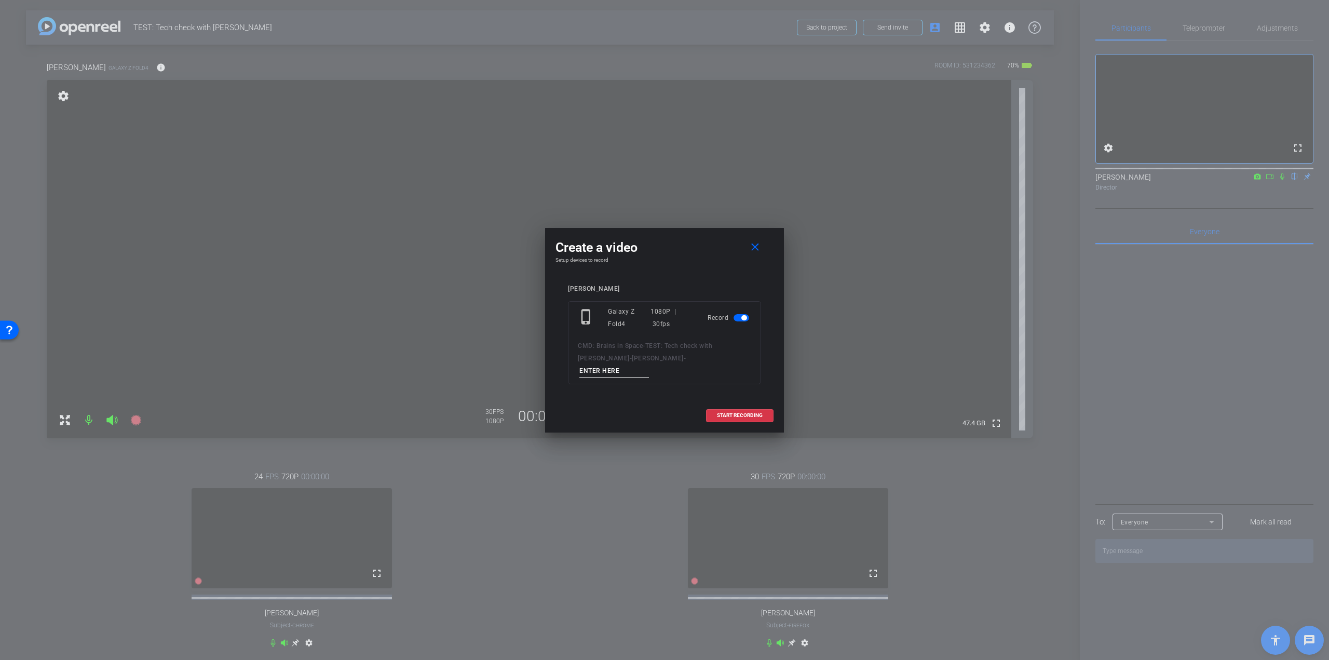
click at [649, 364] on input at bounding box center [614, 370] width 70 height 13
paste input "o Brain cell aging_Take 1"
type input "o Brain cell aging_Take 1"
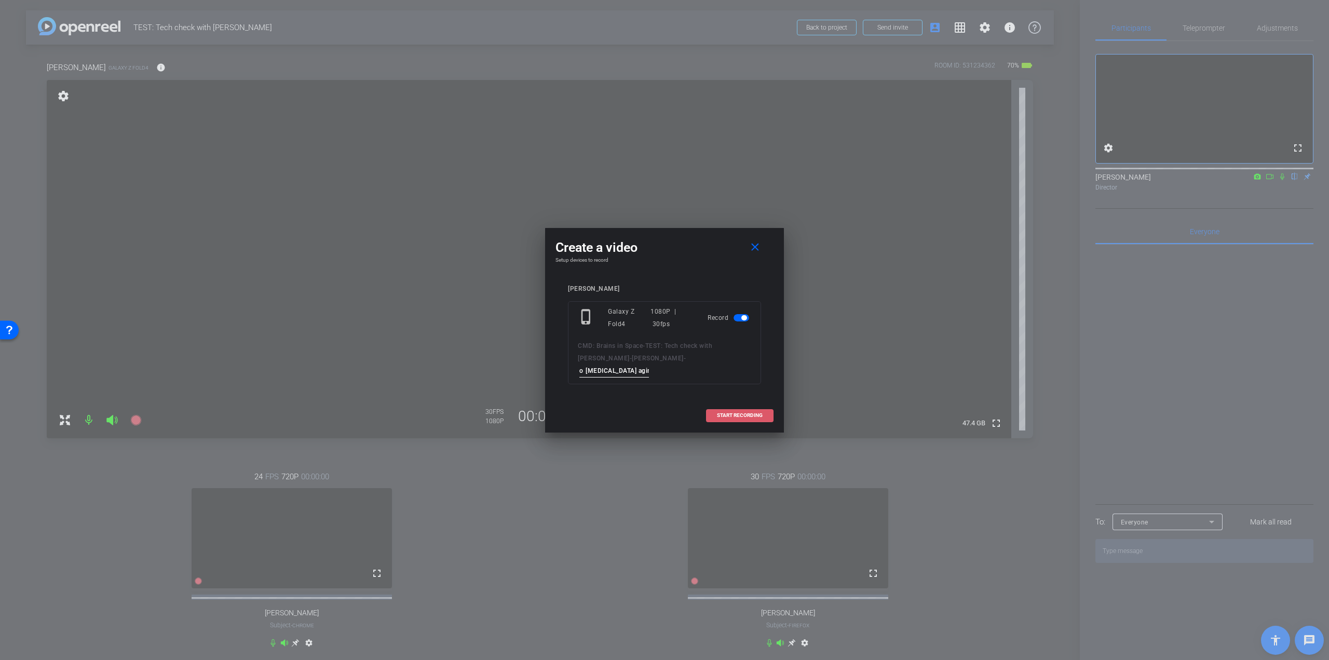
click at [733, 413] on span "START RECORDING" at bounding box center [740, 415] width 46 height 5
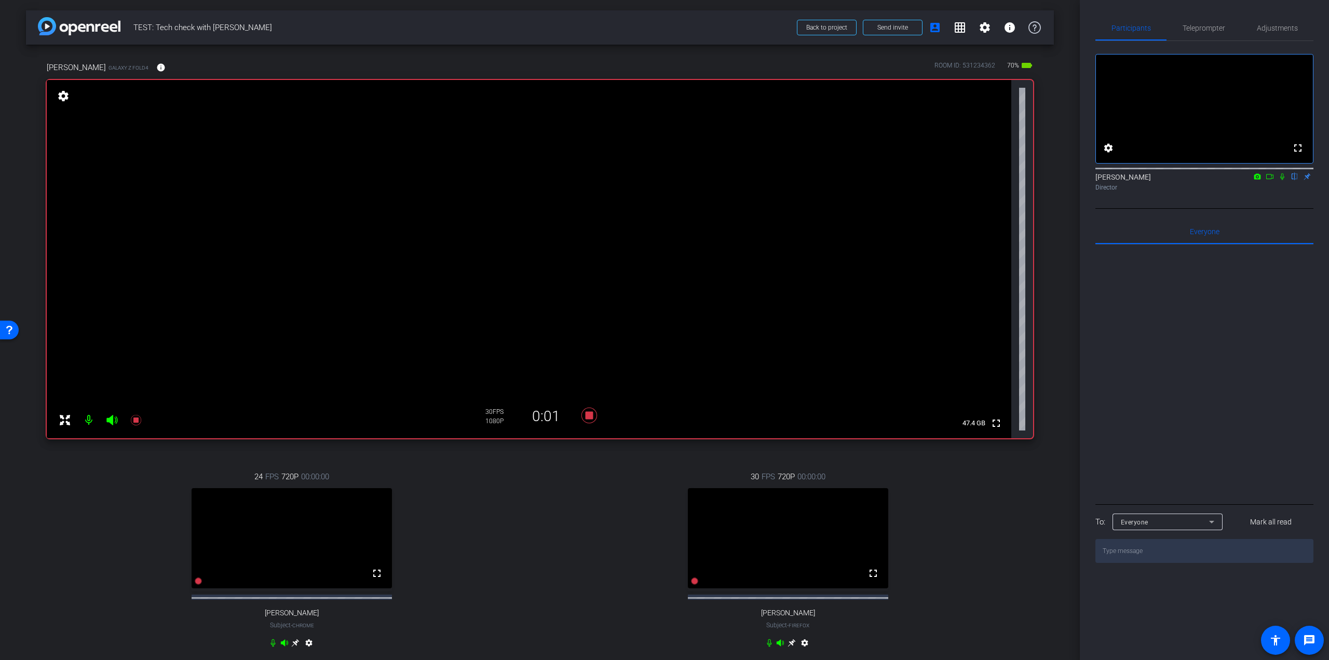
click at [1280, 180] on icon at bounding box center [1282, 176] width 8 height 7
click at [139, 420] on icon at bounding box center [136, 420] width 12 height 12
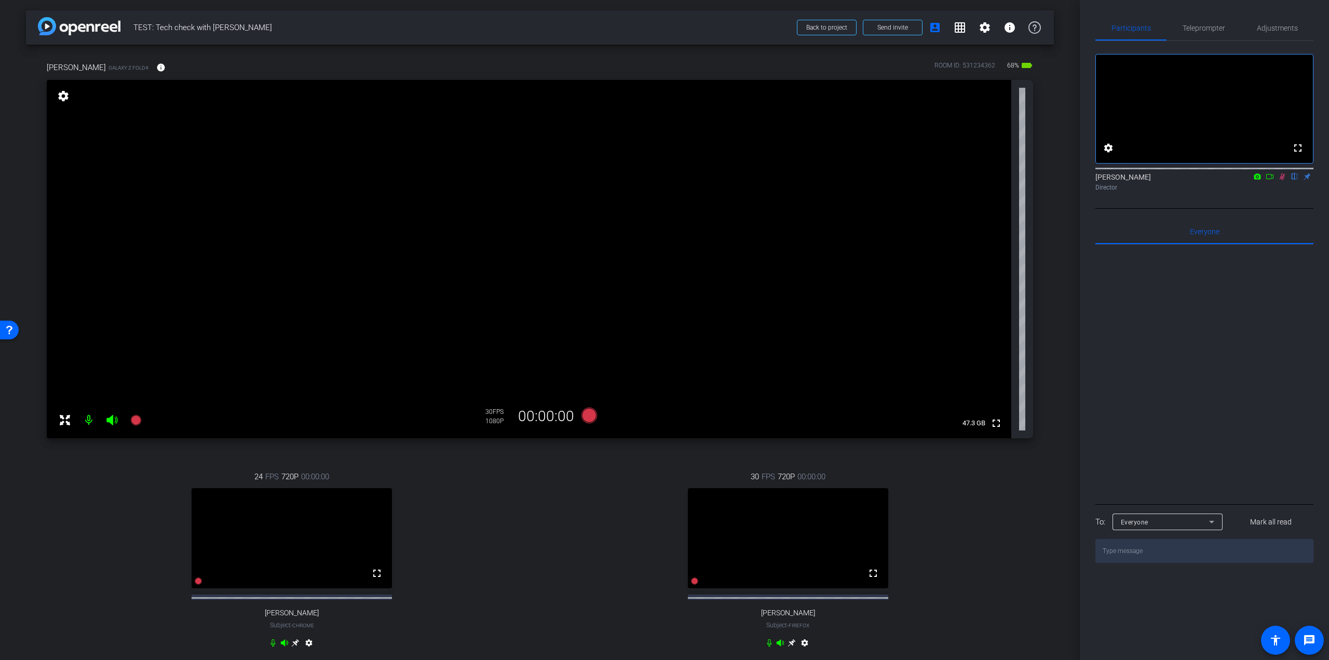
click at [1283, 180] on icon at bounding box center [1282, 176] width 8 height 7
click at [1283, 180] on icon at bounding box center [1282, 176] width 4 height 7
click at [1283, 180] on icon at bounding box center [1282, 176] width 8 height 7
click at [130, 423] on icon at bounding box center [136, 420] width 12 height 12
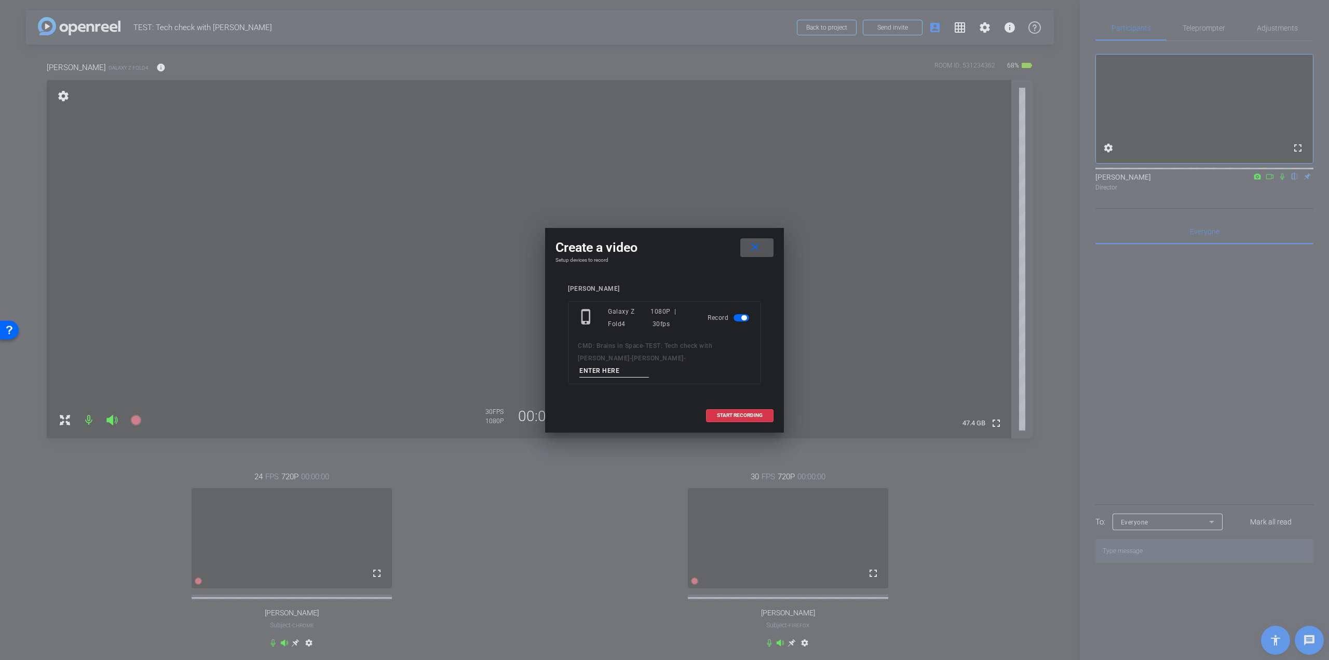
click at [649, 365] on input at bounding box center [614, 370] width 70 height 13
paste input "o Brain cell aging_Take 1"
type input "o Brain cell aging_Take 2"
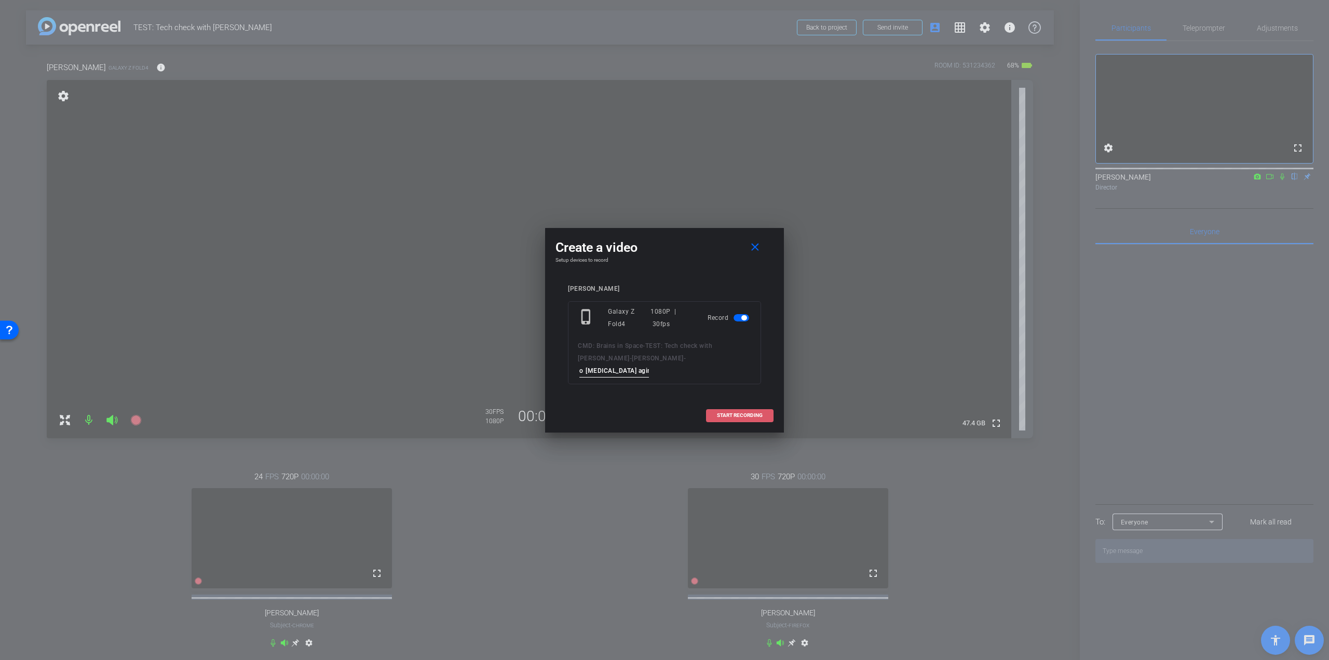
click at [741, 413] on span "START RECORDING" at bounding box center [740, 415] width 46 height 5
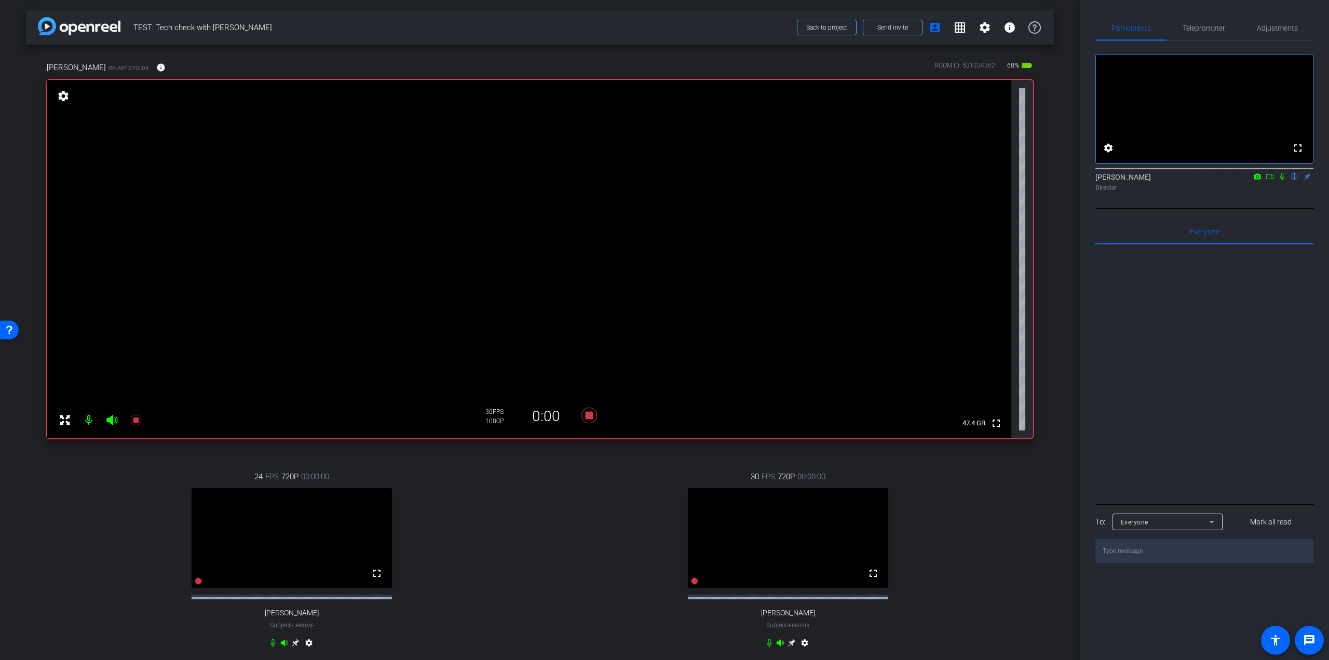
click at [1280, 180] on icon at bounding box center [1282, 176] width 8 height 7
click at [1270, 180] on icon at bounding box center [1269, 176] width 8 height 7
click at [1283, 180] on icon at bounding box center [1282, 176] width 8 height 7
click at [1281, 180] on icon at bounding box center [1282, 176] width 6 height 7
click at [134, 417] on icon at bounding box center [136, 420] width 12 height 12
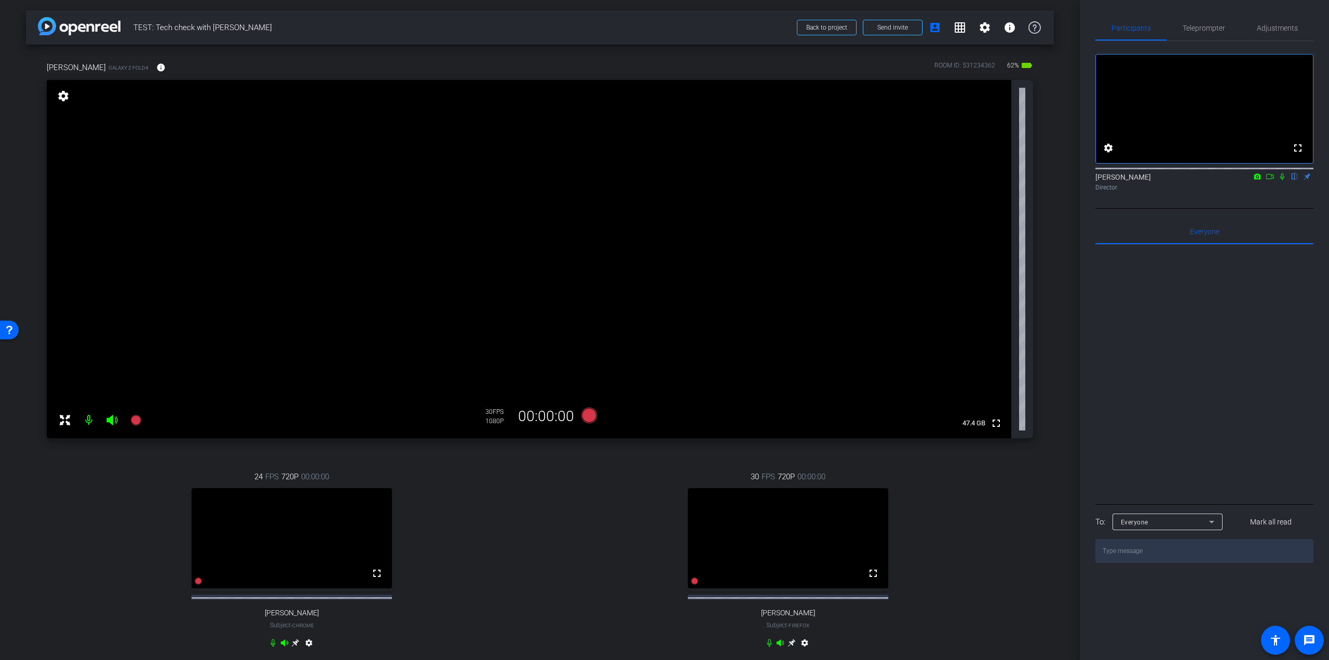
click at [140, 420] on icon at bounding box center [135, 420] width 10 height 10
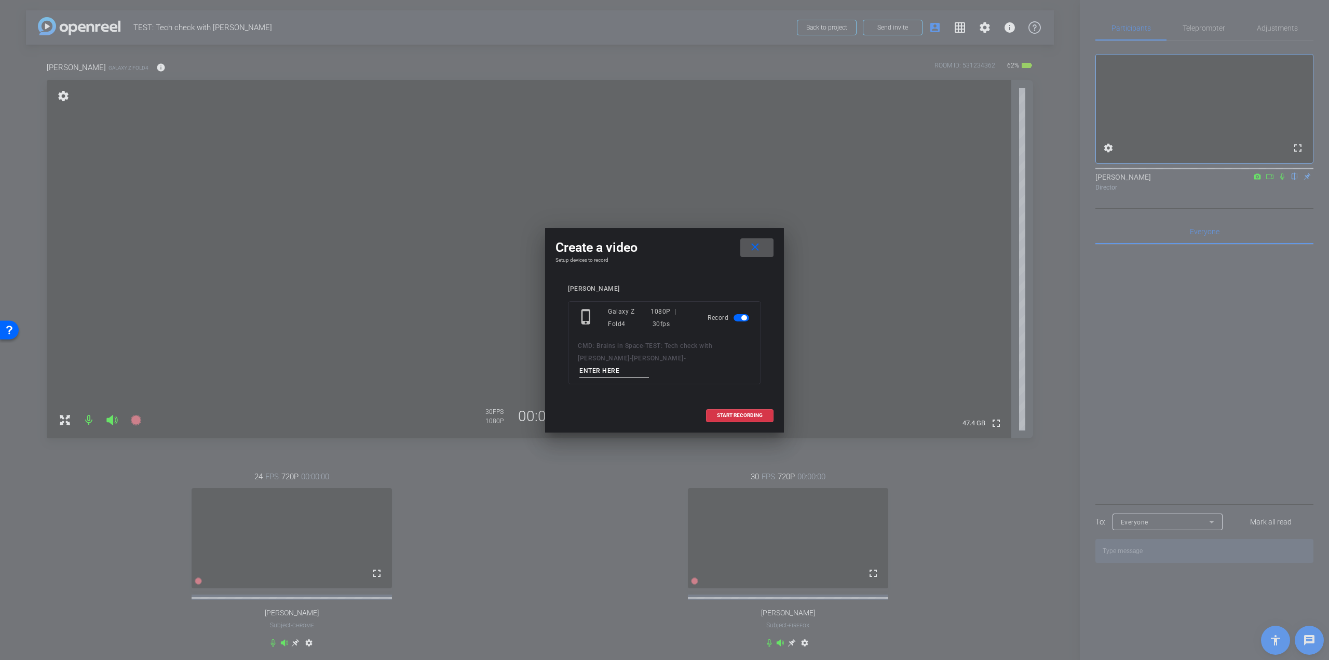
click at [647, 365] on input at bounding box center [614, 370] width 70 height 13
type input "Instruments_Take 1"
click at [731, 413] on span "START RECORDING" at bounding box center [740, 415] width 46 height 5
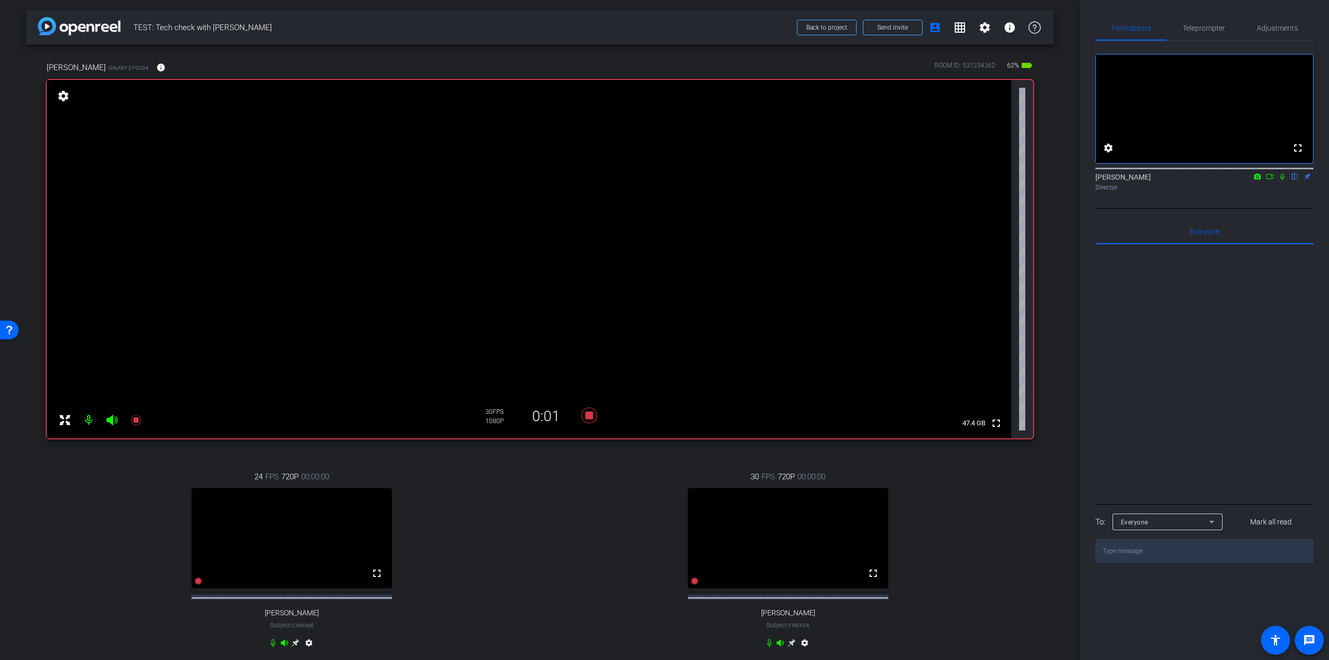
click at [1283, 180] on icon at bounding box center [1282, 176] width 4 height 7
click at [1267, 179] on icon at bounding box center [1269, 176] width 7 height 5
click at [1284, 179] on icon at bounding box center [1282, 176] width 6 height 6
click at [1200, 235] on span "Everyone 0" at bounding box center [1205, 231] width 30 height 7
drag, startPoint x: 1293, startPoint y: 192, endPoint x: 1307, endPoint y: 218, distance: 29.7
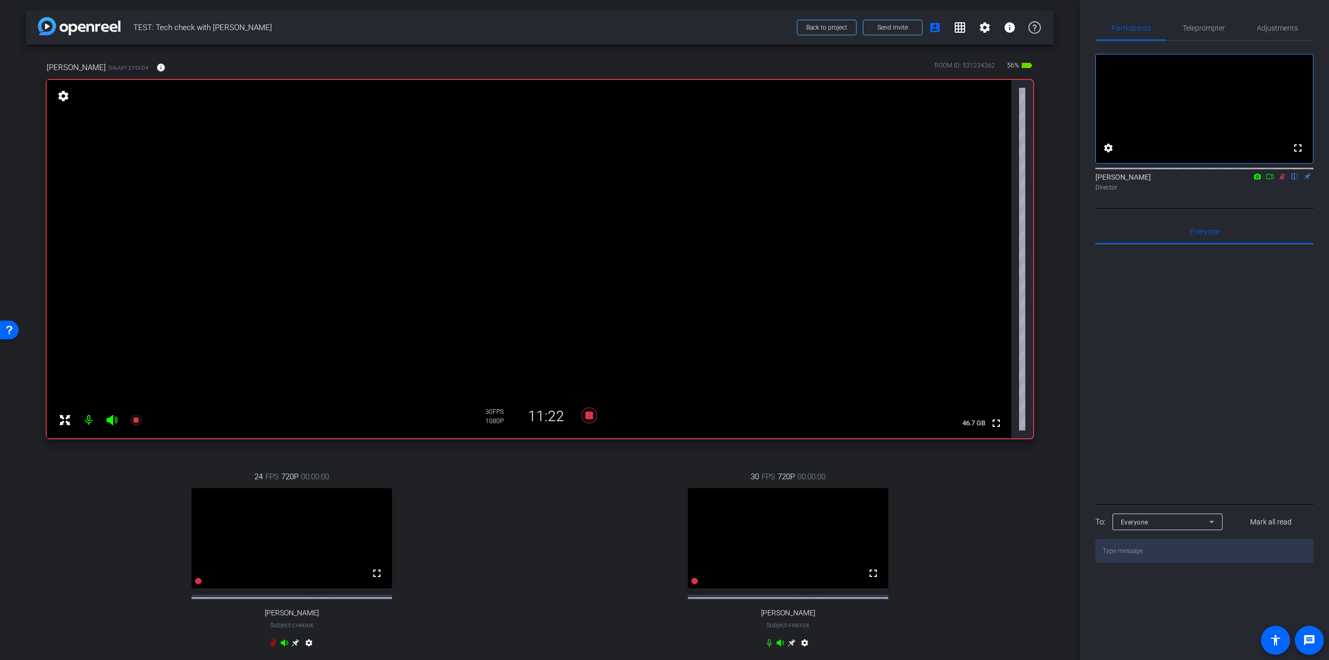
click at [1307, 209] on div "fullscreen settings Mona Freund flip Director" at bounding box center [1204, 125] width 218 height 168
click at [1281, 180] on icon at bounding box center [1282, 176] width 6 height 7
click at [1282, 180] on icon at bounding box center [1282, 176] width 8 height 7
click at [1281, 180] on icon at bounding box center [1282, 176] width 6 height 7
click at [1282, 180] on icon at bounding box center [1282, 176] width 4 height 7
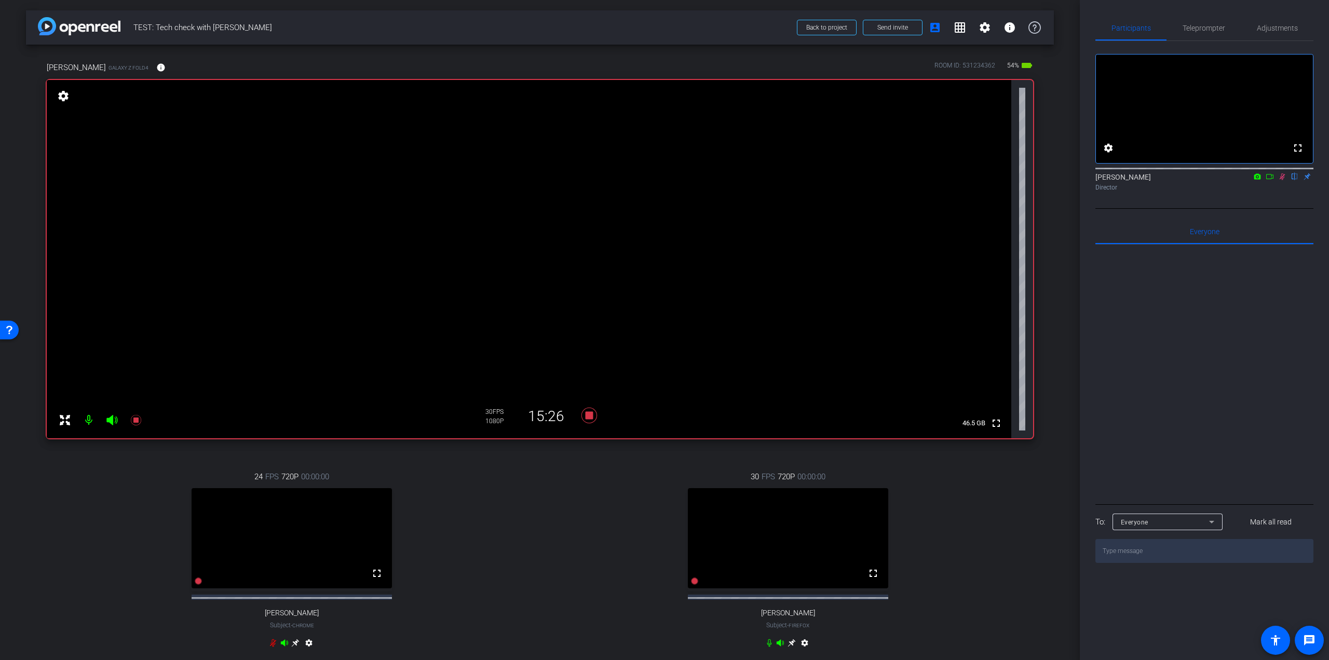
click at [1267, 180] on icon at bounding box center [1269, 176] width 8 height 7
click at [1280, 179] on icon at bounding box center [1282, 176] width 6 height 6
click at [1280, 180] on icon at bounding box center [1282, 176] width 8 height 7
click at [134, 418] on icon at bounding box center [135, 420] width 10 height 10
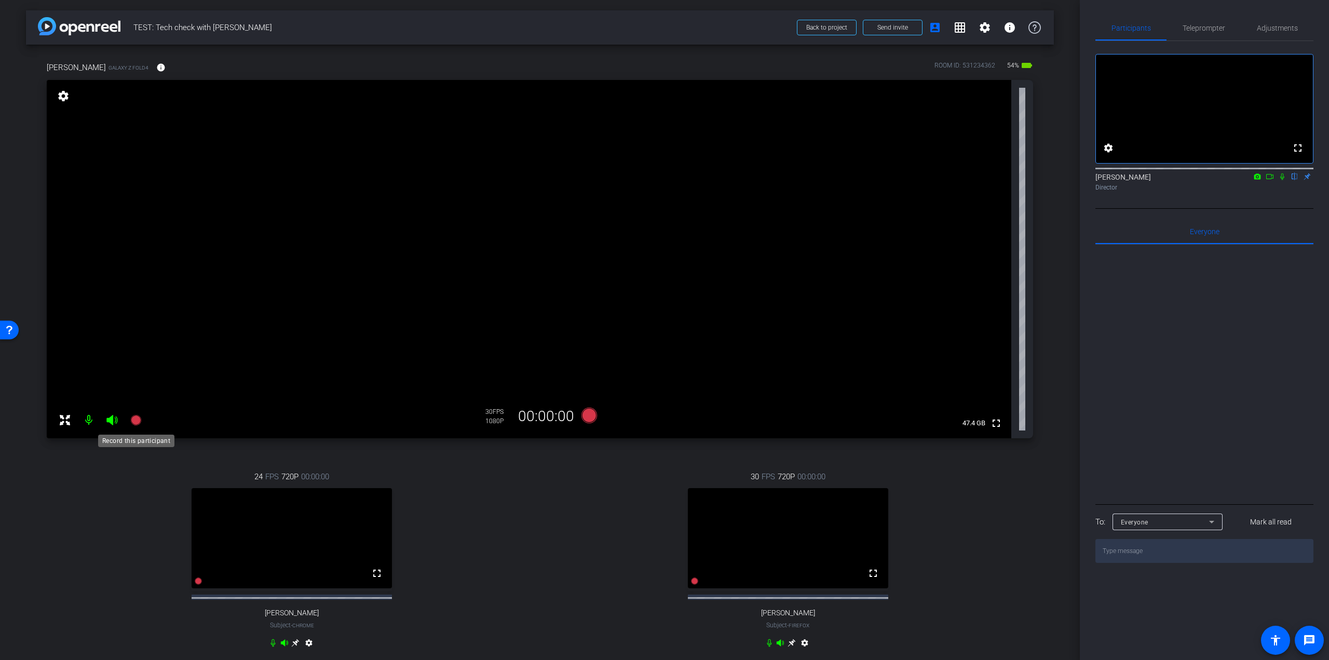
click at [132, 417] on icon at bounding box center [135, 420] width 10 height 10
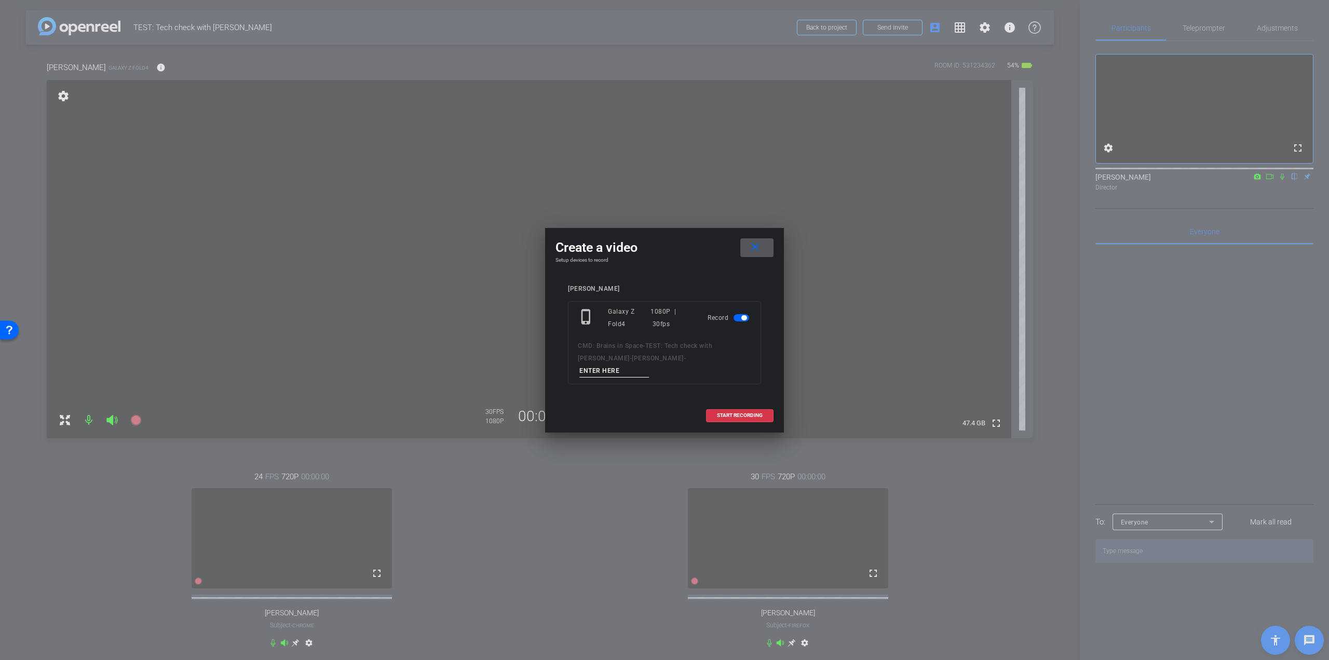
click at [646, 367] on input at bounding box center [614, 370] width 70 height 13
click at [649, 364] on input "Personal connection_Tak1" at bounding box center [614, 370] width 70 height 13
type input "Personal connection_Take1"
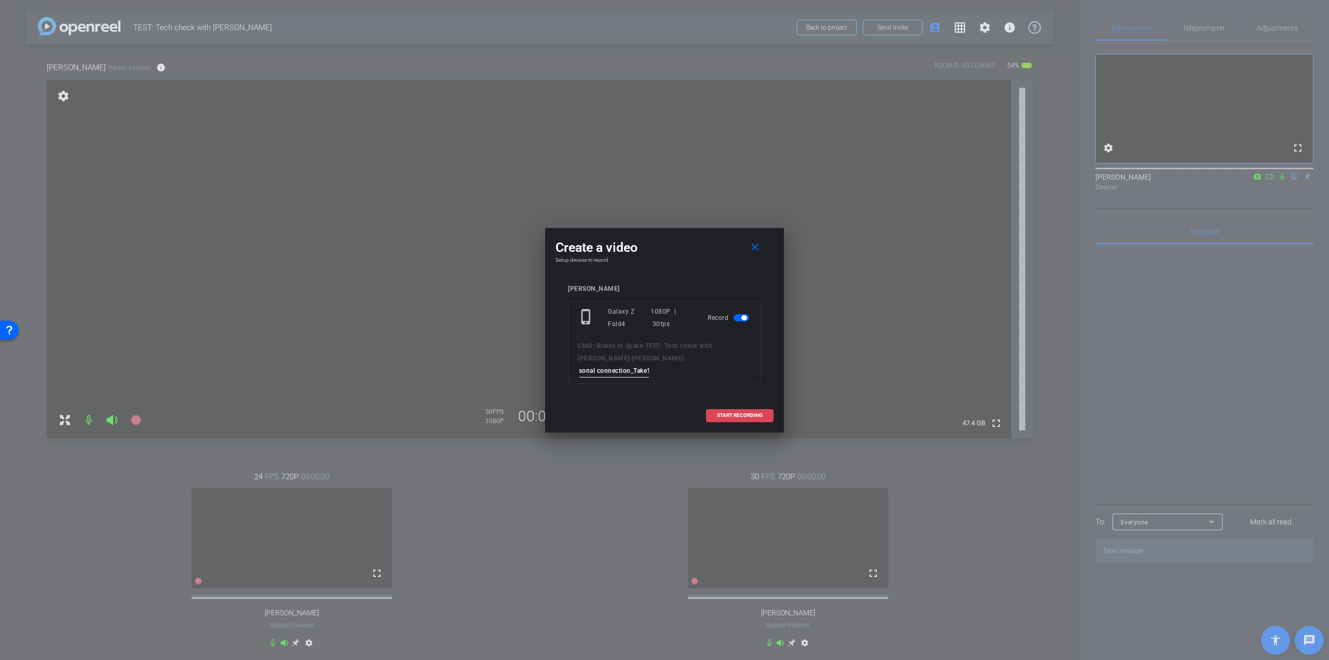
scroll to position [0, 0]
click at [754, 413] on span "START RECORDING" at bounding box center [740, 415] width 46 height 5
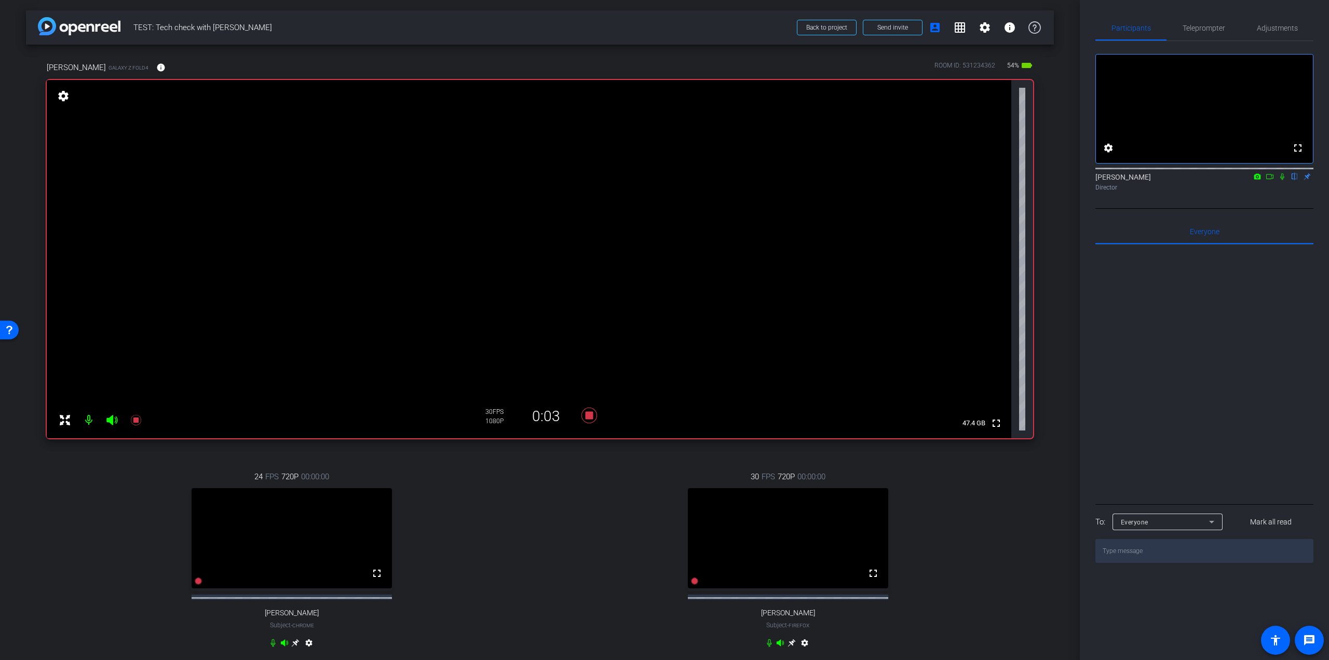
click at [1281, 180] on icon at bounding box center [1282, 176] width 8 height 7
click at [1209, 563] on textarea at bounding box center [1204, 551] width 218 height 24
drag, startPoint x: 764, startPoint y: 650, endPoint x: 813, endPoint y: 635, distance: 51.1
click at [765, 647] on icon at bounding box center [769, 642] width 8 height 8
click at [1281, 180] on icon at bounding box center [1282, 176] width 8 height 7
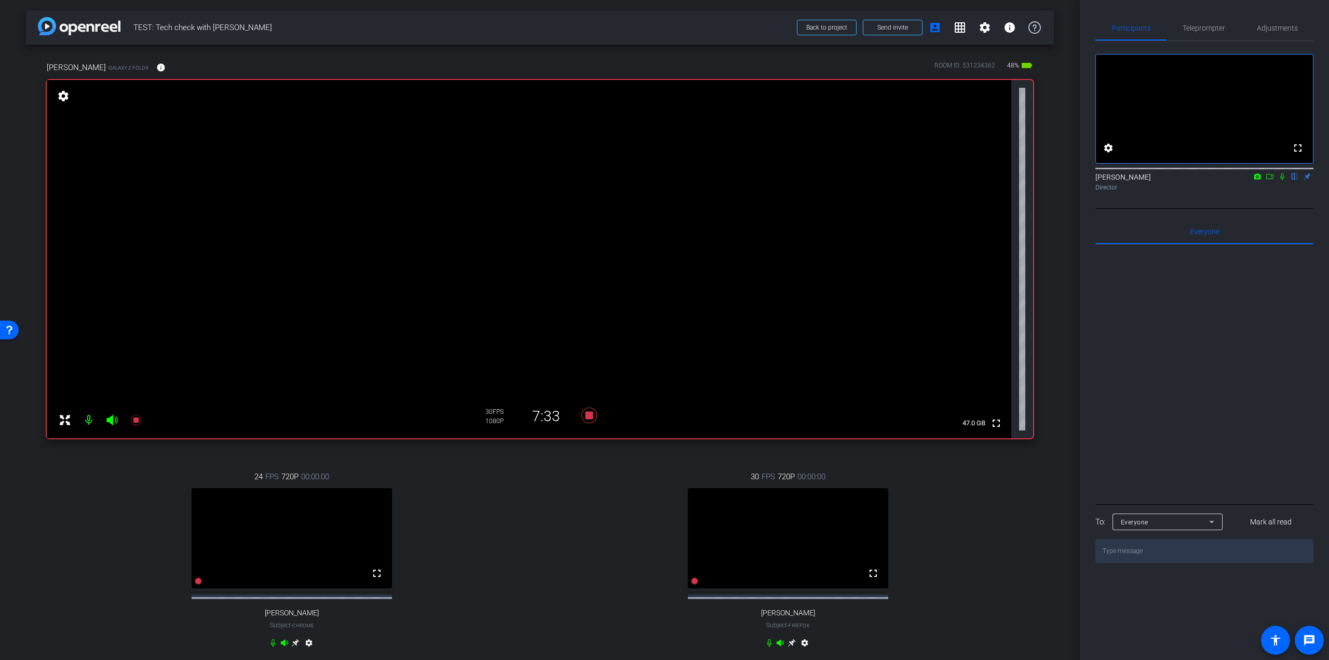
click at [1281, 180] on icon at bounding box center [1282, 176] width 8 height 7
click at [1282, 180] on icon at bounding box center [1282, 176] width 8 height 7
click at [137, 421] on icon at bounding box center [135, 420] width 10 height 10
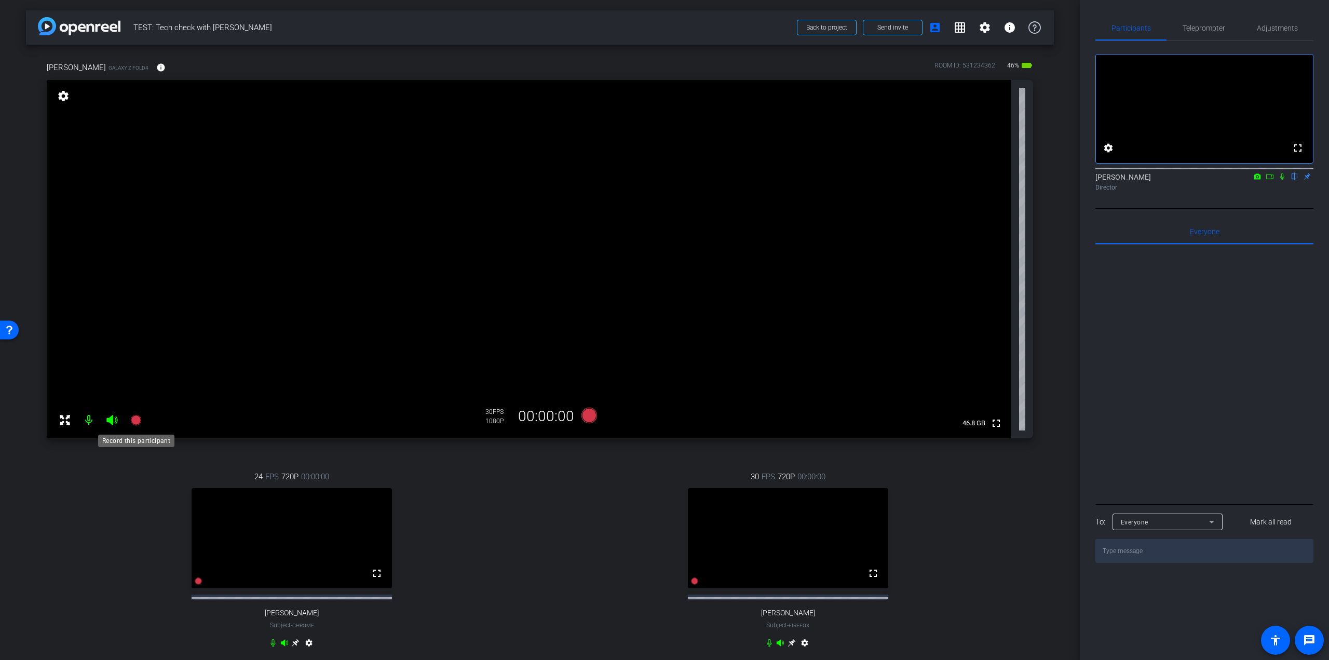
click at [132, 420] on icon at bounding box center [135, 420] width 10 height 10
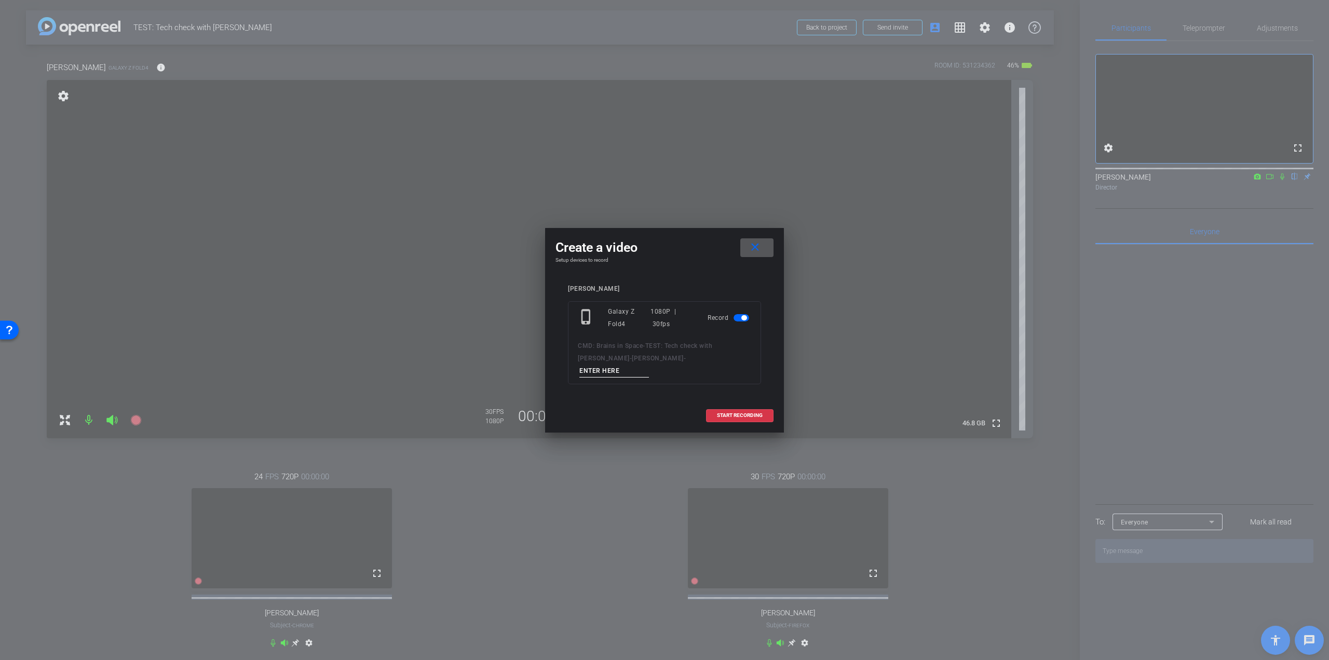
click at [649, 366] on input at bounding box center [614, 370] width 70 height 13
type input "Sunday to Sunday"
click at [649, 371] on div "phone_iphone Galaxy Z Fold4 1080P | 30fps Record CMD: Brains in Space - TEST: T…" at bounding box center [664, 342] width 193 height 83
click at [649, 366] on input "Sunday to Sunday" at bounding box center [614, 370] width 70 height 13
click at [755, 253] on mat-icon "close" at bounding box center [754, 247] width 13 height 13
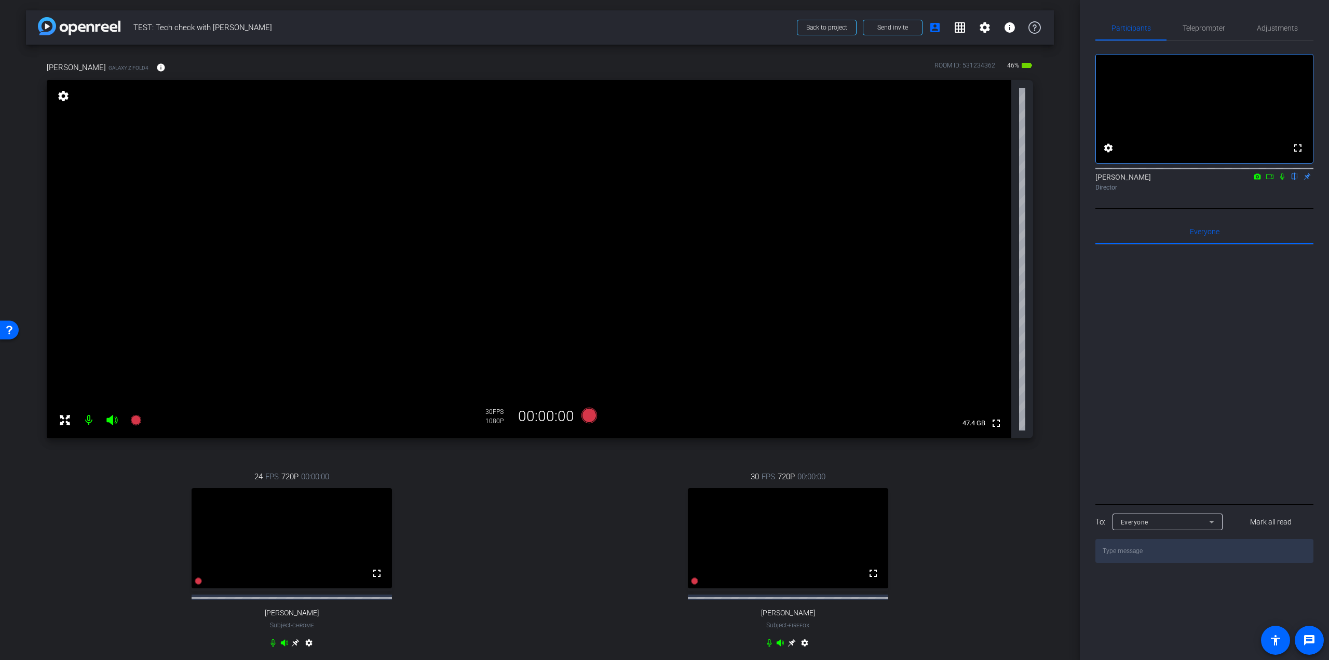
click at [1285, 180] on icon at bounding box center [1282, 176] width 8 height 7
click at [141, 425] on icon at bounding box center [136, 420] width 12 height 12
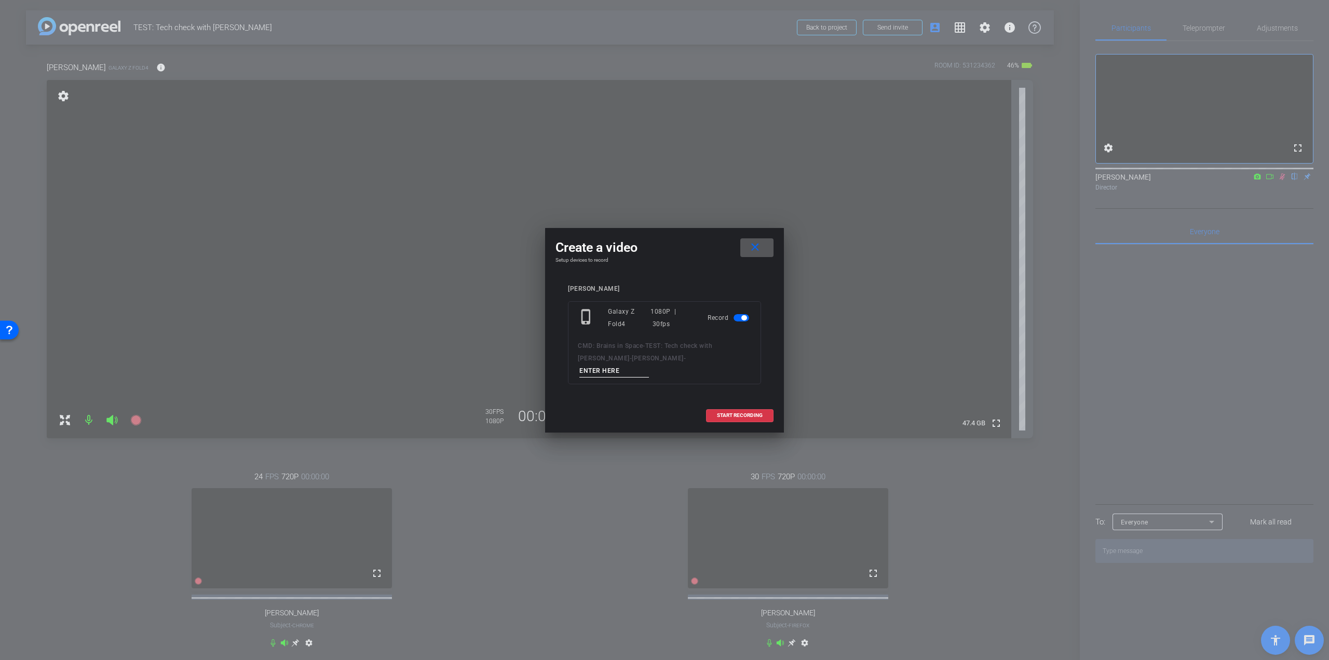
click at [756, 252] on mat-icon "close" at bounding box center [754, 247] width 13 height 13
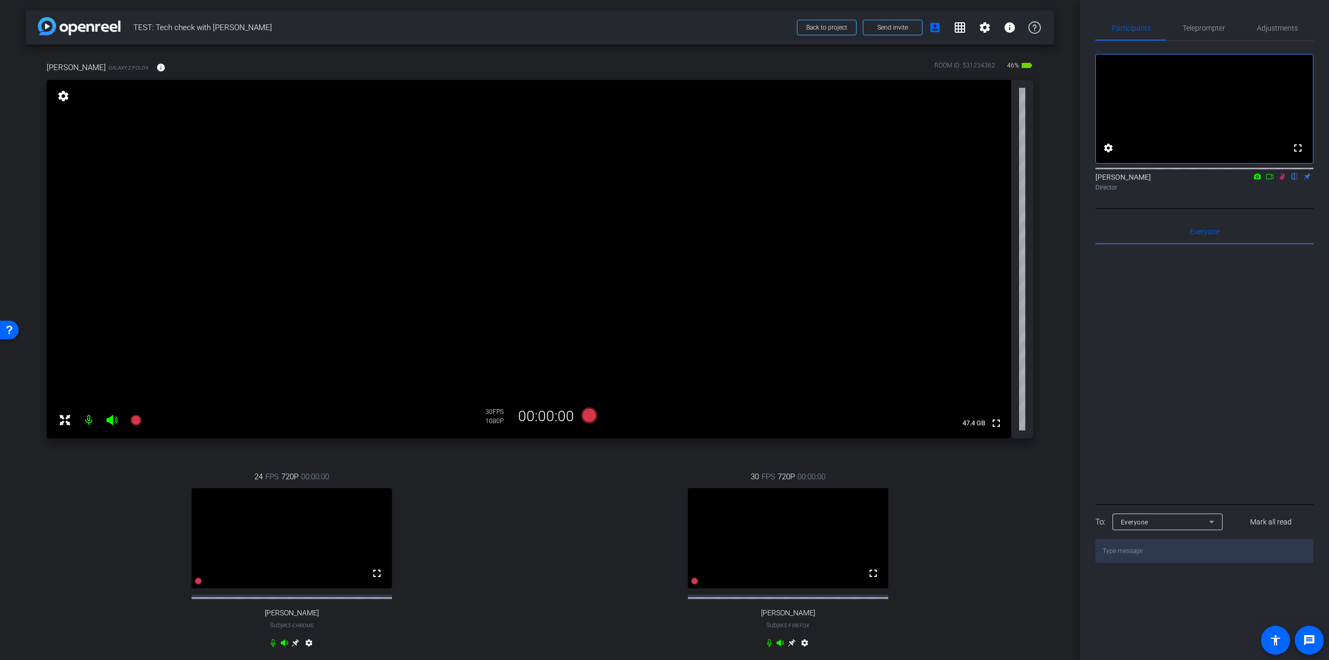
click at [1283, 180] on icon at bounding box center [1282, 176] width 8 height 7
click at [134, 417] on icon at bounding box center [135, 420] width 10 height 10
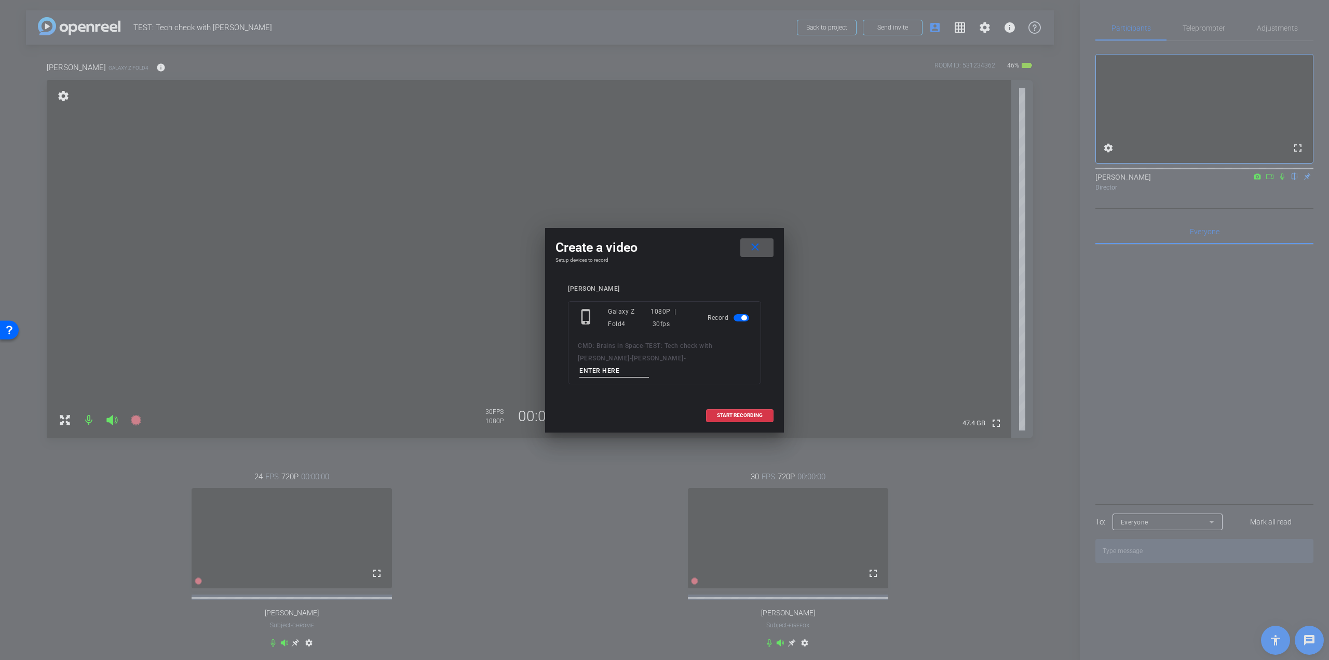
click at [649, 364] on input at bounding box center [614, 370] width 70 height 13
paste input "Sunday to Sunday"
type input "Sunday to Sunday"
click at [747, 413] on span "START RECORDING" at bounding box center [740, 415] width 46 height 5
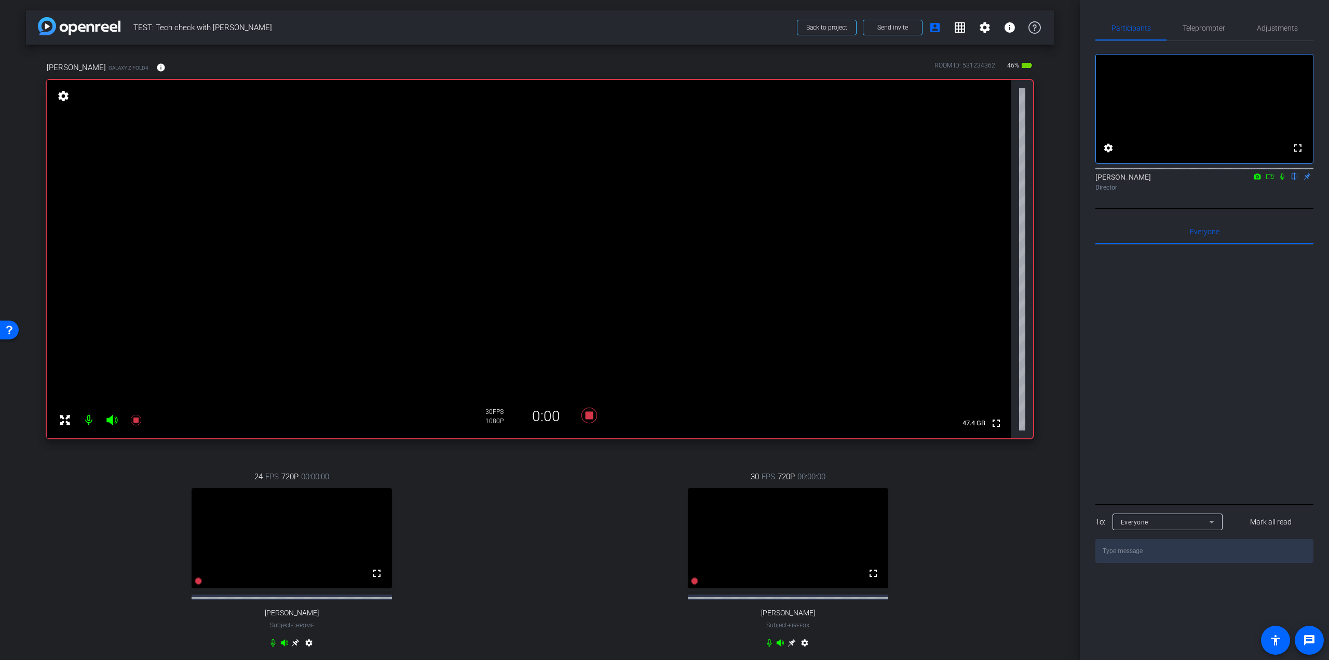
click at [1283, 180] on icon at bounding box center [1282, 176] width 8 height 7
click at [1281, 180] on icon at bounding box center [1282, 176] width 8 height 7
click at [1142, 563] on textarea at bounding box center [1204, 551] width 218 height 24
type textarea "And just a reminder to say Thermo FISHER :)"
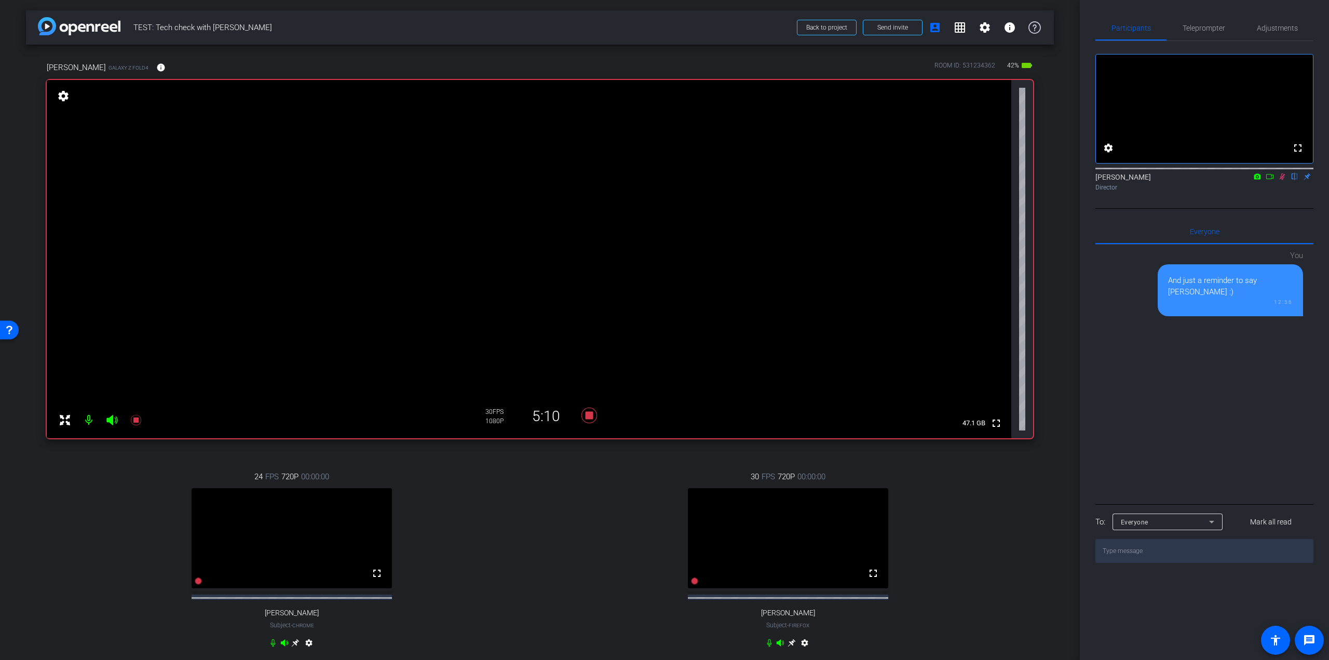
click at [1282, 180] on icon at bounding box center [1282, 176] width 6 height 7
click at [1282, 180] on icon at bounding box center [1282, 176] width 8 height 7
click at [1281, 180] on icon at bounding box center [1282, 176] width 6 height 7
click at [584, 416] on icon at bounding box center [589, 415] width 16 height 16
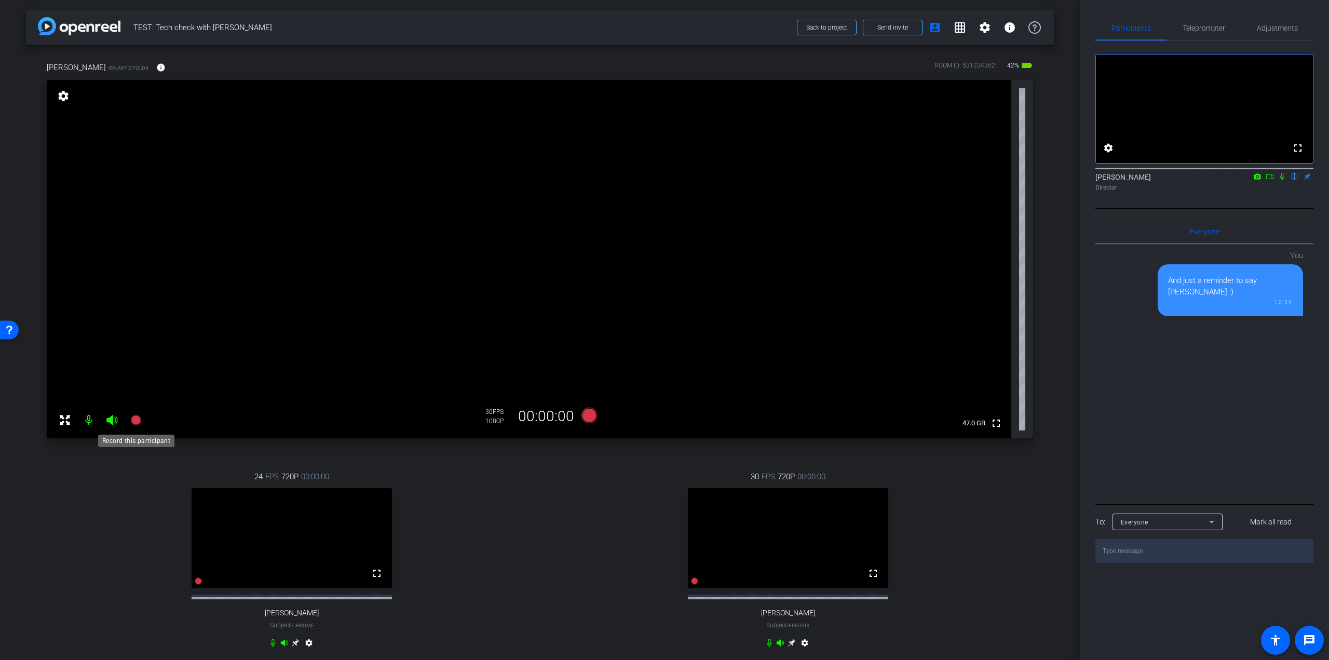
click at [139, 420] on icon at bounding box center [135, 420] width 10 height 10
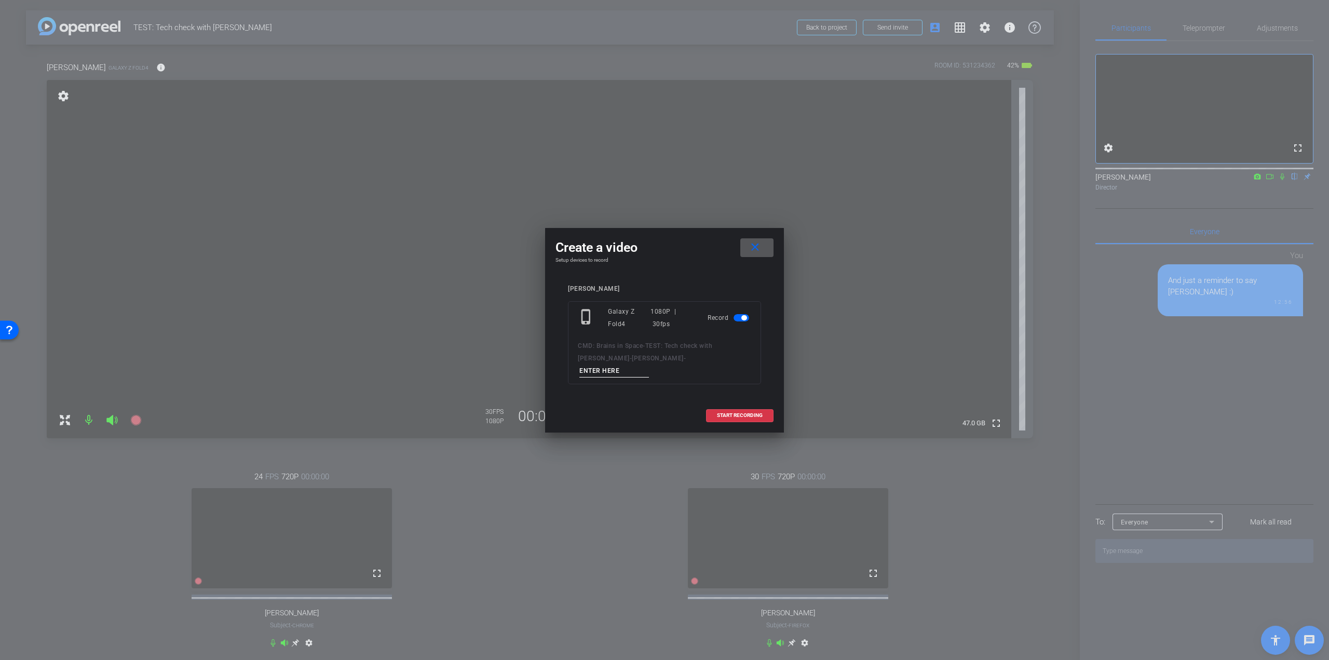
click at [649, 365] on input at bounding box center [614, 370] width 70 height 13
click at [626, 367] on input "ninth mission" at bounding box center [614, 370] width 70 height 13
type input "Ninth mission"
click at [727, 413] on span "START RECORDING" at bounding box center [740, 415] width 46 height 5
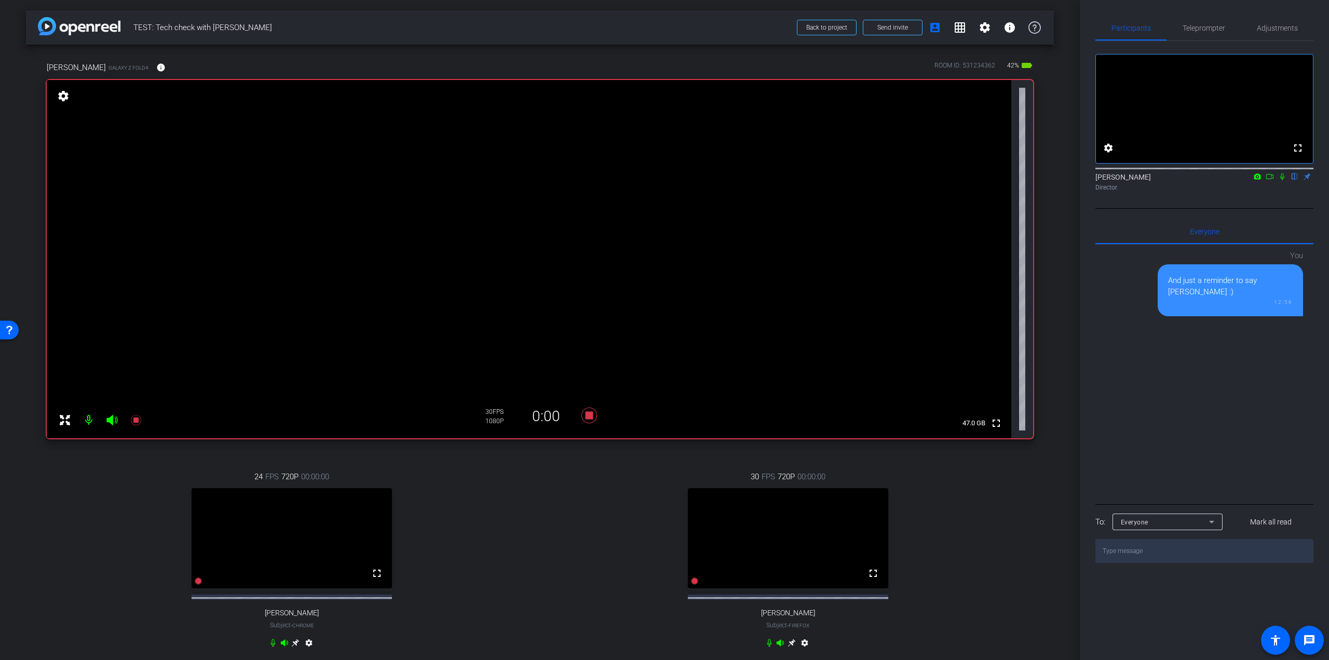
click at [1280, 180] on icon at bounding box center [1282, 176] width 8 height 7
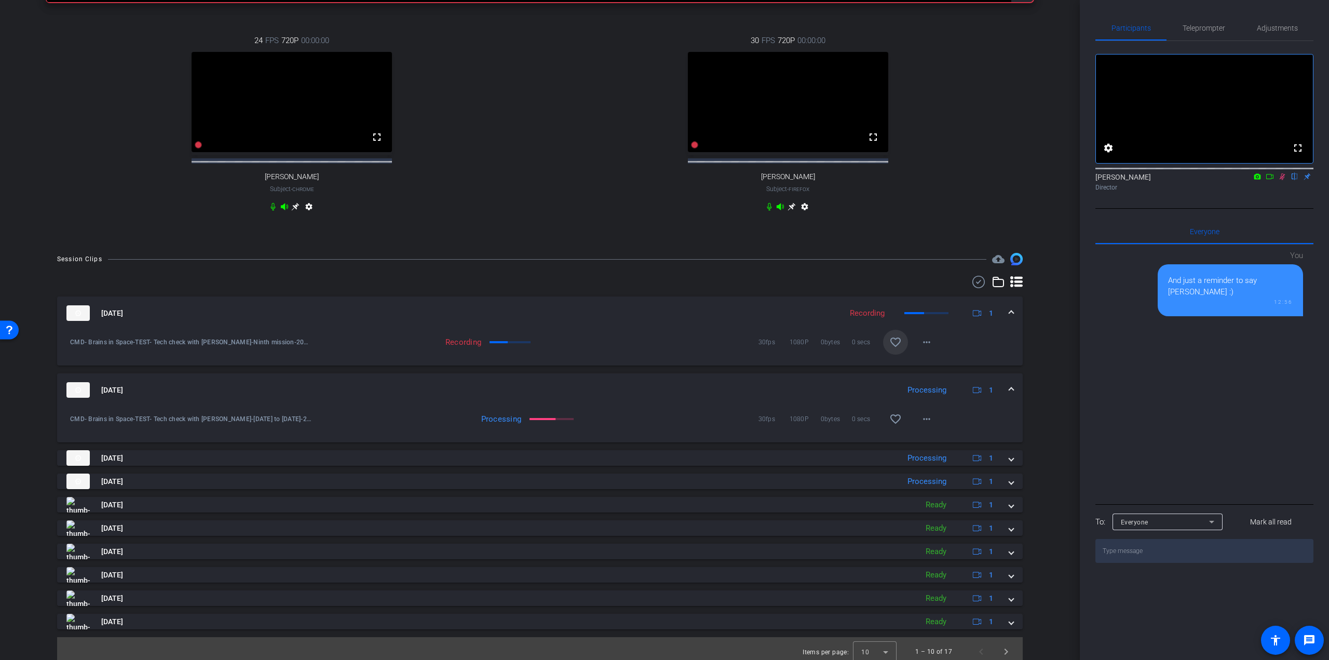
scroll to position [452, 0]
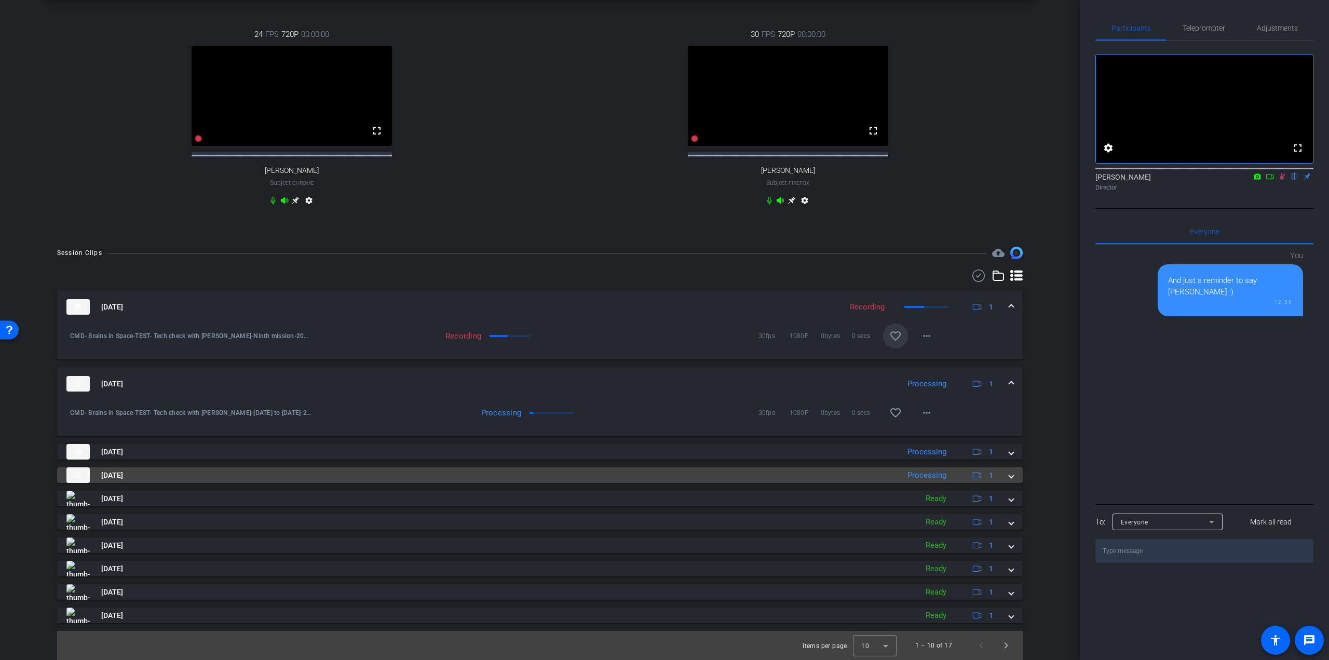
click at [99, 471] on mat-panel-title "Oct 2, 2025" at bounding box center [479, 475] width 827 height 16
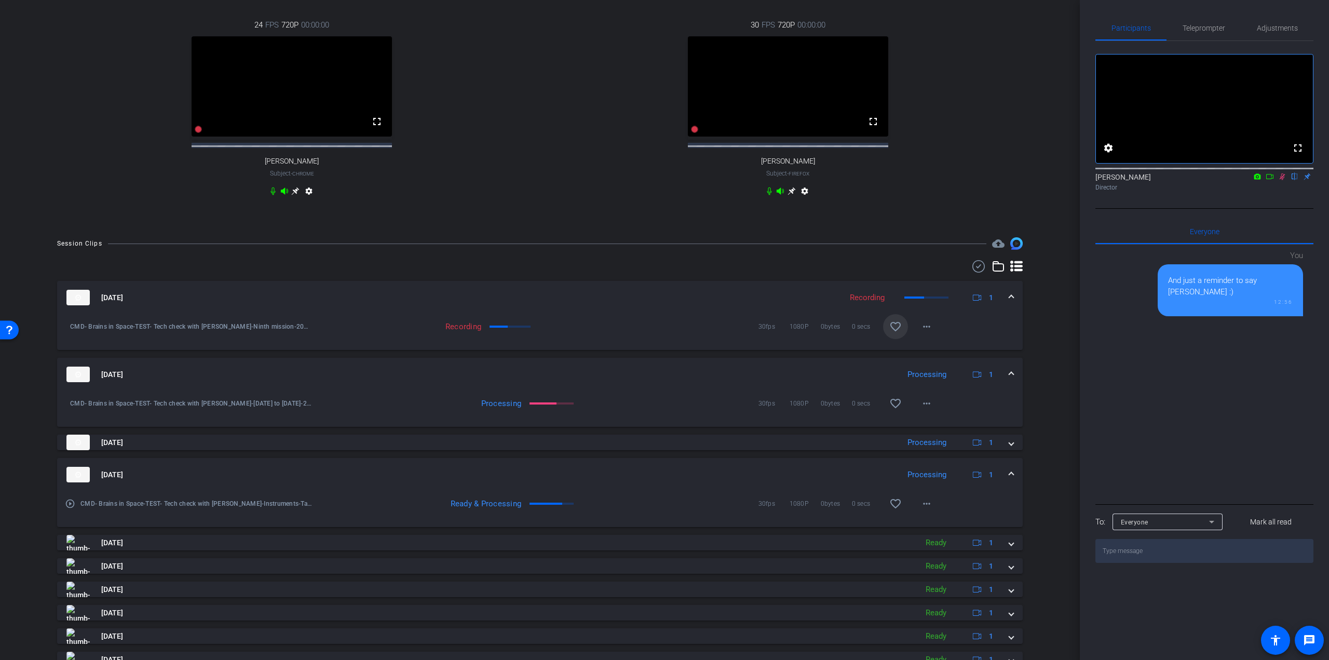
click at [70, 509] on mat-icon "play_circle_outline" at bounding box center [70, 503] width 10 height 10
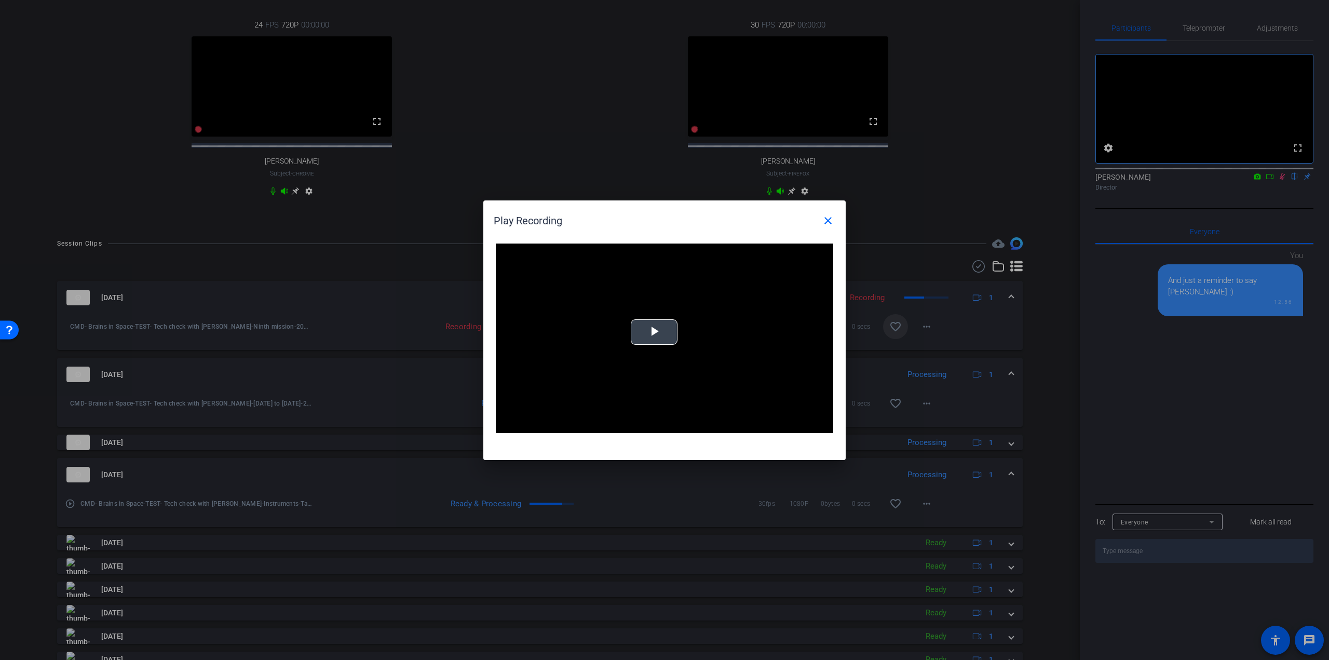
click at [654, 332] on span "Video Player" at bounding box center [654, 332] width 0 height 0
click at [584, 424] on div "03:04" at bounding box center [584, 425] width 1 height 3
click at [716, 423] on div "Loaded : 0% 12:40 03:04" at bounding box center [651, 425] width 228 height 16
click at [830, 218] on mat-icon "close" at bounding box center [828, 220] width 12 height 12
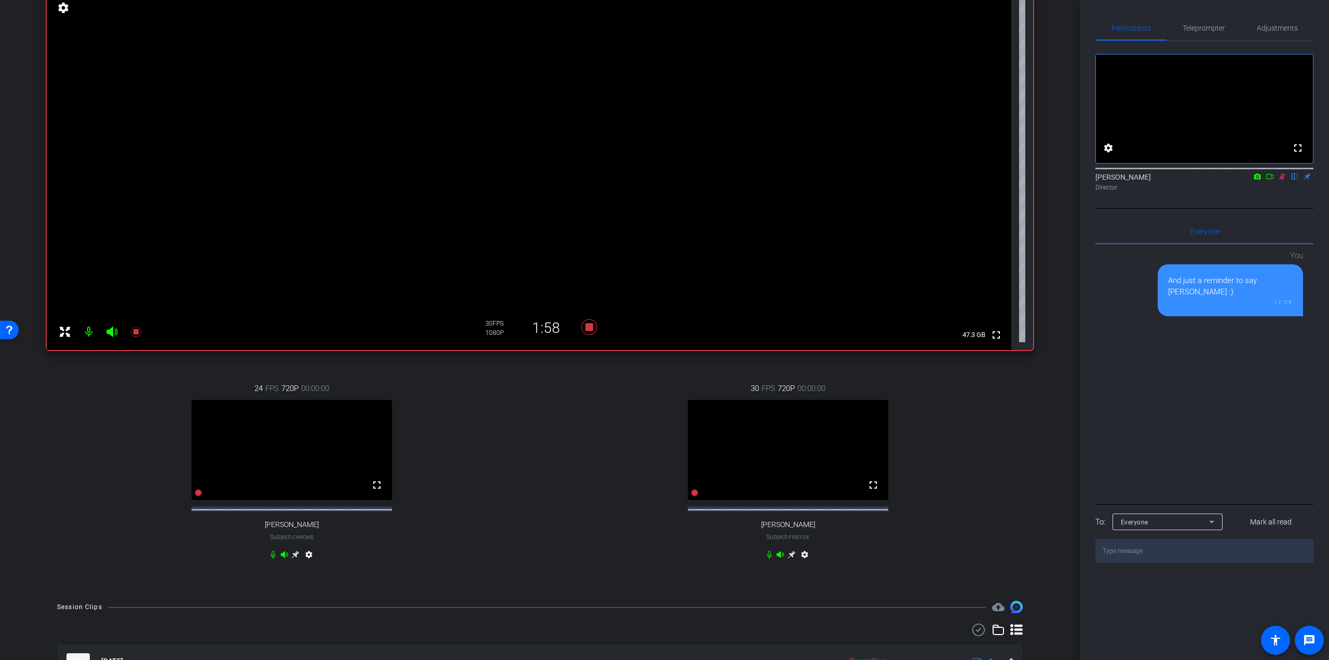
scroll to position [0, 0]
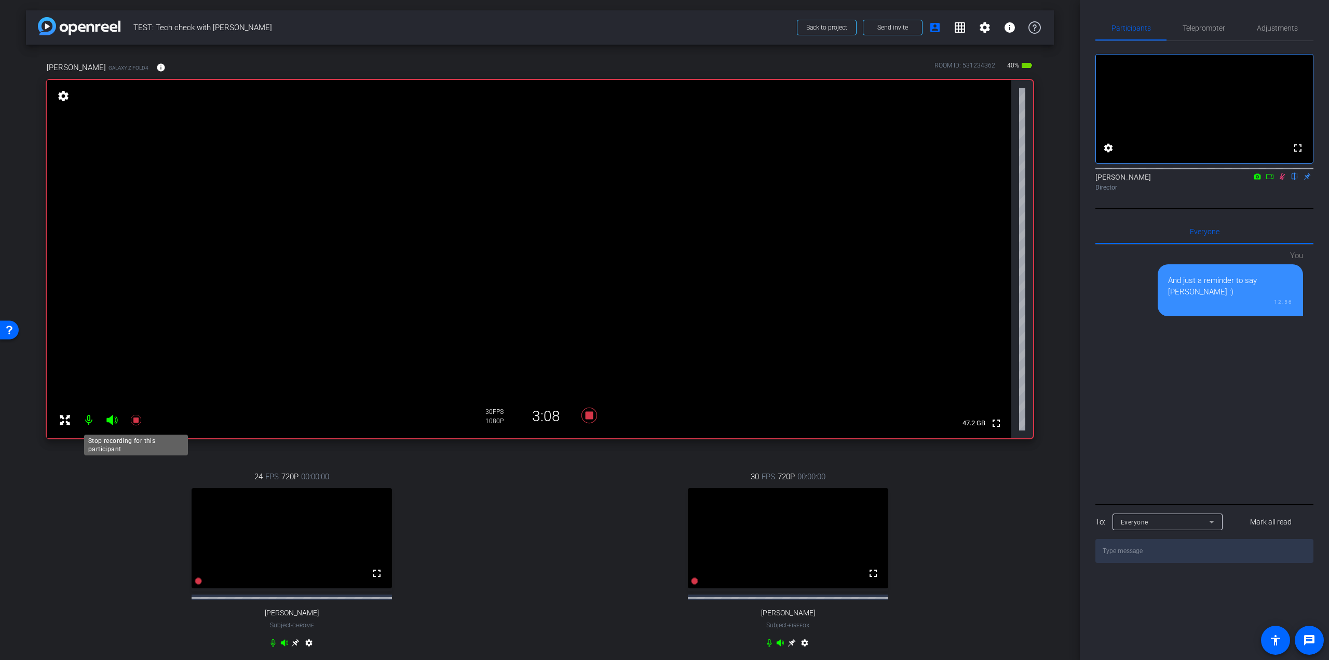
click at [133, 414] on mat-icon at bounding box center [136, 419] width 21 height 21
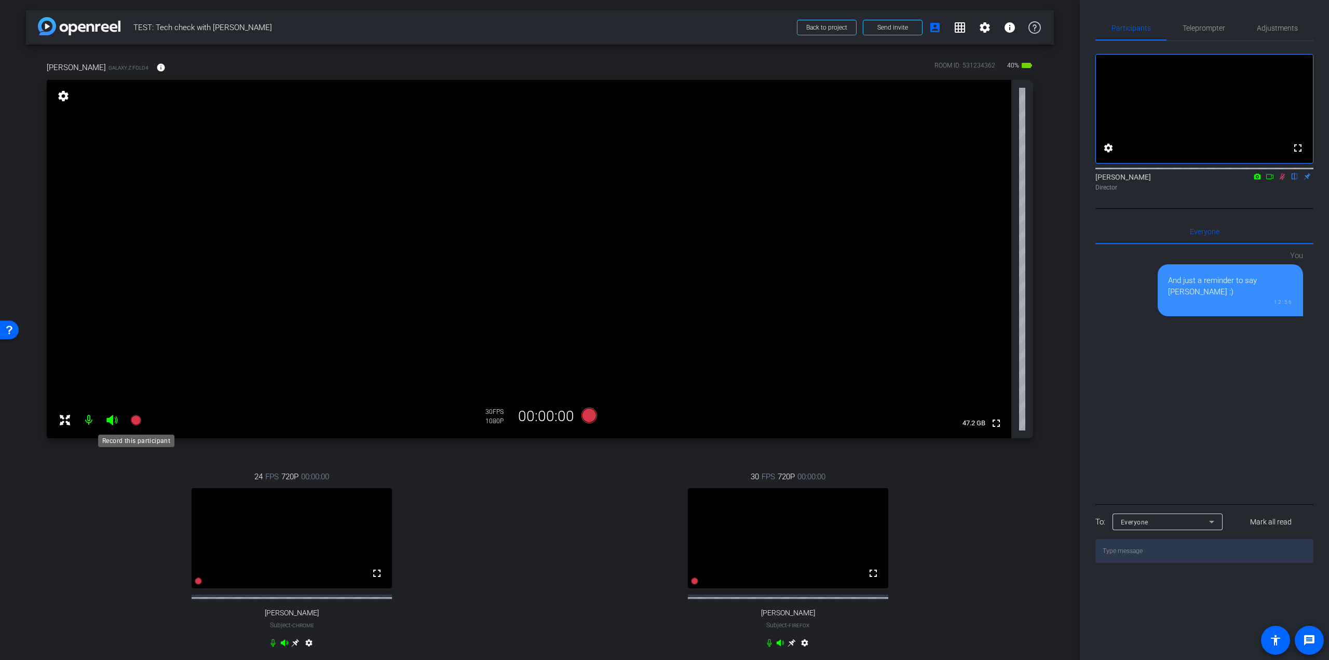
click at [138, 419] on icon at bounding box center [135, 420] width 10 height 10
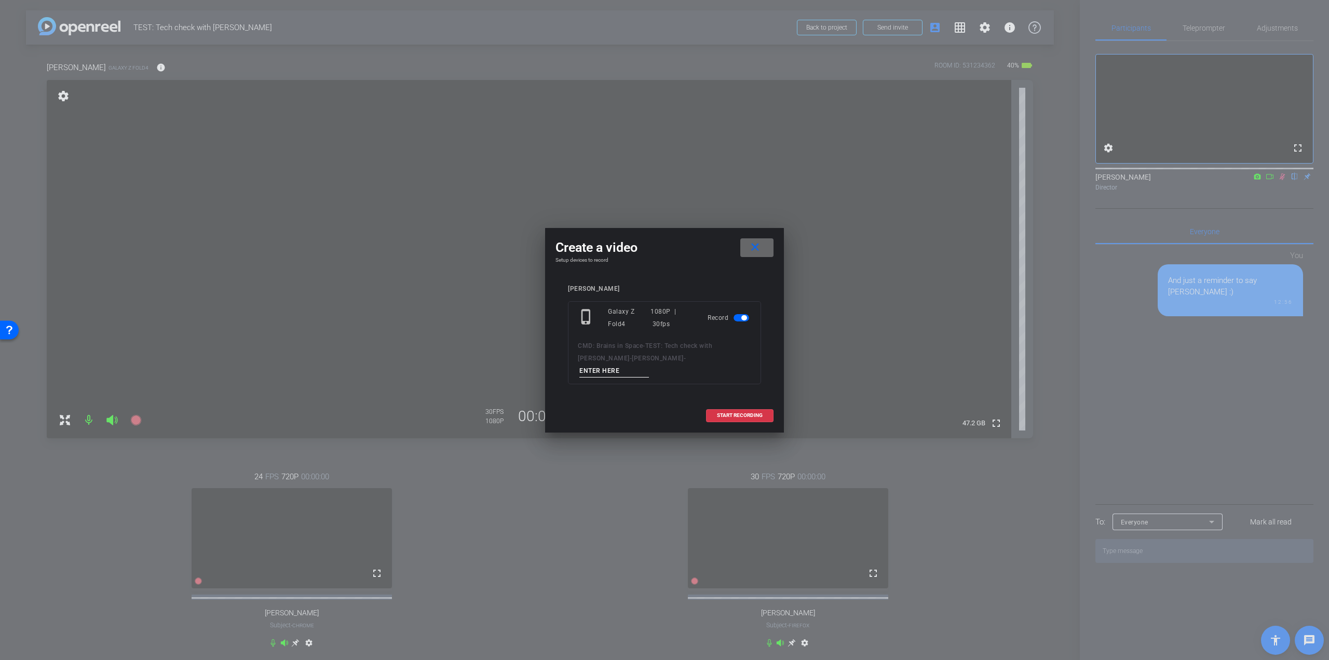
click at [756, 253] on mat-icon "close" at bounding box center [754, 247] width 13 height 13
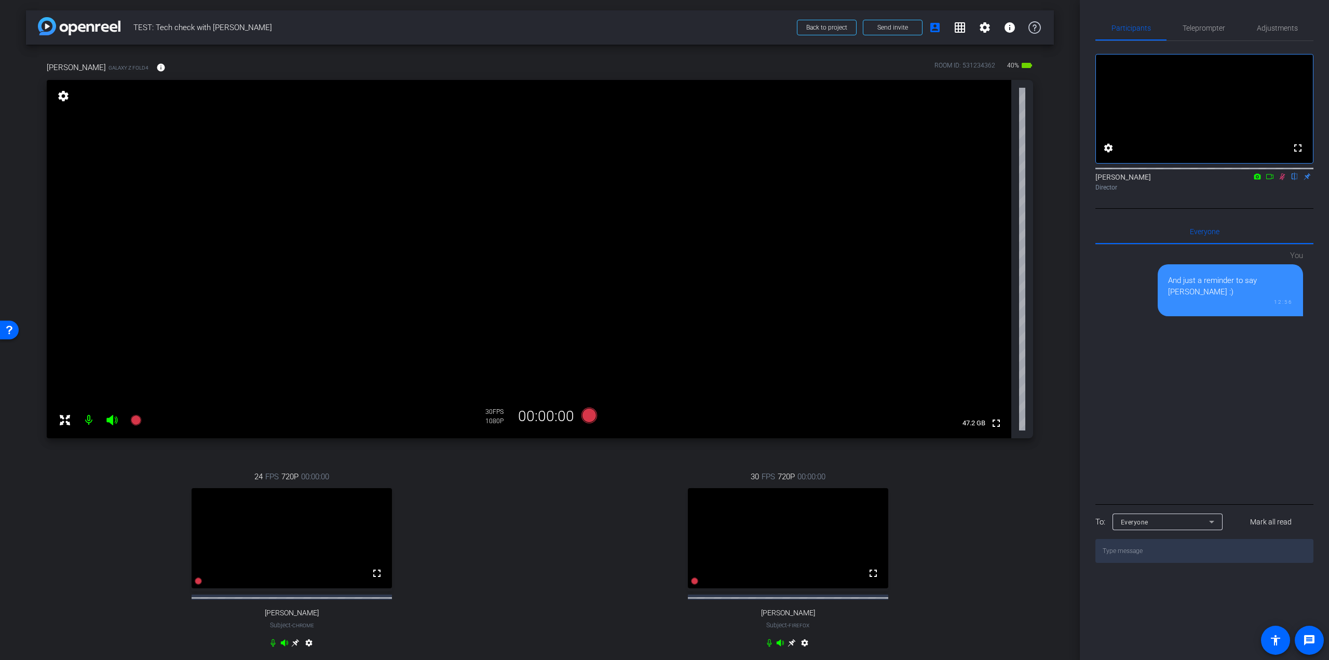
click at [1284, 180] on icon at bounding box center [1282, 176] width 8 height 7
click at [131, 420] on icon at bounding box center [135, 420] width 10 height 10
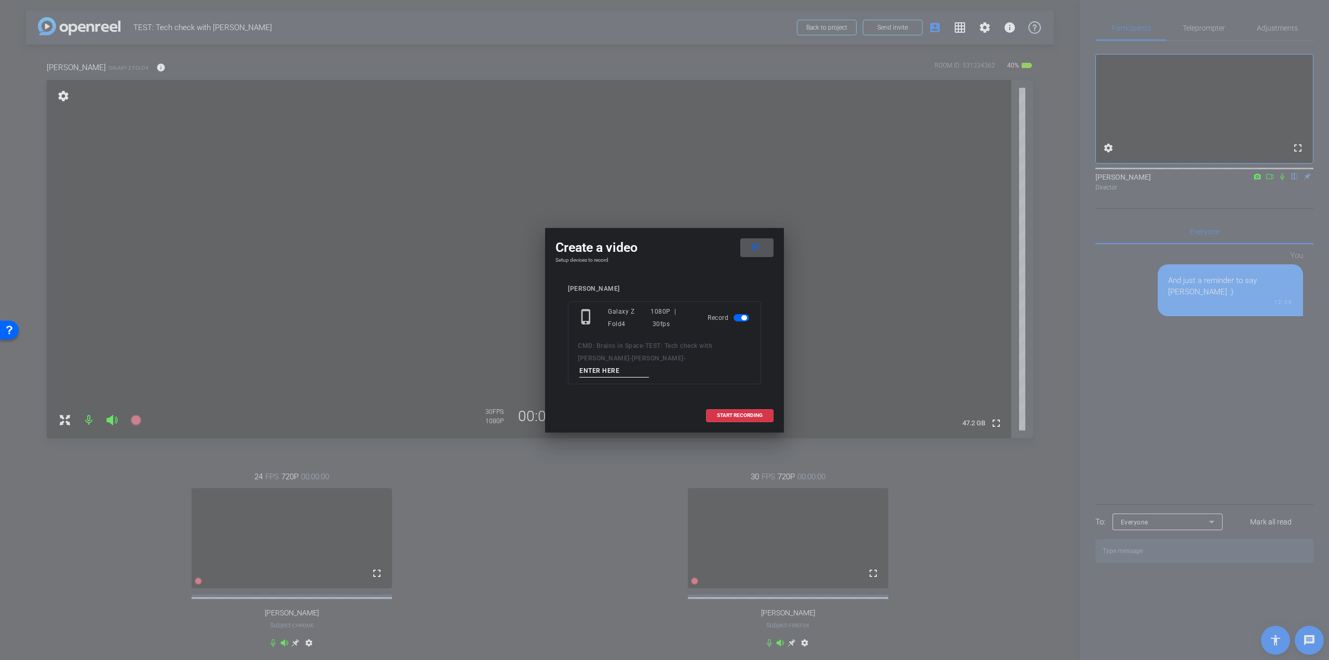
click at [648, 364] on input at bounding box center [614, 370] width 70 height 13
type input "Q for corporate"
click at [751, 413] on span "START RECORDING" at bounding box center [740, 415] width 46 height 5
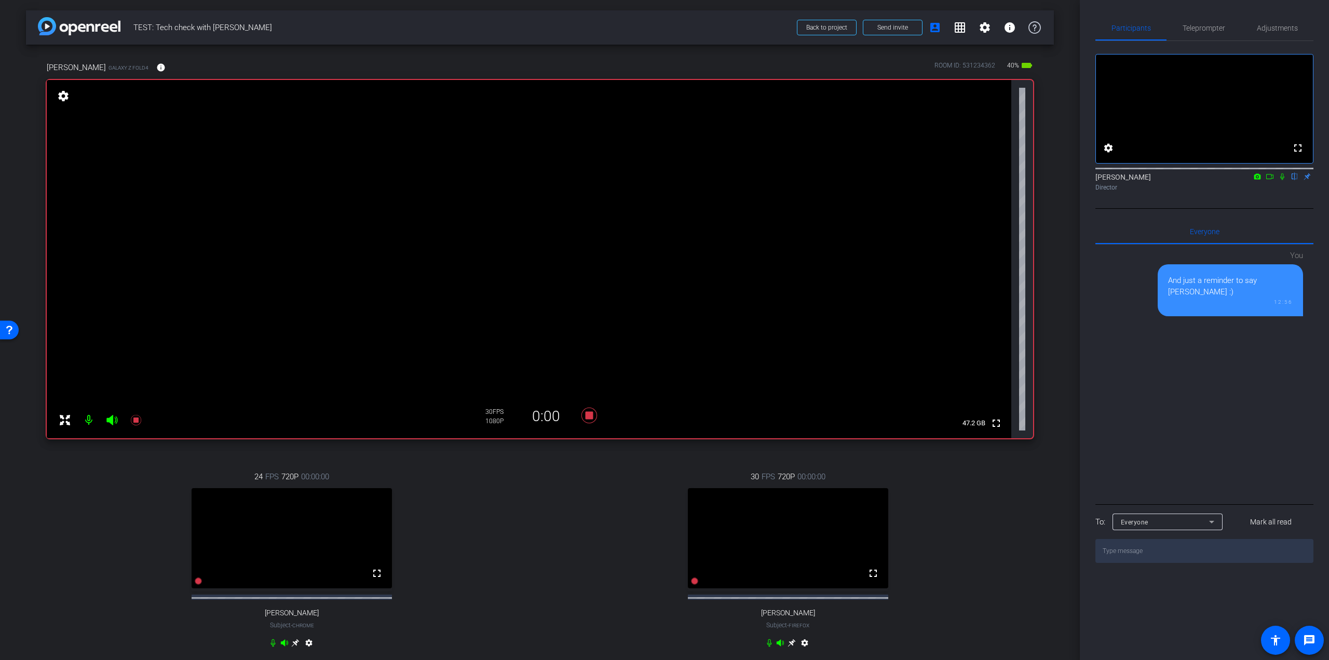
click at [1280, 180] on icon at bounding box center [1282, 176] width 8 height 7
click at [765, 647] on icon at bounding box center [769, 642] width 8 height 8
click at [142, 421] on icon at bounding box center [136, 420] width 12 height 12
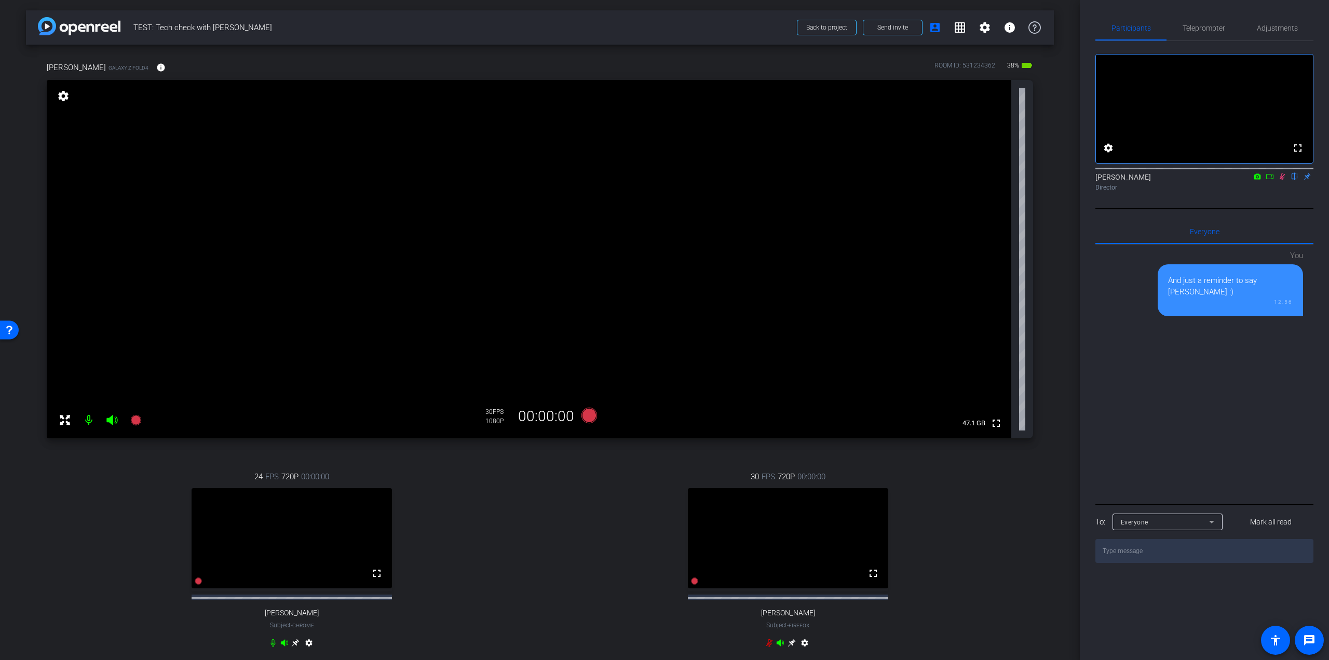
click at [1283, 180] on icon at bounding box center [1282, 176] width 8 height 7
click at [1316, 18] on span "×" at bounding box center [1315, 18] width 6 height 12
click at [1028, 23] on icon at bounding box center [1034, 27] width 12 height 12
click at [766, 647] on icon at bounding box center [769, 643] width 6 height 8
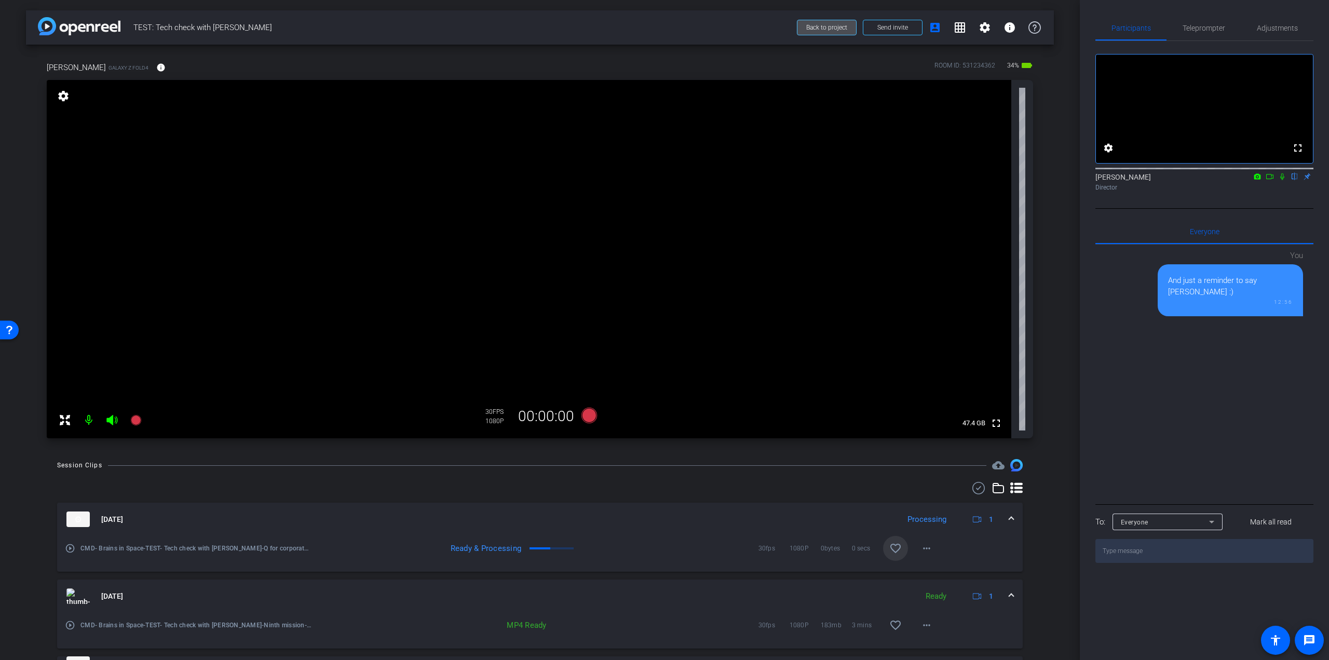
click at [806, 27] on span "Back to project" at bounding box center [826, 27] width 41 height 7
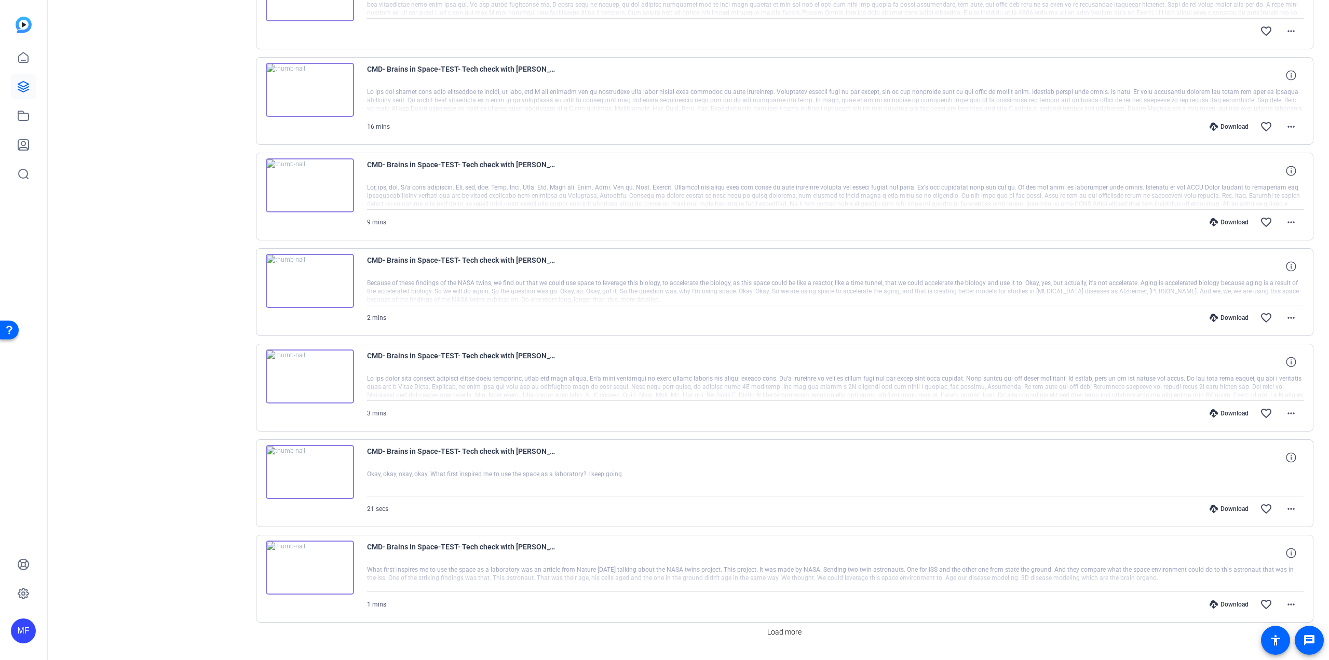
scroll to position [581, 0]
